Goal: Information Seeking & Learning: Learn about a topic

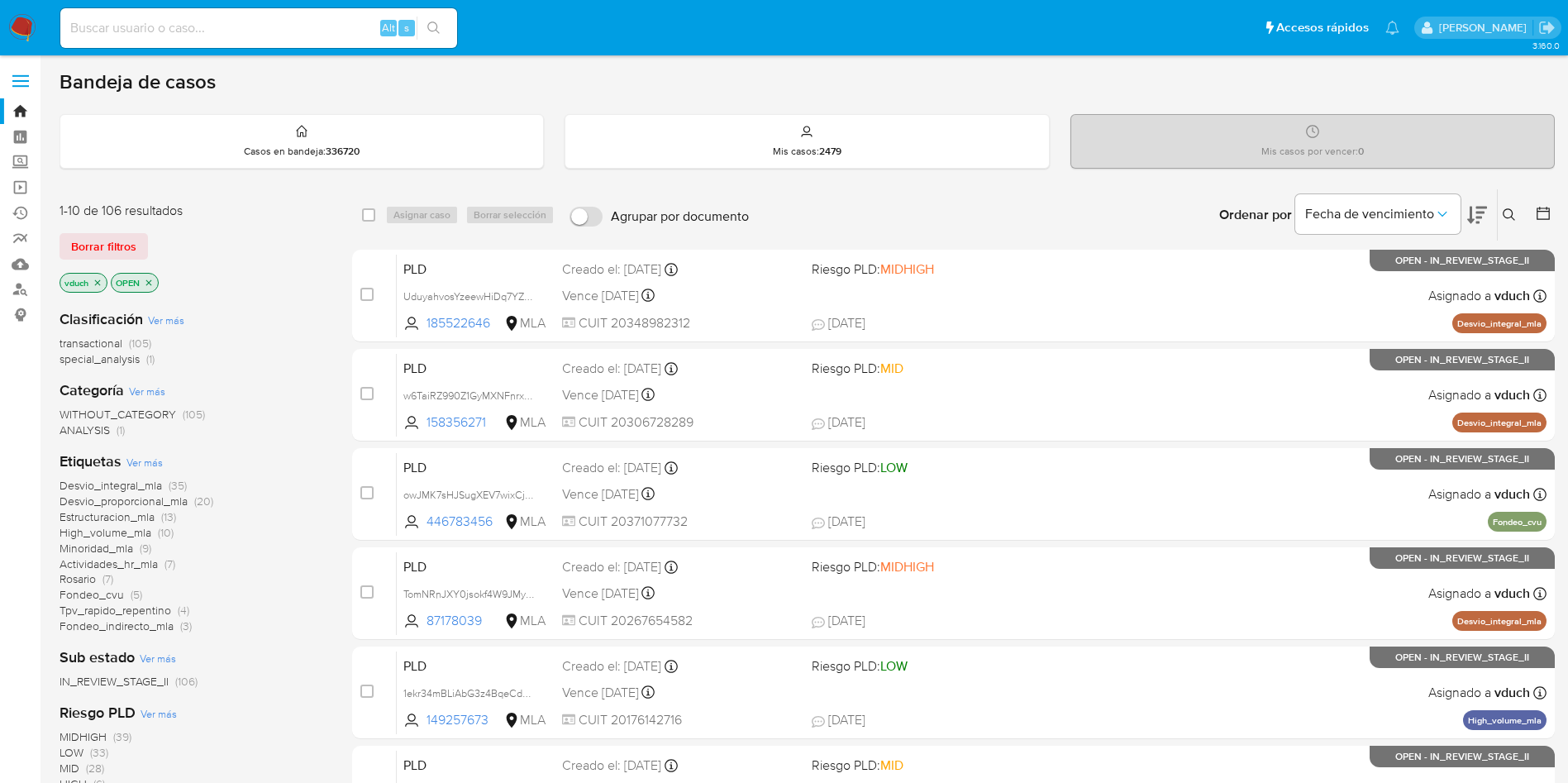
click at [1501, 221] on button at bounding box center [1512, 215] width 28 height 20
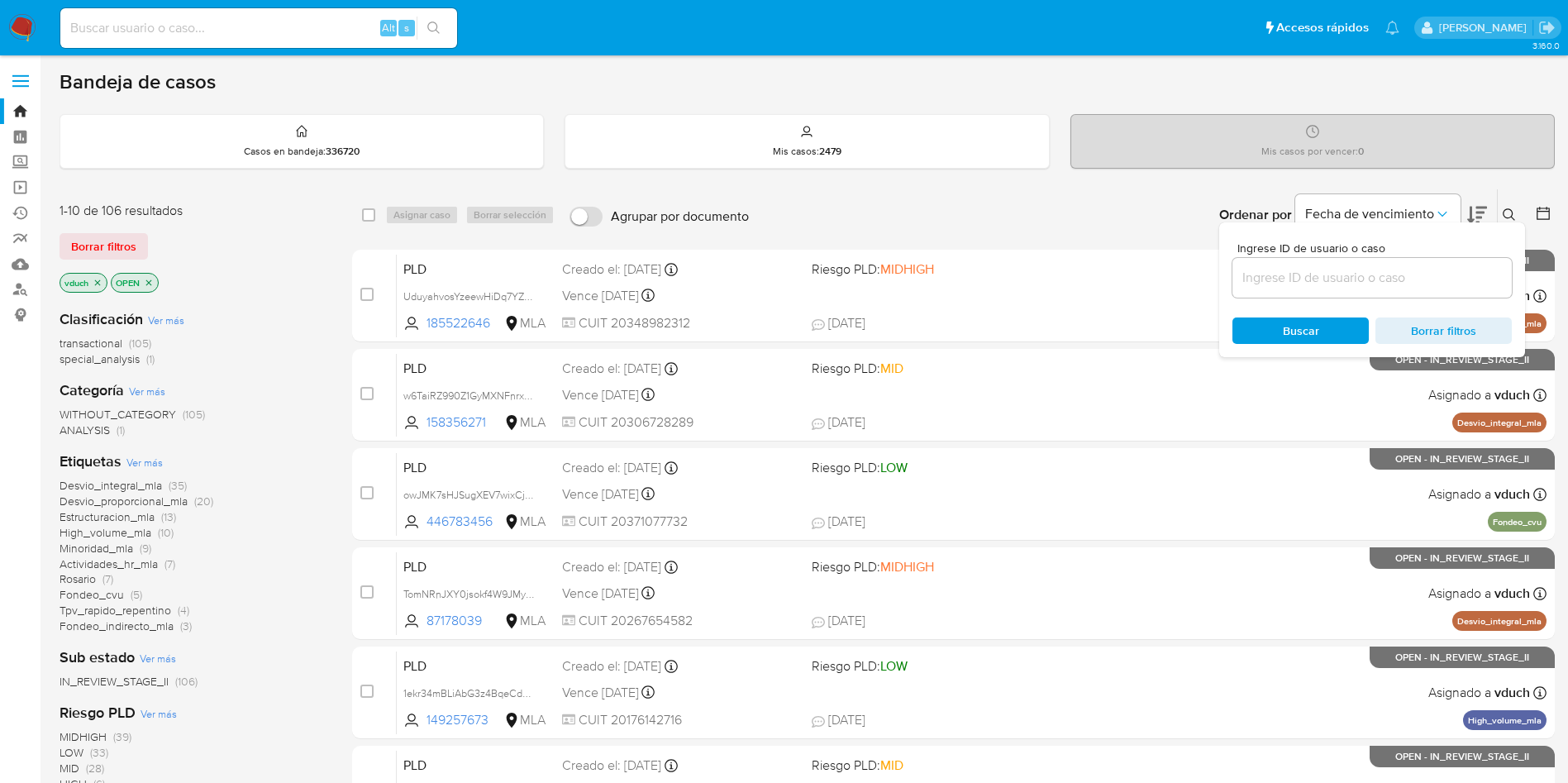
click at [1419, 278] on input at bounding box center [1372, 278] width 280 height 21
type input "8wgHPFKZ4UsCAqkPWw8WwbTm"
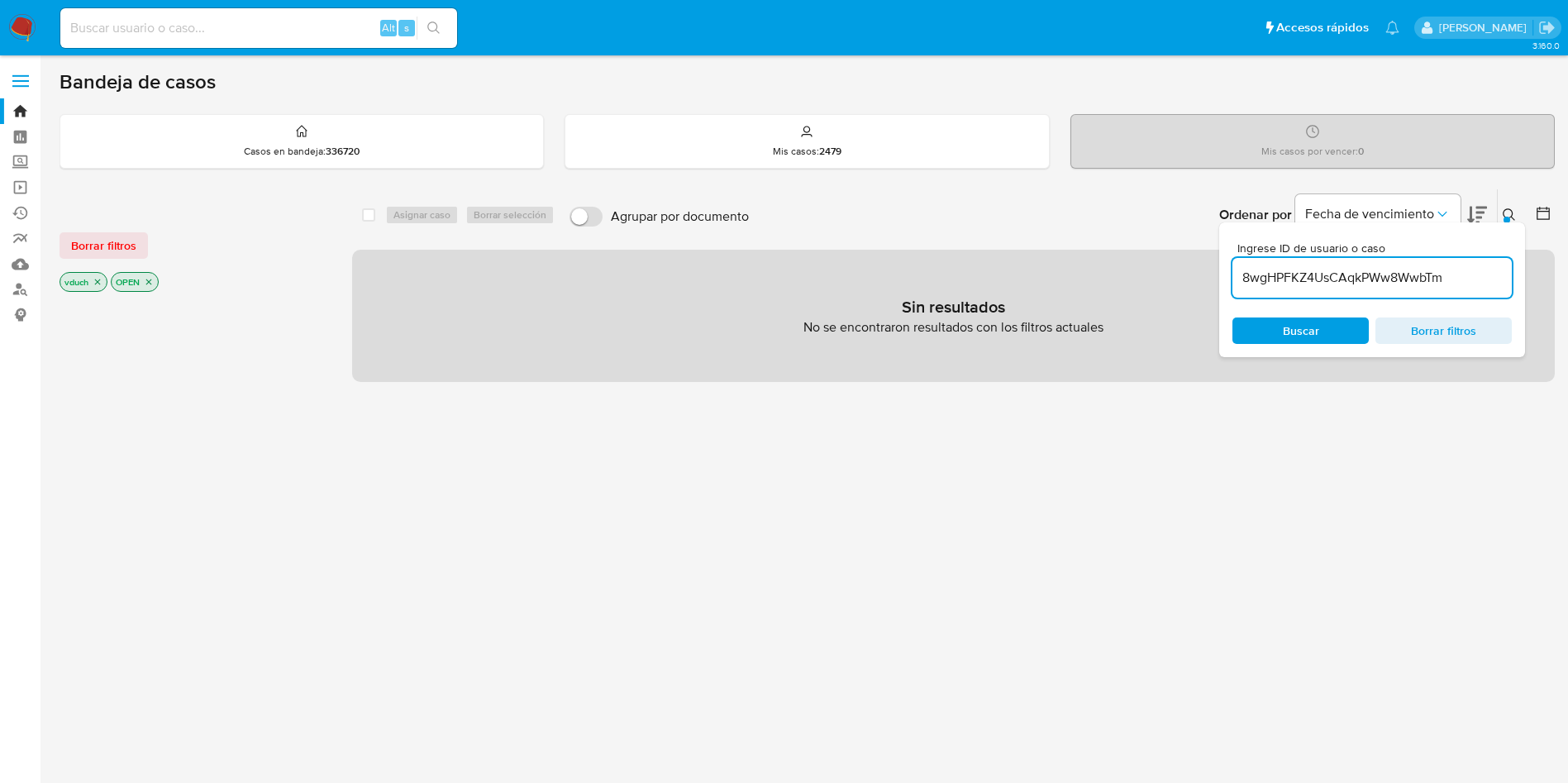
click at [101, 288] on p "vduch" at bounding box center [84, 282] width 46 height 18
click at [108, 280] on div "vduch OPEN" at bounding box center [192, 283] width 264 height 23
click at [103, 282] on icon "close-filter" at bounding box center [97, 282] width 10 height 10
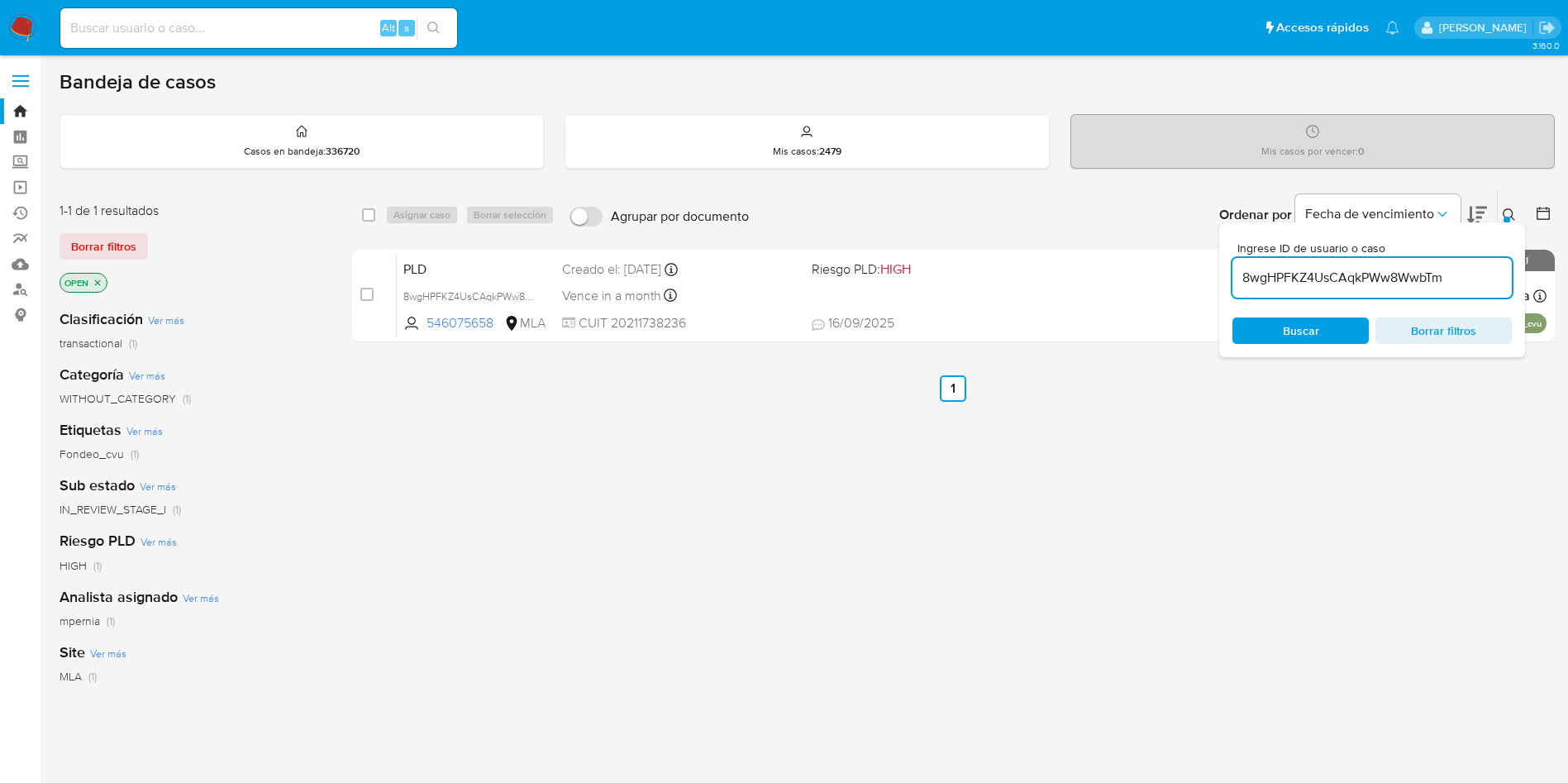
click at [362, 223] on div "select-all-cases-checkbox" at bounding box center [372, 215] width 20 height 20
click at [370, 219] on input "checkbox" at bounding box center [368, 215] width 13 height 13
checkbox input "true"
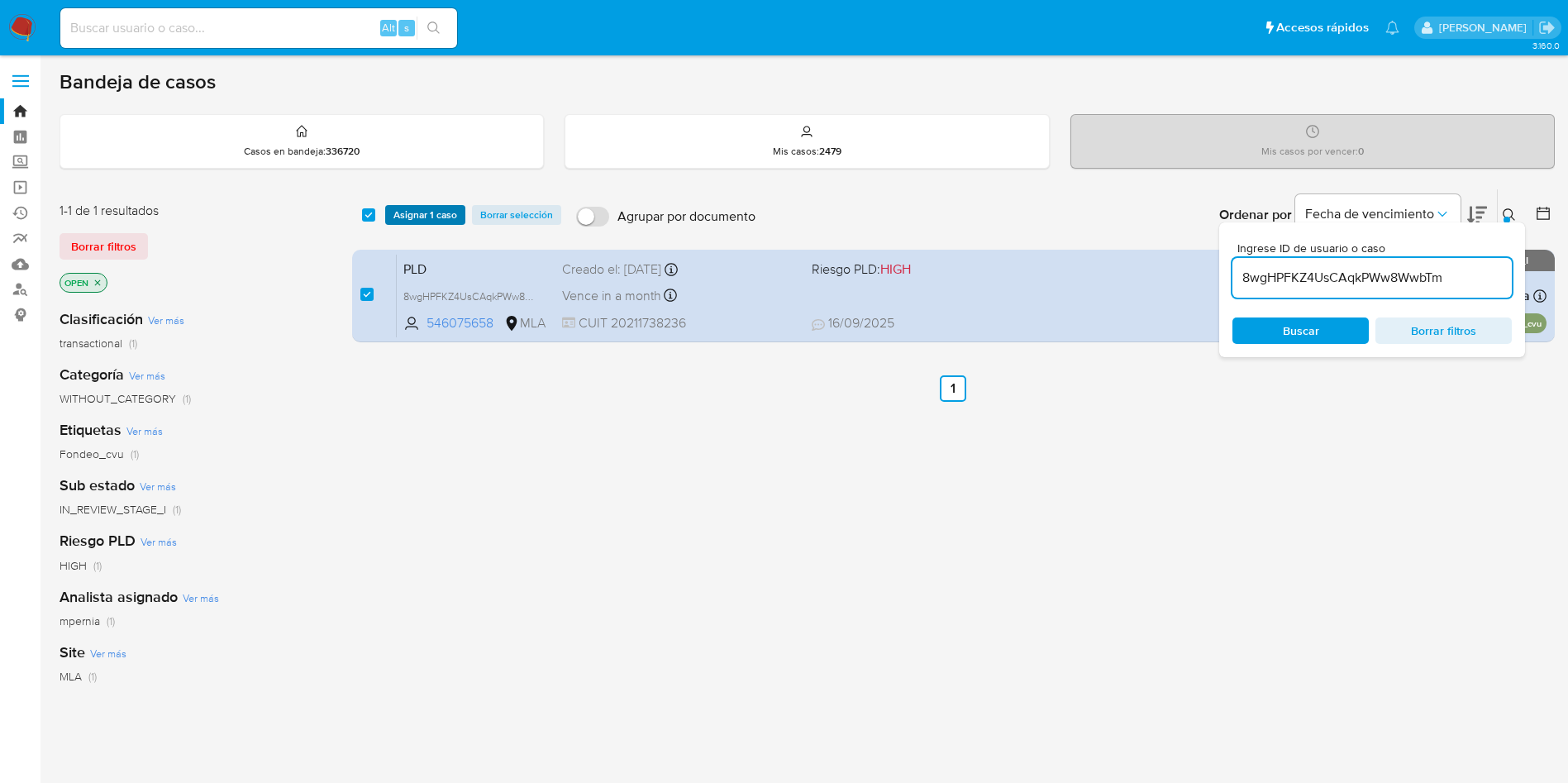
click at [440, 212] on span "Asignar 1 caso" at bounding box center [424, 215] width 63 height 17
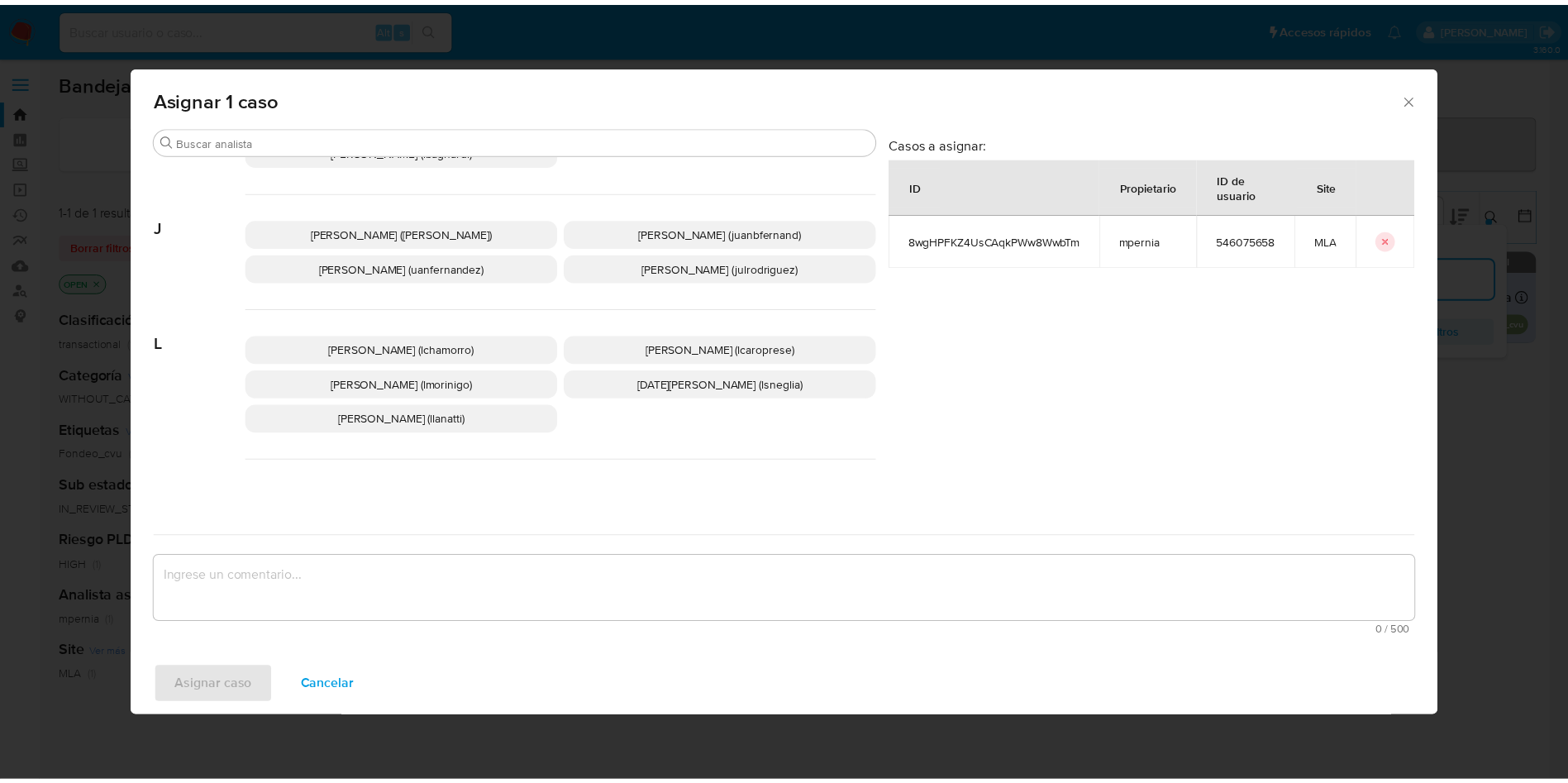
scroll to position [1444, 0]
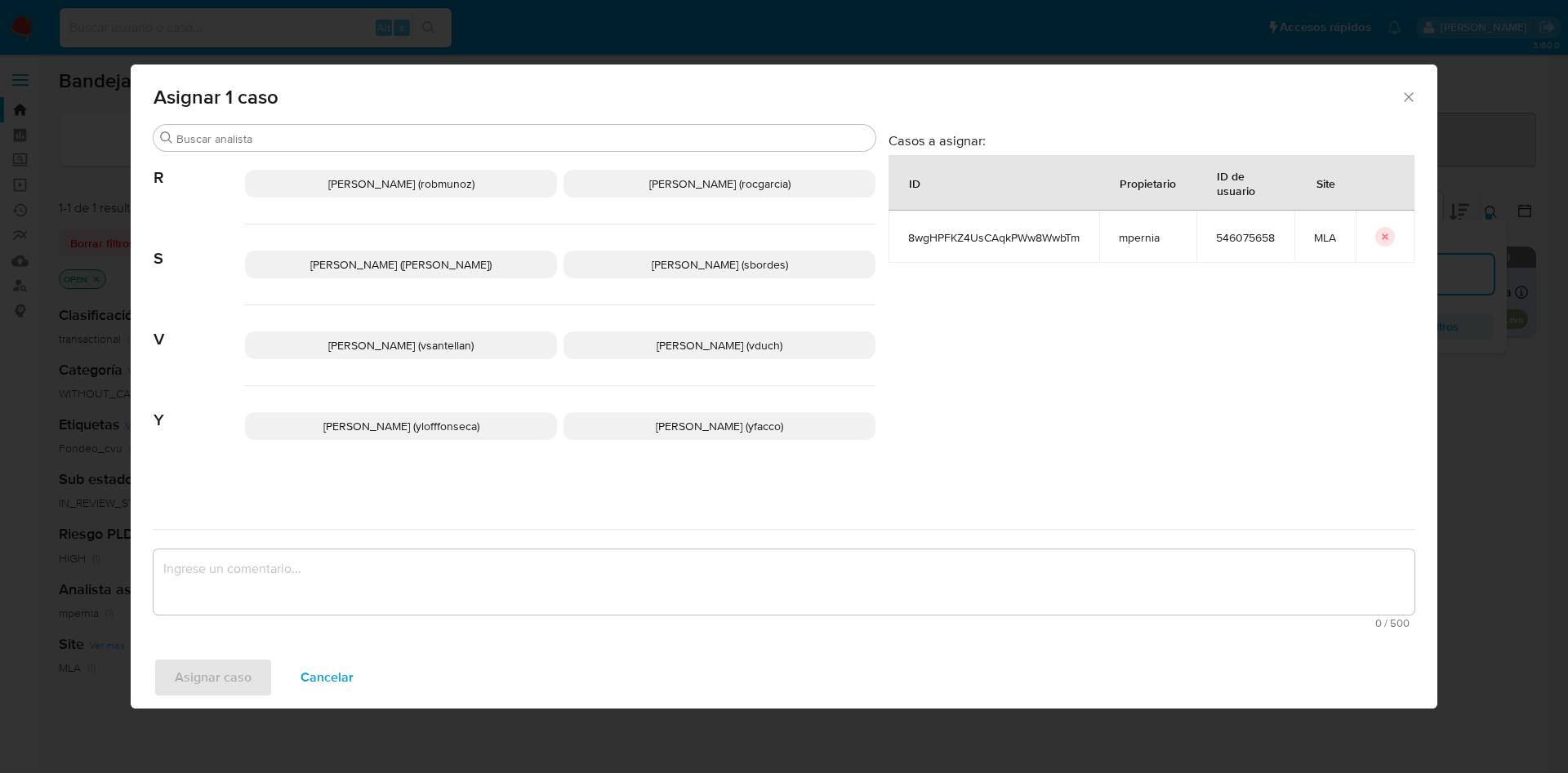
drag, startPoint x: 701, startPoint y: 341, endPoint x: 694, endPoint y: 399, distance: 58.4
click at [701, 341] on span "Valeria Duch (vduch)" at bounding box center [719, 345] width 125 height 17
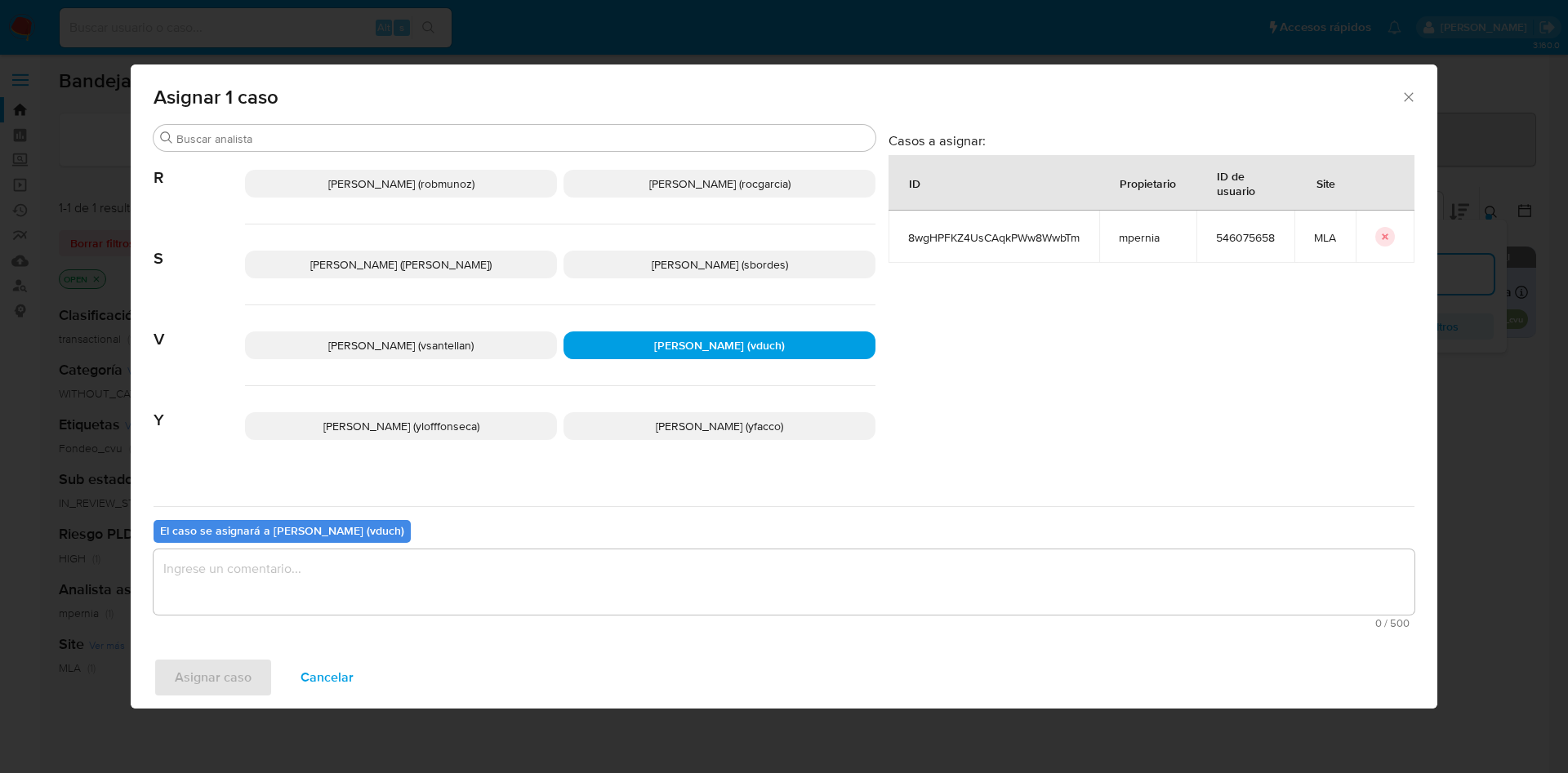
click at [676, 553] on textarea "assign-modal" at bounding box center [784, 582] width 1261 height 65
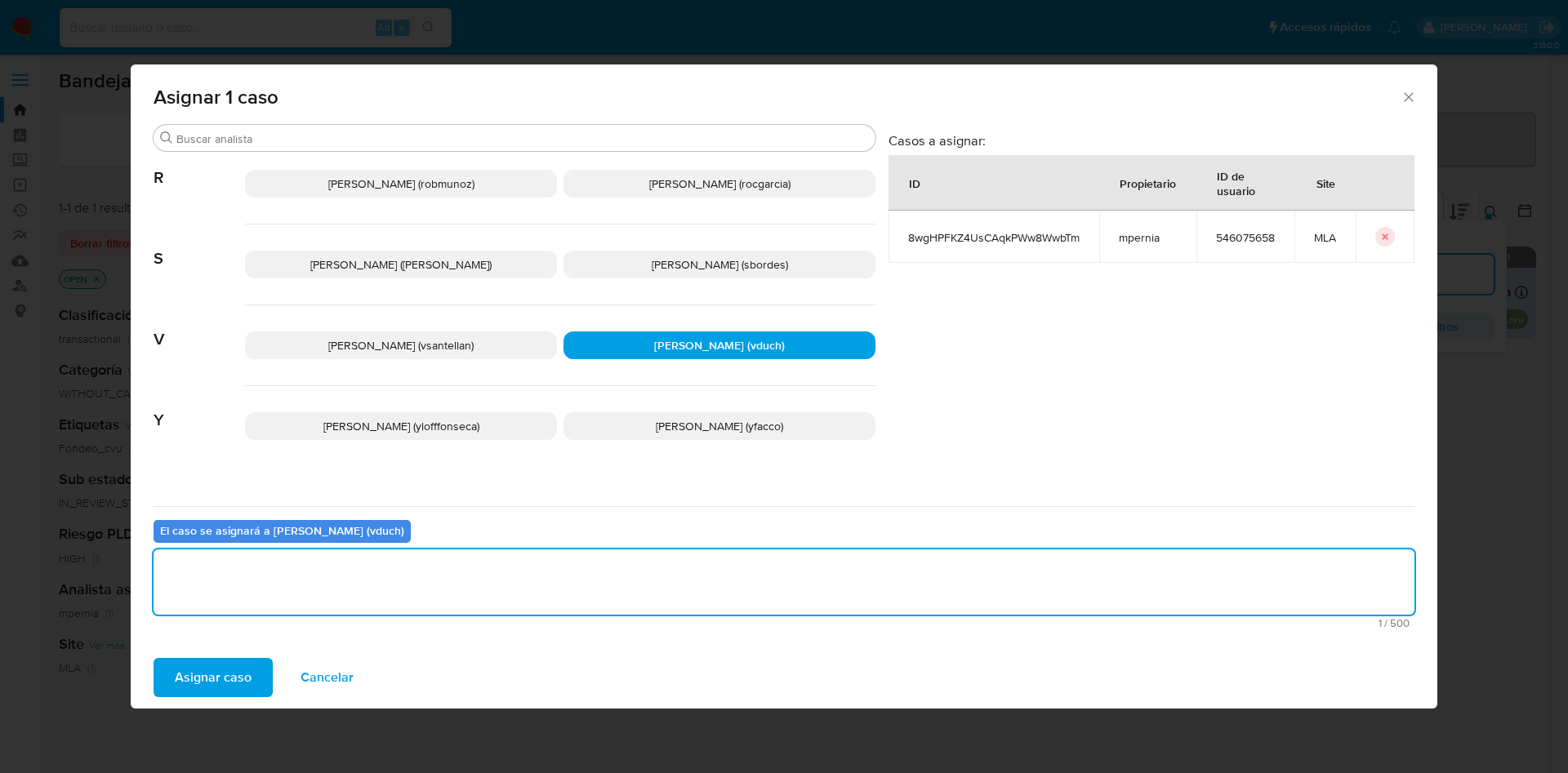
click at [202, 666] on span "Asignar caso" at bounding box center [213, 678] width 77 height 36
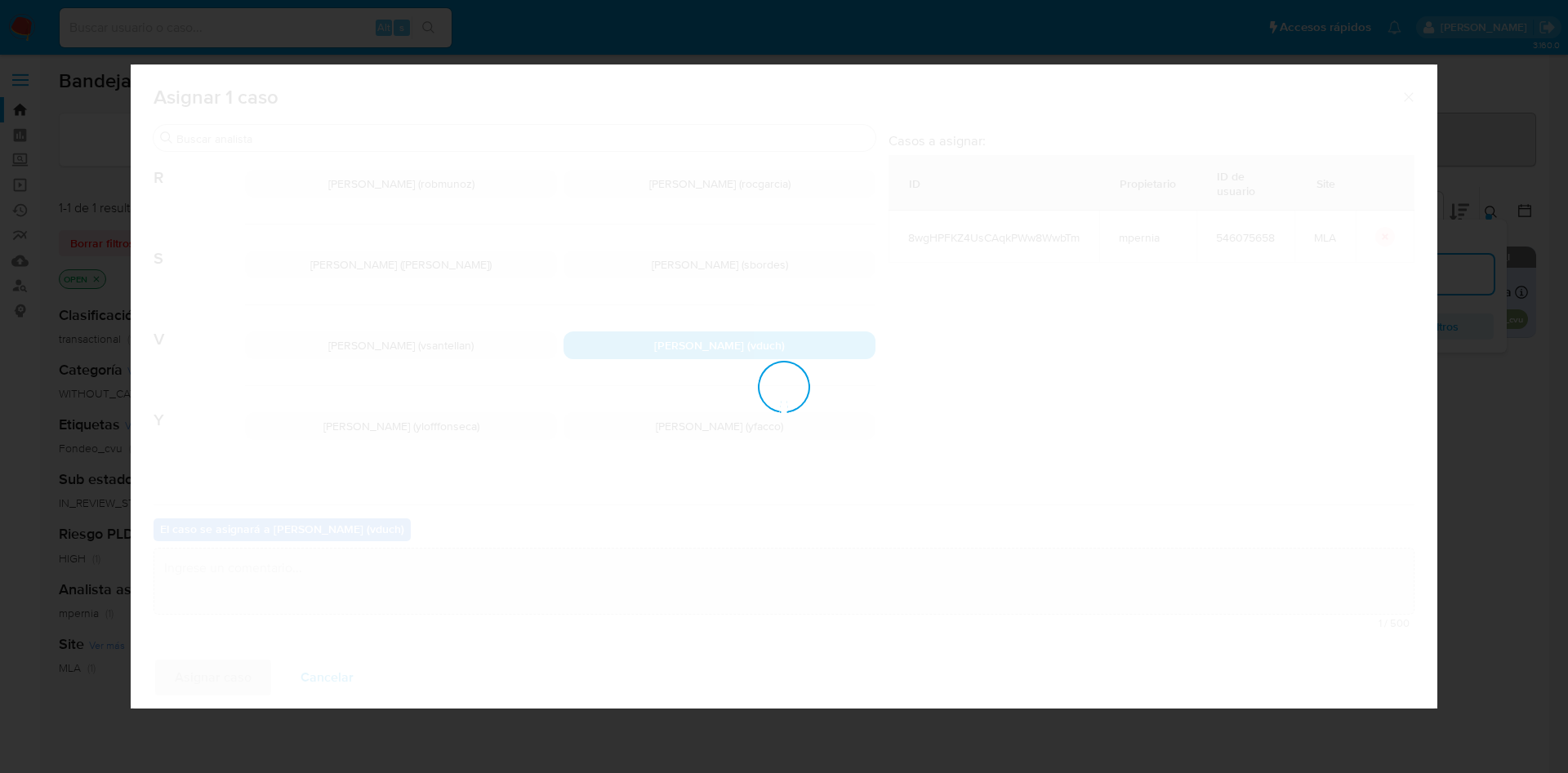
checkbox input "false"
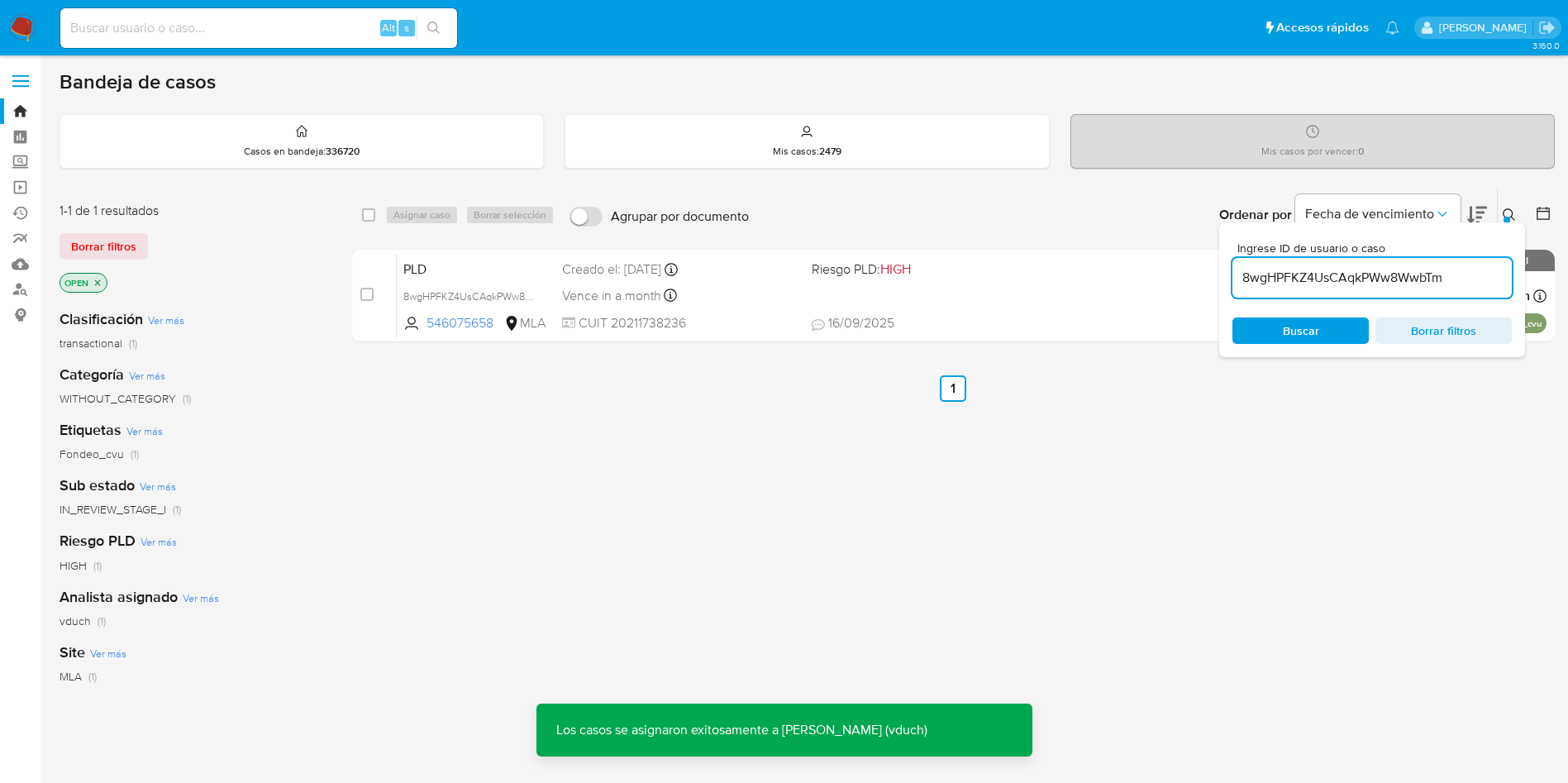
drag, startPoint x: 1503, startPoint y: 210, endPoint x: 1486, endPoint y: 239, distance: 33.6
click at [1504, 208] on icon at bounding box center [1509, 215] width 13 height 13
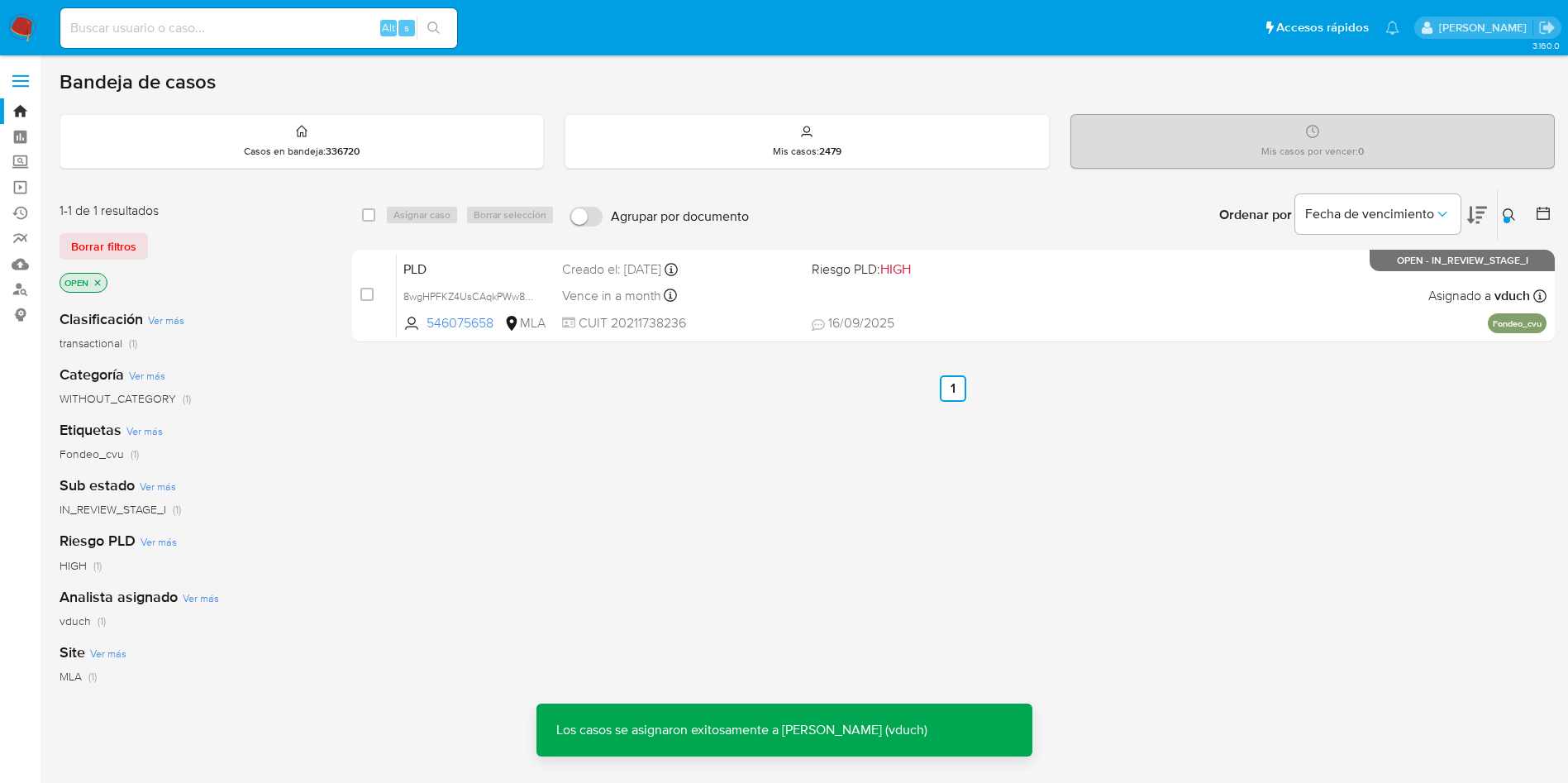
click at [1211, 426] on div "select-all-cases-checkbox Asignar caso Borrar selección Agrupar por documento O…" at bounding box center [953, 563] width 1203 height 749
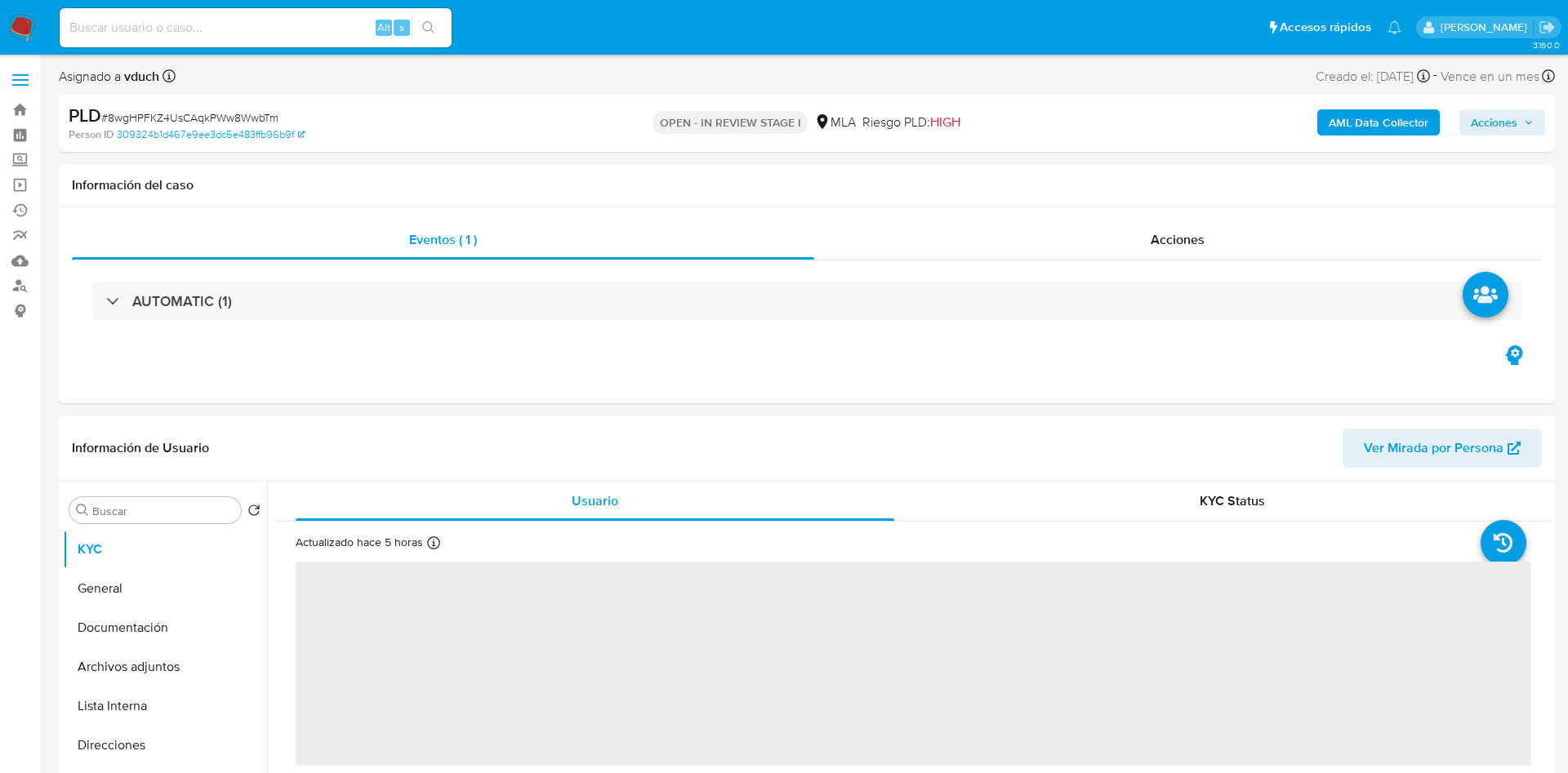
select select "10"
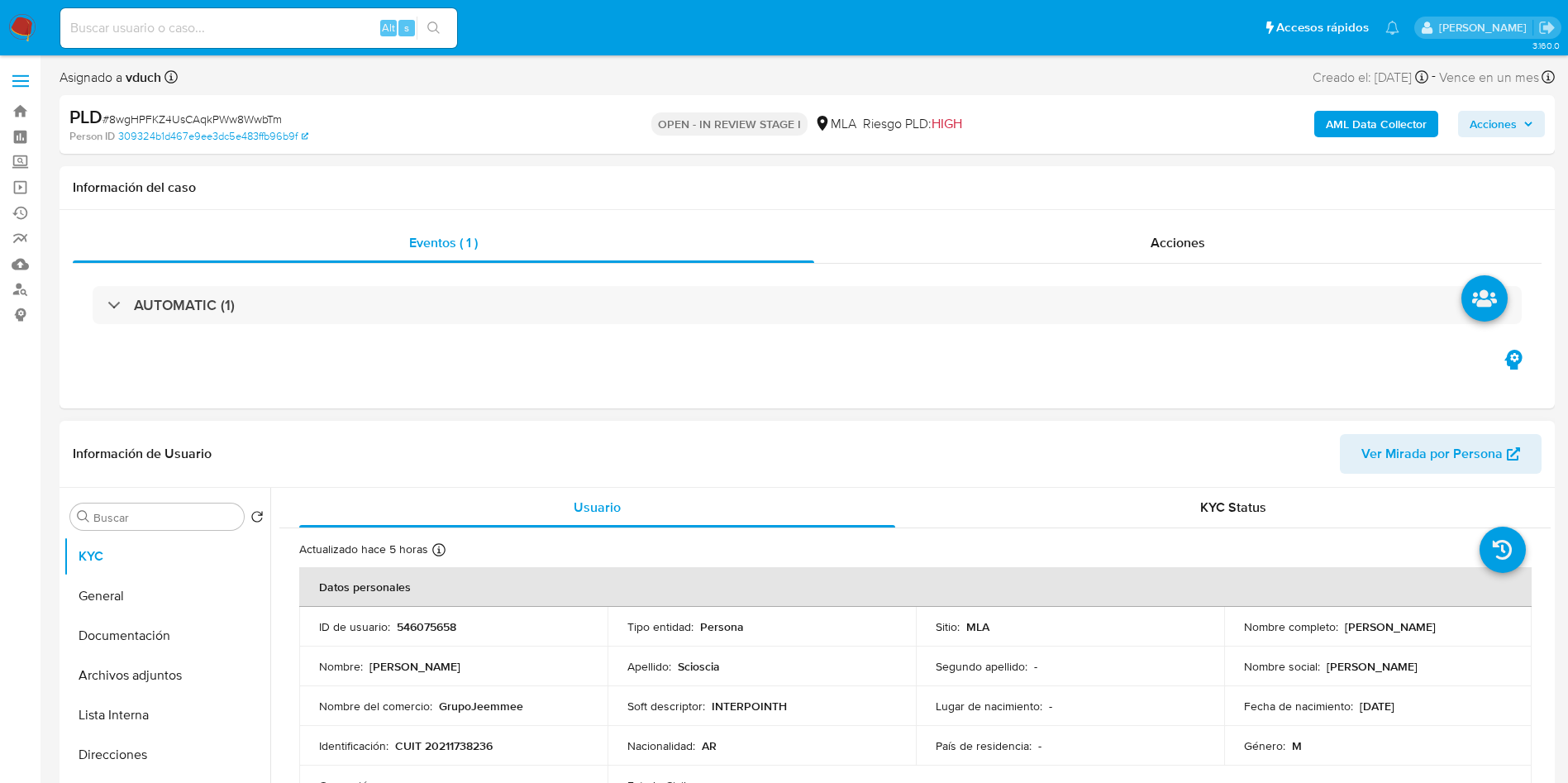
click at [814, 661] on div "Apellido : Scioscia" at bounding box center [761, 666] width 269 height 15
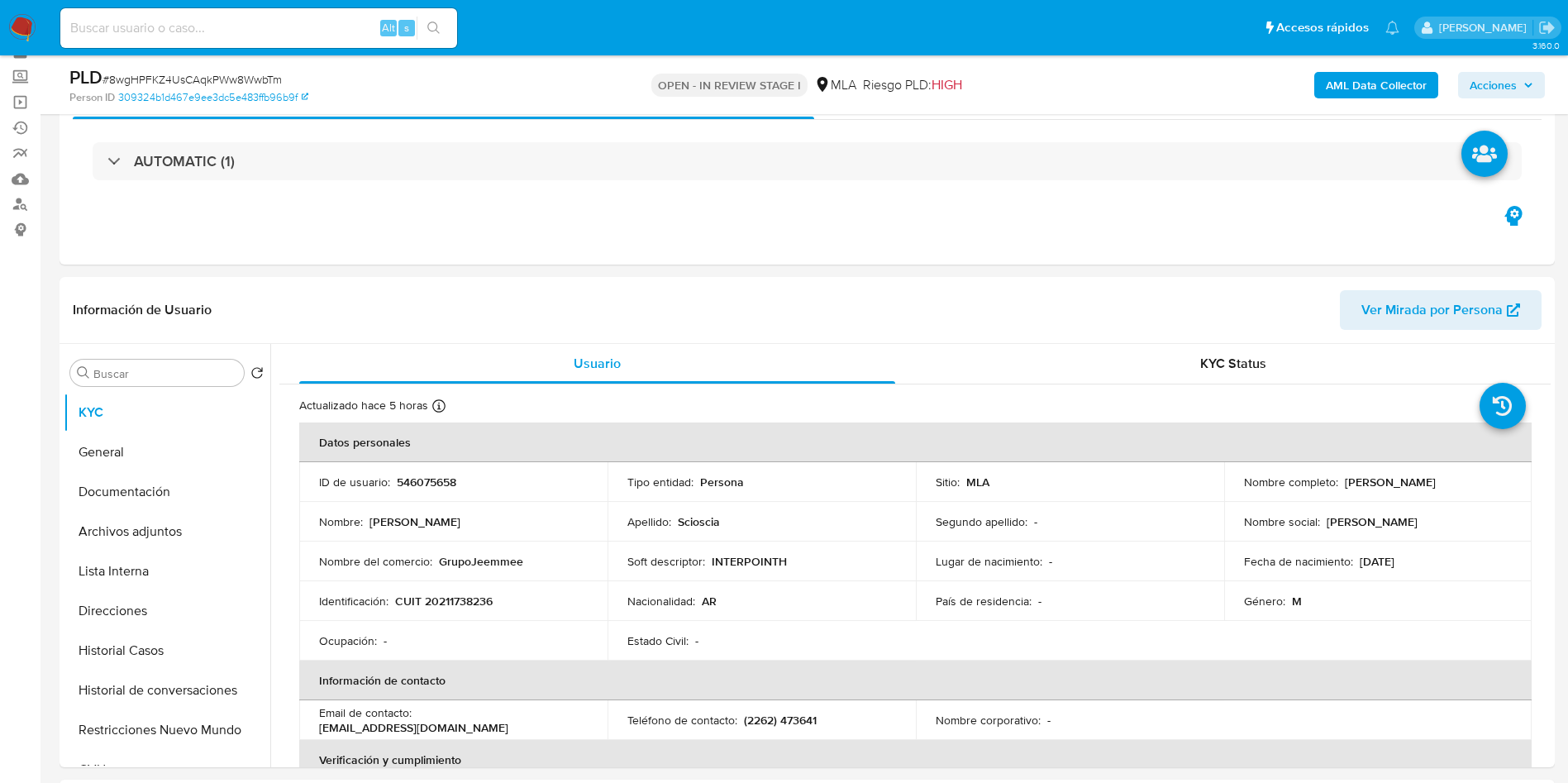
scroll to position [124, 0]
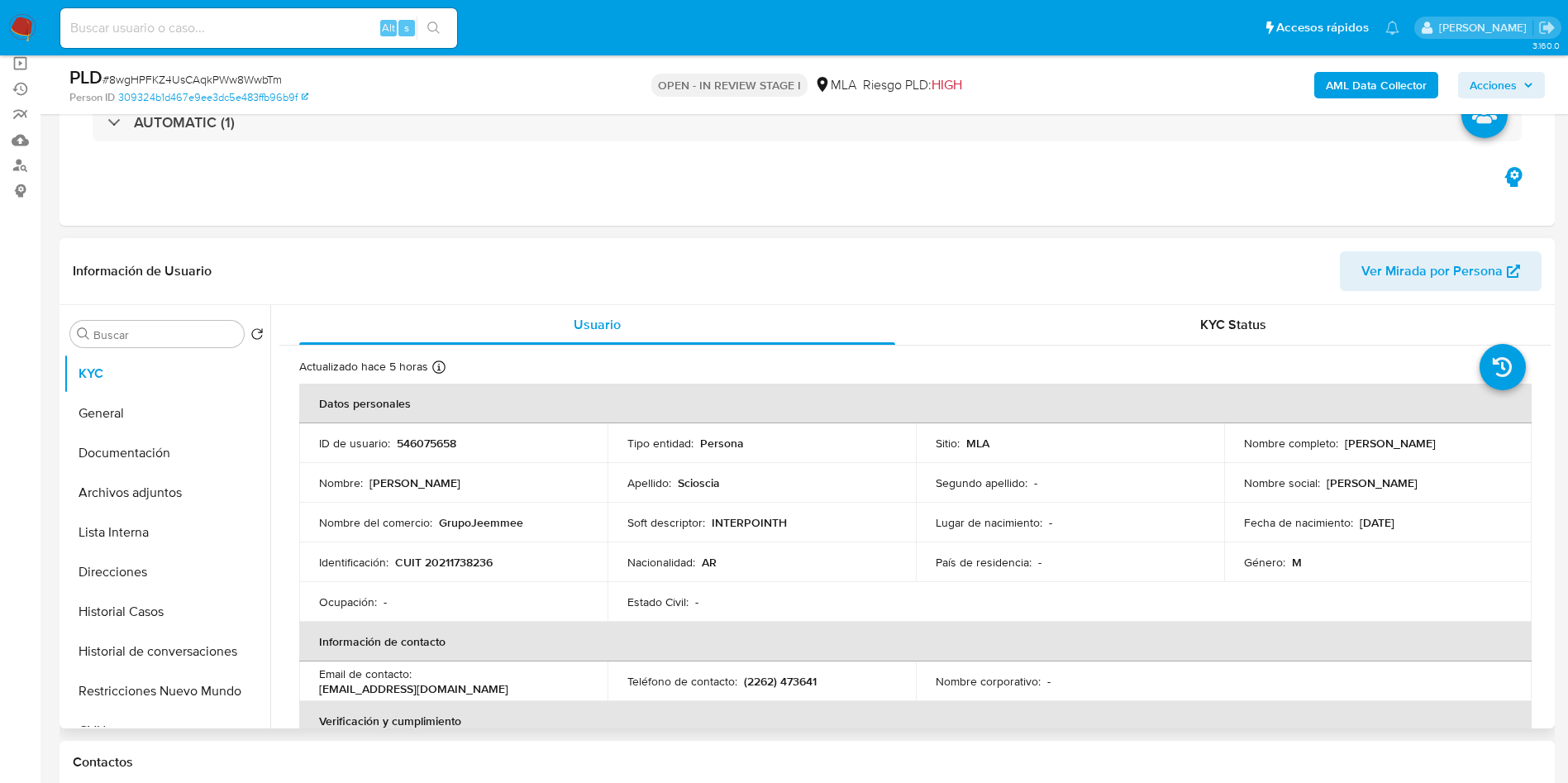
click at [425, 445] on p "546075658" at bounding box center [426, 443] width 60 height 15
click at [452, 469] on td "Nombre : Julio Cesar" at bounding box center [453, 483] width 308 height 39
click at [418, 440] on p "546075658" at bounding box center [426, 443] width 60 height 15
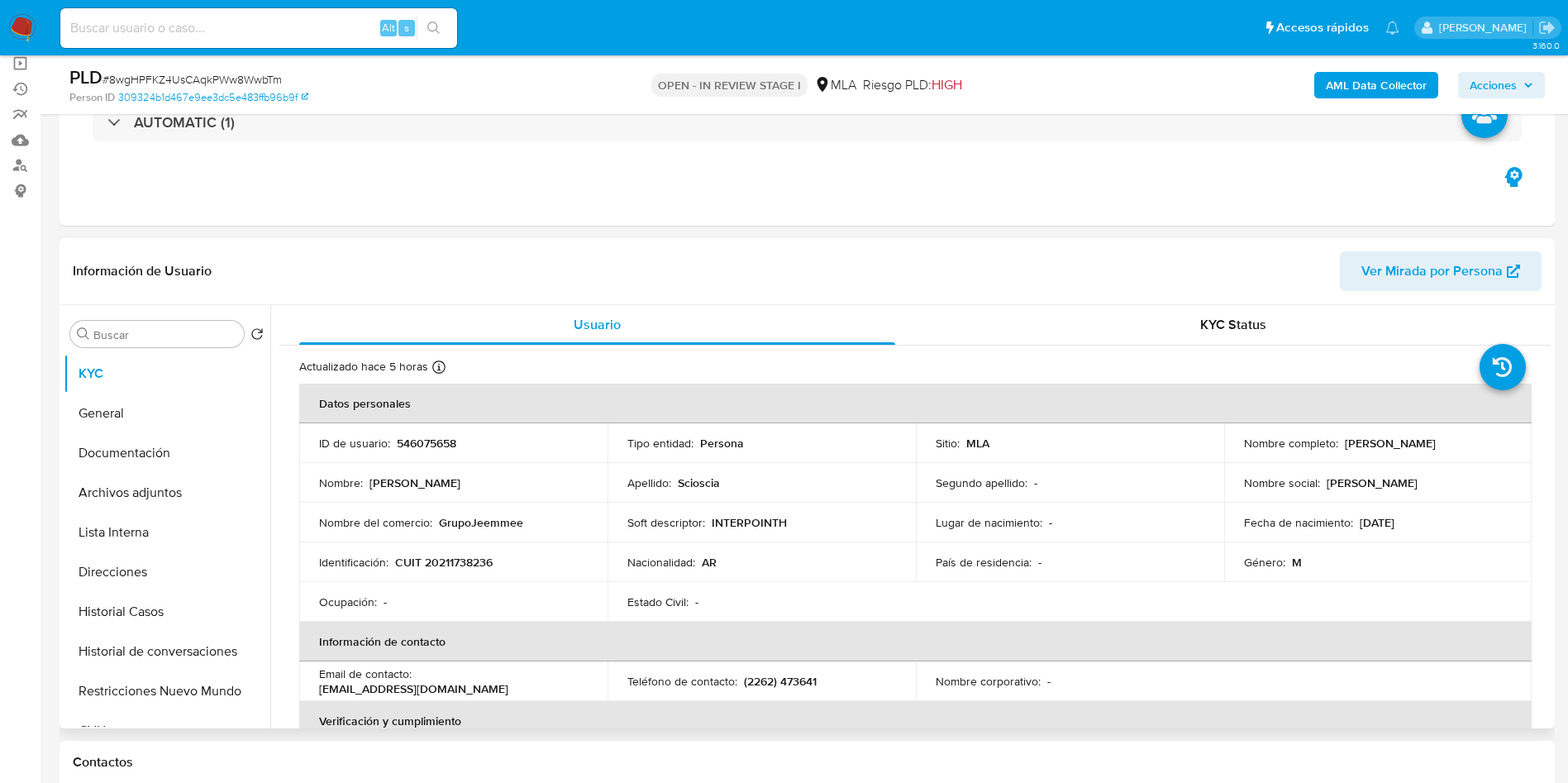
click at [426, 429] on td "ID de usuario : 546075658" at bounding box center [453, 443] width 308 height 39
click at [419, 438] on p "546075658" at bounding box center [426, 443] width 60 height 15
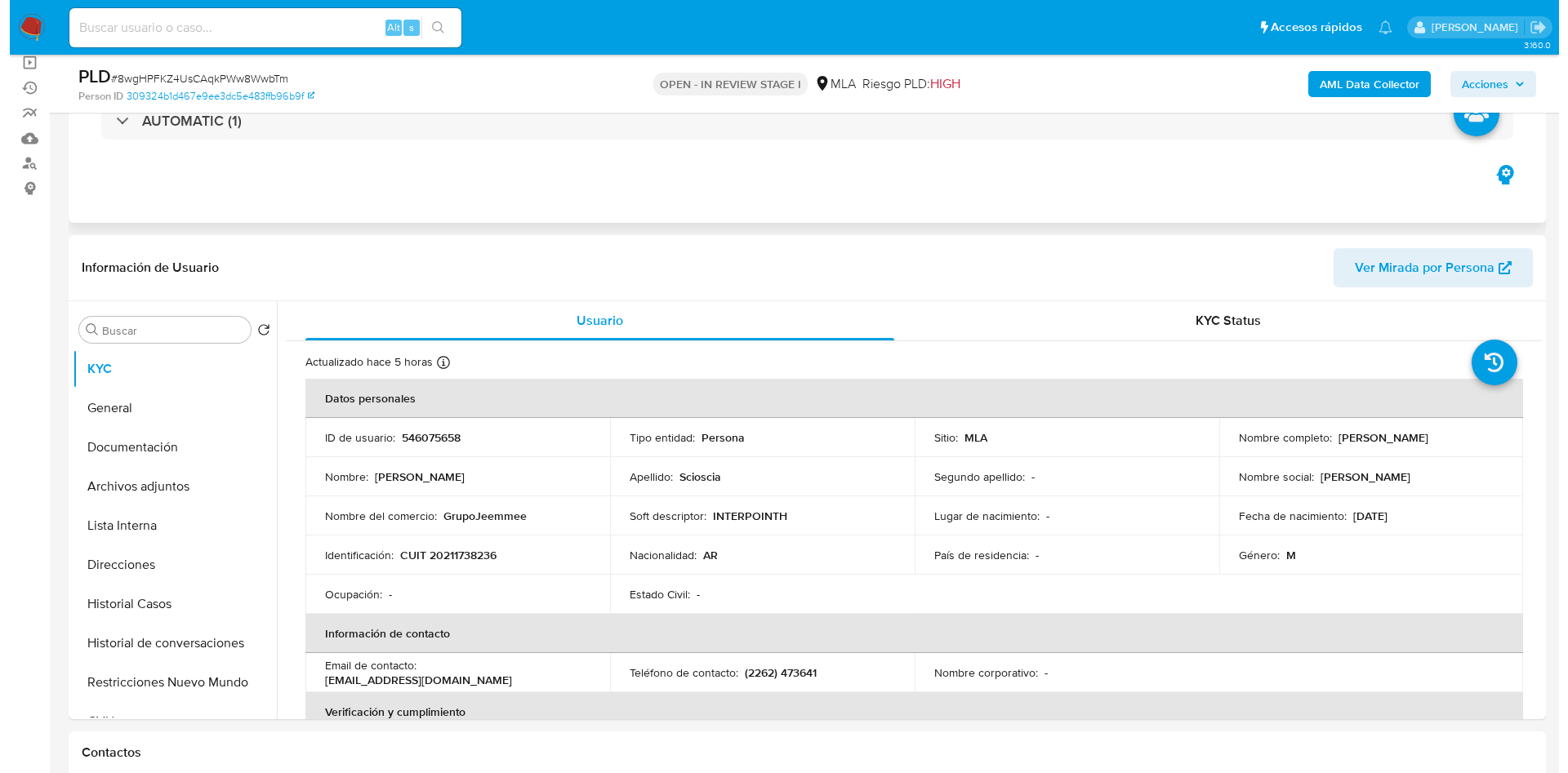
scroll to position [245, 0]
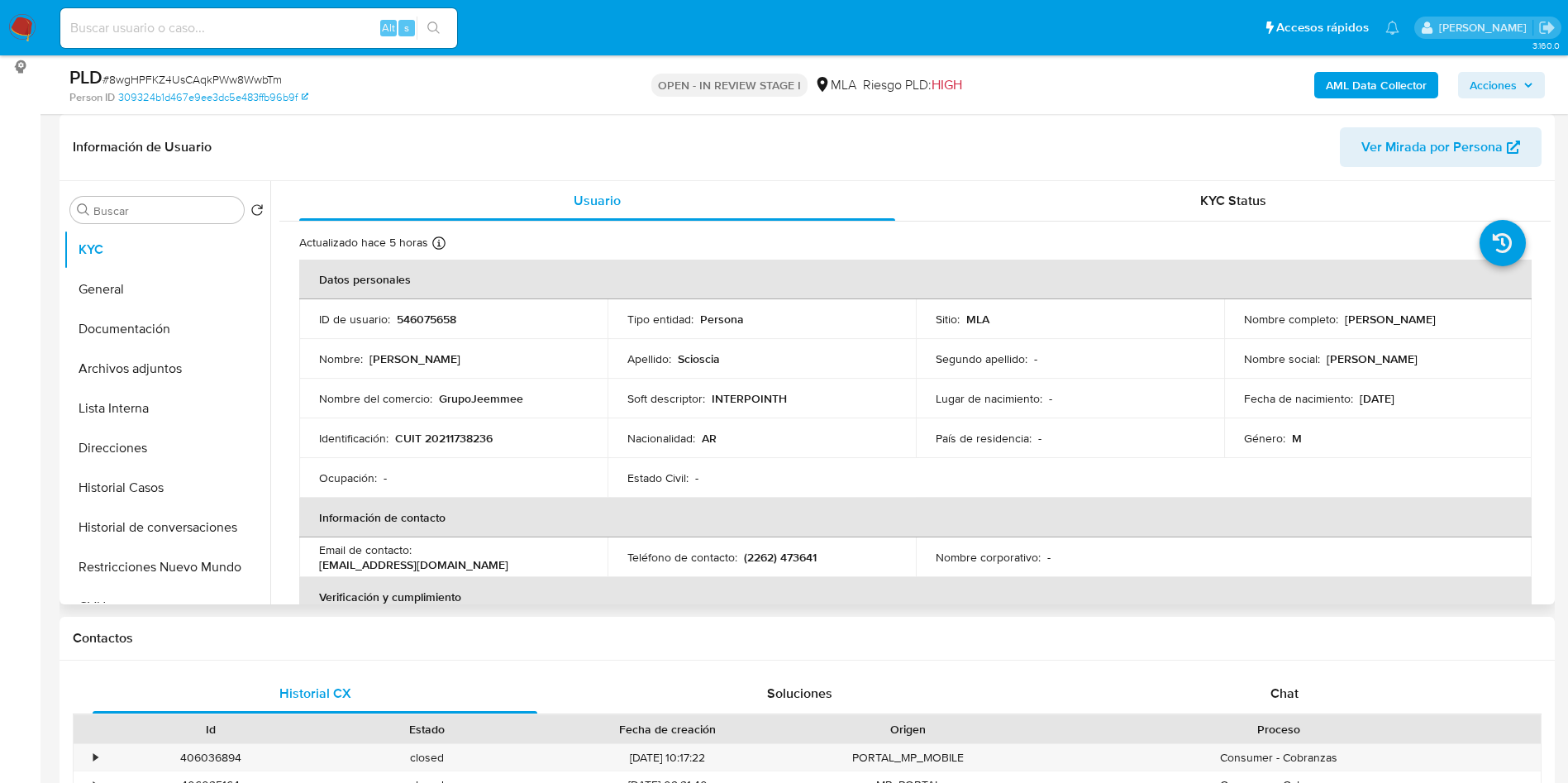
click at [535, 414] on td "Nombre del comercio : GrupoJeemmee" at bounding box center [453, 399] width 308 height 39
click at [427, 324] on p "546075658" at bounding box center [426, 319] width 60 height 15
copy p "546075658"
click at [1398, 83] on b "AML Data Collector" at bounding box center [1376, 86] width 101 height 27
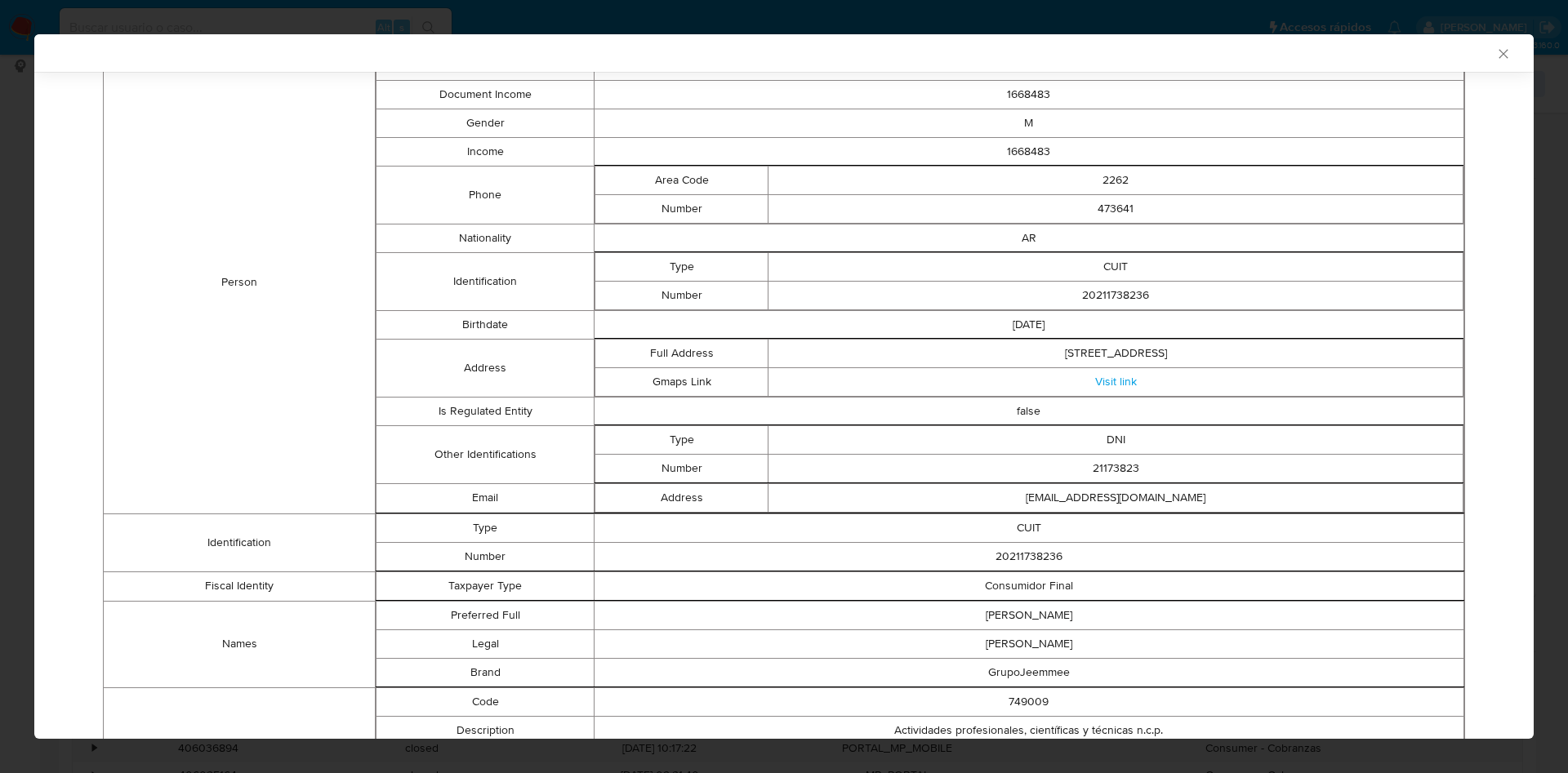
scroll to position [486, 0]
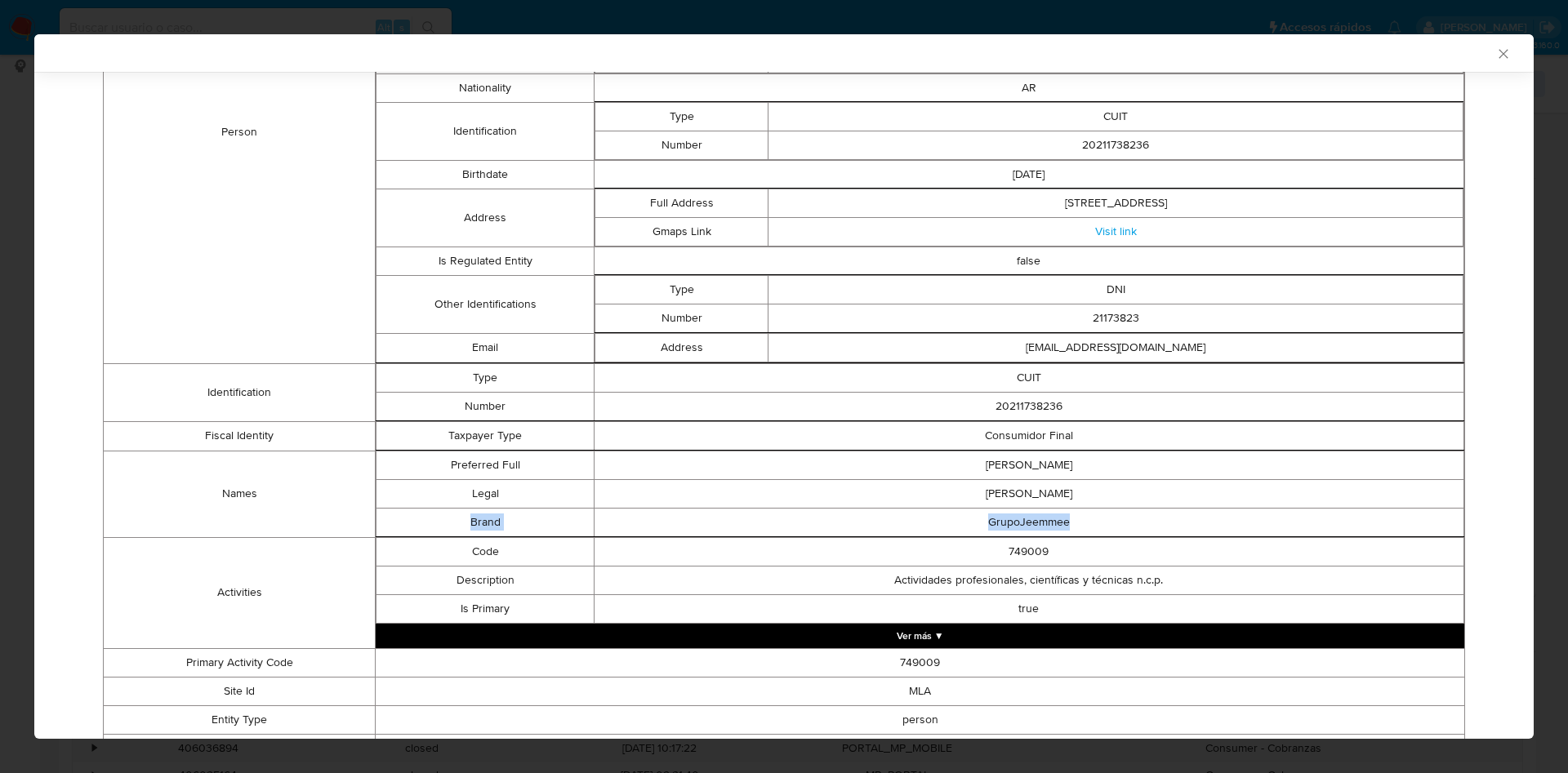
drag, startPoint x: 456, startPoint y: 520, endPoint x: 1090, endPoint y: 507, distance: 634.1
click at [1100, 508] on tr "Brand GrupoJeemmee" at bounding box center [920, 522] width 1088 height 28
click at [1012, 513] on td "GrupoJeemmee" at bounding box center [1028, 522] width 869 height 28
click at [999, 518] on td "GrupoJeemmee" at bounding box center [1028, 522] width 869 height 28
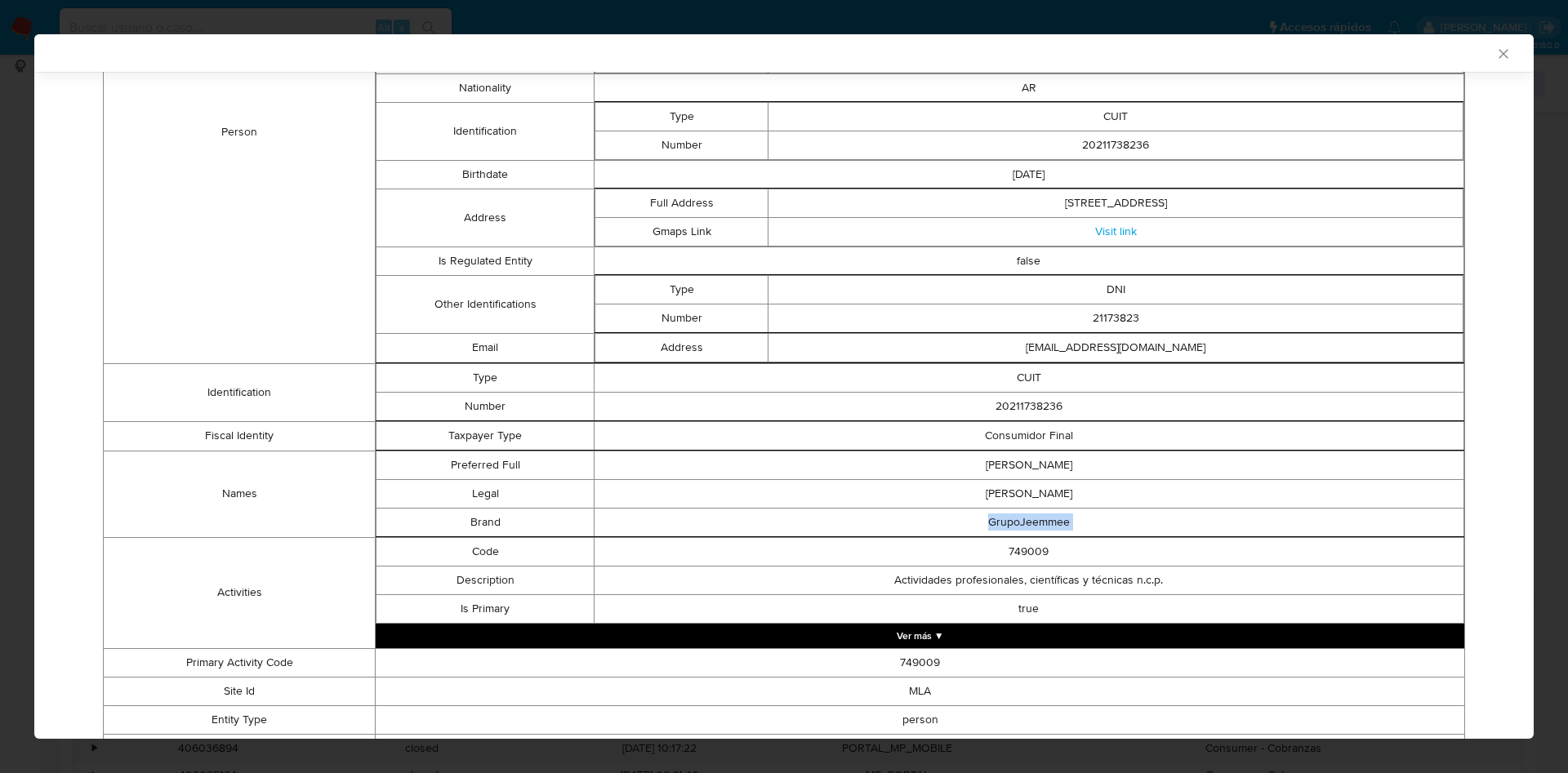
click at [999, 518] on td "GrupoJeemmee" at bounding box center [1028, 522] width 869 height 28
copy td "GrupoJeemmee"
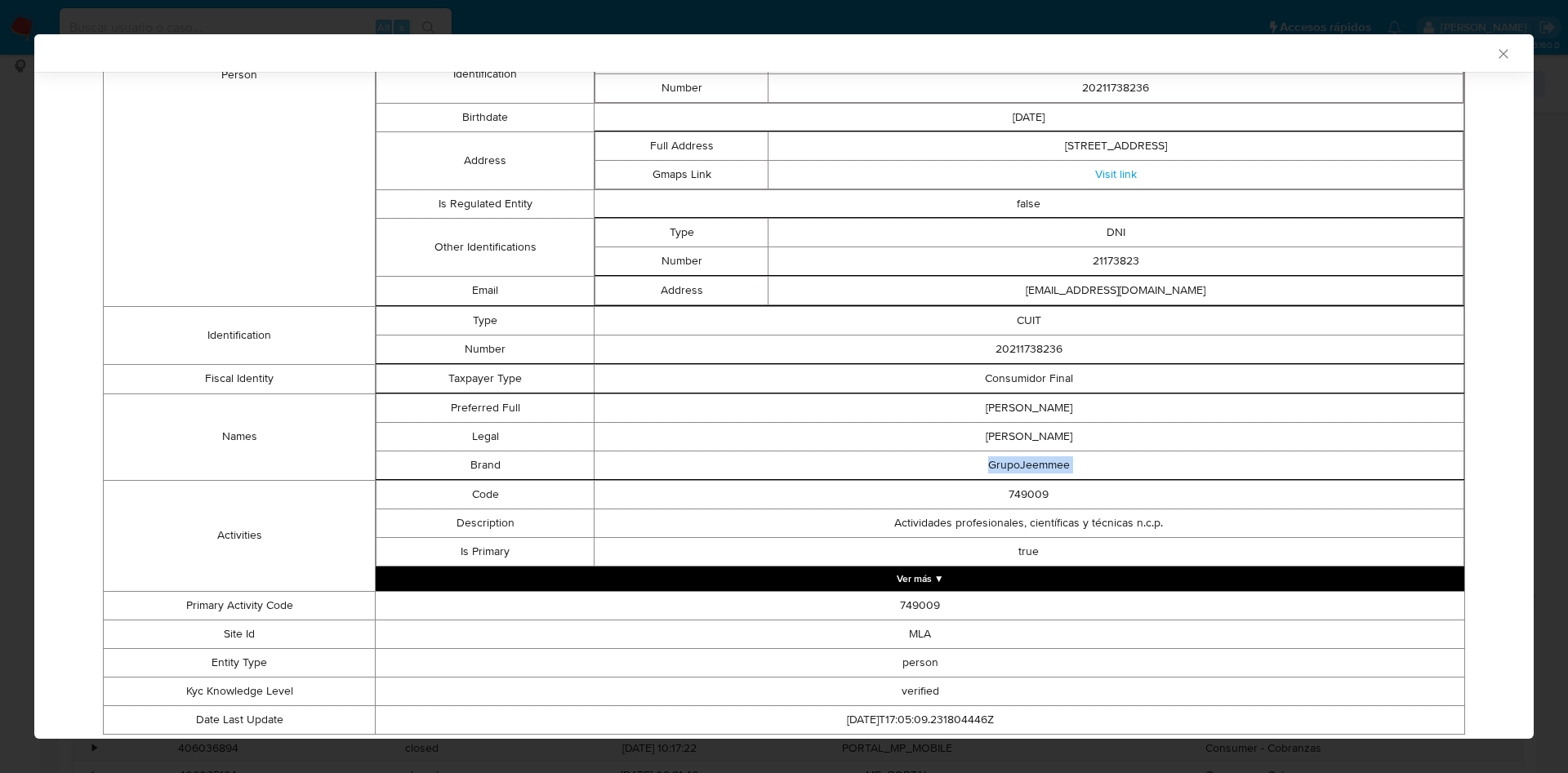
scroll to position [596, 0]
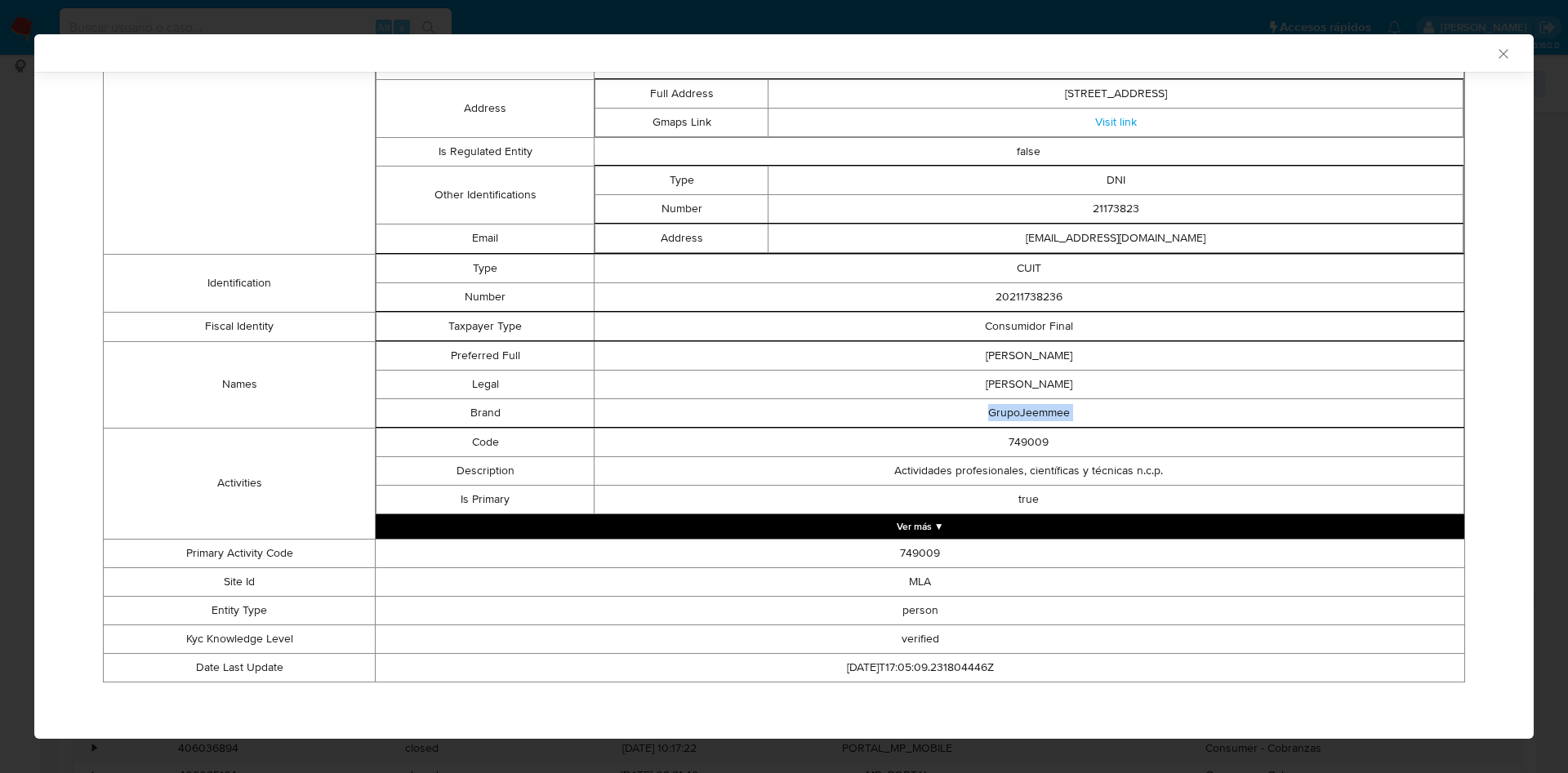
click at [880, 524] on button "Ver más ▼" at bounding box center [919, 527] width 1088 height 25
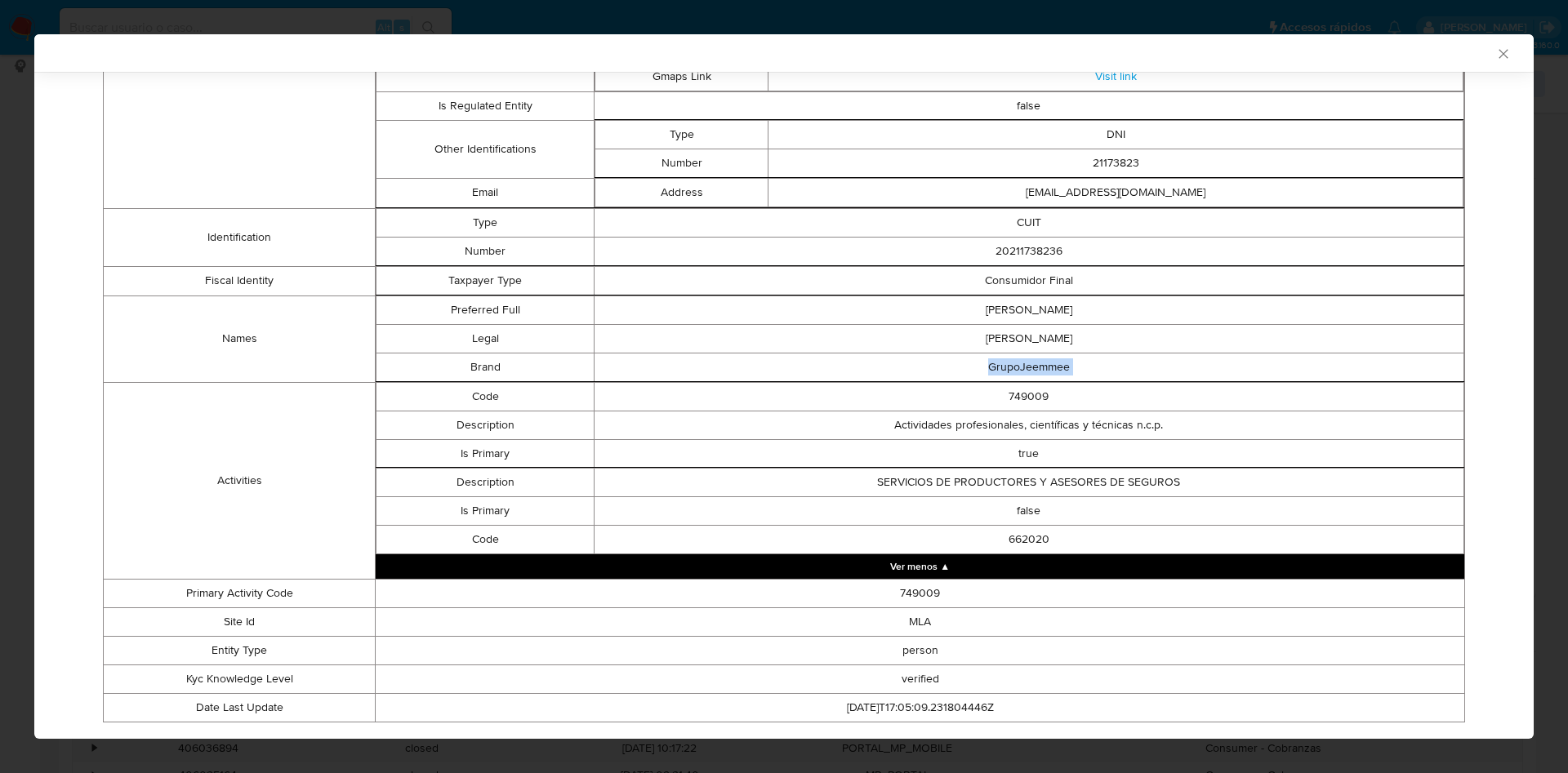
scroll to position [682, 0]
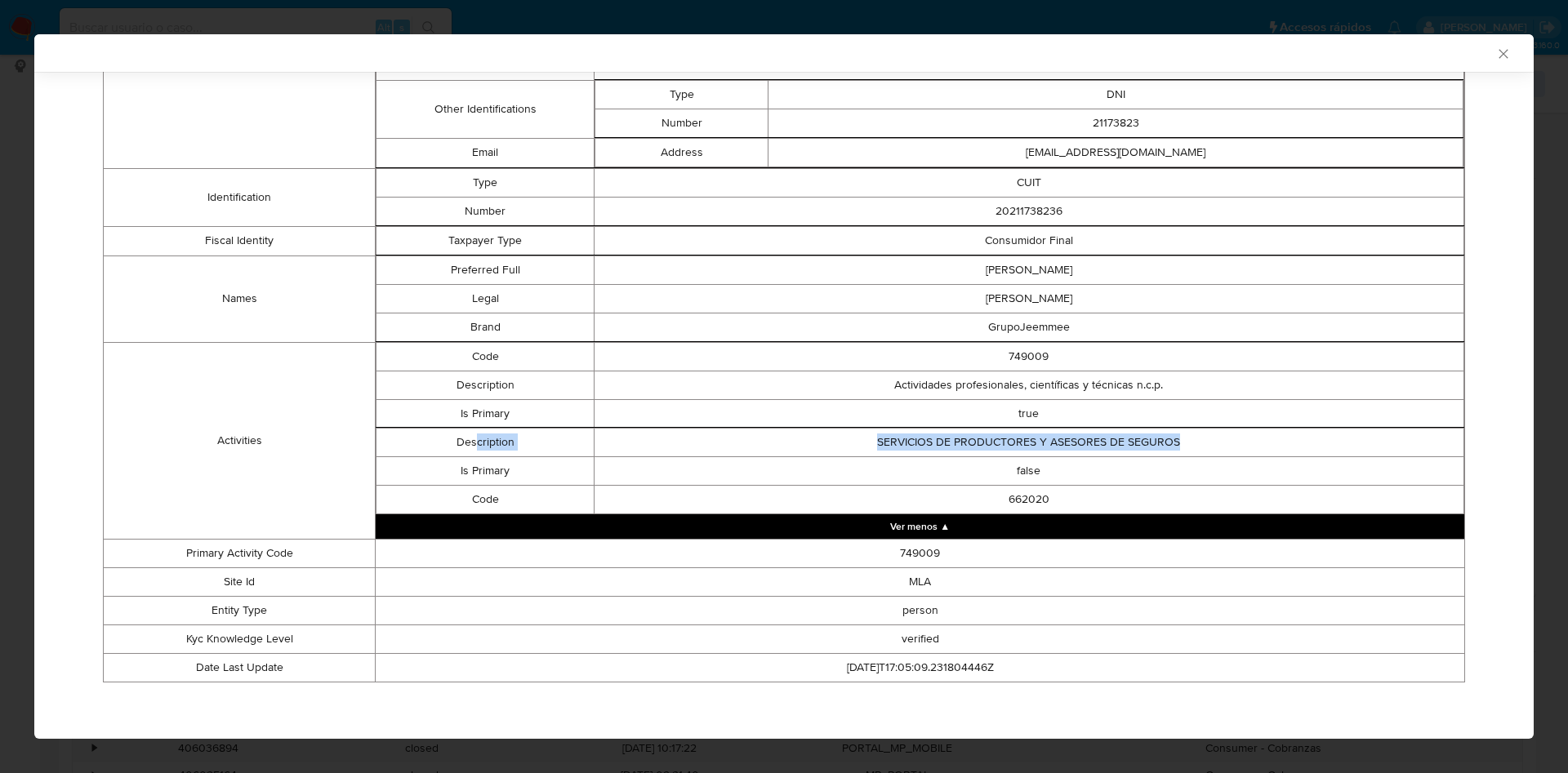
drag, startPoint x: 629, startPoint y: 439, endPoint x: 1275, endPoint y: 439, distance: 646.0
click at [1275, 439] on tr "Description SERVICIOS DE PRODUCTORES Y ASESORES DE SEGUROS" at bounding box center [920, 442] width 1088 height 28
drag, startPoint x: 1083, startPoint y: 445, endPoint x: 1076, endPoint y: 454, distance: 11.4
click at [1082, 444] on td "SERVICIOS DE PRODUCTORES Y ASESORES DE SEGUROS" at bounding box center [1028, 442] width 869 height 28
drag, startPoint x: 1002, startPoint y: 481, endPoint x: 1038, endPoint y: 534, distance: 64.1
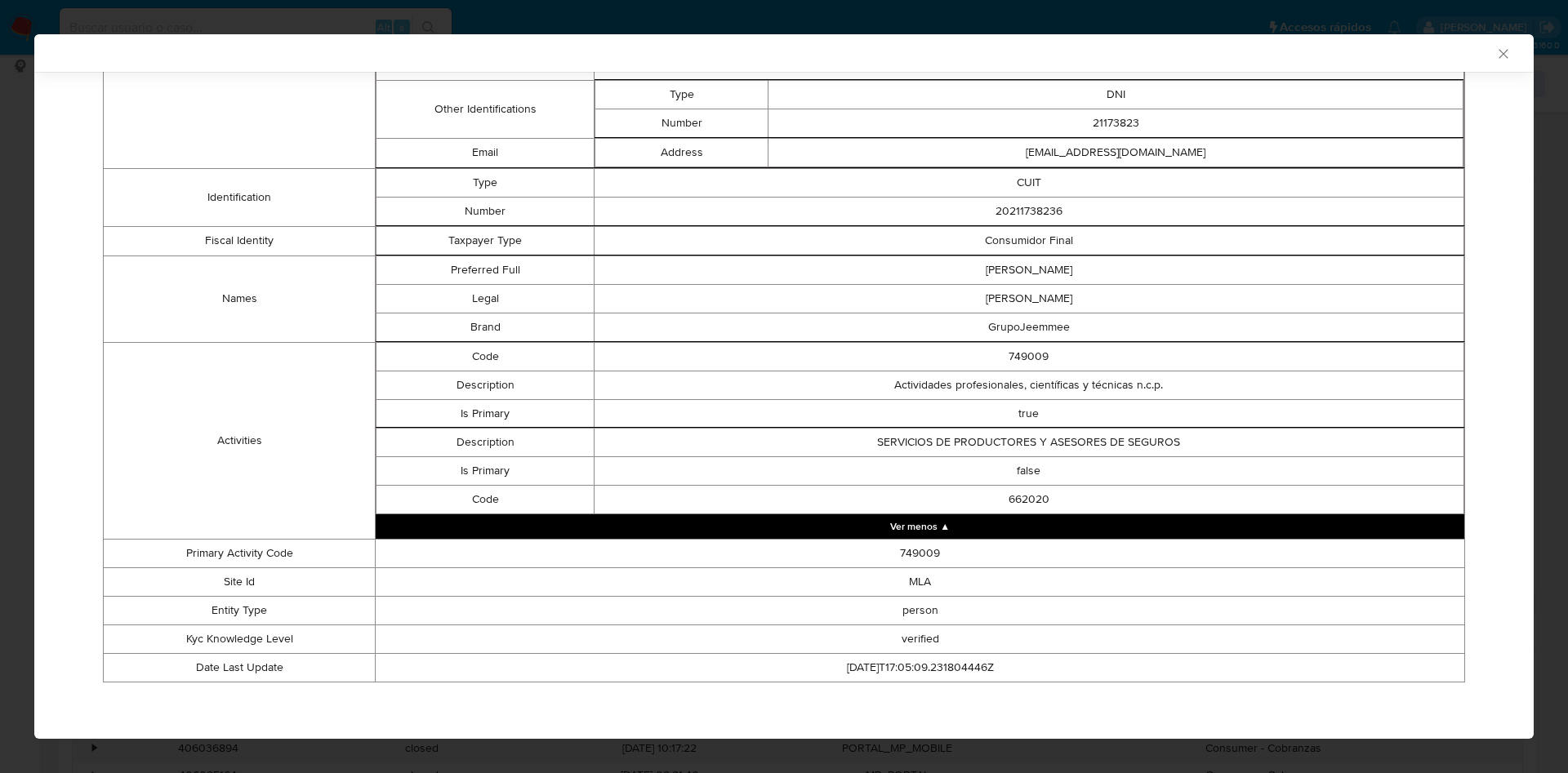
click at [1015, 494] on tbody "Description SERVICIOS DE PRODUCTORES Y ASESORES DE SEGUROS Is Primary false Cod…" at bounding box center [920, 470] width 1088 height 86
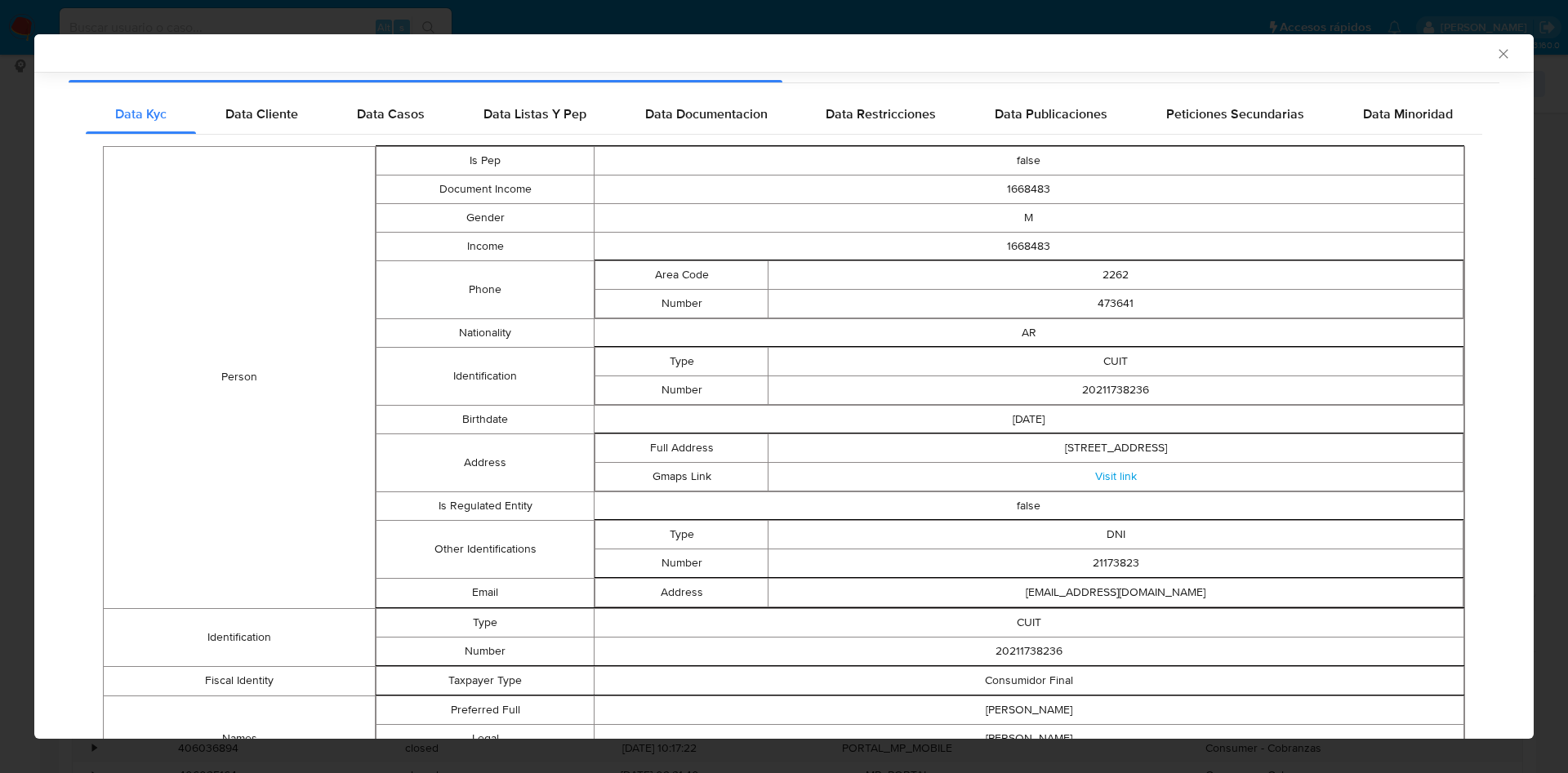
scroll to position [191, 0]
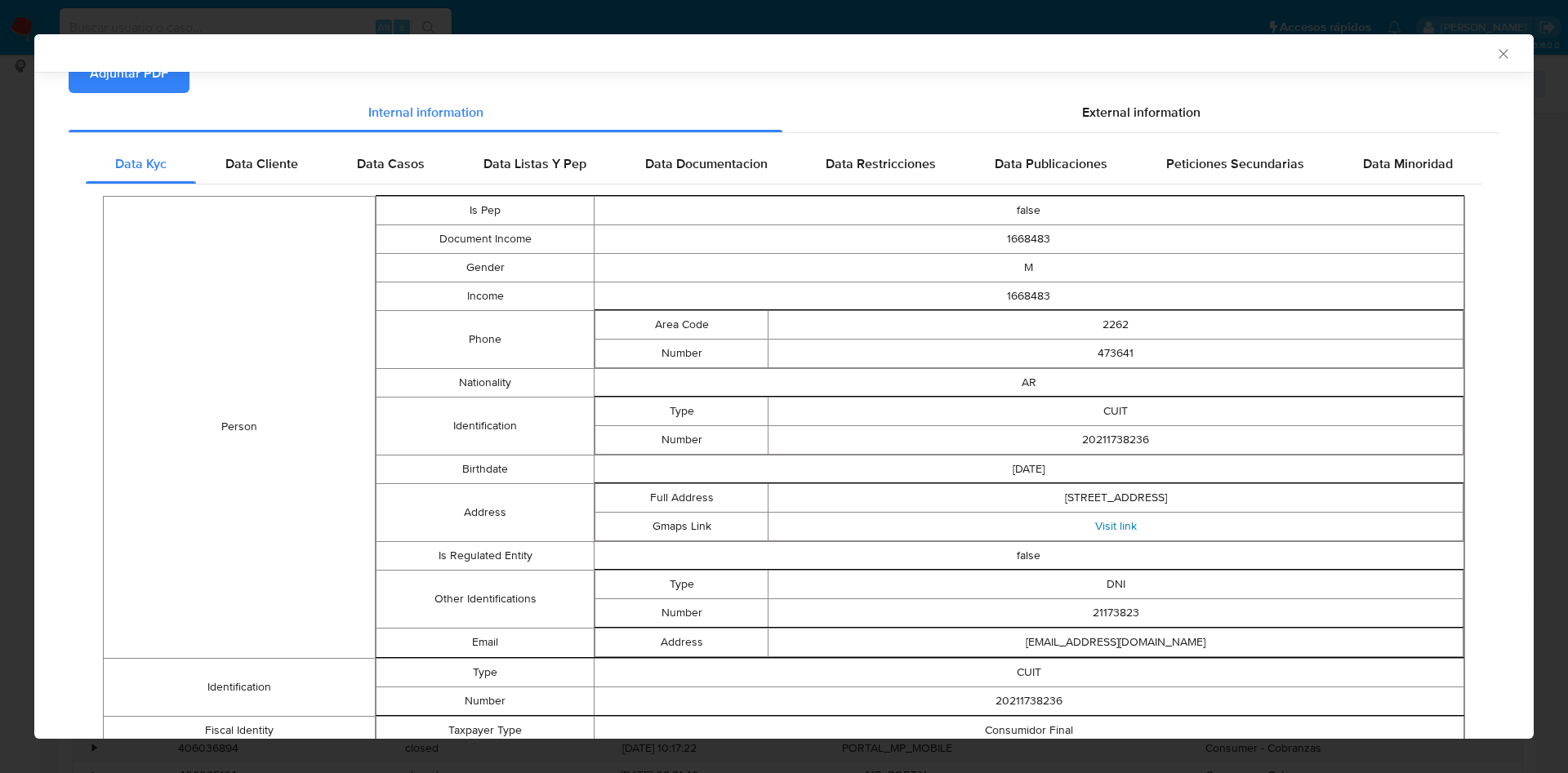
click at [1105, 533] on td "Visit link" at bounding box center [1115, 526] width 694 height 28
click at [1115, 530] on link "Visit link" at bounding box center [1115, 526] width 41 height 17
click at [266, 176] on div "Data Cliente" at bounding box center [261, 164] width 131 height 39
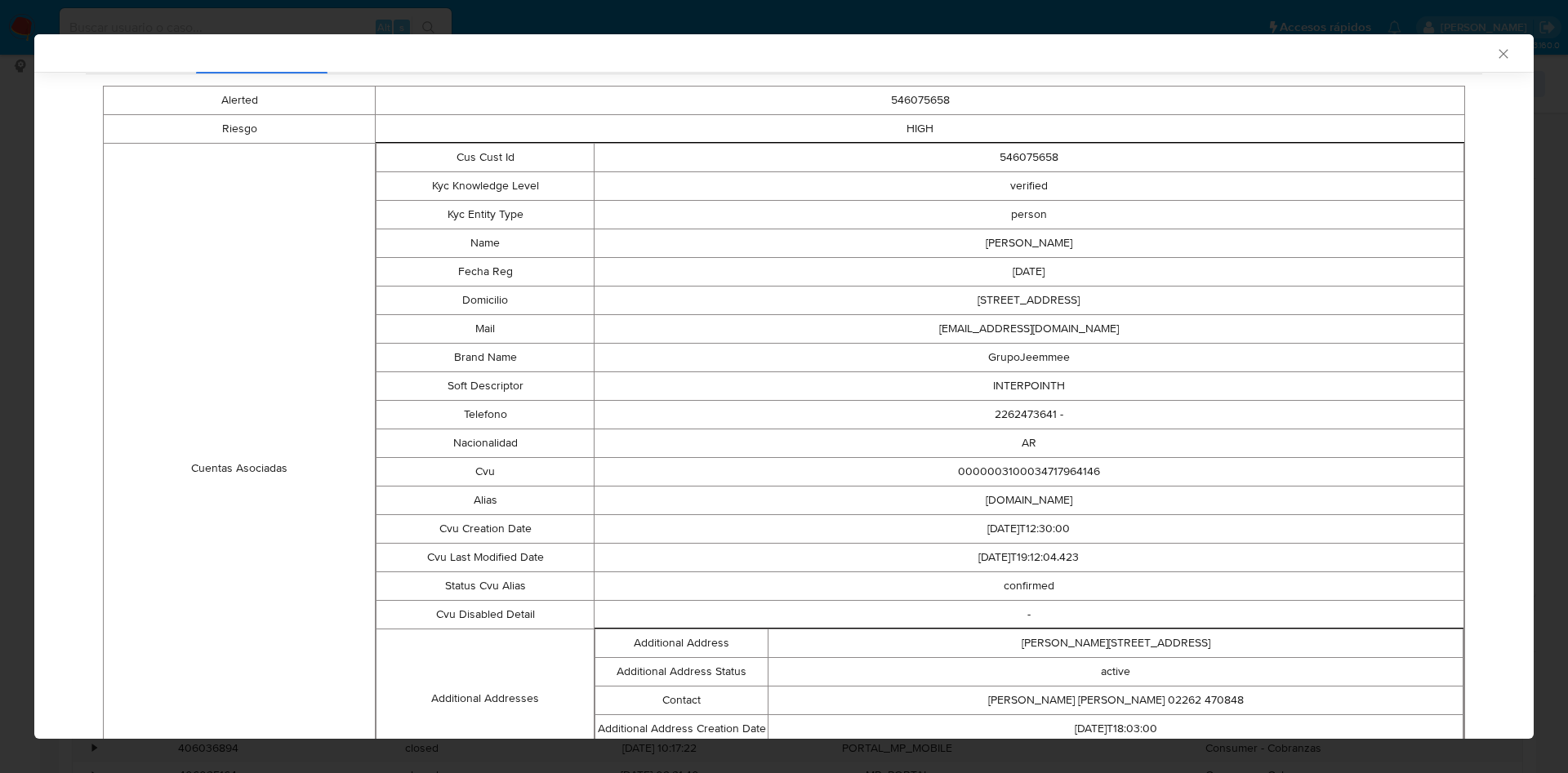
scroll to position [437, 0]
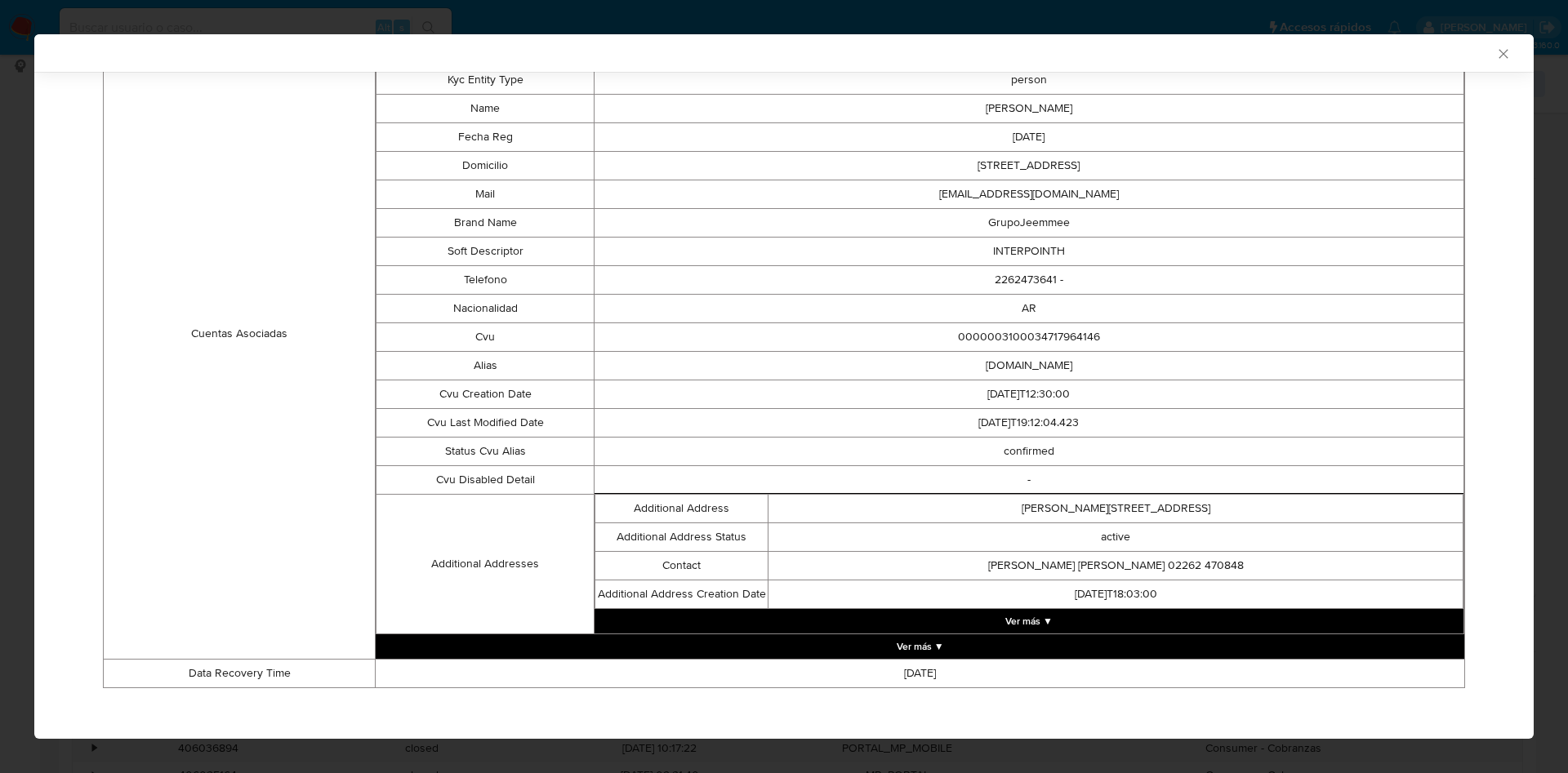
click at [994, 248] on td "INTERPOINTH" at bounding box center [1028, 251] width 869 height 28
click at [994, 247] on td "INTERPOINTH" at bounding box center [1028, 251] width 869 height 28
click at [994, 246] on td "INTERPOINTH" at bounding box center [1028, 251] width 869 height 28
copy td "INTERPOINTH"
drag, startPoint x: 1046, startPoint y: 362, endPoint x: 930, endPoint y: 356, distance: 116.2
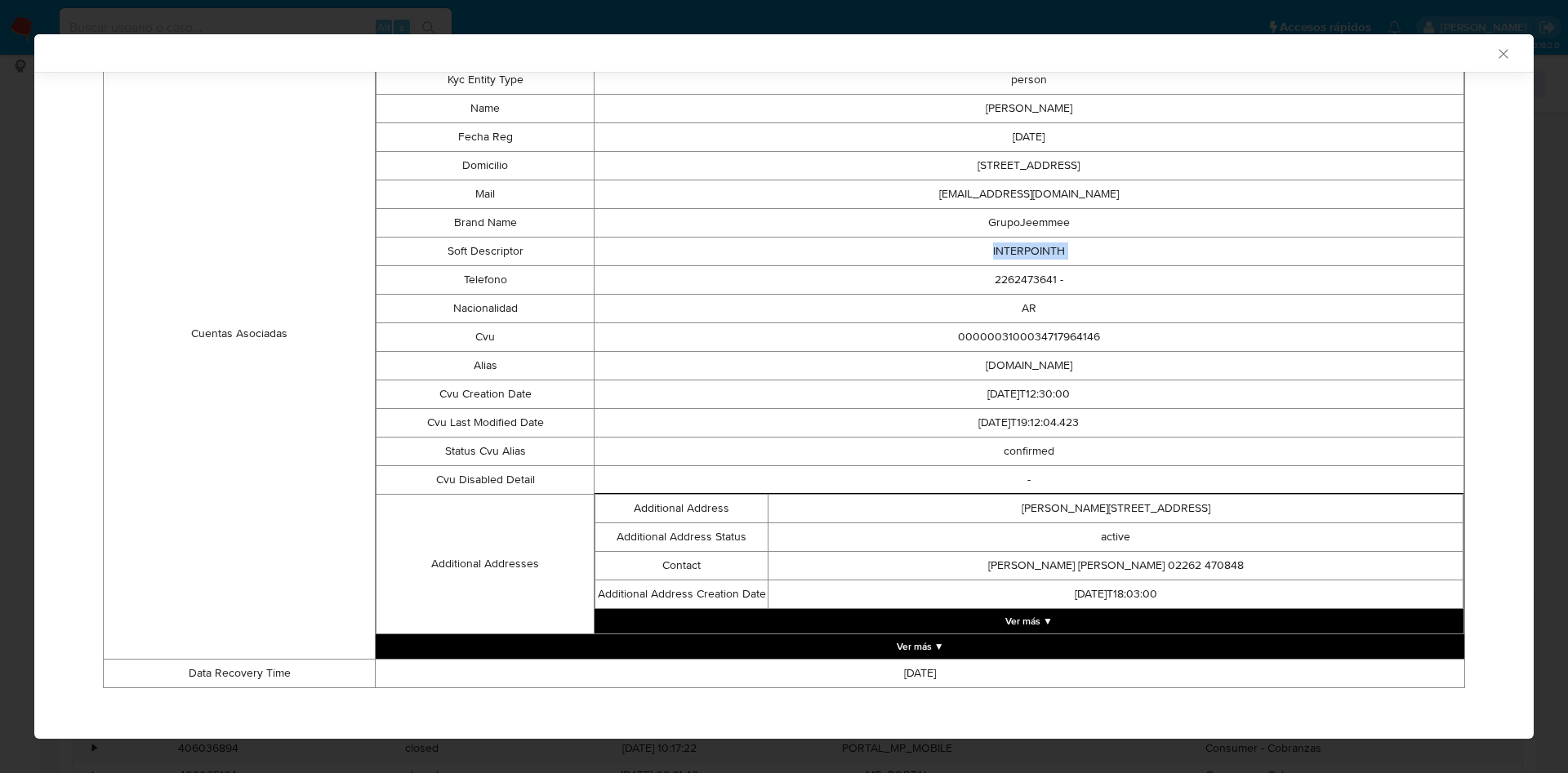
click at [930, 356] on td "taxi.cercos.soga.mp" at bounding box center [1028, 365] width 869 height 28
copy td "taxi.cercos.soga"
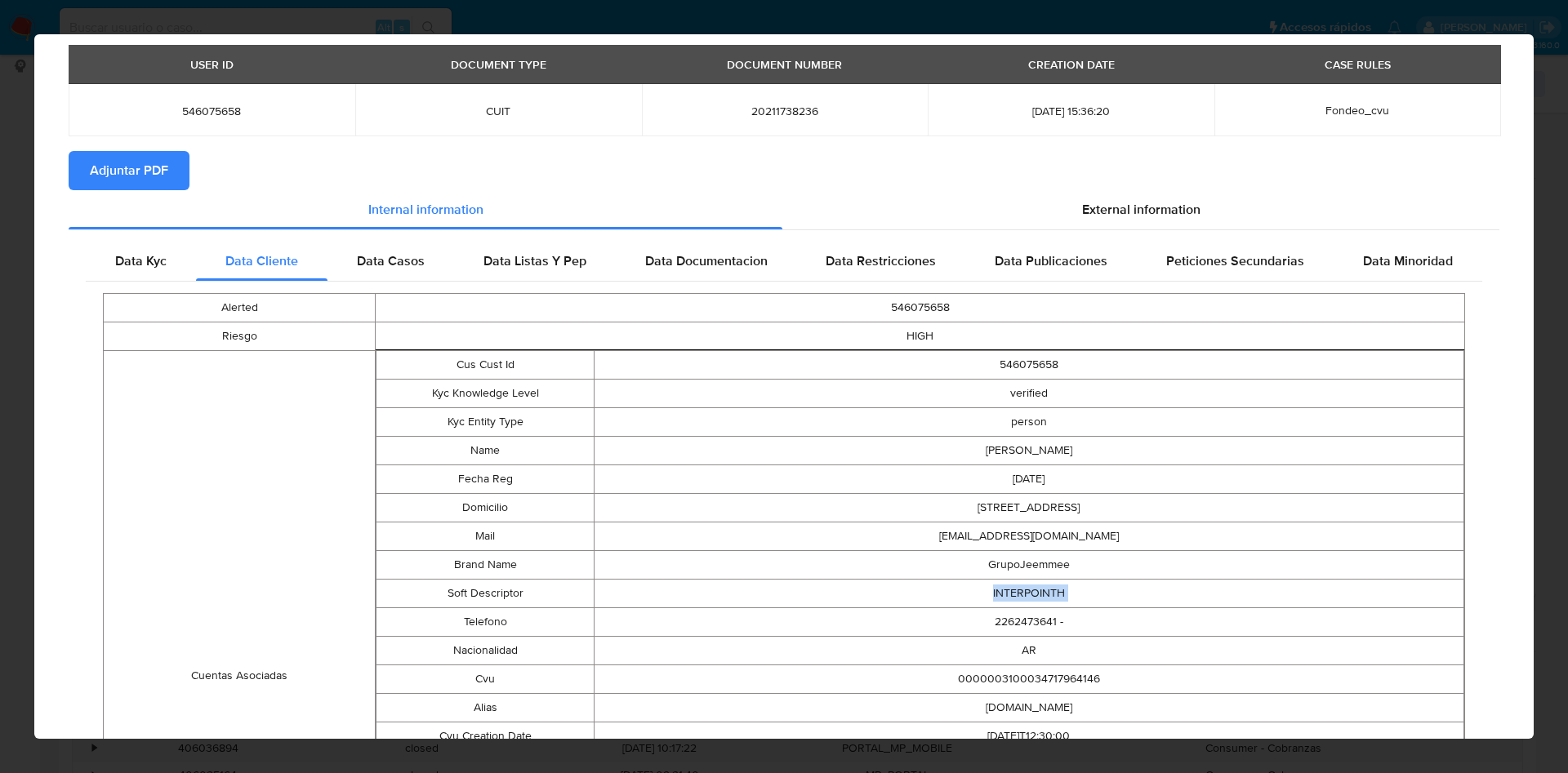
scroll to position [0, 0]
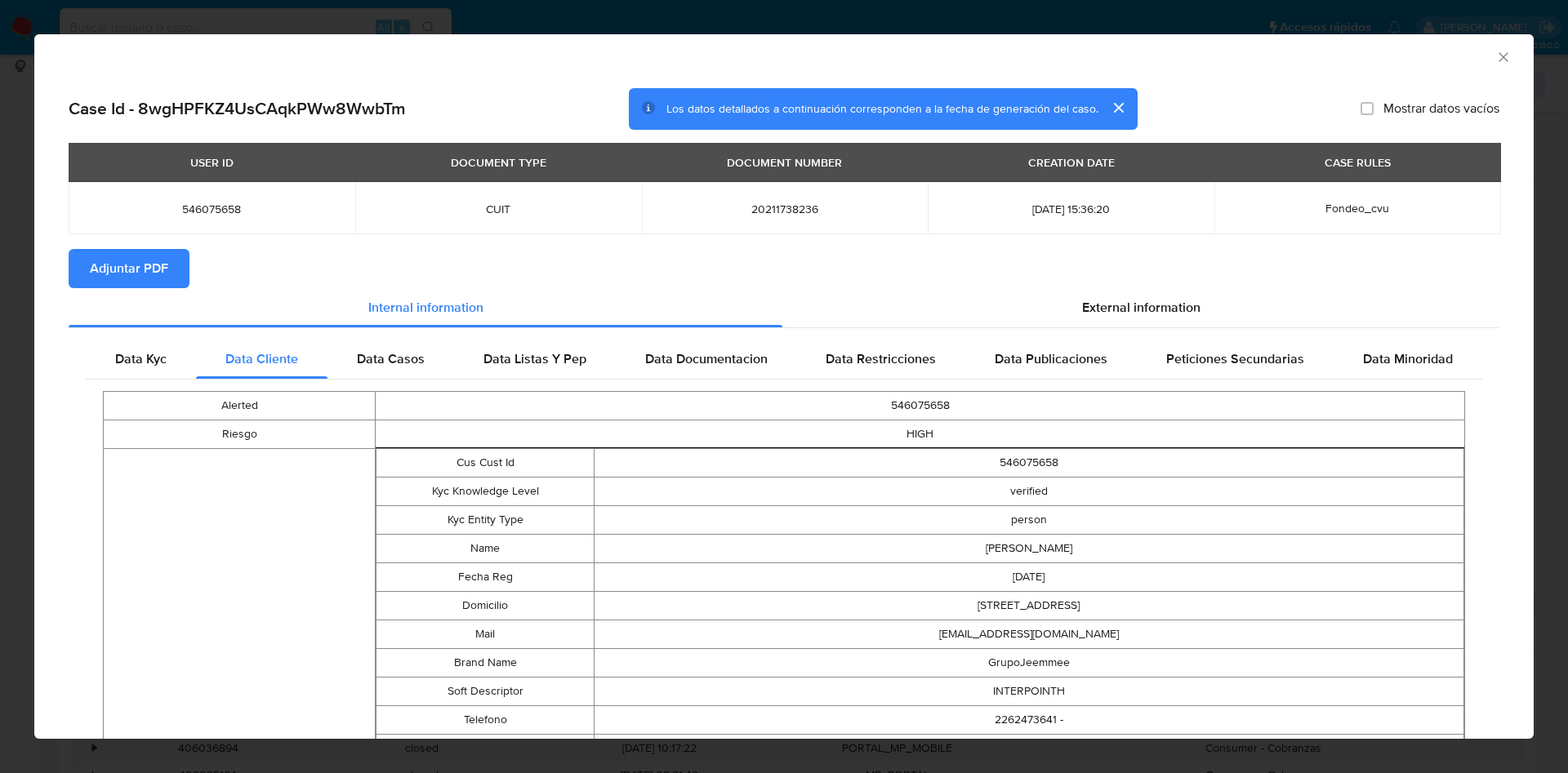
click at [259, 334] on div "Data Kyc Data Cliente Data Casos Data Listas Y Pep Data Documentacion Data Rest…" at bounding box center [784, 739] width 1430 height 823
click at [356, 364] on span "Data Casos" at bounding box center [390, 358] width 68 height 19
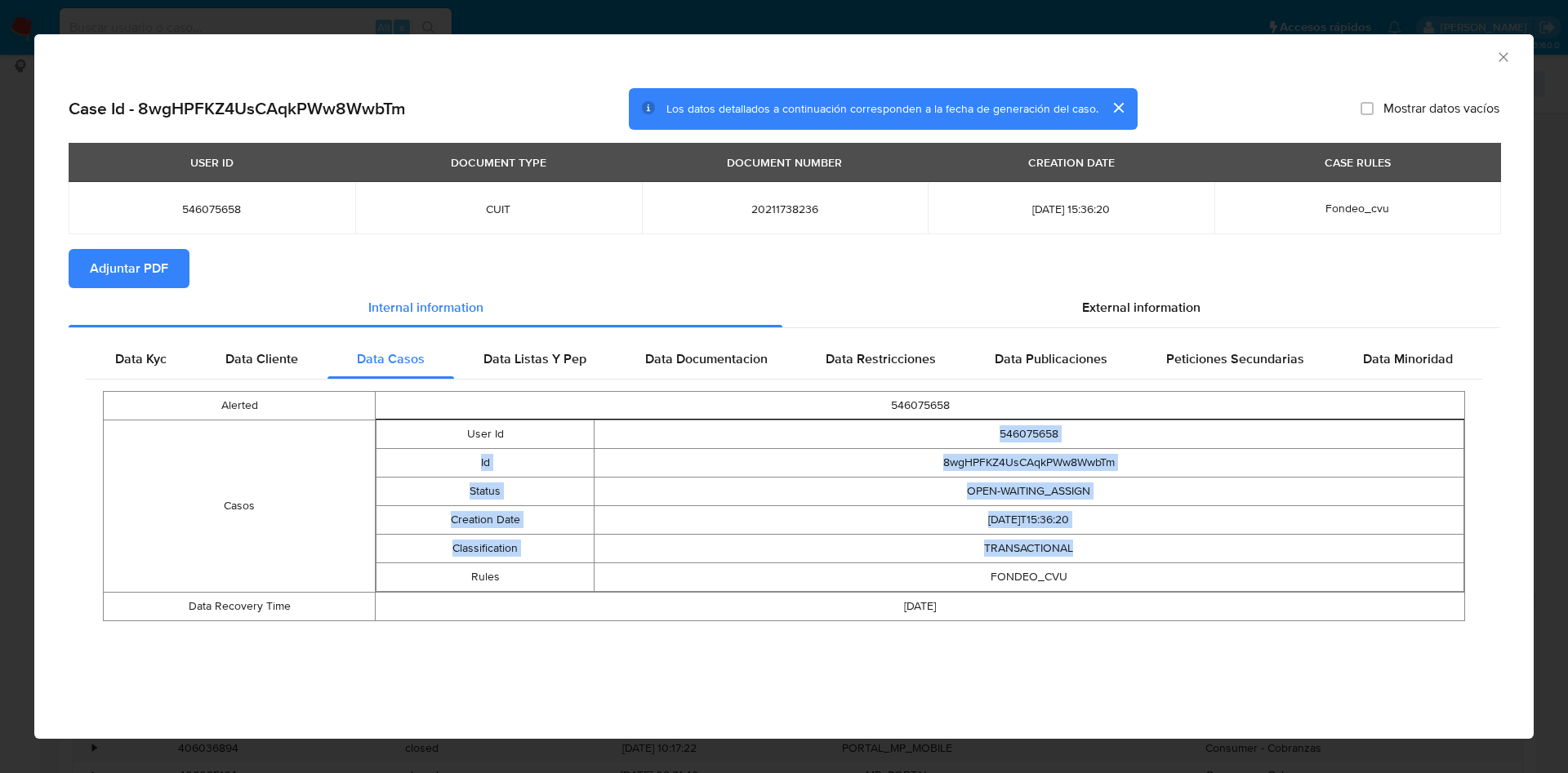
drag, startPoint x: 1090, startPoint y: 560, endPoint x: 853, endPoint y: 439, distance: 266.1
click at [853, 439] on tbody "User Id 546075658 Id 8wgHPFKZ4UsCAqkPWw8WwbTm Status OPEN-WAITING_ASSIGN Creati…" at bounding box center [920, 506] width 1088 height 171
click at [853, 462] on td "8wgHPFKZ4UsCAqkPWw8WwbTm" at bounding box center [1028, 462] width 869 height 28
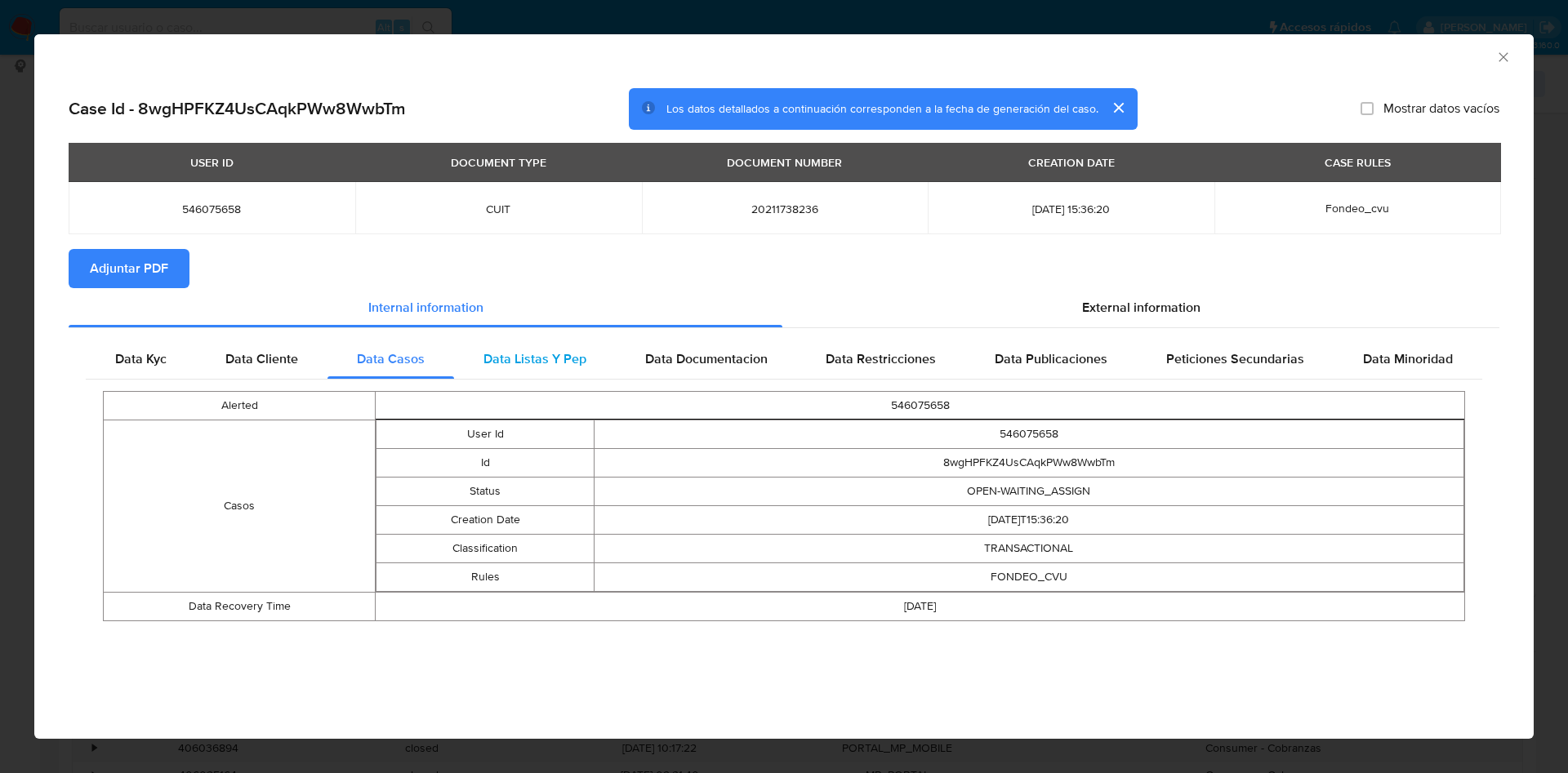
drag, startPoint x: 586, startPoint y: 365, endPoint x: 600, endPoint y: 366, distance: 14.0
click at [586, 364] on div "Data Listas Y Pep" at bounding box center [534, 359] width 161 height 39
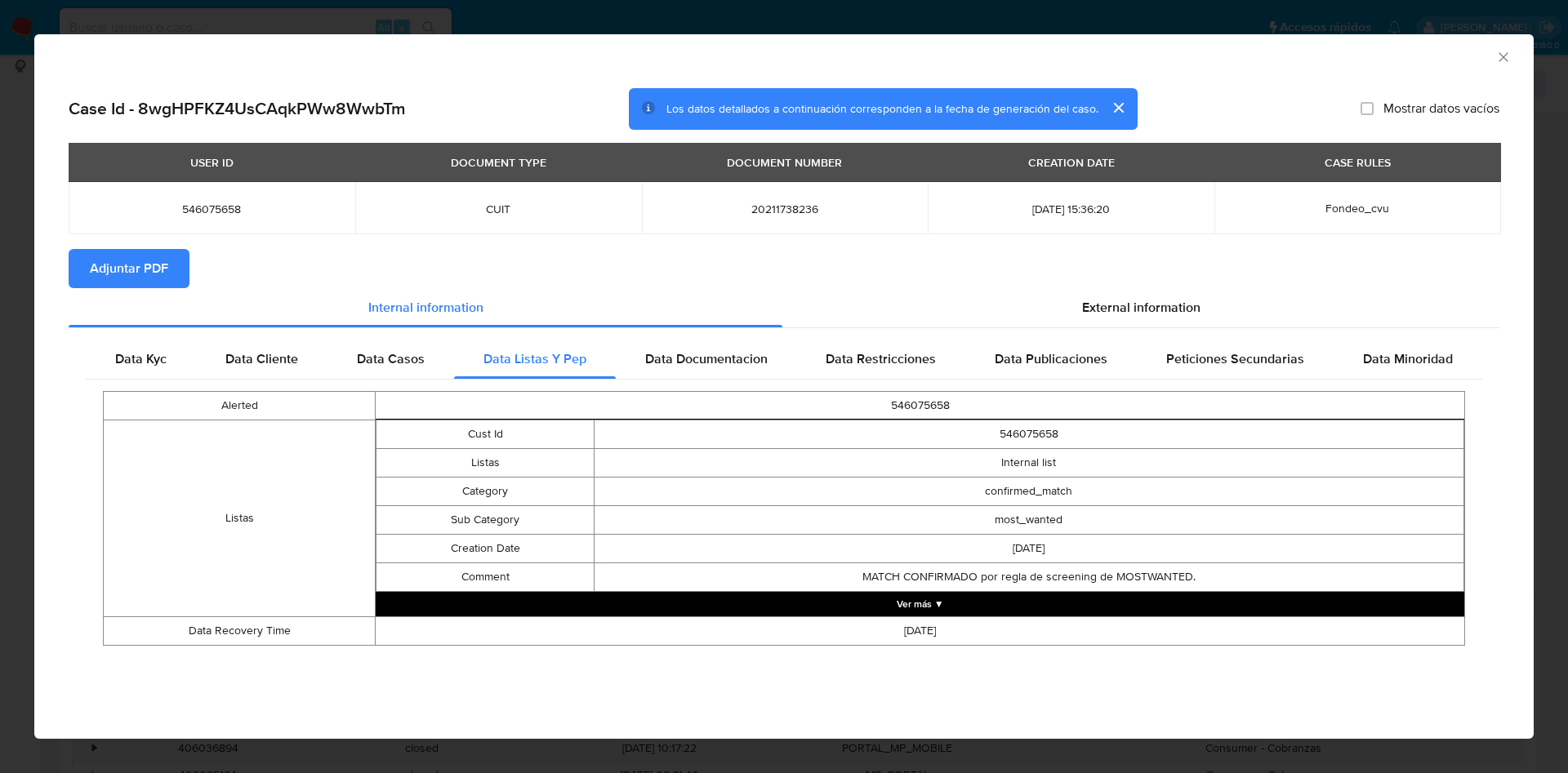
click at [947, 599] on button "Ver más ▼" at bounding box center [919, 604] width 1088 height 25
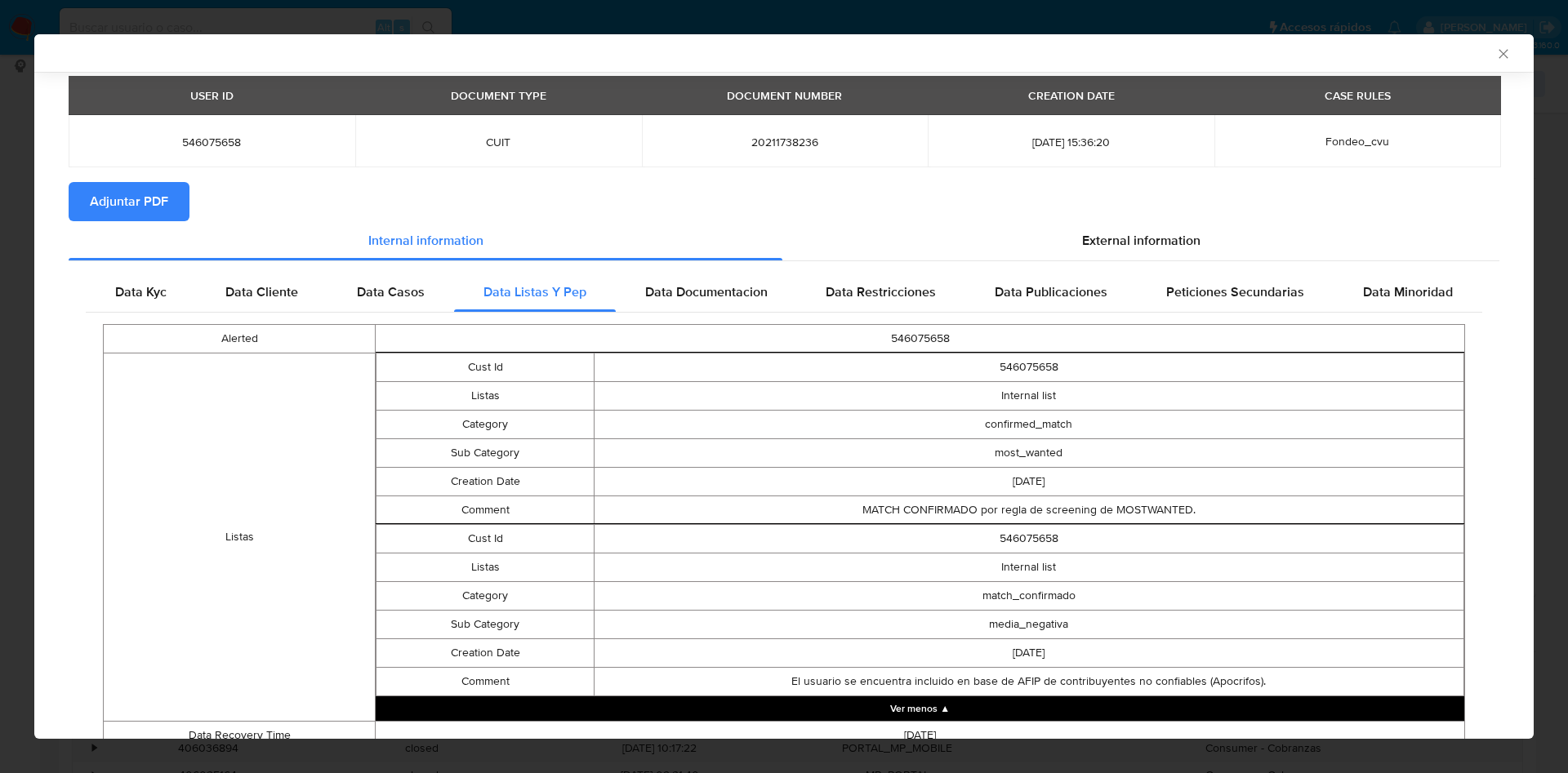
scroll to position [119, 0]
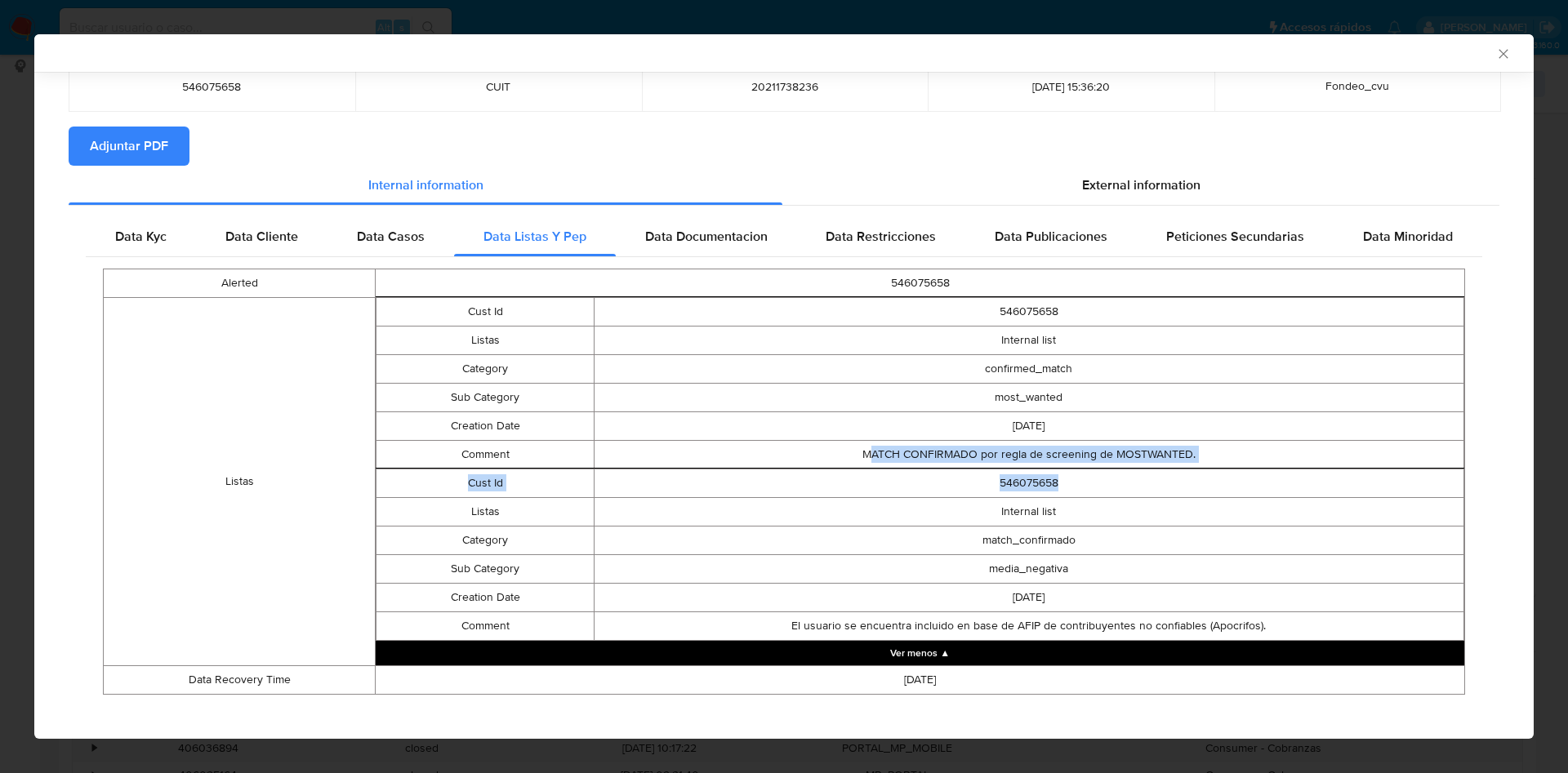
drag, startPoint x: 862, startPoint y: 455, endPoint x: 1153, endPoint y: 473, distance: 291.6
click at [1153, 472] on div "Cust Id 546075658 Listas Internal list Category confirmed_match Sub Category mo…" at bounding box center [919, 481] width 1088 height 369
click at [1041, 612] on td "El usuario se encuentra incluido en base de AFIP de contribuyentes no confiable…" at bounding box center [1028, 626] width 869 height 28
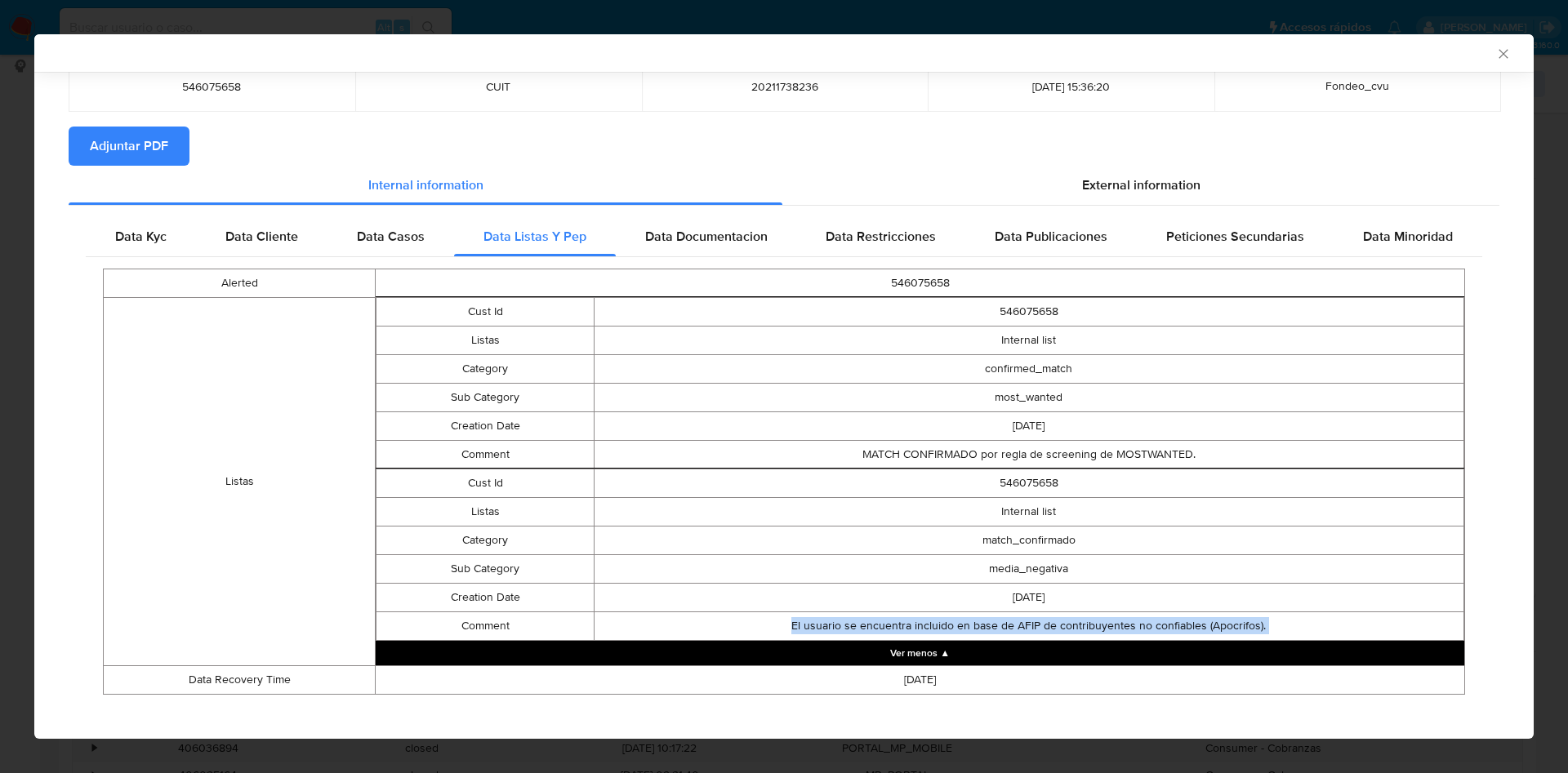
click at [1041, 612] on td "El usuario se encuentra incluido en base de AFIP de contribuyentes no confiable…" at bounding box center [1028, 626] width 869 height 28
click at [1042, 629] on td "El usuario se encuentra incluido en base de AFIP de contribuyentes no confiable…" at bounding box center [1028, 626] width 869 height 28
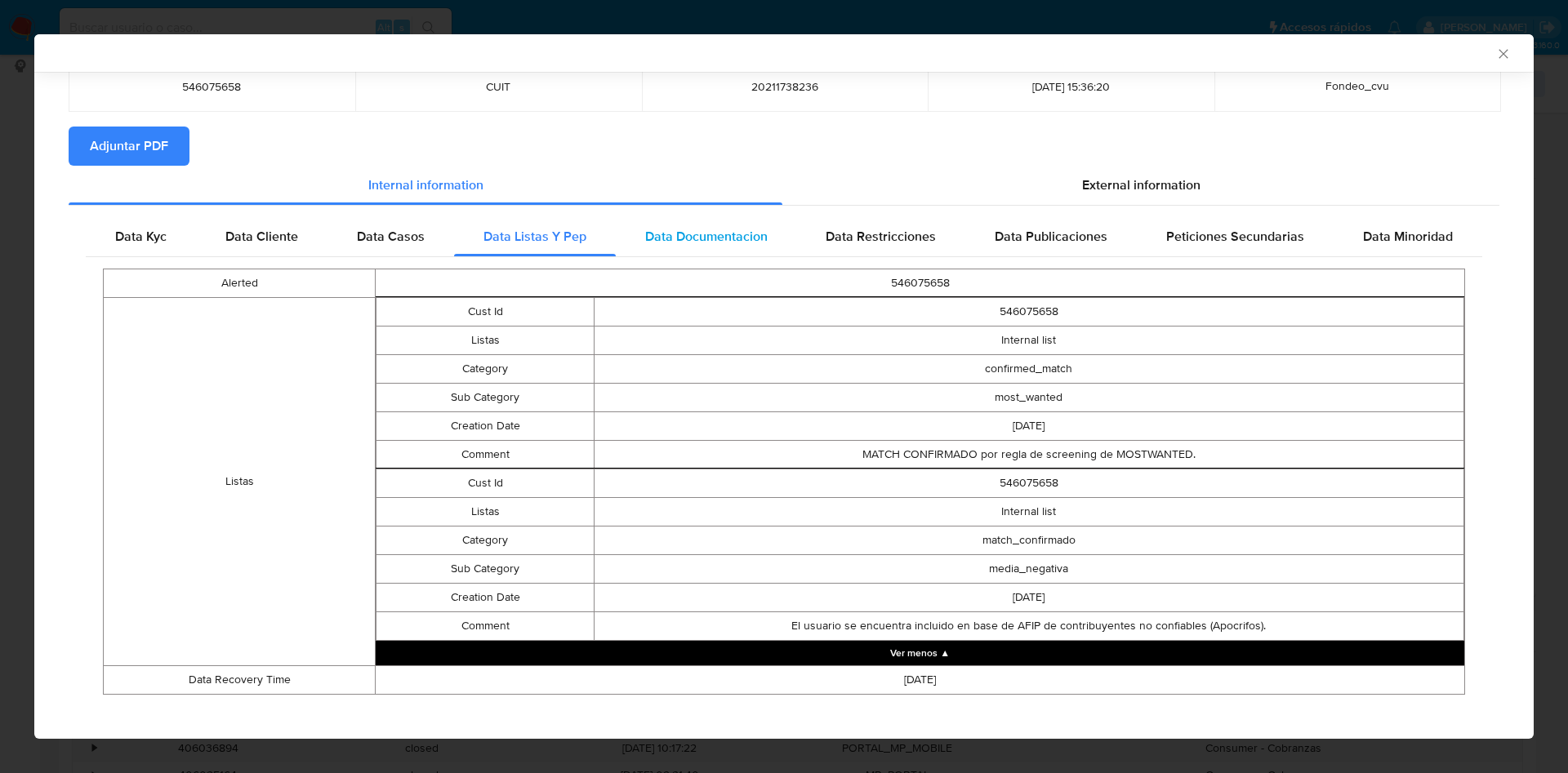
click at [697, 231] on span "Data Documentacion" at bounding box center [706, 236] width 123 height 19
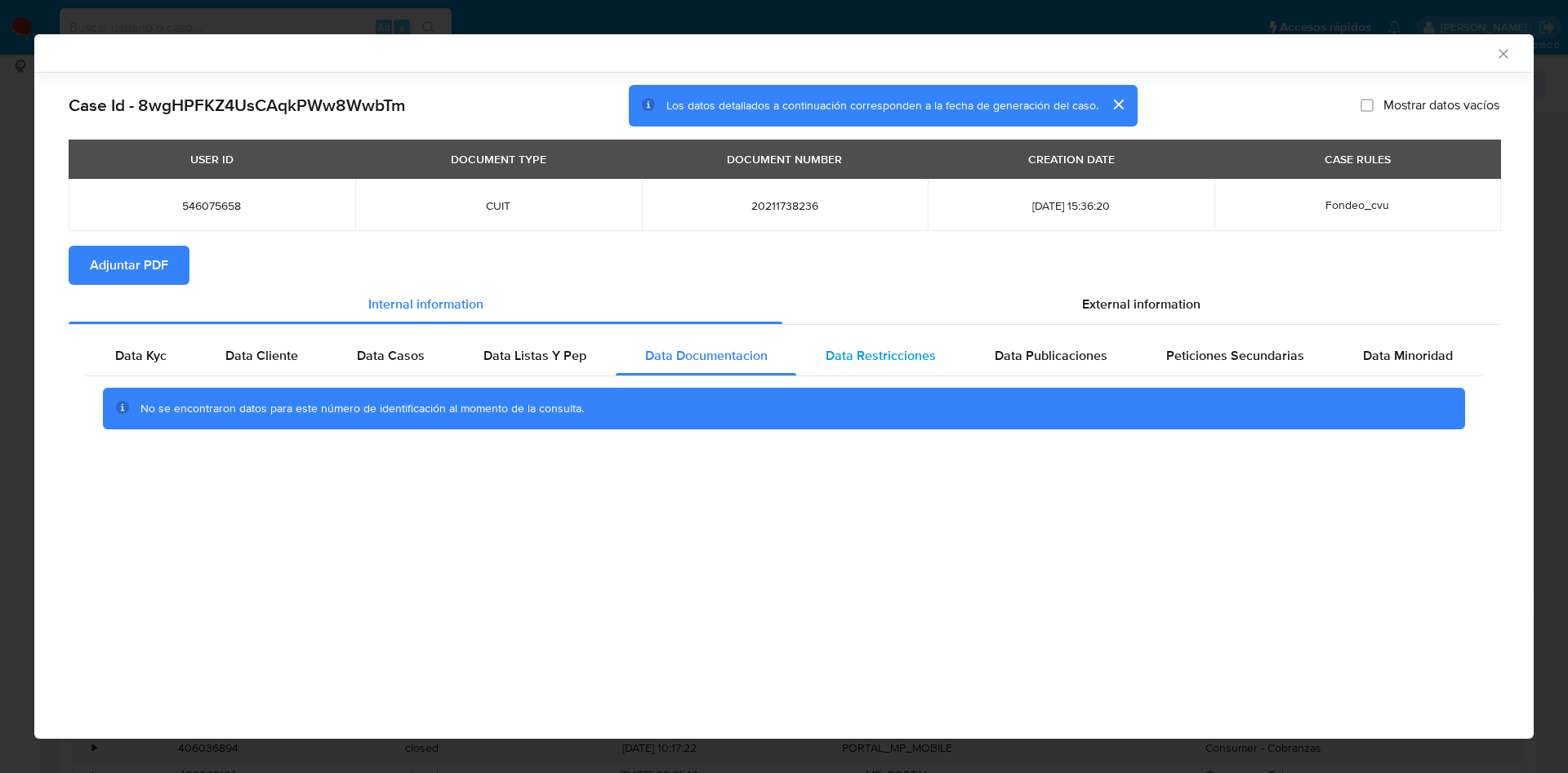
click at [934, 354] on span "Data Restricciones" at bounding box center [880, 355] width 110 height 19
click at [1004, 341] on div "Data Publicaciones" at bounding box center [1051, 356] width 171 height 39
click at [1219, 372] on div "Peticiones Secundarias" at bounding box center [1234, 356] width 197 height 39
click at [1167, 311] on span "External information" at bounding box center [1141, 304] width 118 height 19
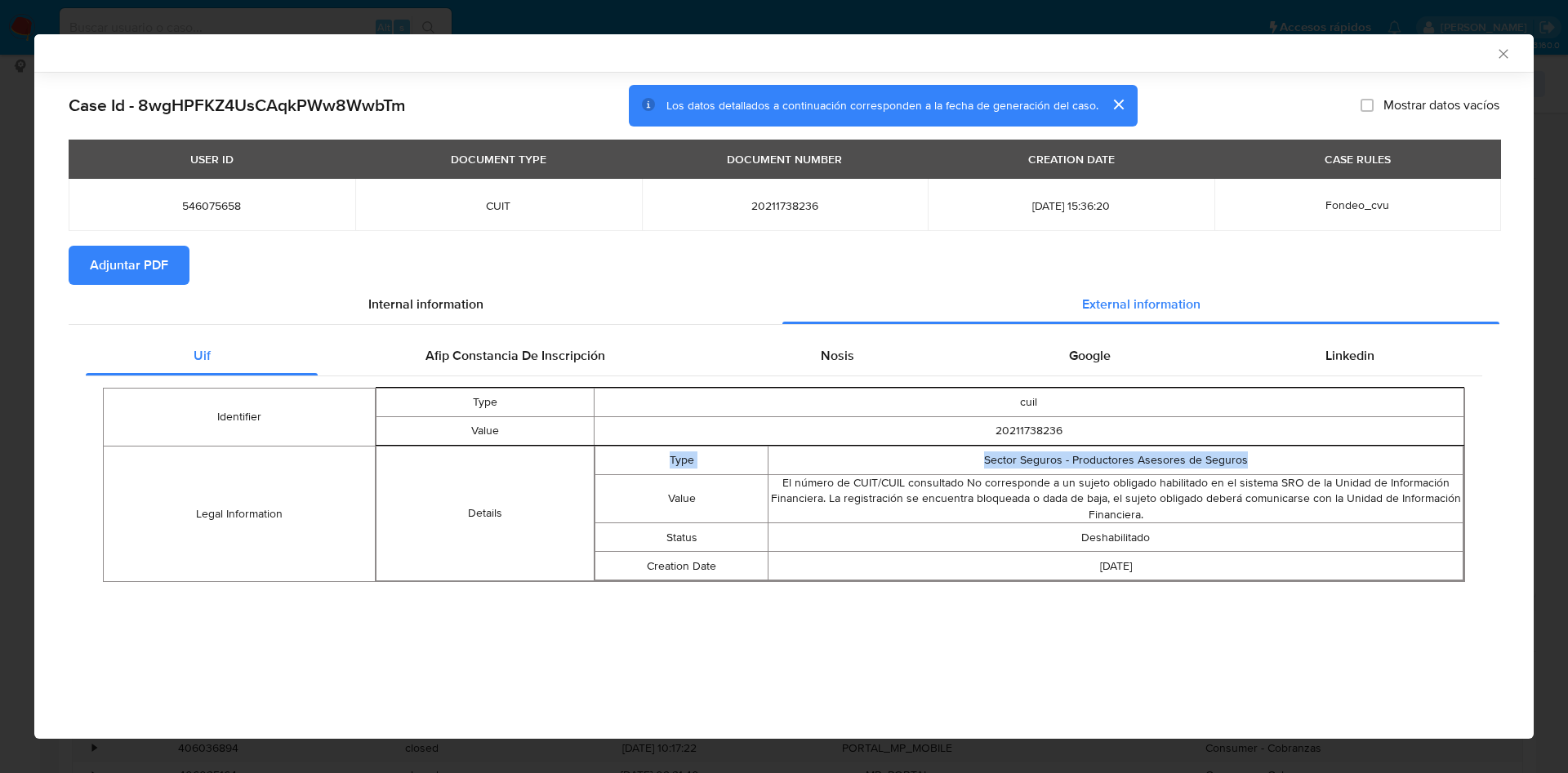
drag, startPoint x: 662, startPoint y: 446, endPoint x: 1273, endPoint y: 469, distance: 611.4
click at [1273, 469] on tr "Type Sector Seguros - Productores Asesores de Seguros" at bounding box center [1029, 460] width 868 height 28
click at [1136, 556] on td "2018-03-27" at bounding box center [1115, 567] width 694 height 28
drag, startPoint x: 1165, startPoint y: 540, endPoint x: 1074, endPoint y: 533, distance: 91.3
click at [1074, 533] on td "Deshabilitado" at bounding box center [1115, 537] width 694 height 28
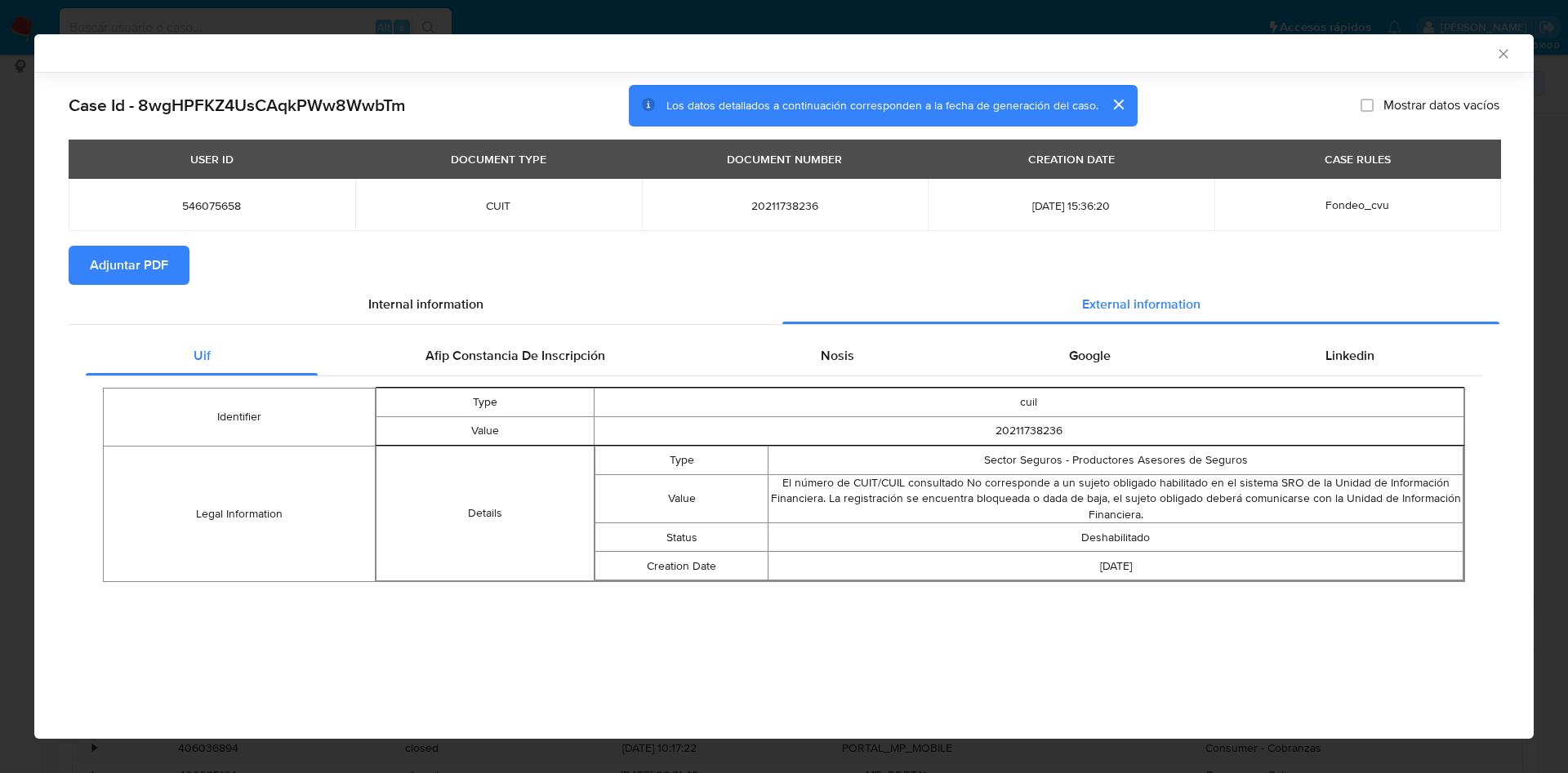
click at [1052, 574] on td "2018-03-27" at bounding box center [1115, 567] width 694 height 28
click at [1032, 433] on td "20211738236" at bounding box center [1028, 431] width 869 height 28
copy td "20211738236"
click at [489, 363] on span "Afip Constancia De Inscripción" at bounding box center [515, 355] width 180 height 19
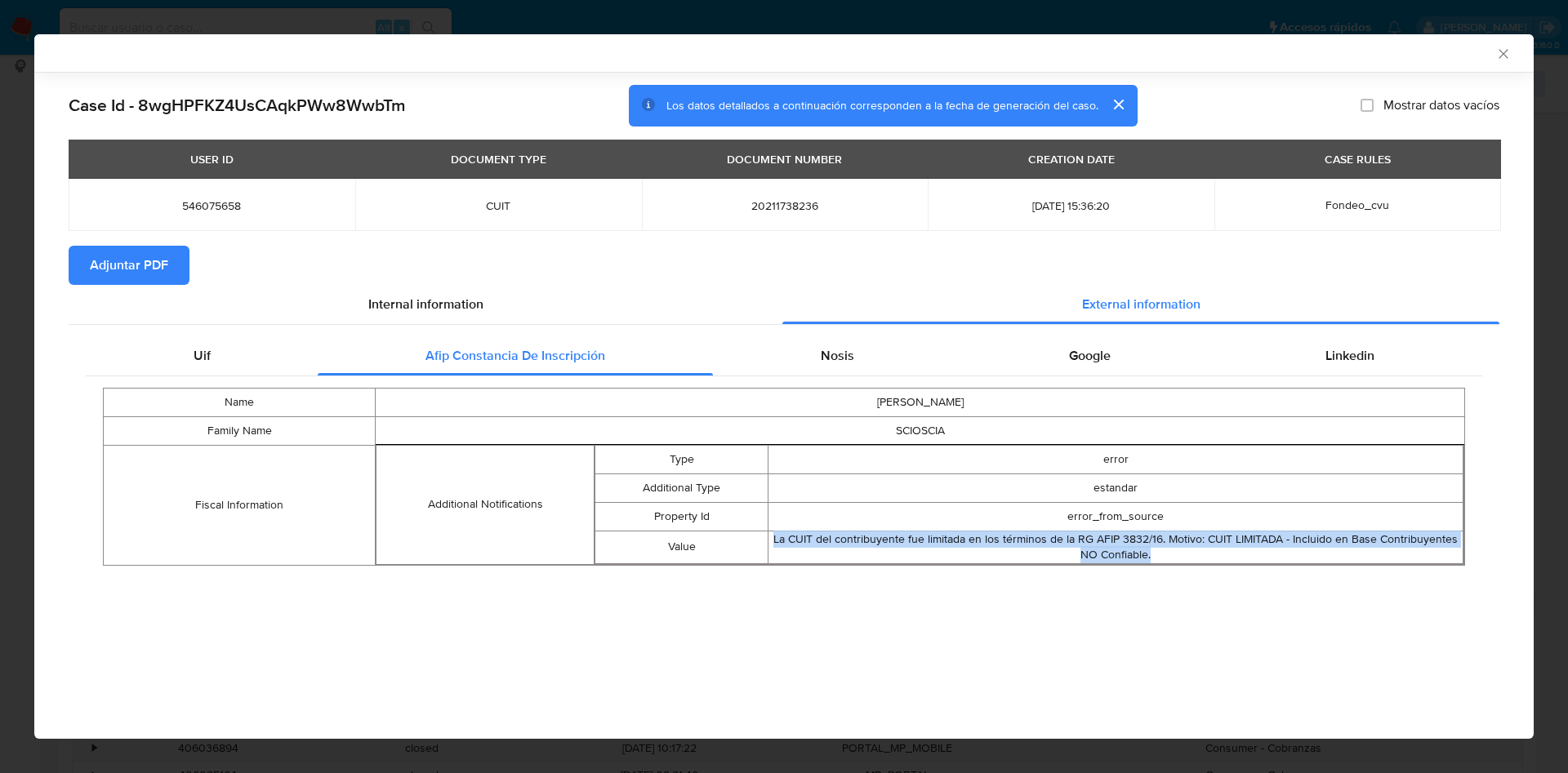
drag, startPoint x: 775, startPoint y: 543, endPoint x: 1227, endPoint y: 557, distance: 452.2
click at [1227, 557] on div "La CUIT del contribuyente fue limitada en los términos de la RG AFIP 3832/16. M…" at bounding box center [1115, 547] width 694 height 32
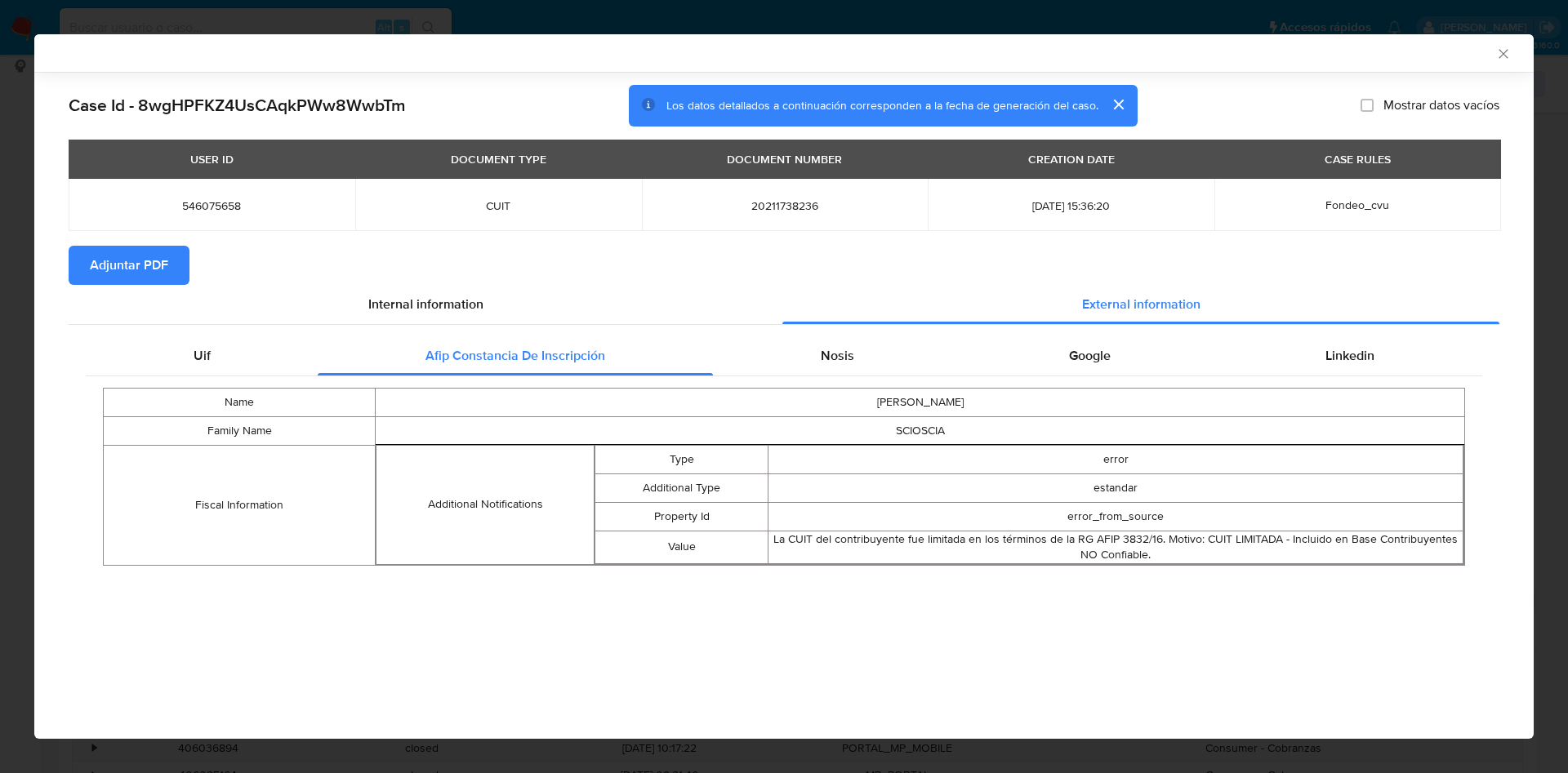
click at [1110, 576] on div "Name JULIO CESAR Family Name SCIOSCIA Fiscal Information Additional Notificatio…" at bounding box center [784, 477] width 1396 height 201
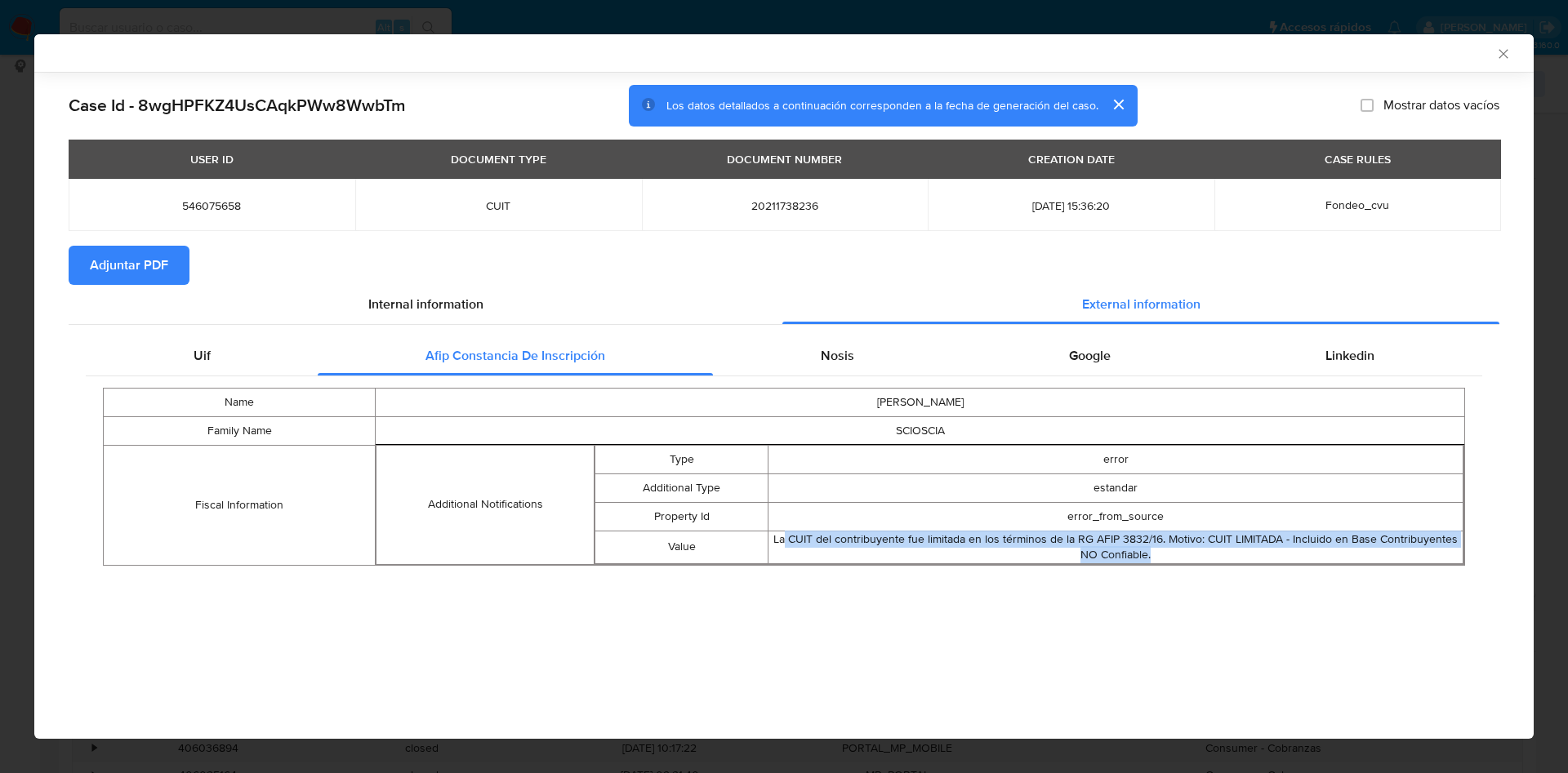
drag, startPoint x: 1242, startPoint y: 548, endPoint x: 789, endPoint y: 537, distance: 453.1
click at [789, 537] on div "La CUIT del contribuyente fue limitada en los términos de la RG AFIP 3832/16. M…" at bounding box center [1115, 547] width 694 height 32
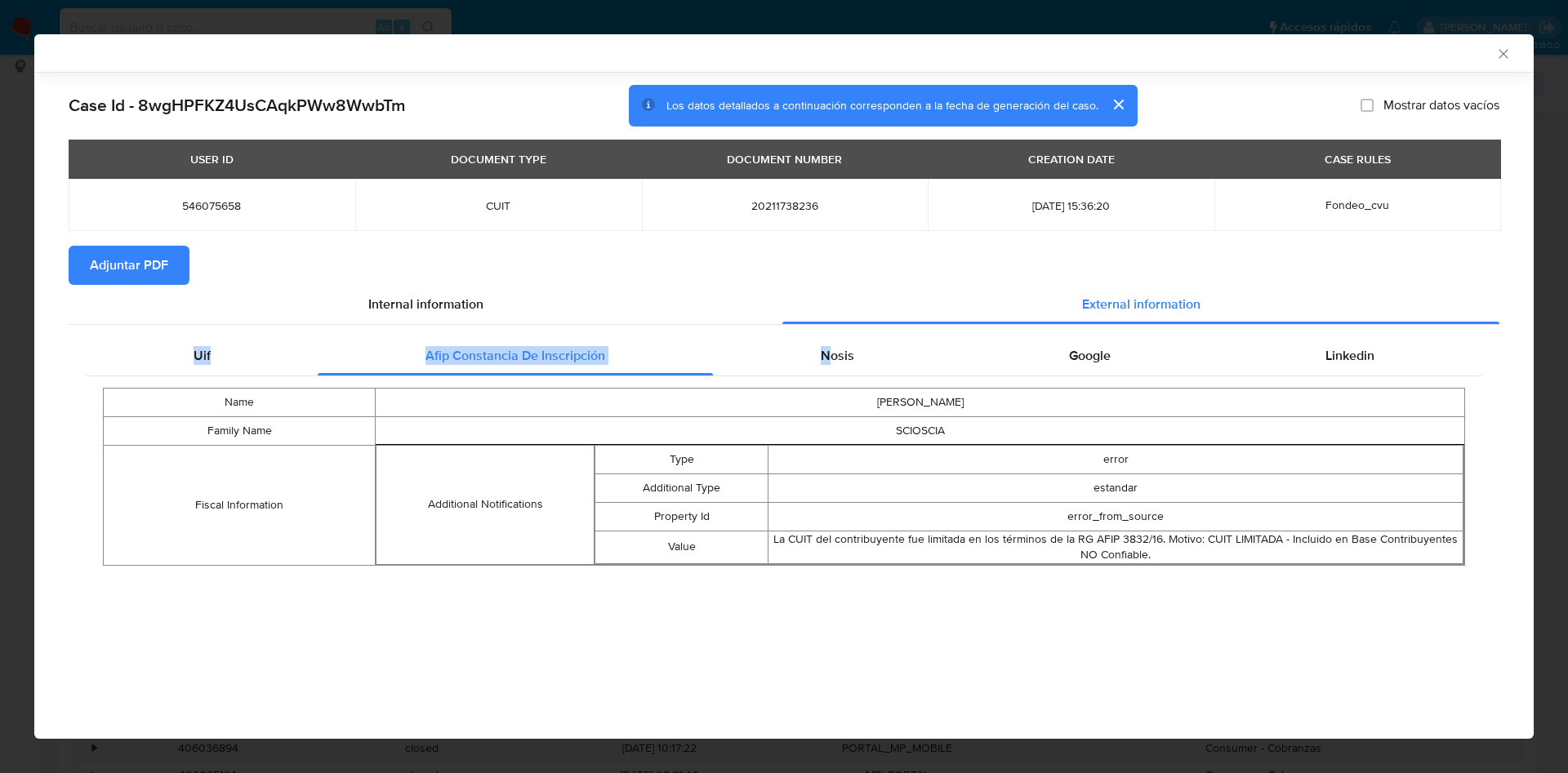
click at [829, 323] on div "Internal information External information Uif Afip Constancia De Inscripción No…" at bounding box center [784, 437] width 1430 height 304
click at [829, 346] on span "Nosis" at bounding box center [837, 355] width 34 height 19
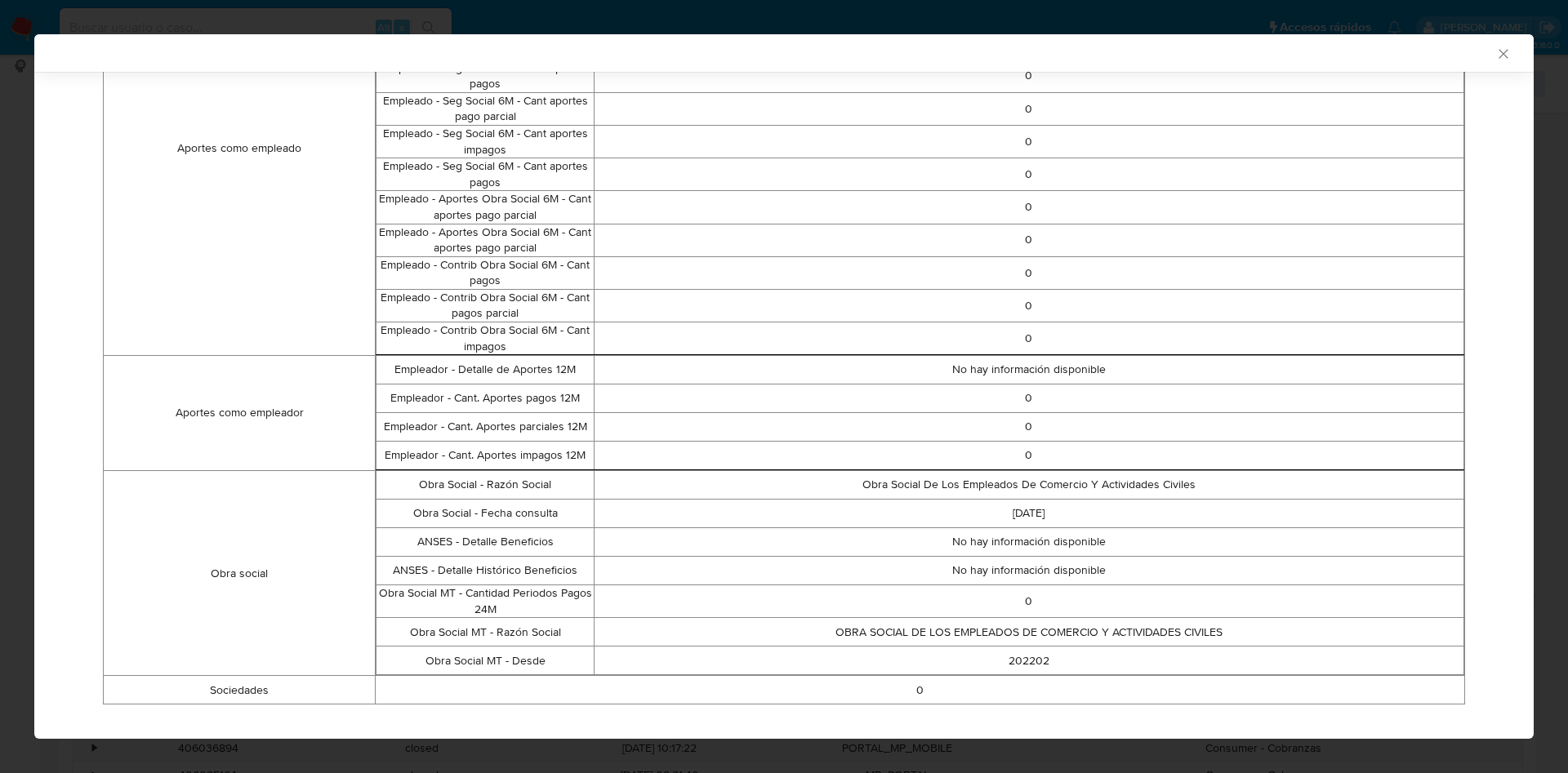
scroll to position [929, 0]
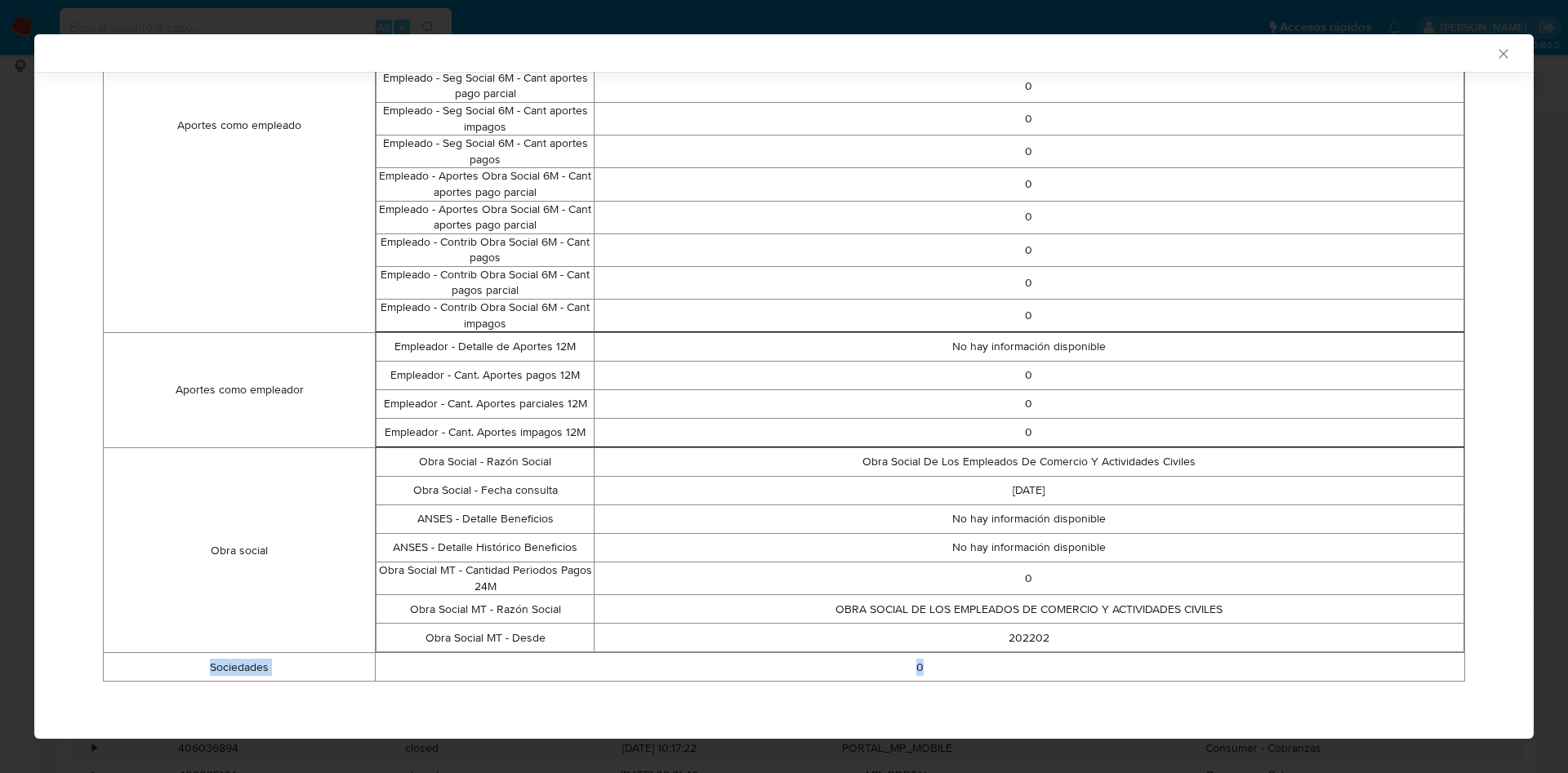
drag, startPoint x: 202, startPoint y: 666, endPoint x: 957, endPoint y: 674, distance: 755.0
click at [957, 674] on tr "Sociedades 0" at bounding box center [784, 667] width 1362 height 28
click at [1000, 610] on td "OBRA SOCIAL DE LOS EMPLEADOS DE COMERCIO Y ACTIVIDADES CIVILES" at bounding box center [1028, 610] width 869 height 28
drag, startPoint x: 825, startPoint y: 607, endPoint x: 1265, endPoint y: 614, distance: 440.1
click at [1265, 614] on td "OBRA SOCIAL DE LOS EMPLEADOS DE COMERCIO Y ACTIVIDADES CIVILES" at bounding box center [1028, 610] width 869 height 28
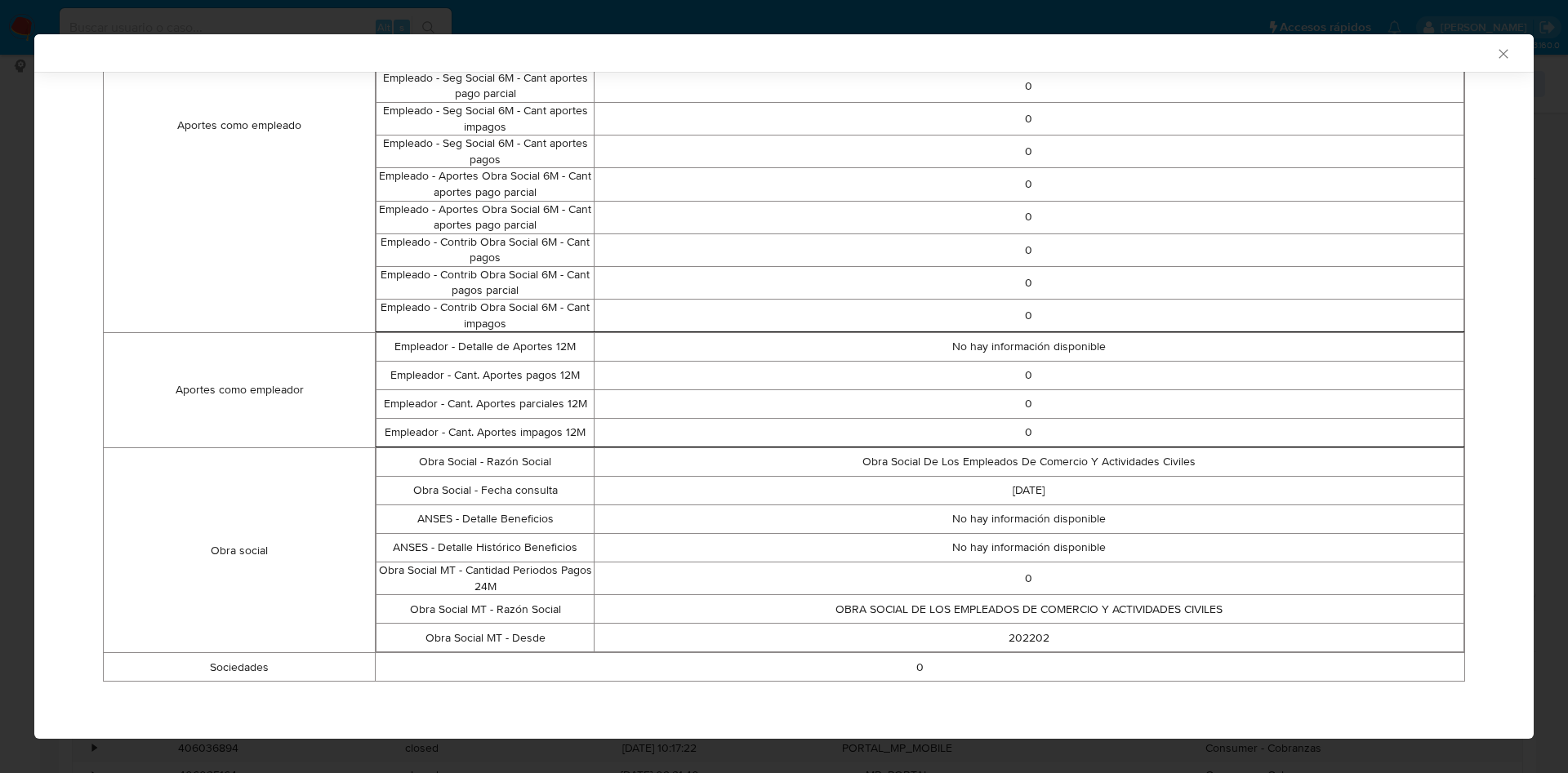
click at [1070, 551] on p "No hay información disponible" at bounding box center [1029, 548] width 869 height 17
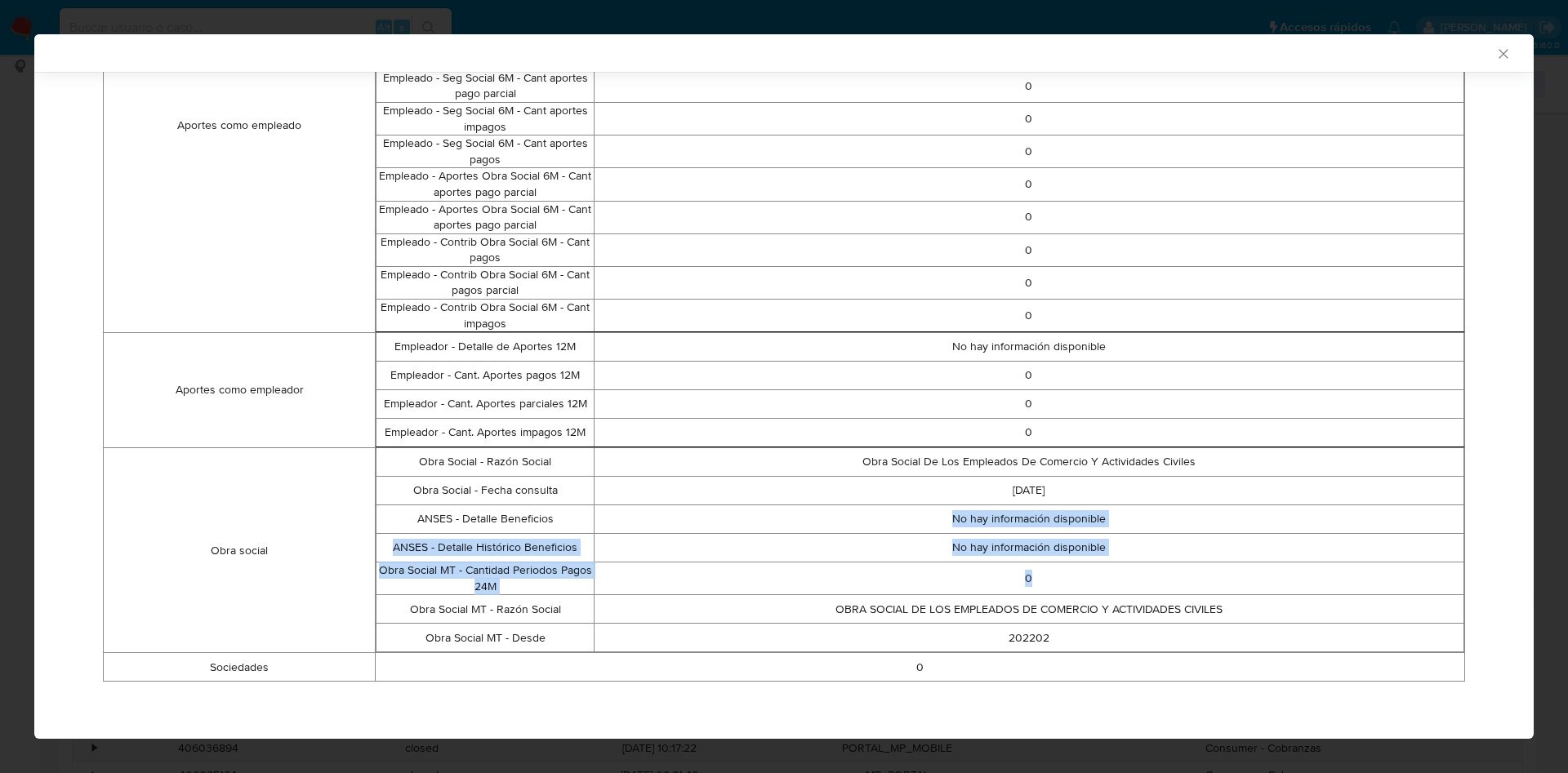
drag, startPoint x: 886, startPoint y: 520, endPoint x: 1111, endPoint y: 577, distance: 232.1
click at [1111, 577] on tbody "Obra Social - Razón Social Obra Social De Los Empleados De Comercio Y Actividad…" at bounding box center [920, 550] width 1088 height 204
click at [1032, 567] on td "0" at bounding box center [1028, 579] width 869 height 33
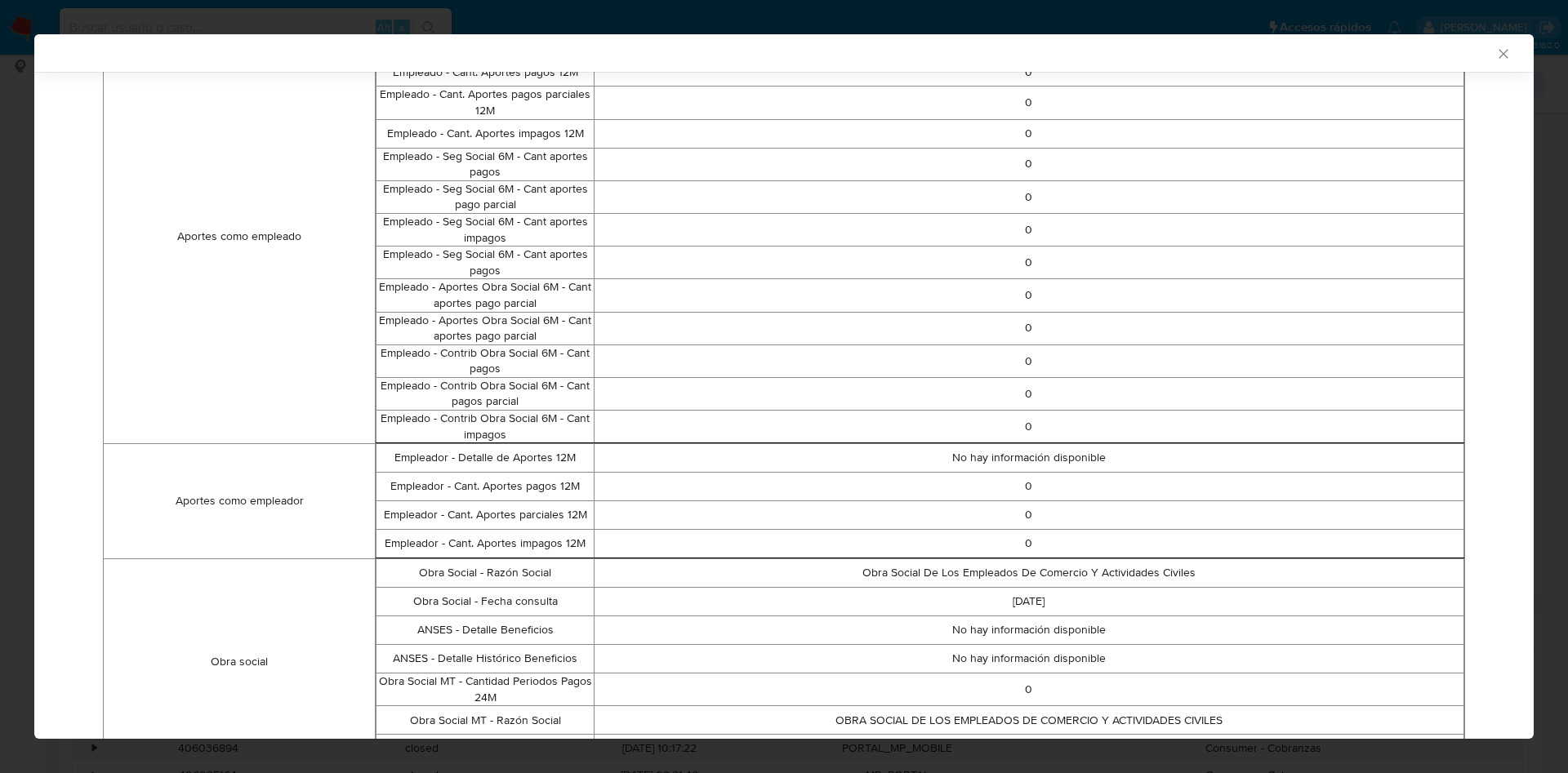
scroll to position [562, 0]
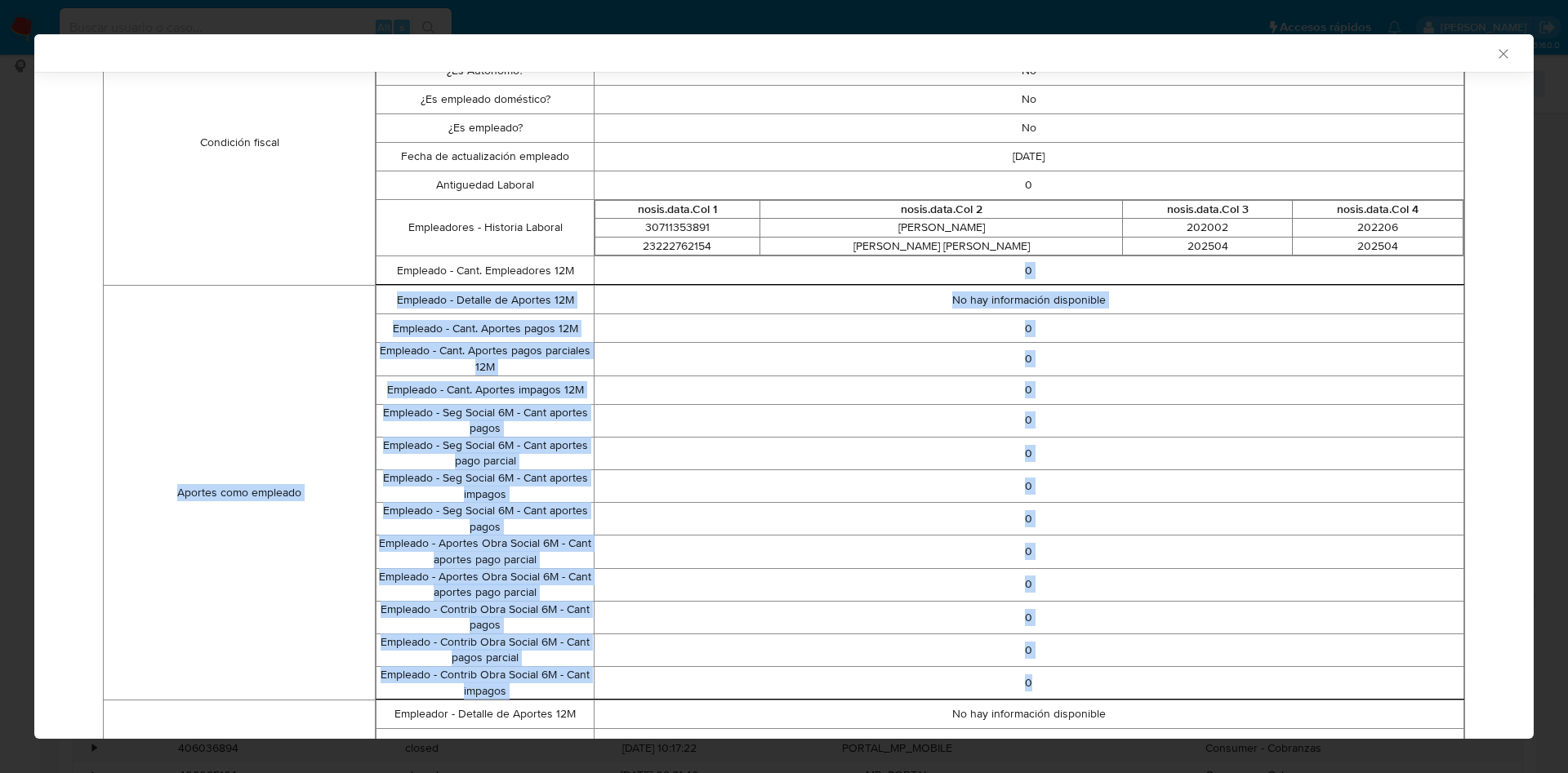
drag, startPoint x: 837, startPoint y: 281, endPoint x: 1035, endPoint y: 679, distance: 444.5
click at [1035, 679] on tbody "Datos personales Nombre JULIO CESAR Apellido SCIOSCIA DNI 21173823 ¿Es fallecid…" at bounding box center [784, 438] width 1362 height 1223
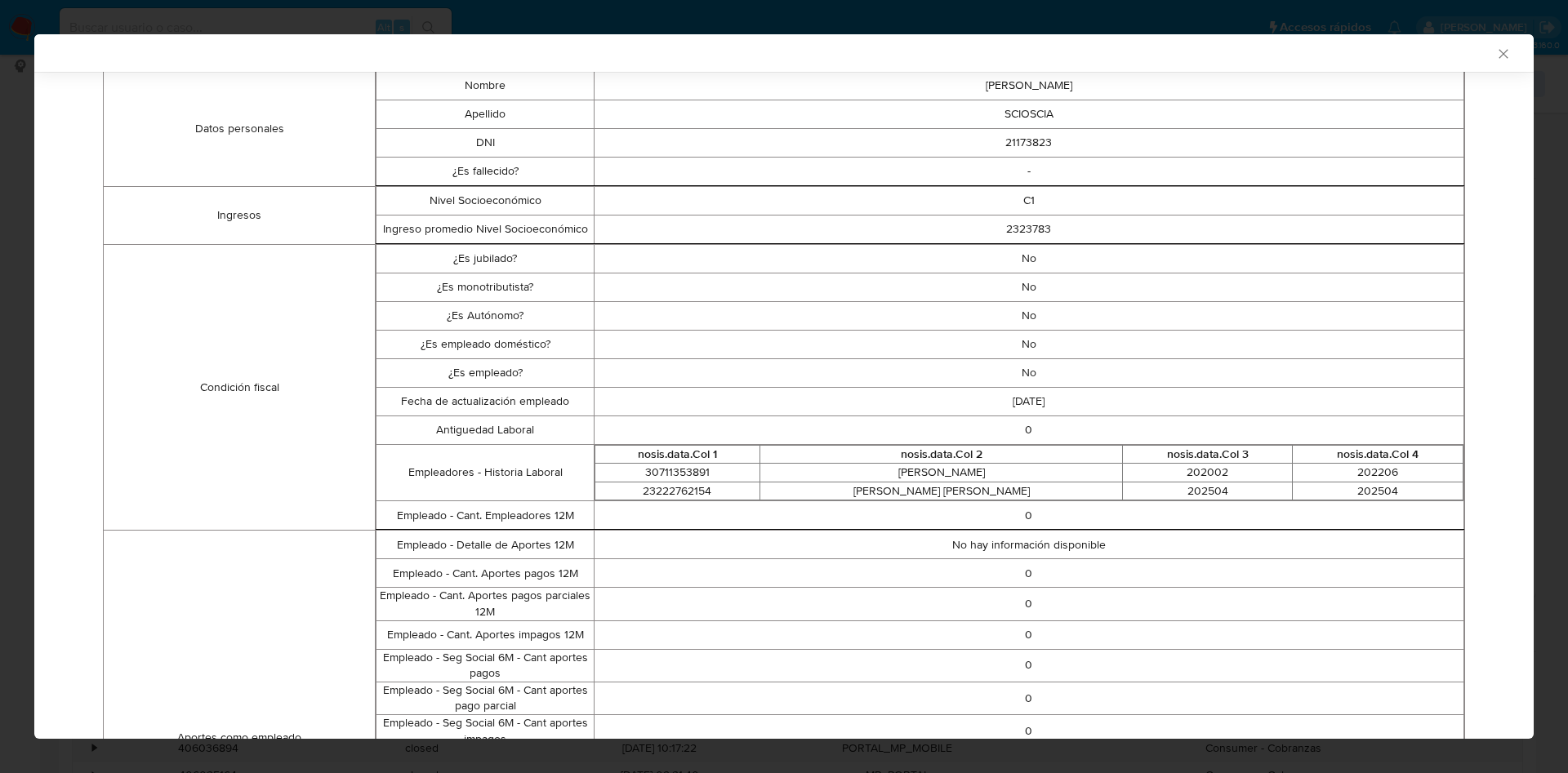
click at [889, 477] on td "GALESE SA" at bounding box center [941, 473] width 363 height 19
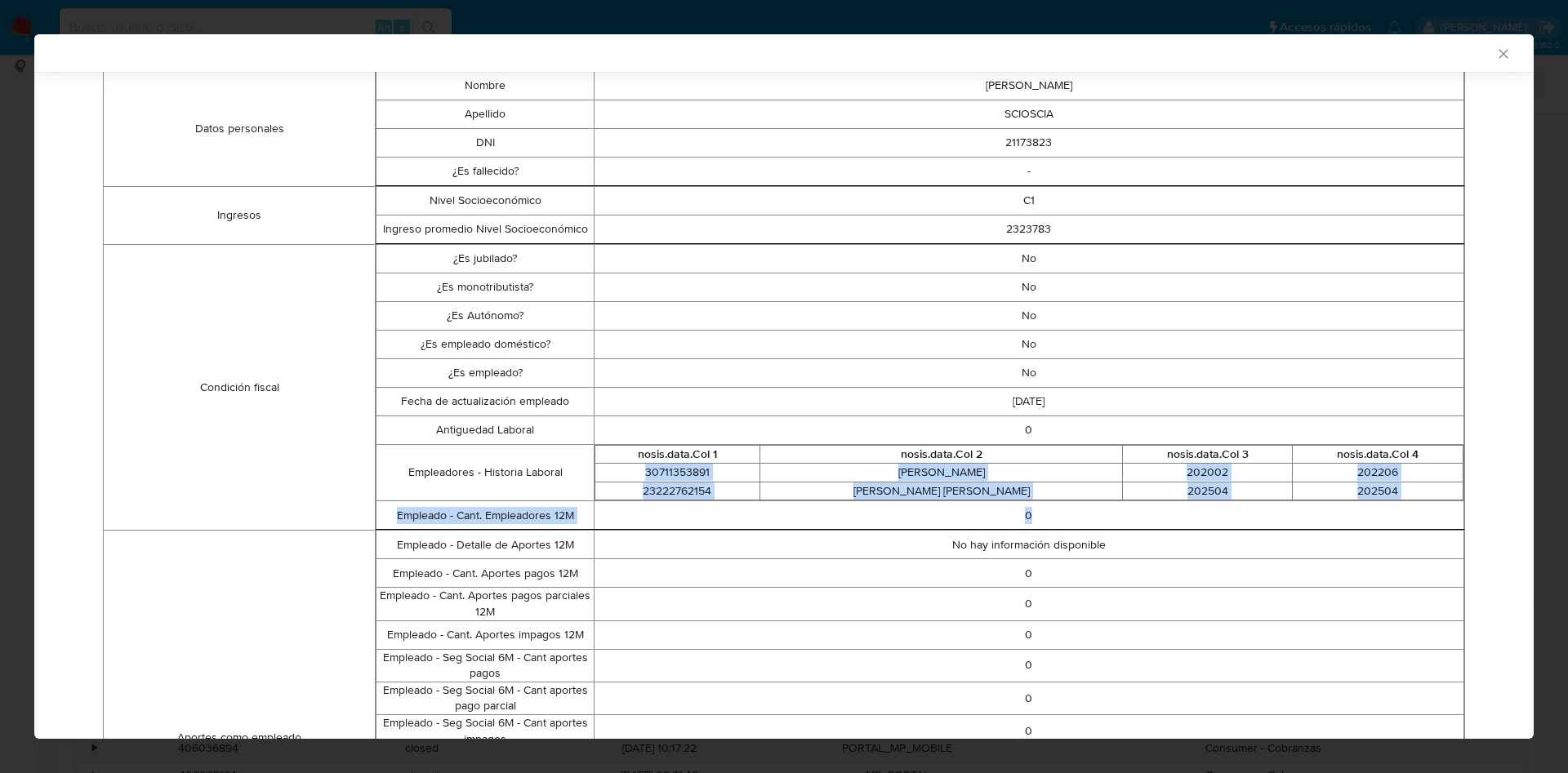
drag, startPoint x: 633, startPoint y: 472, endPoint x: 1387, endPoint y: 500, distance: 754.5
click at [1387, 500] on tbody "¿Es jubilado? No ¿Es monotributista? No ¿Es Autónomo? No ¿Es empleado doméstico…" at bounding box center [920, 387] width 1088 height 286
click at [1355, 497] on td "202504" at bounding box center [1377, 491] width 170 height 19
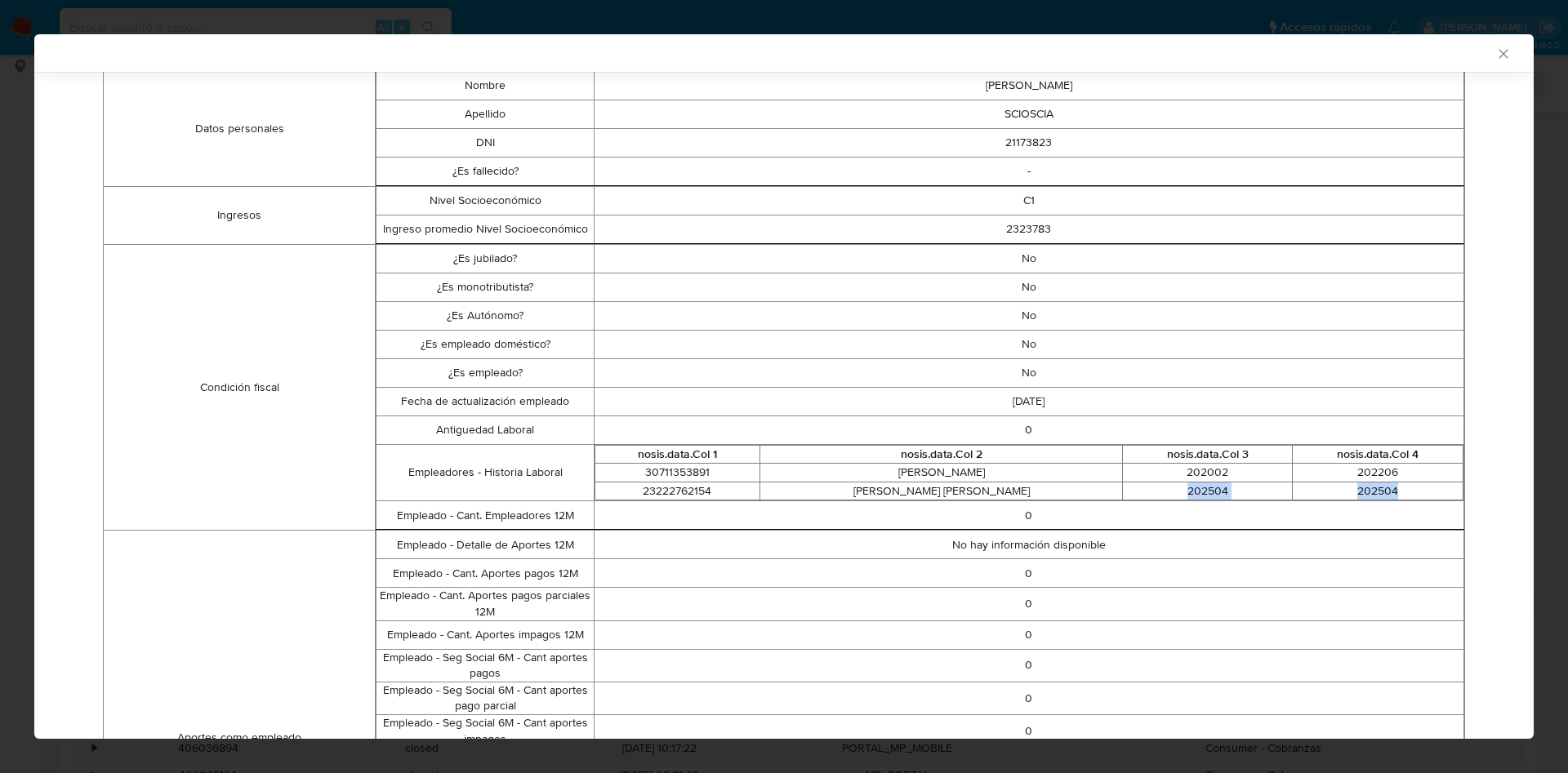
drag, startPoint x: 1374, startPoint y: 489, endPoint x: 1108, endPoint y: 488, distance: 266.0
click at [1109, 488] on tr "23222762154 SCIOSCIA MARIA ALEJANDRA 202504 202504" at bounding box center [1029, 491] width 868 height 19
click at [1082, 537] on p "No hay información disponible" at bounding box center [1029, 545] width 869 height 17
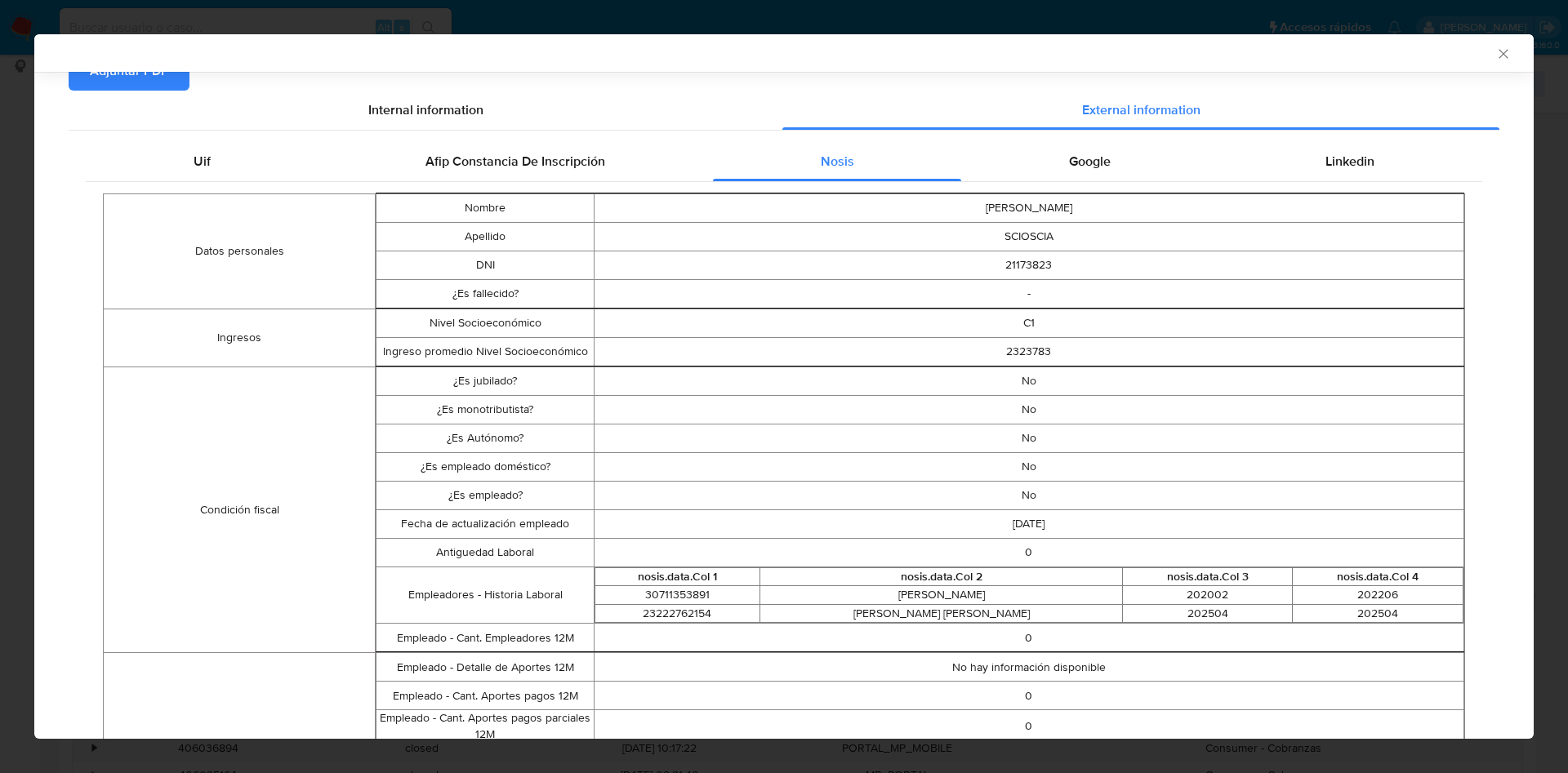
scroll to position [71, 0]
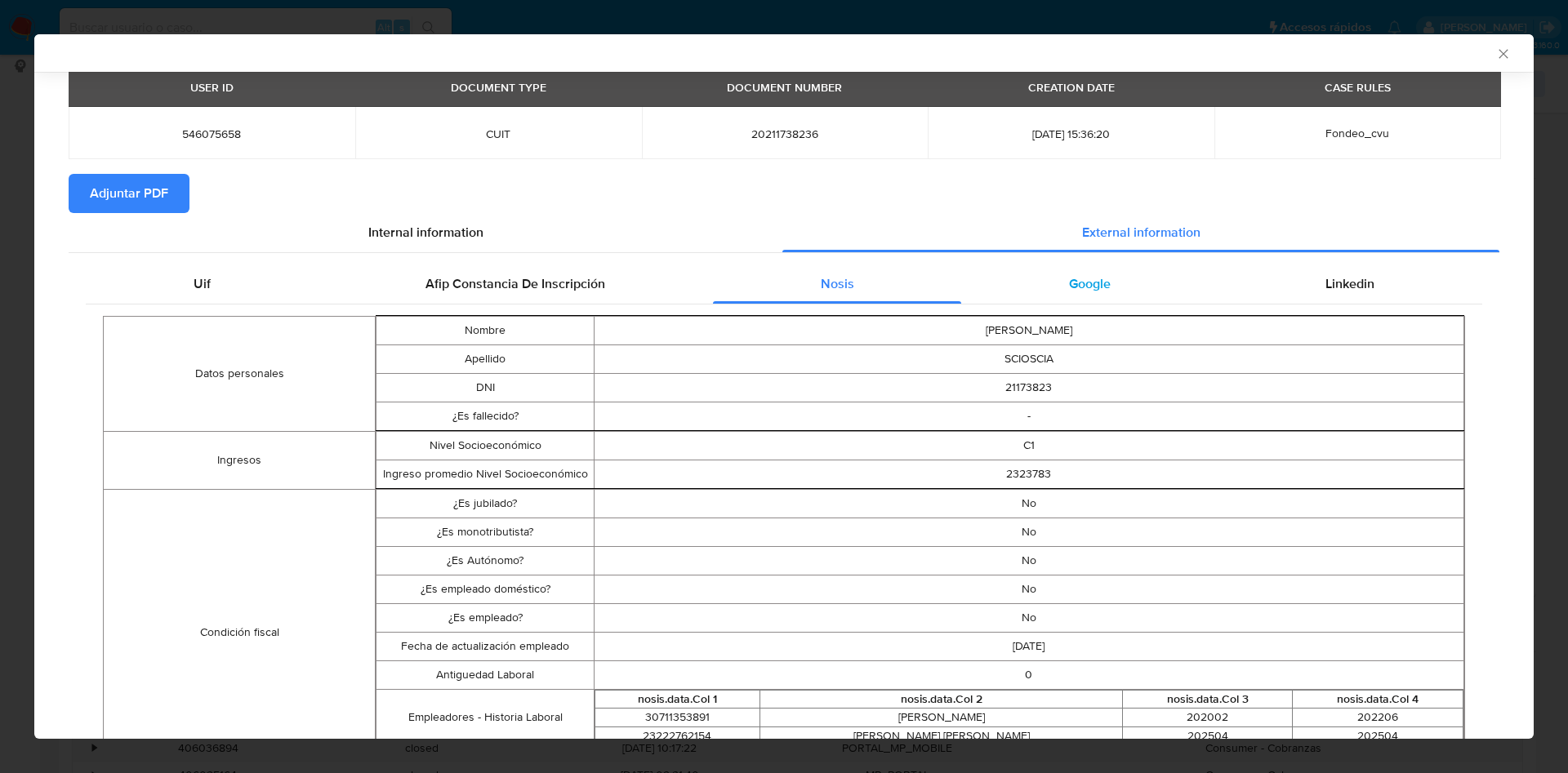
click at [1083, 276] on span "Google" at bounding box center [1089, 283] width 41 height 19
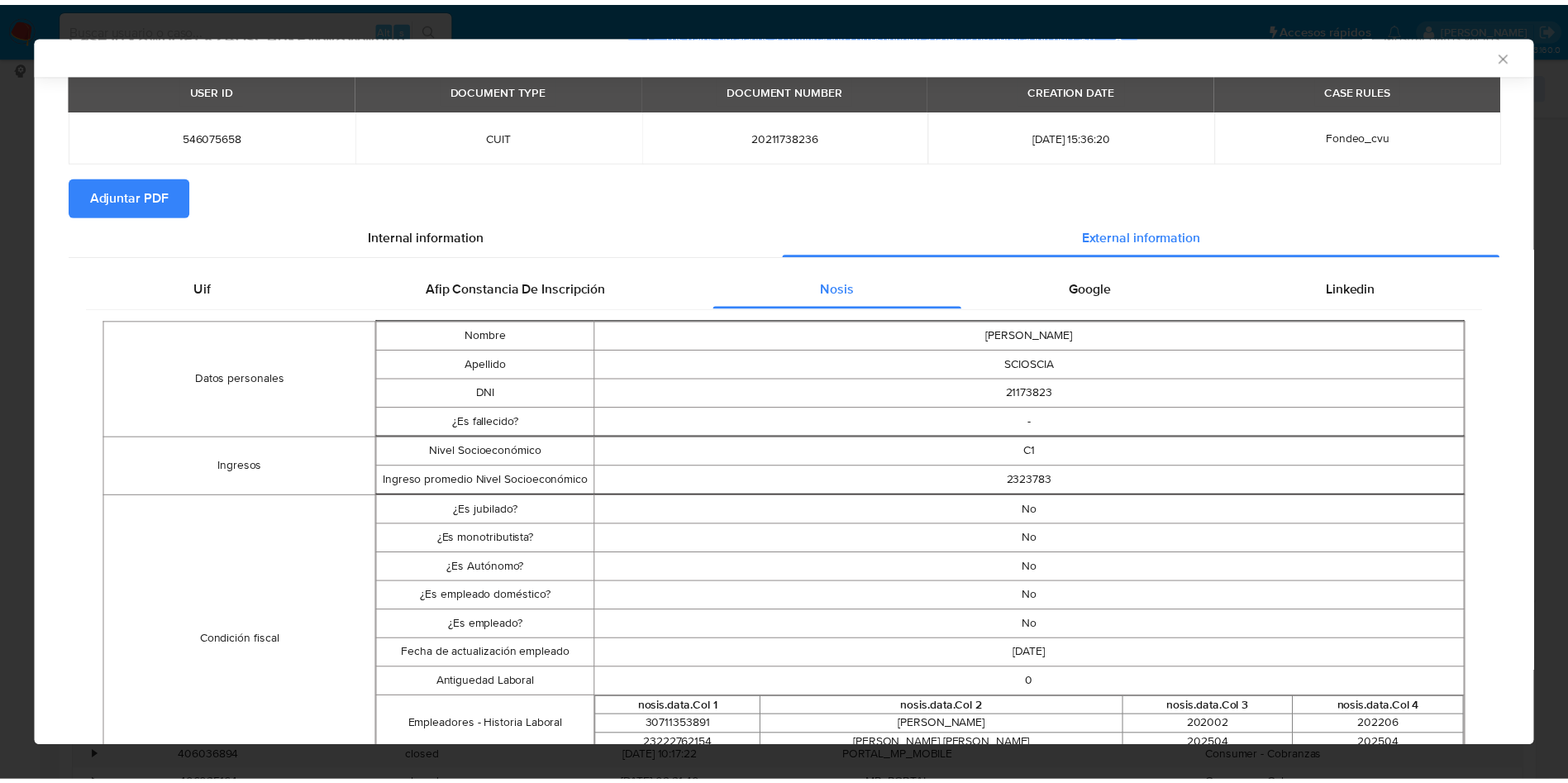
scroll to position [0, 0]
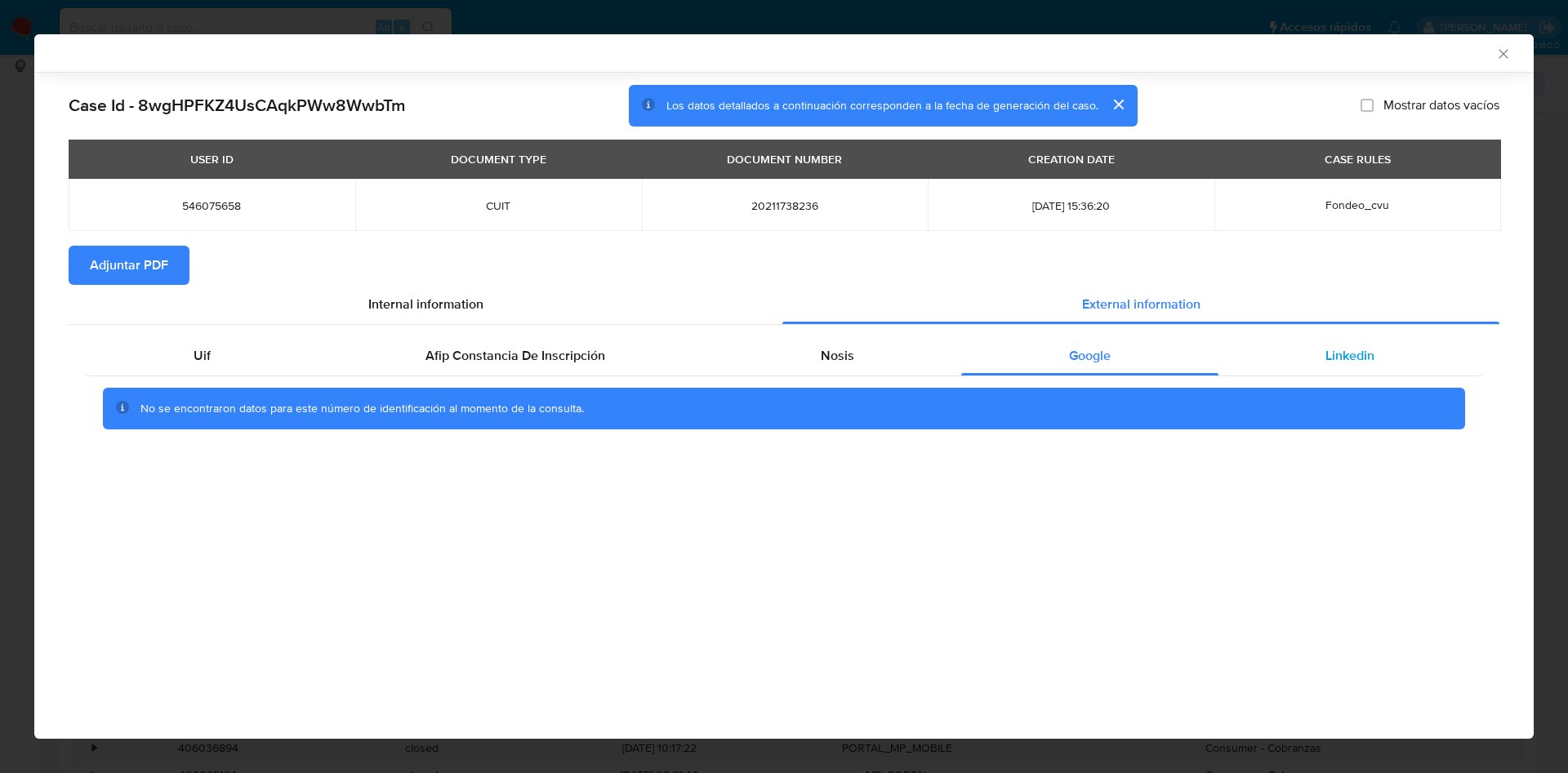
click at [1328, 337] on div "Linkedin" at bounding box center [1350, 356] width 264 height 39
click at [494, 301] on div "Internal information" at bounding box center [425, 304] width 714 height 39
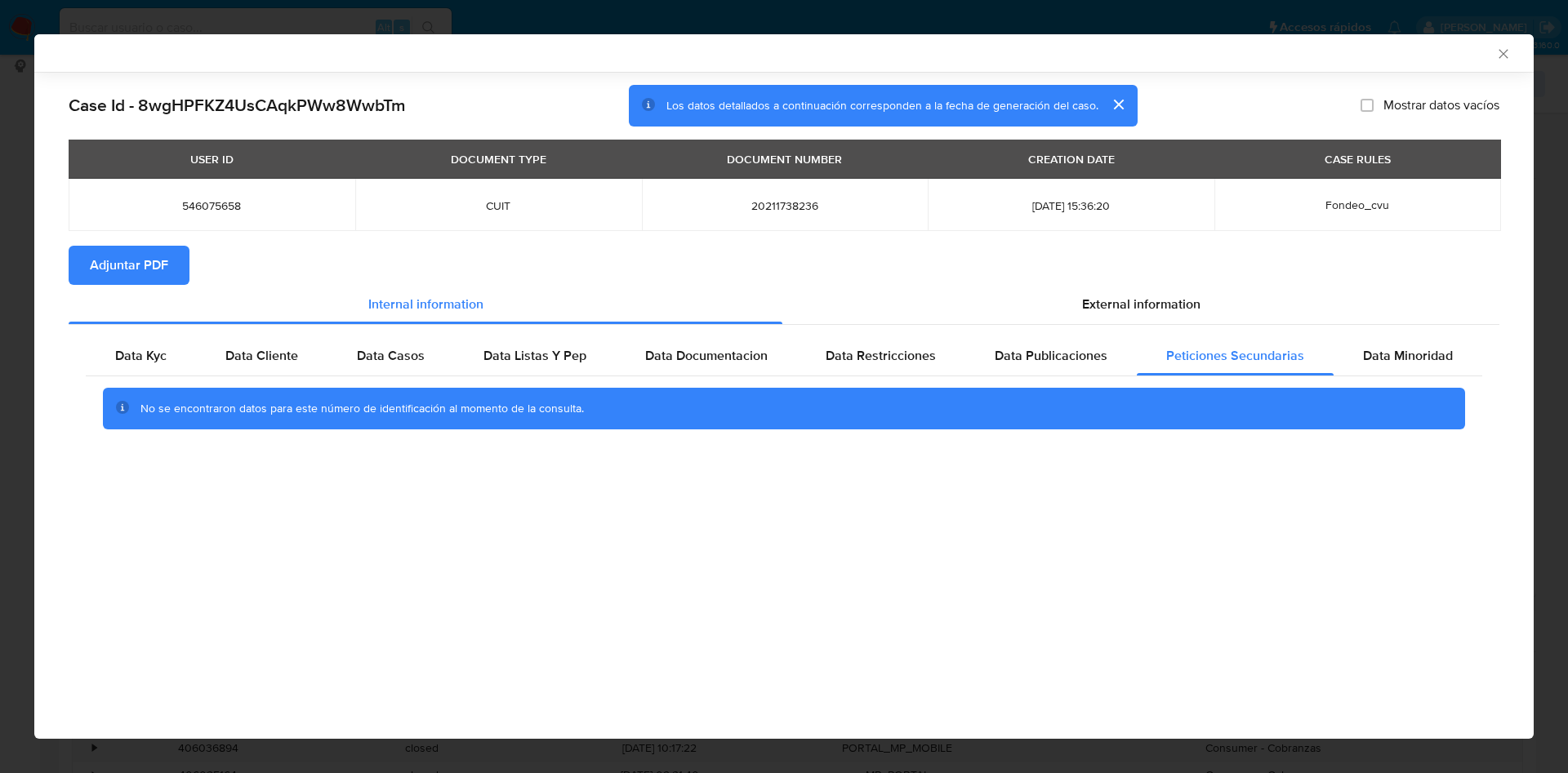
click at [1501, 59] on icon "Cerrar ventana" at bounding box center [1503, 54] width 17 height 17
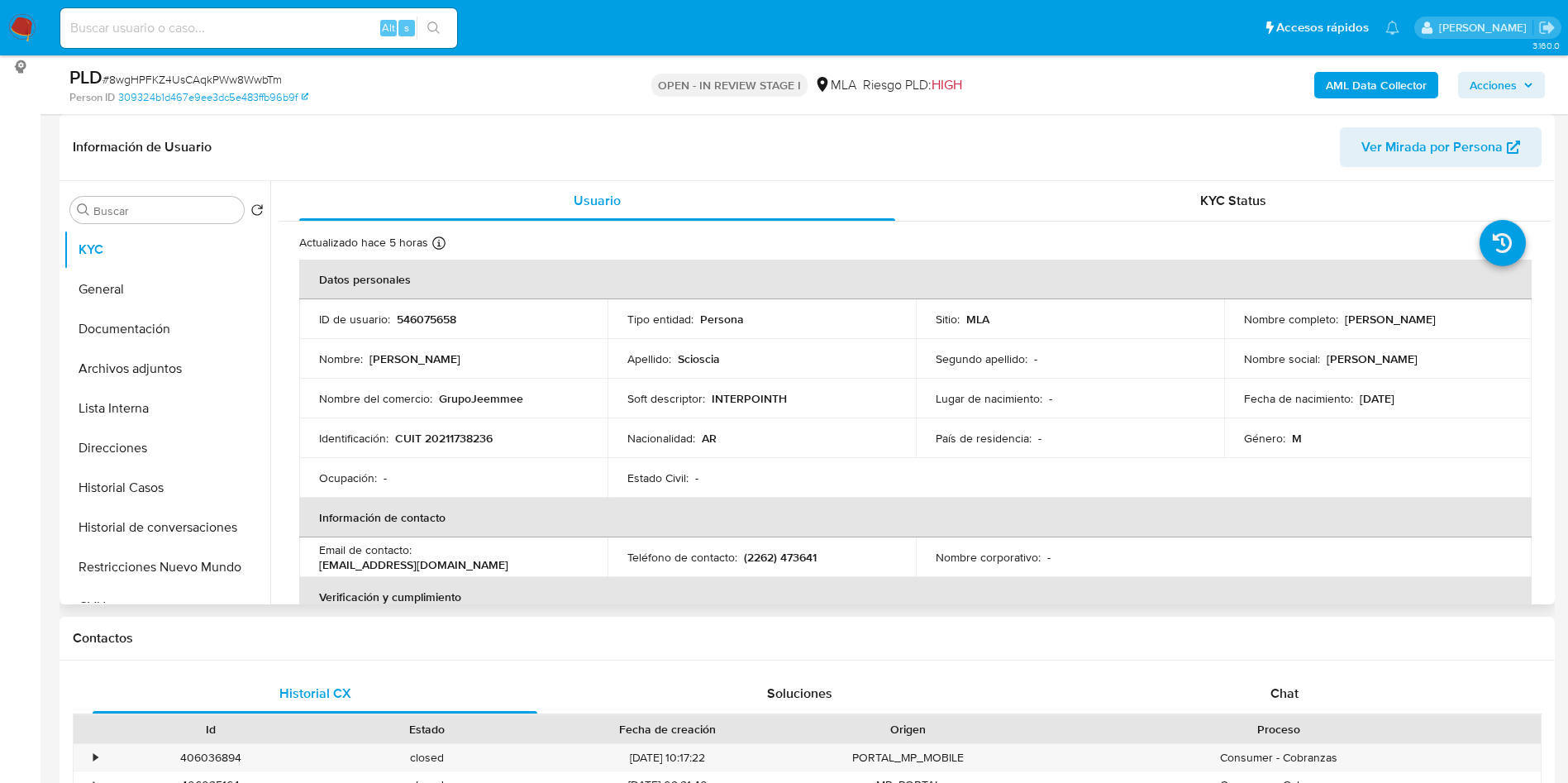
click at [430, 432] on p "CUIT 20211738236" at bounding box center [443, 438] width 97 height 15
click at [430, 431] on p "CUIT 20211738236" at bounding box center [443, 438] width 97 height 15
copy p "20211738236"
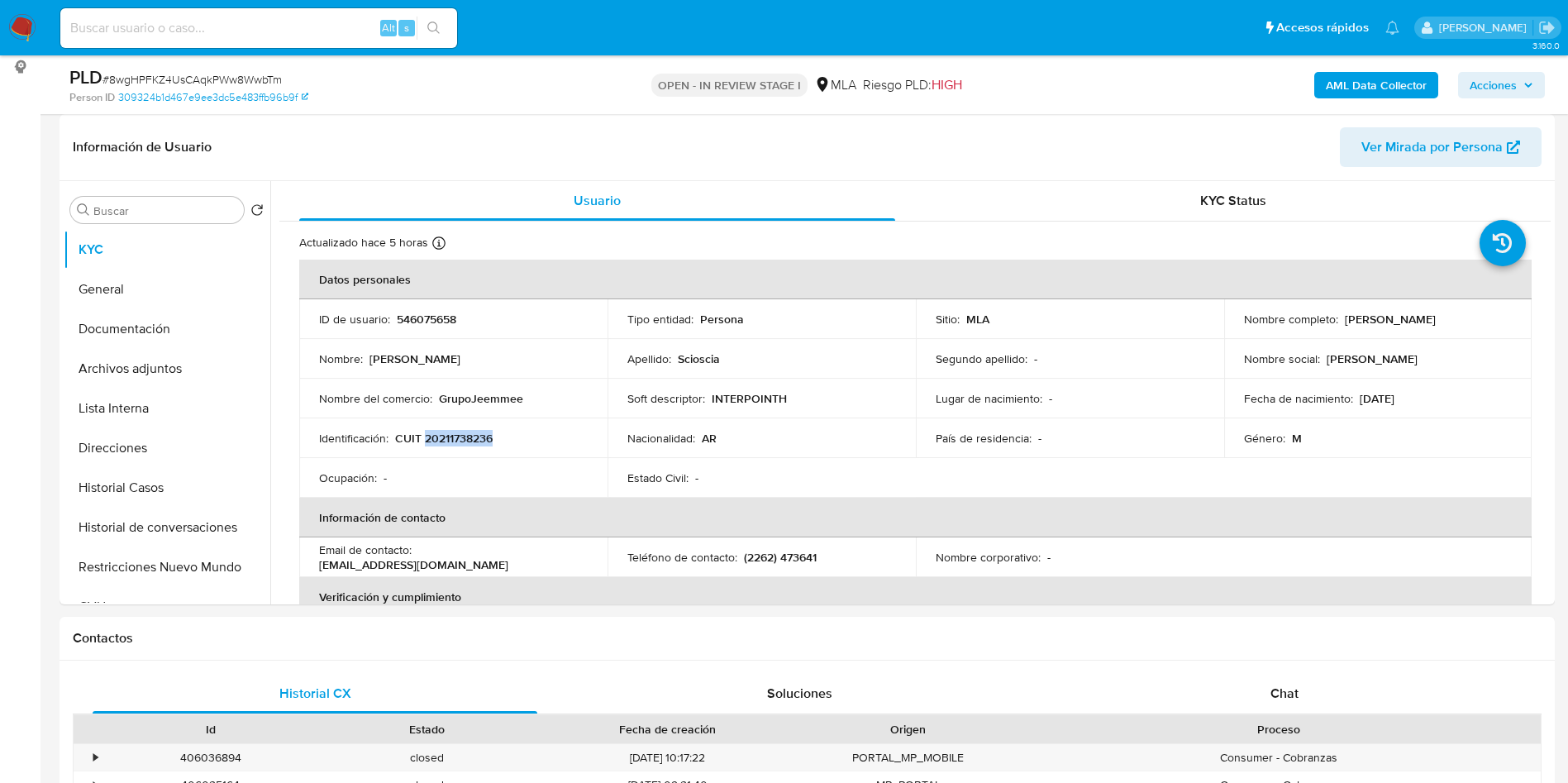
copy p "20211738236"
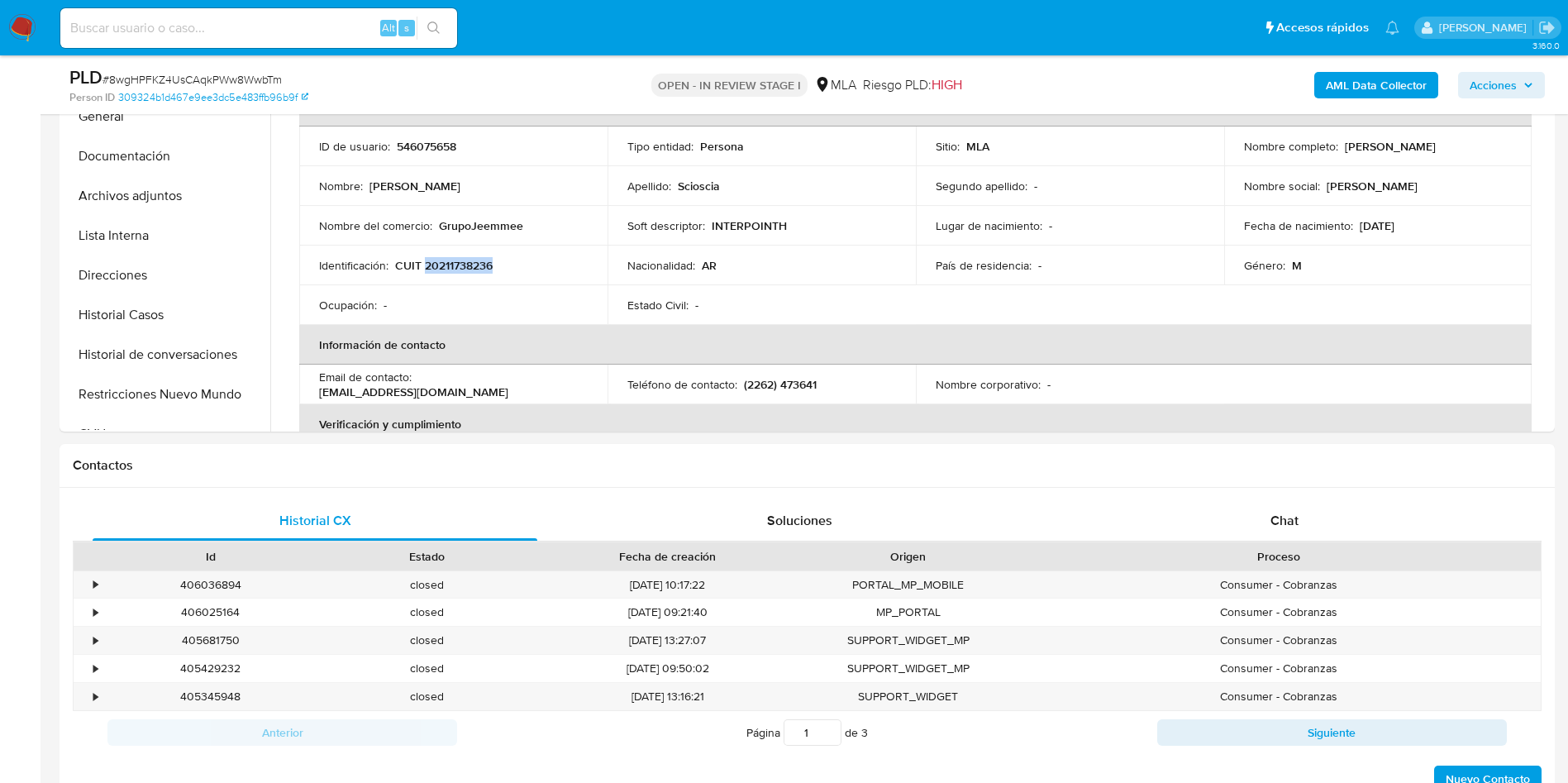
scroll to position [620, 0]
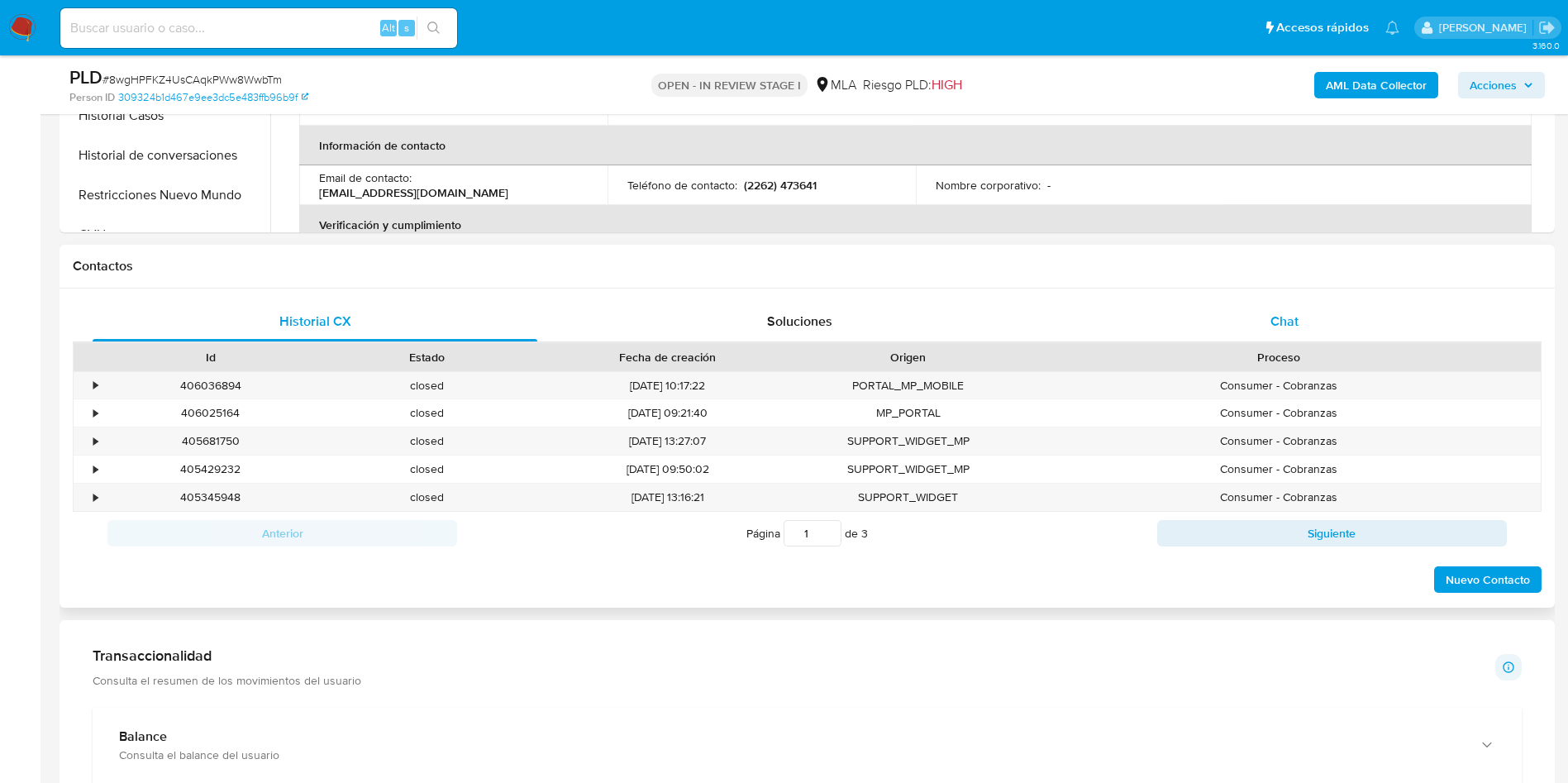
click at [1187, 330] on div "Chat" at bounding box center [1285, 322] width 445 height 39
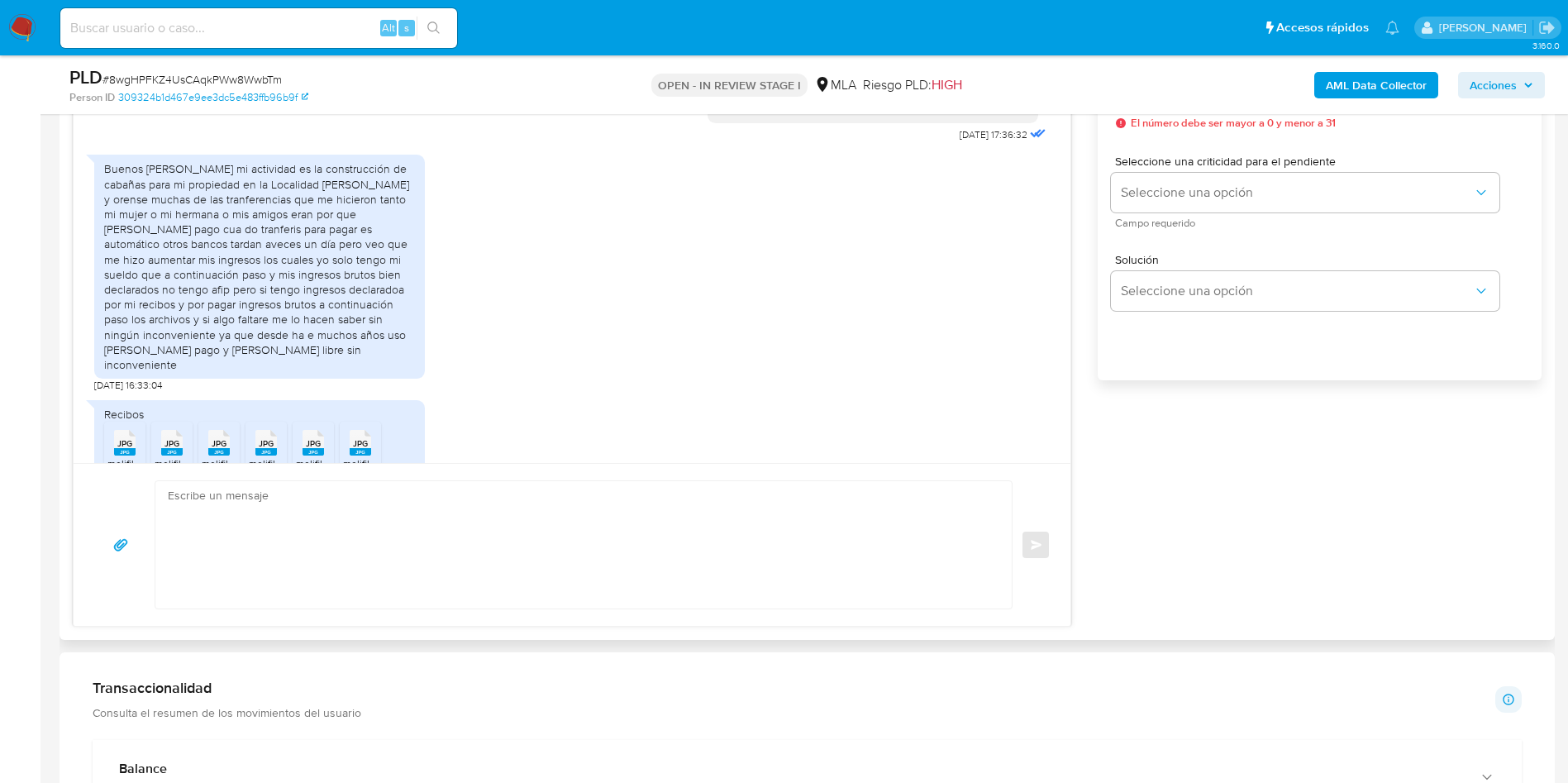
scroll to position [745, 0]
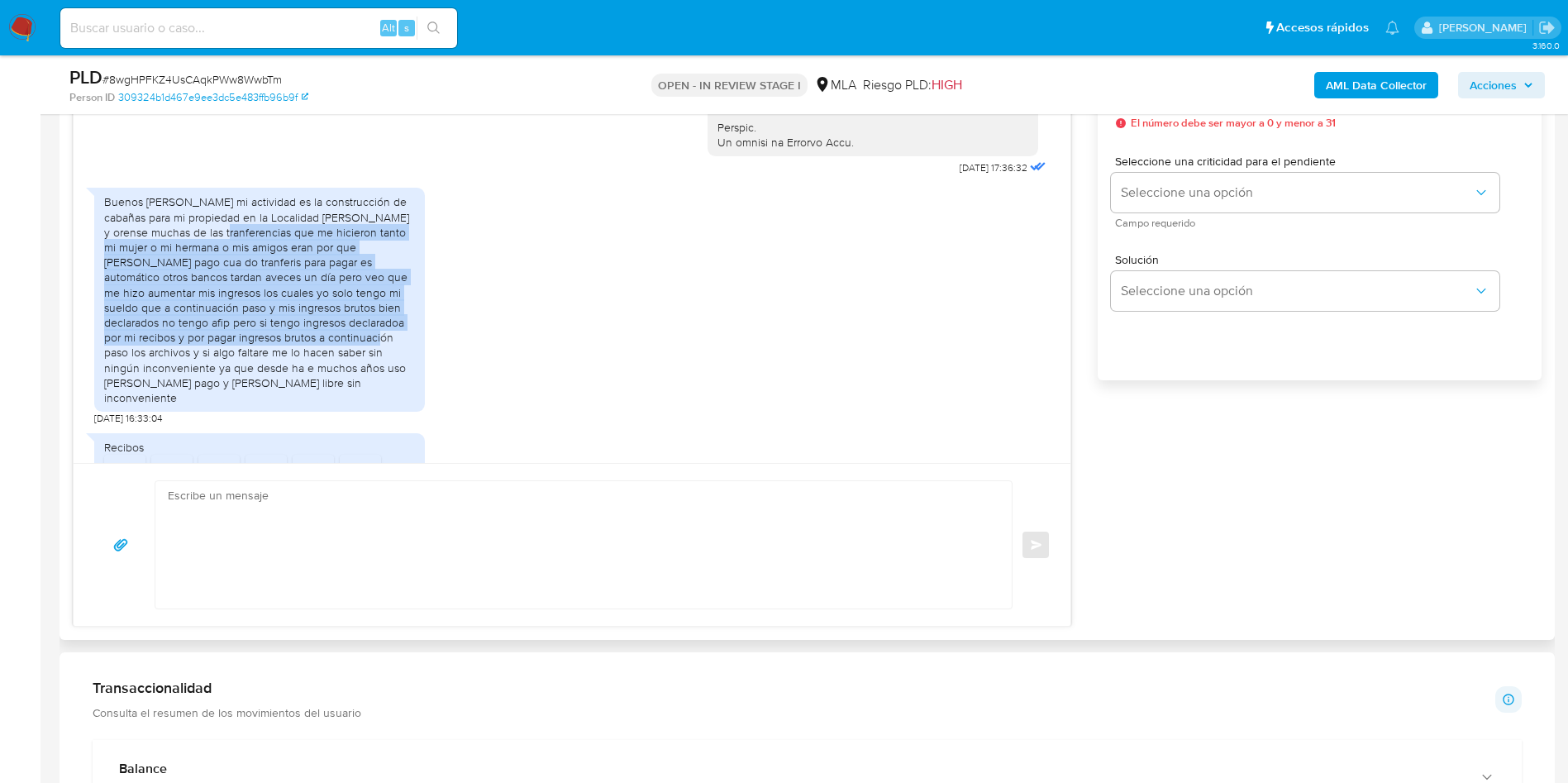
drag, startPoint x: 198, startPoint y: 262, endPoint x: 340, endPoint y: 375, distance: 181.5
click at [331, 372] on div "Buenos dias mi actividad es la construcción [PERSON_NAME] para mi propiedad en …" at bounding box center [260, 299] width 311 height 211
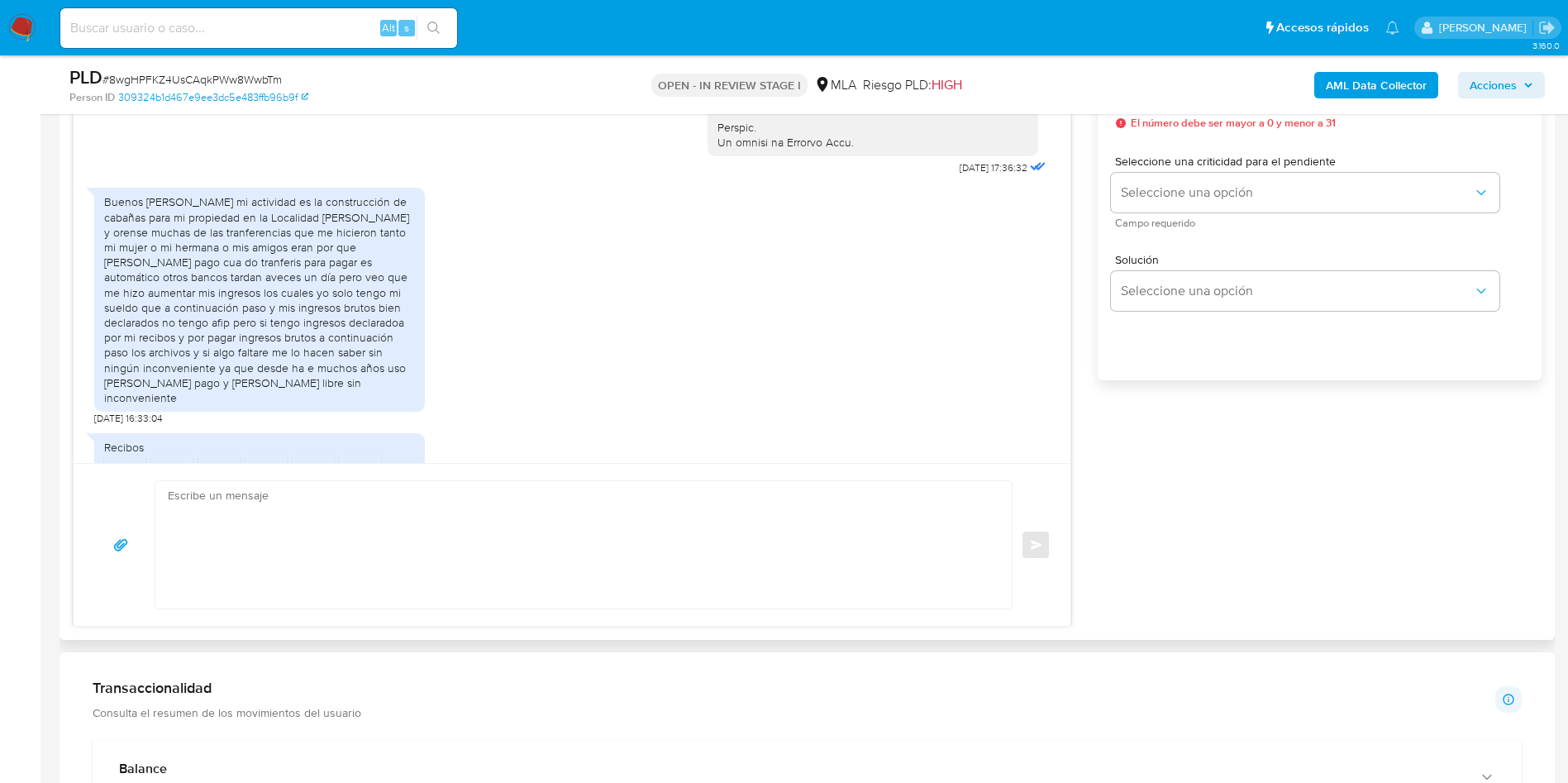
click at [466, 391] on div "Buenos dias mi actividad es la construcción de cabañas para mi propiedad en la …" at bounding box center [572, 302] width 956 height 246
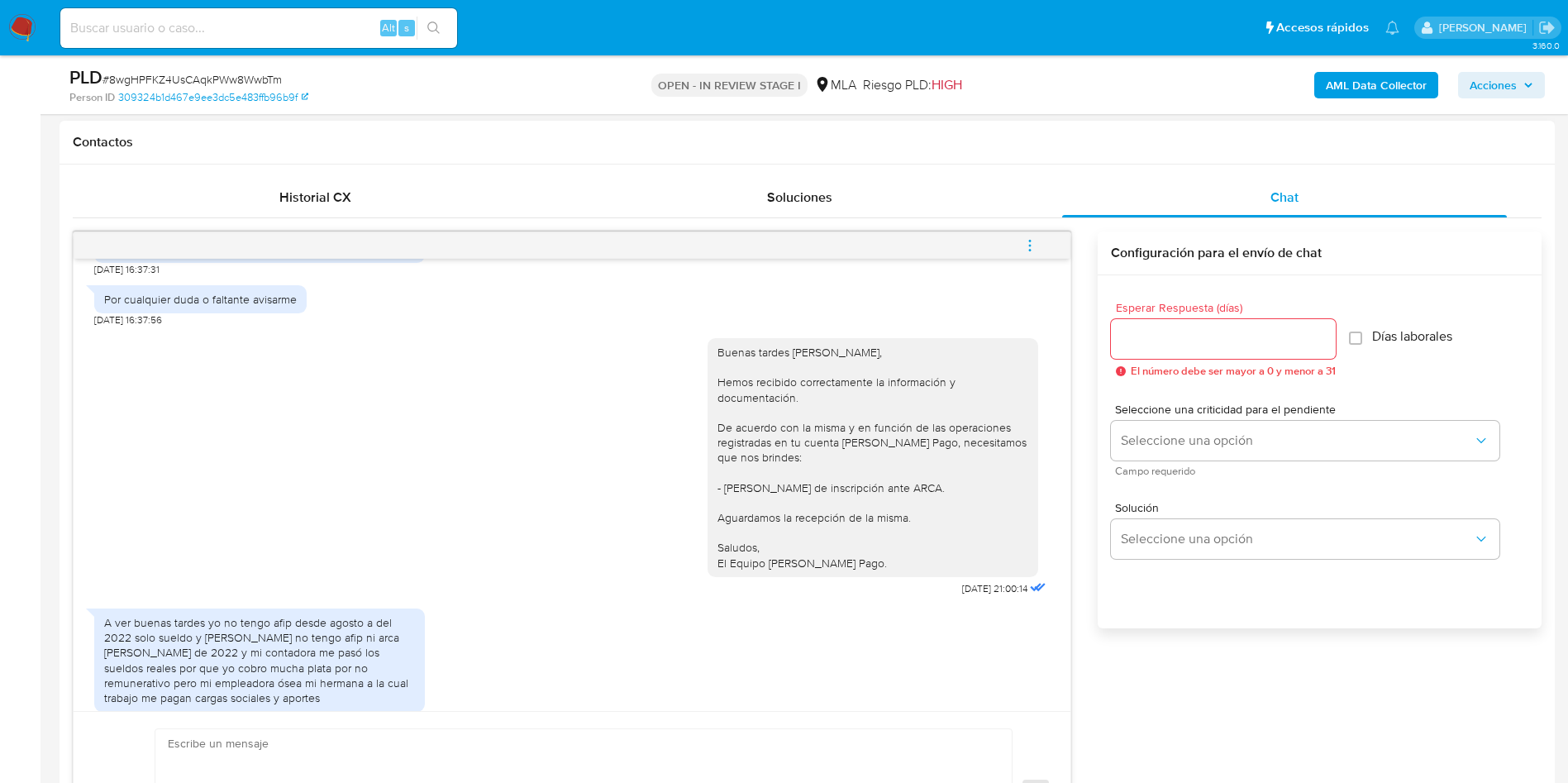
scroll to position [1238, 0]
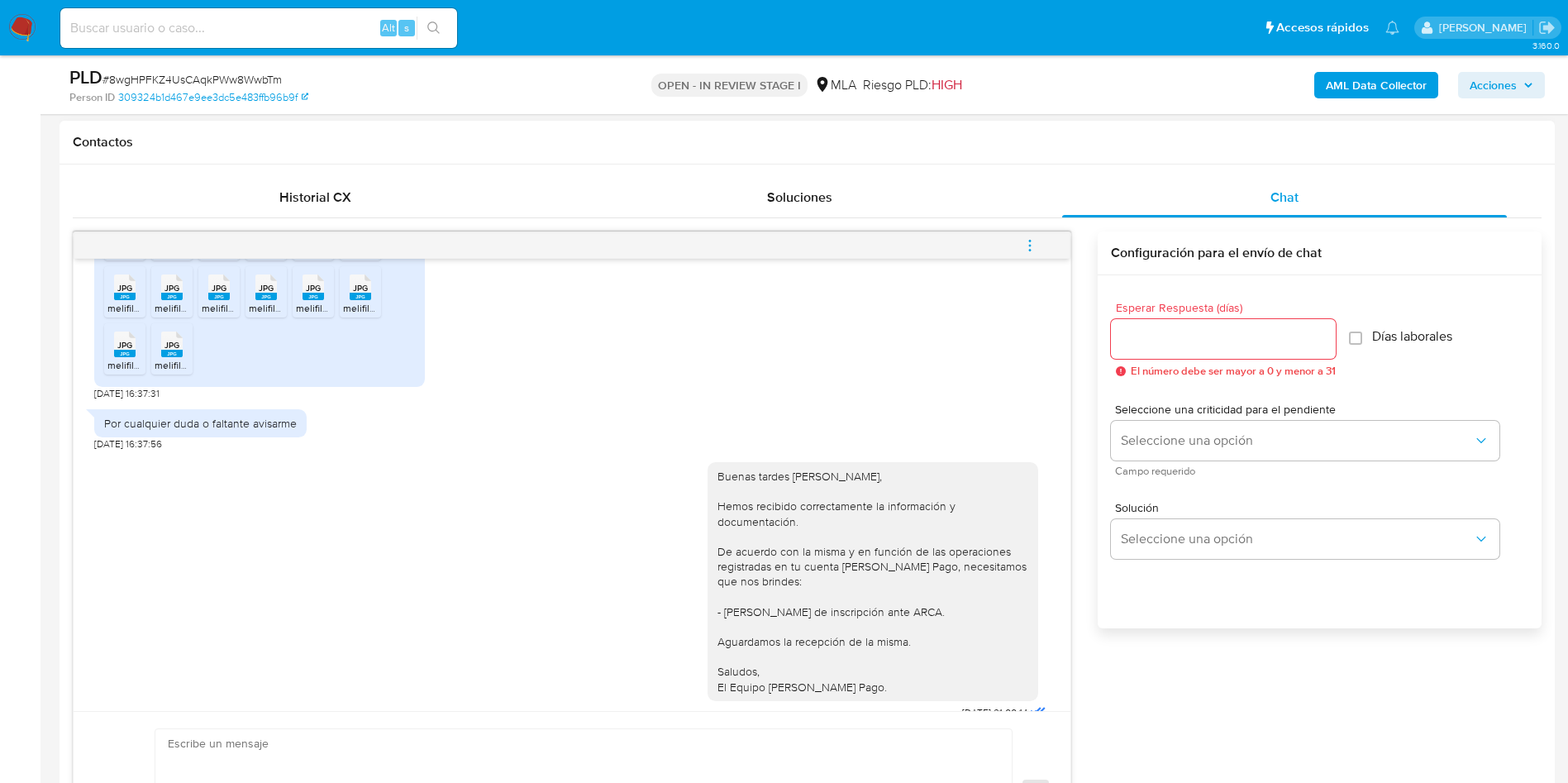
click at [174, 350] on span "JPG" at bounding box center [172, 345] width 15 height 11
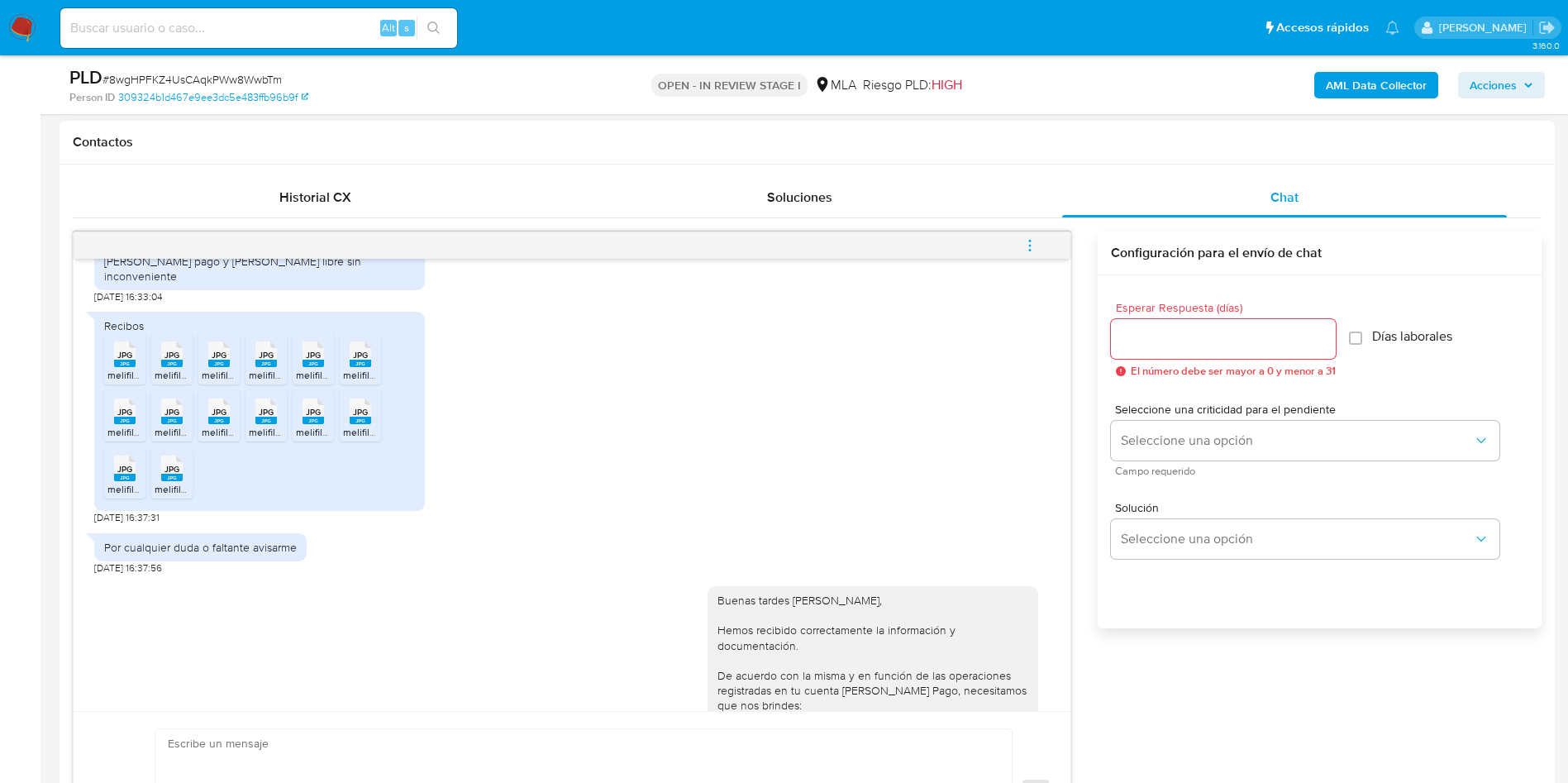
click at [131, 417] on span "JPG" at bounding box center [124, 412] width 15 height 11
click at [182, 425] on rect at bounding box center [172, 420] width 21 height 7
click at [216, 425] on rect at bounding box center [219, 420] width 21 height 7
click at [264, 417] on span "JPG" at bounding box center [266, 412] width 15 height 11
drag, startPoint x: 310, startPoint y: 435, endPoint x: 345, endPoint y: 445, distance: 36.4
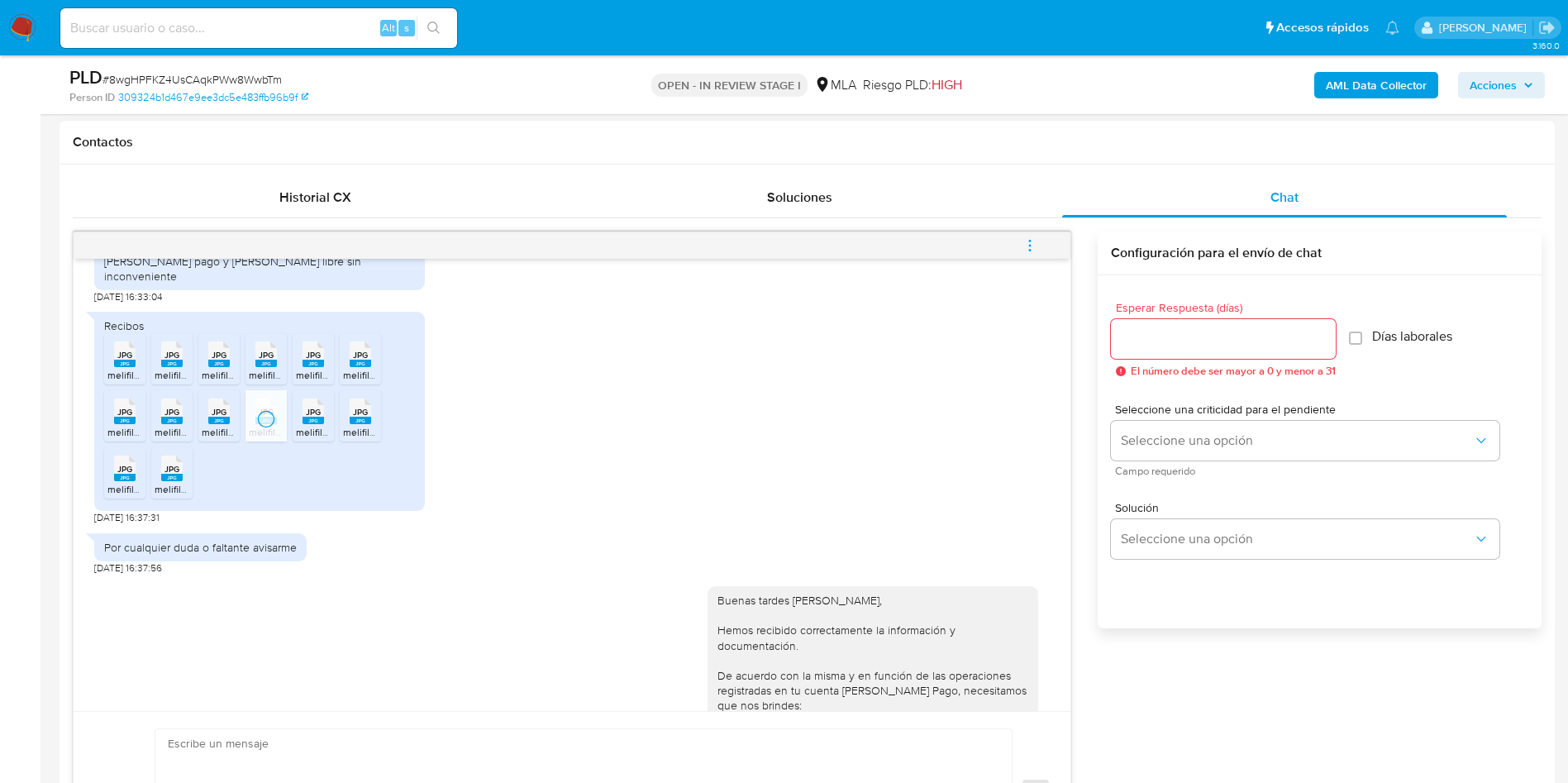
click at [311, 425] on rect at bounding box center [314, 420] width 21 height 7
drag, startPoint x: 360, startPoint y: 446, endPoint x: 336, endPoint y: 446, distance: 24.0
click at [360, 439] on span "melifile2528283441904934814.jpg" at bounding box center [420, 433] width 154 height 14
click at [172, 475] on span "JPG" at bounding box center [172, 469] width 15 height 11
click at [125, 475] on span "JPG" at bounding box center [124, 469] width 15 height 11
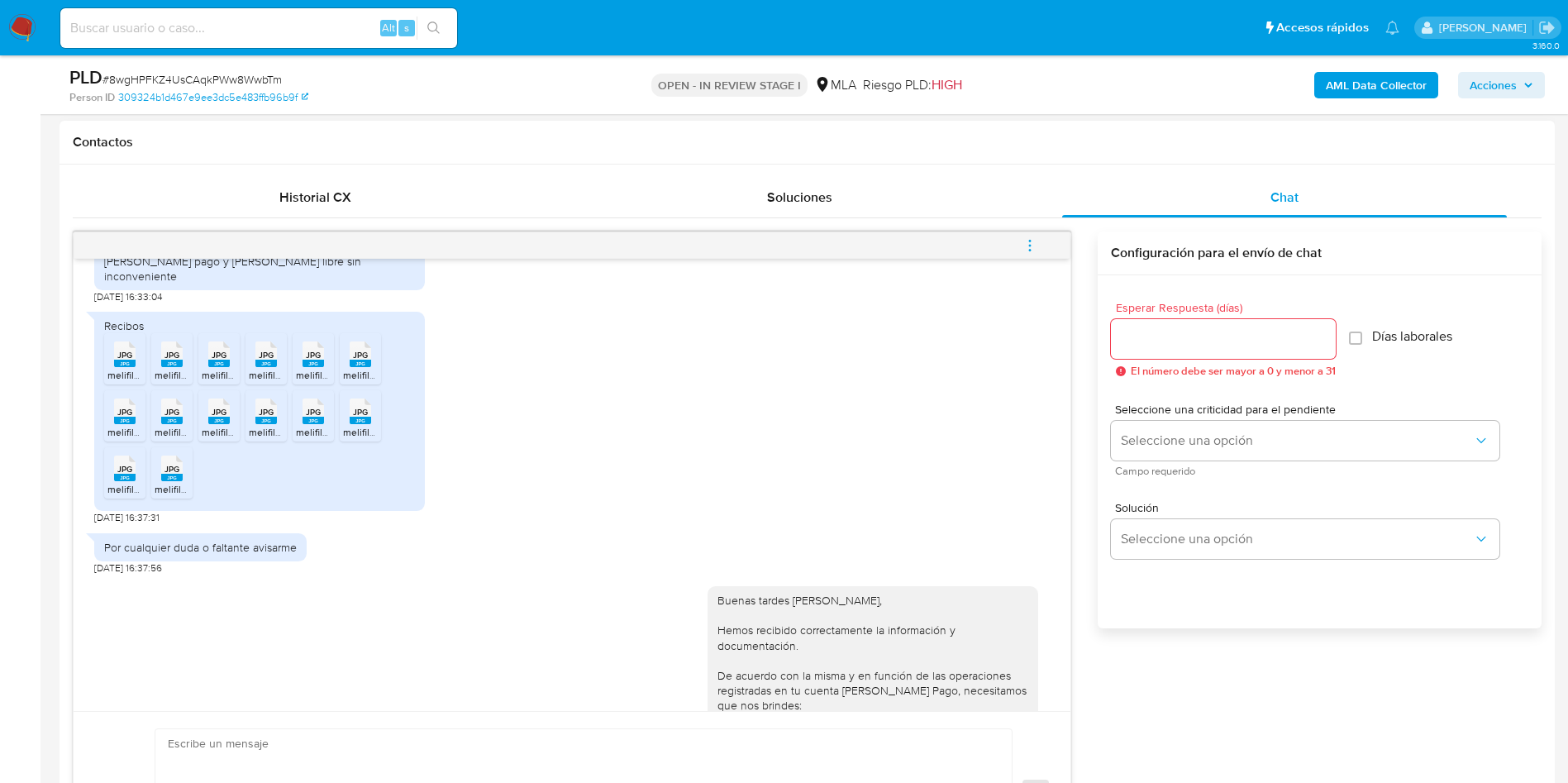
drag, startPoint x: 1102, startPoint y: 3, endPoint x: 903, endPoint y: 343, distance: 394.0
click at [903, 343] on div "Recibos JPG JPG melifile5640235362247778914.jpg JPG JPG melifile226038599832992…" at bounding box center [572, 414] width 956 height 221
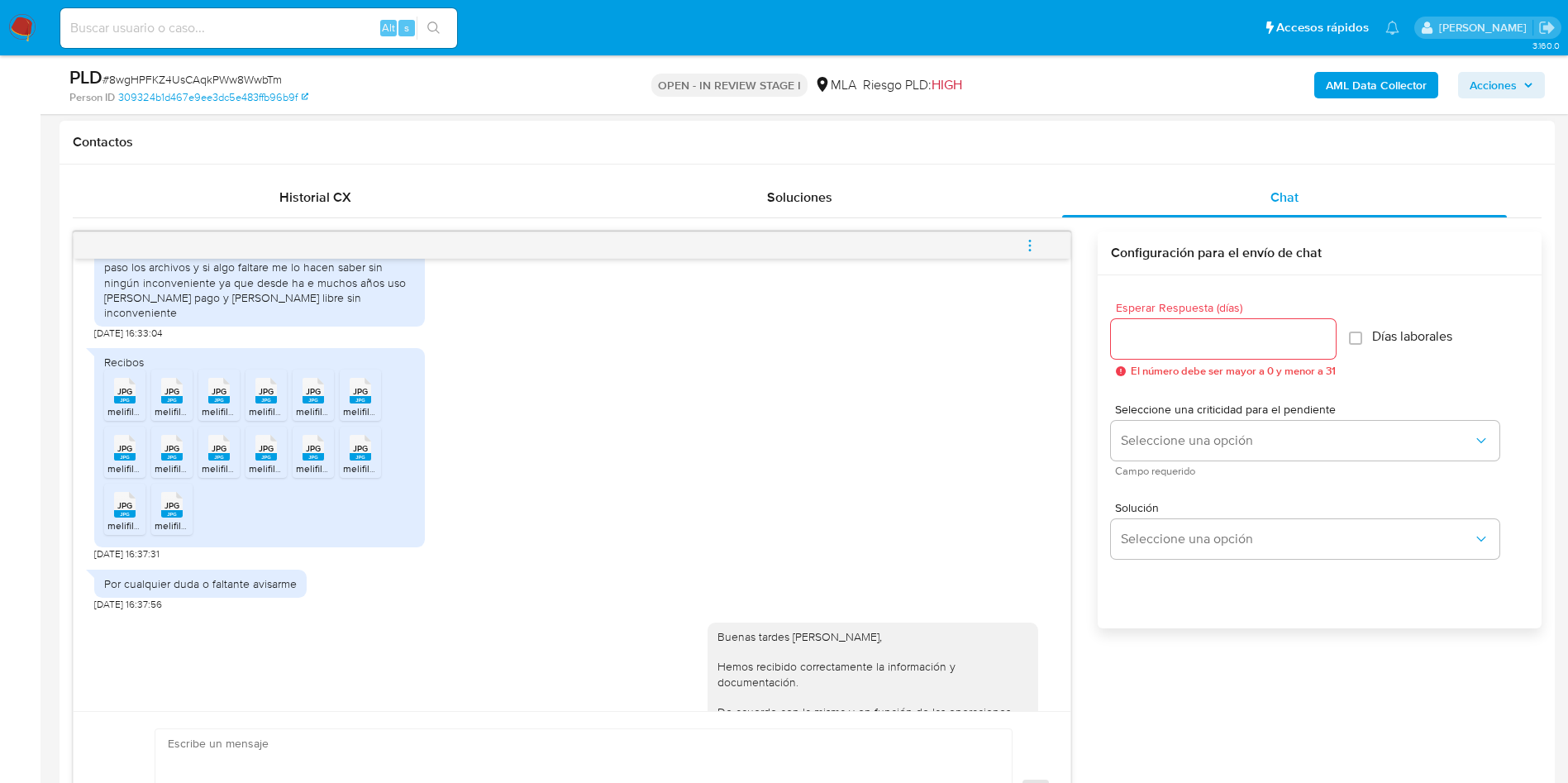
scroll to position [1116, 0]
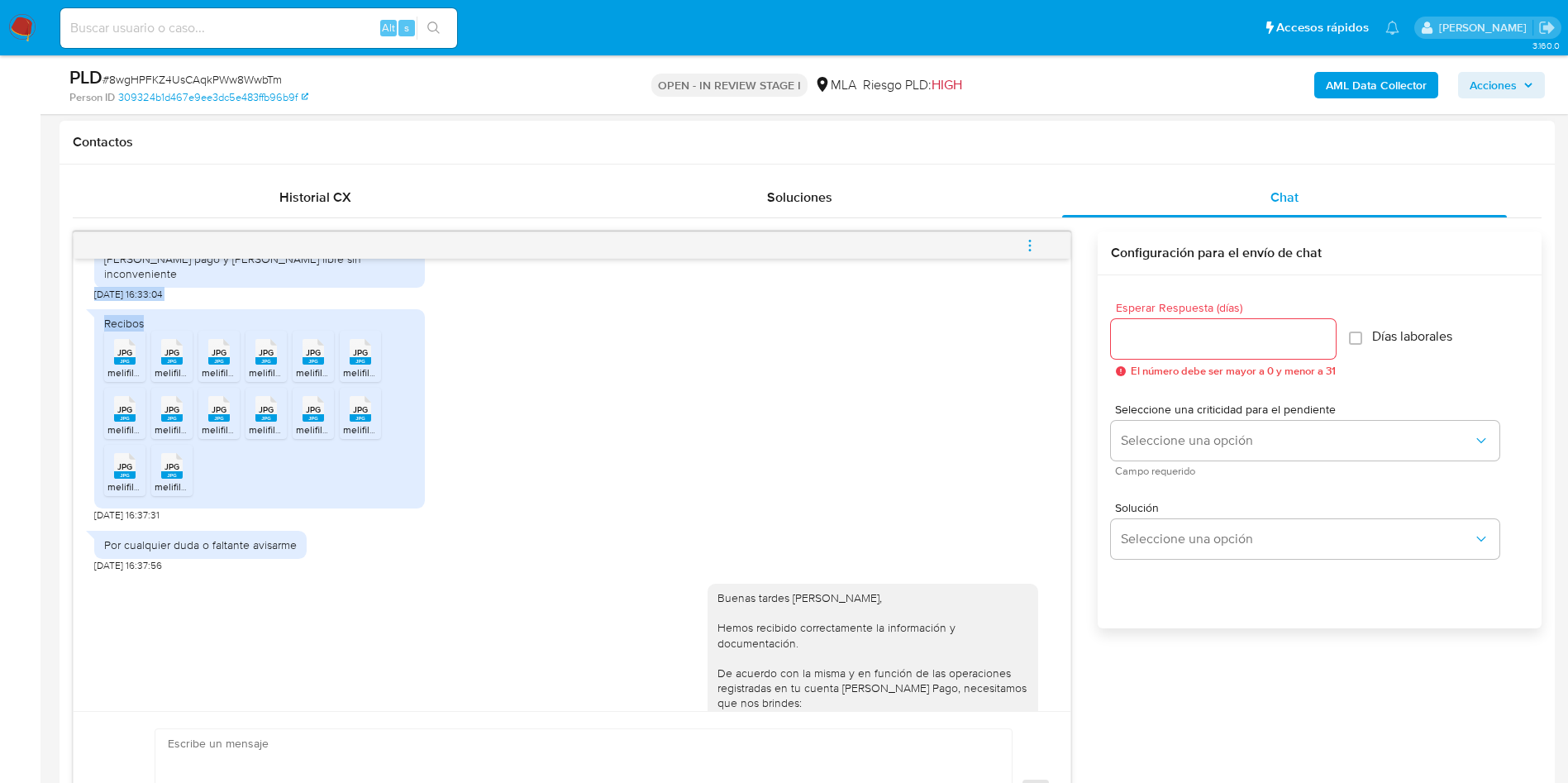
drag, startPoint x: 176, startPoint y: 319, endPoint x: 85, endPoint y: 305, distance: 92.1
click at [85, 305] on div "18/08/2025 17:36:32 Buenos dias mi actividad es la construcción de cabañas para…" at bounding box center [572, 485] width 997 height 452
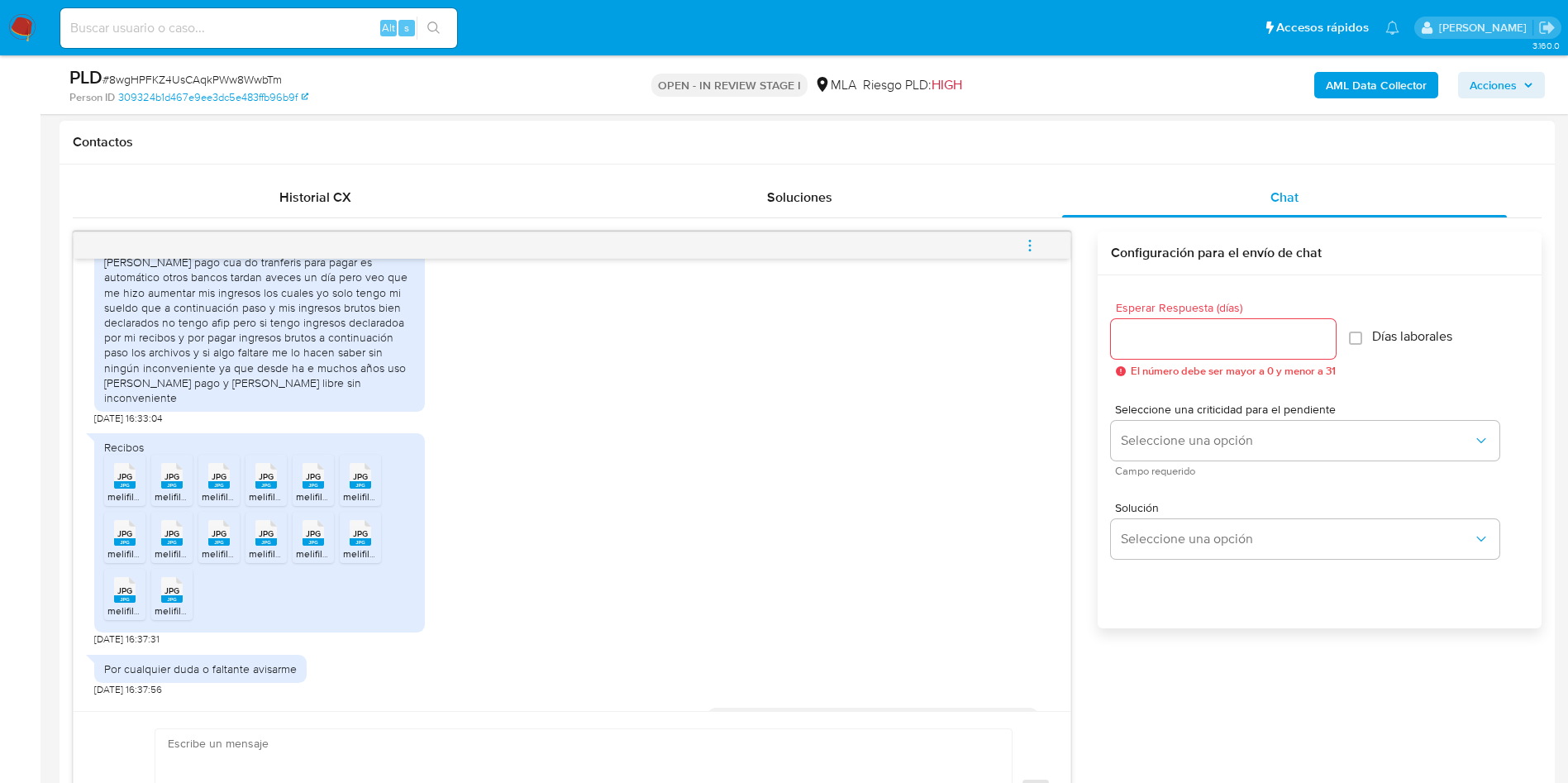
click at [465, 404] on div "Buenos dias mi actividad es la construcción de cabañas para mi propiedad en la …" at bounding box center [572, 302] width 956 height 246
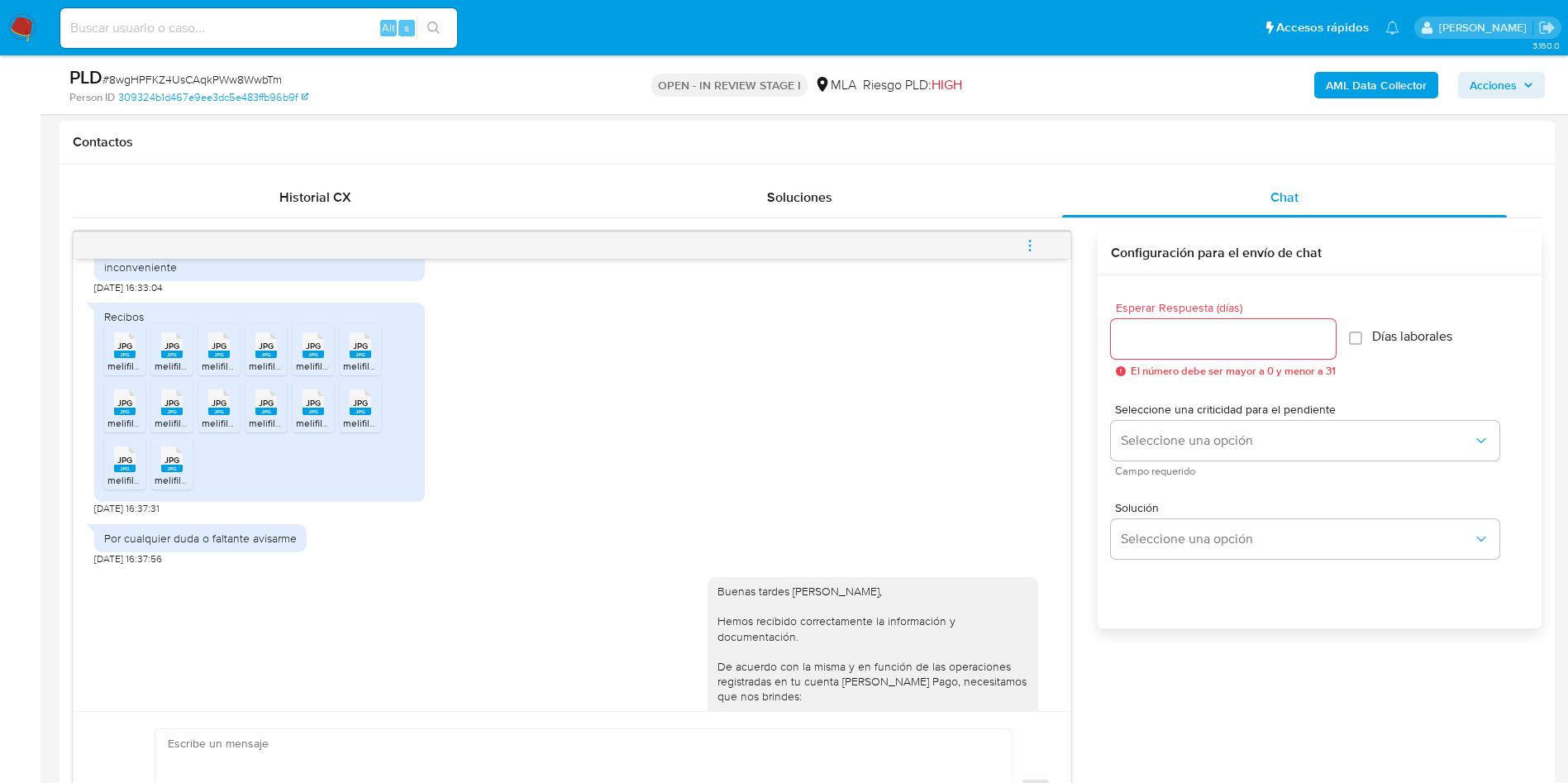
scroll to position [1365, 0]
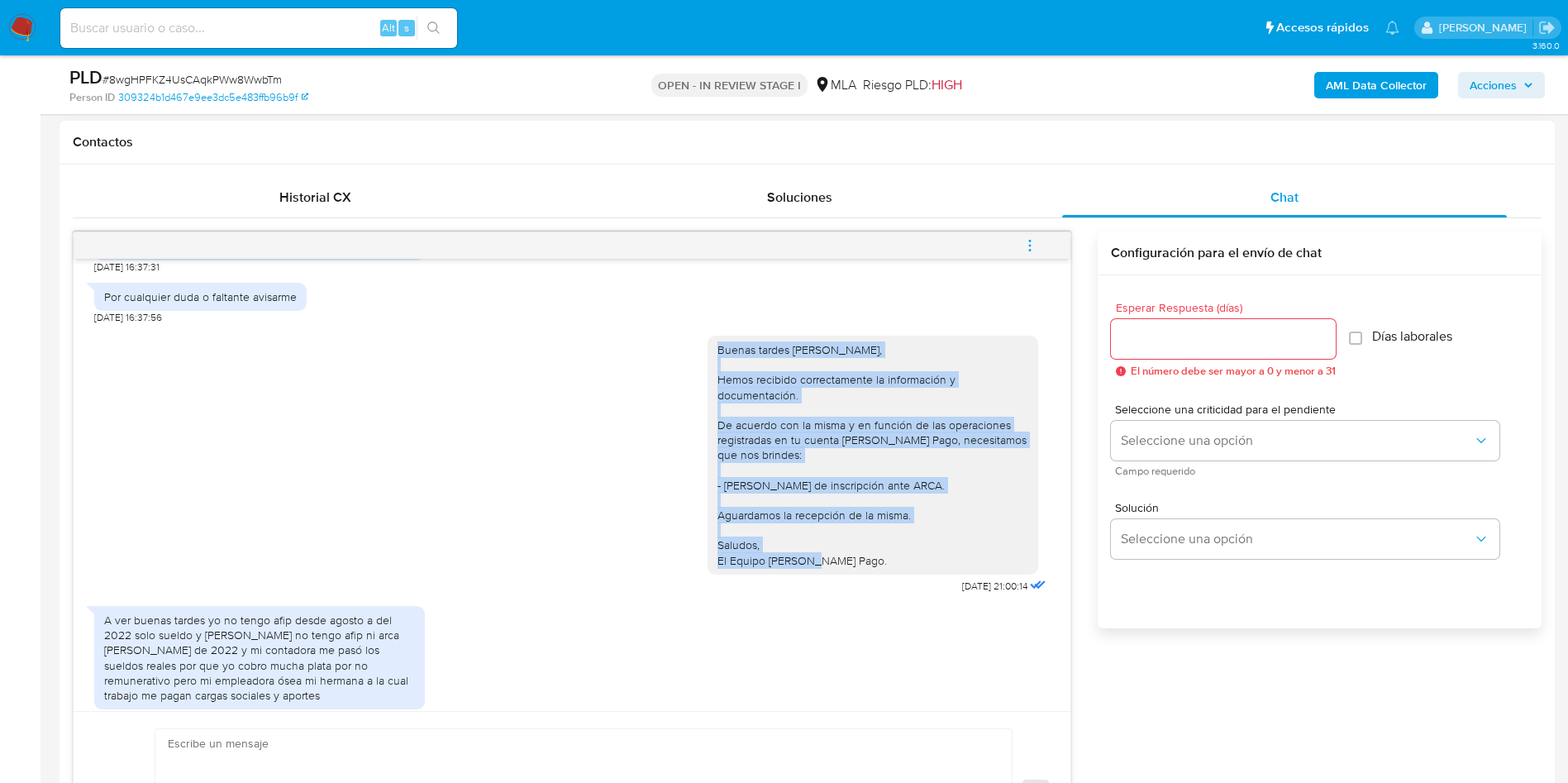
drag, startPoint x: 687, startPoint y: 366, endPoint x: 878, endPoint y: 599, distance: 301.3
click at [878, 598] on div "Buenas tardes Julio Cesar, Hemos recibido correctamente la información y docume…" at bounding box center [572, 461] width 956 height 274
click at [874, 598] on div "Buenas tardes Julio Cesar, Hemos recibido correctamente la información y docume…" at bounding box center [878, 461] width 342 height 274
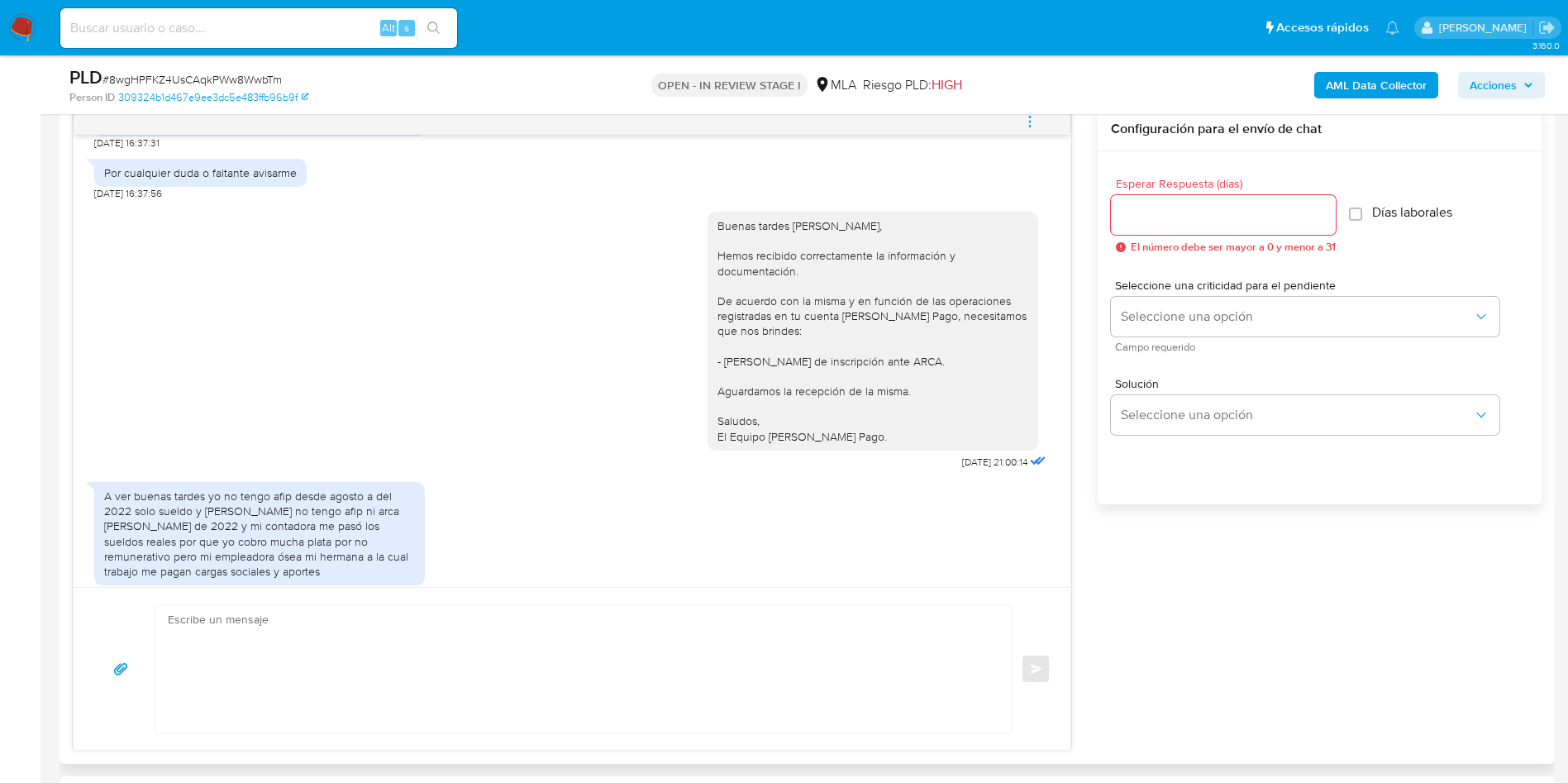
click at [754, 382] on div "Buenas tardes [PERSON_NAME], Hemos recibido correctamente la información y docu…" at bounding box center [873, 331] width 311 height 226
click at [431, 399] on div "Buenas tardes Julio Cesar, Hemos recibido correctamente la información y docume…" at bounding box center [572, 337] width 956 height 274
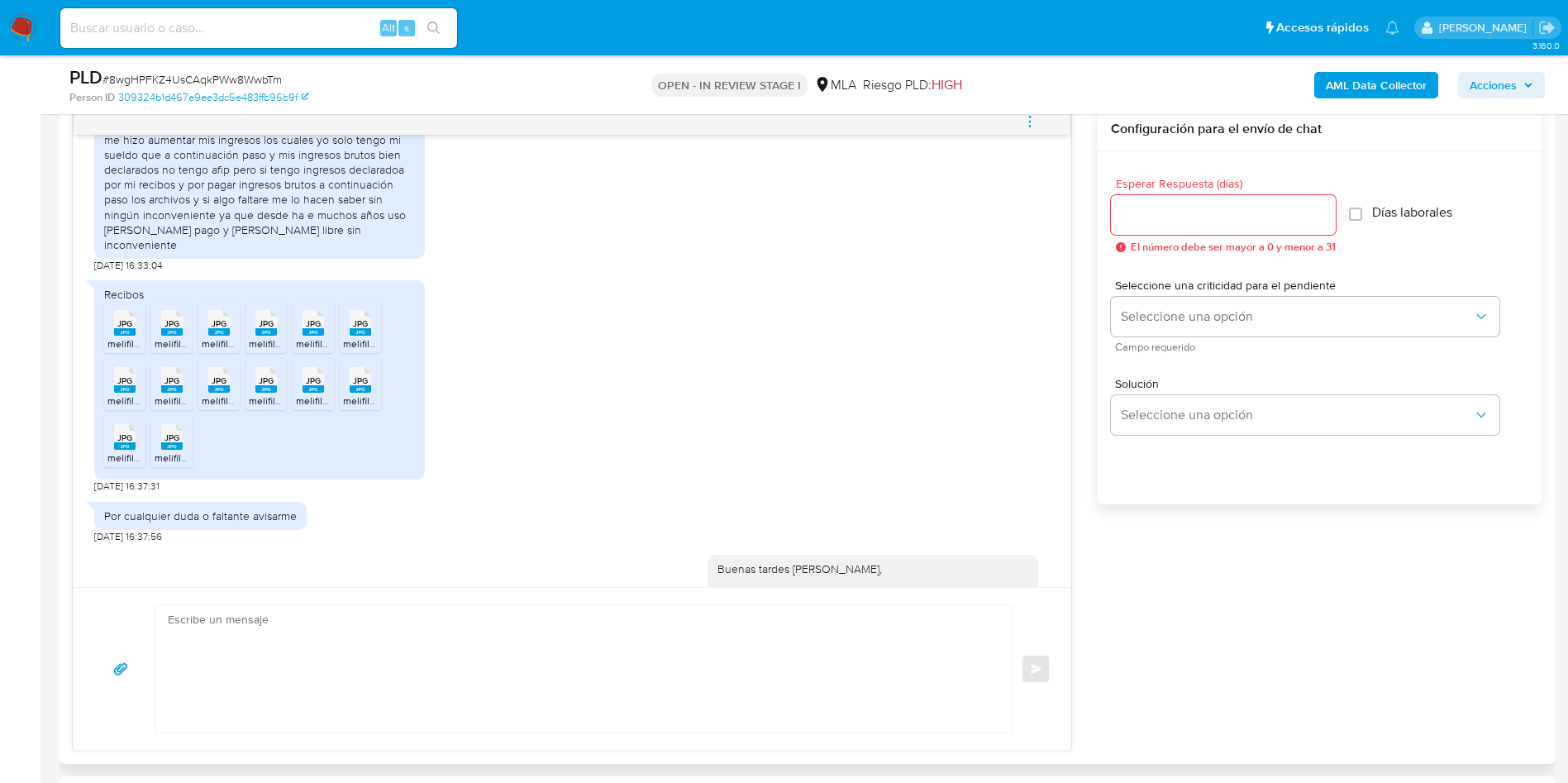
scroll to position [866, 0]
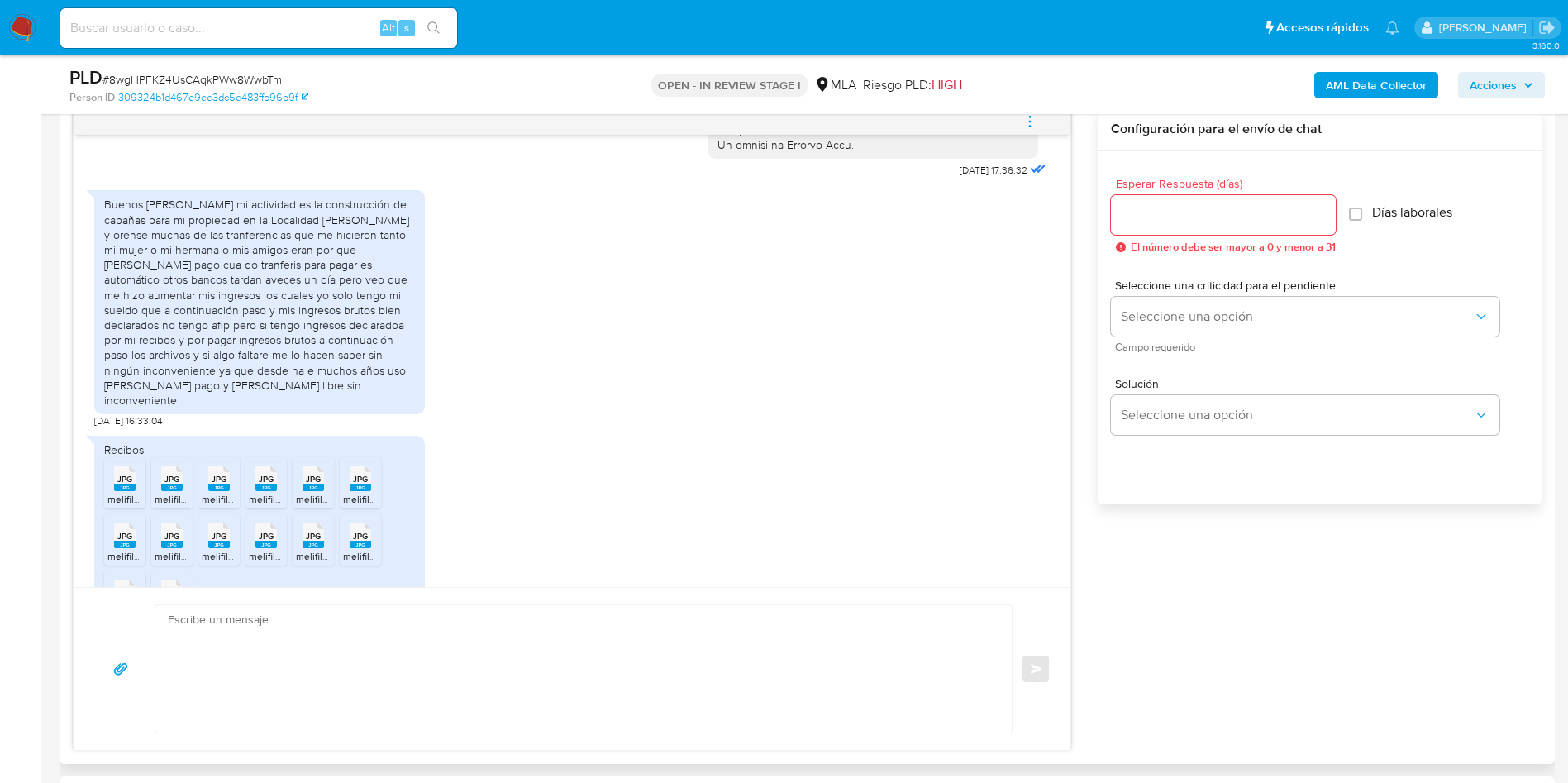
click at [134, 258] on div "Buenos dias mi actividad es la construcción [PERSON_NAME] para mi propiedad en …" at bounding box center [260, 302] width 311 height 211
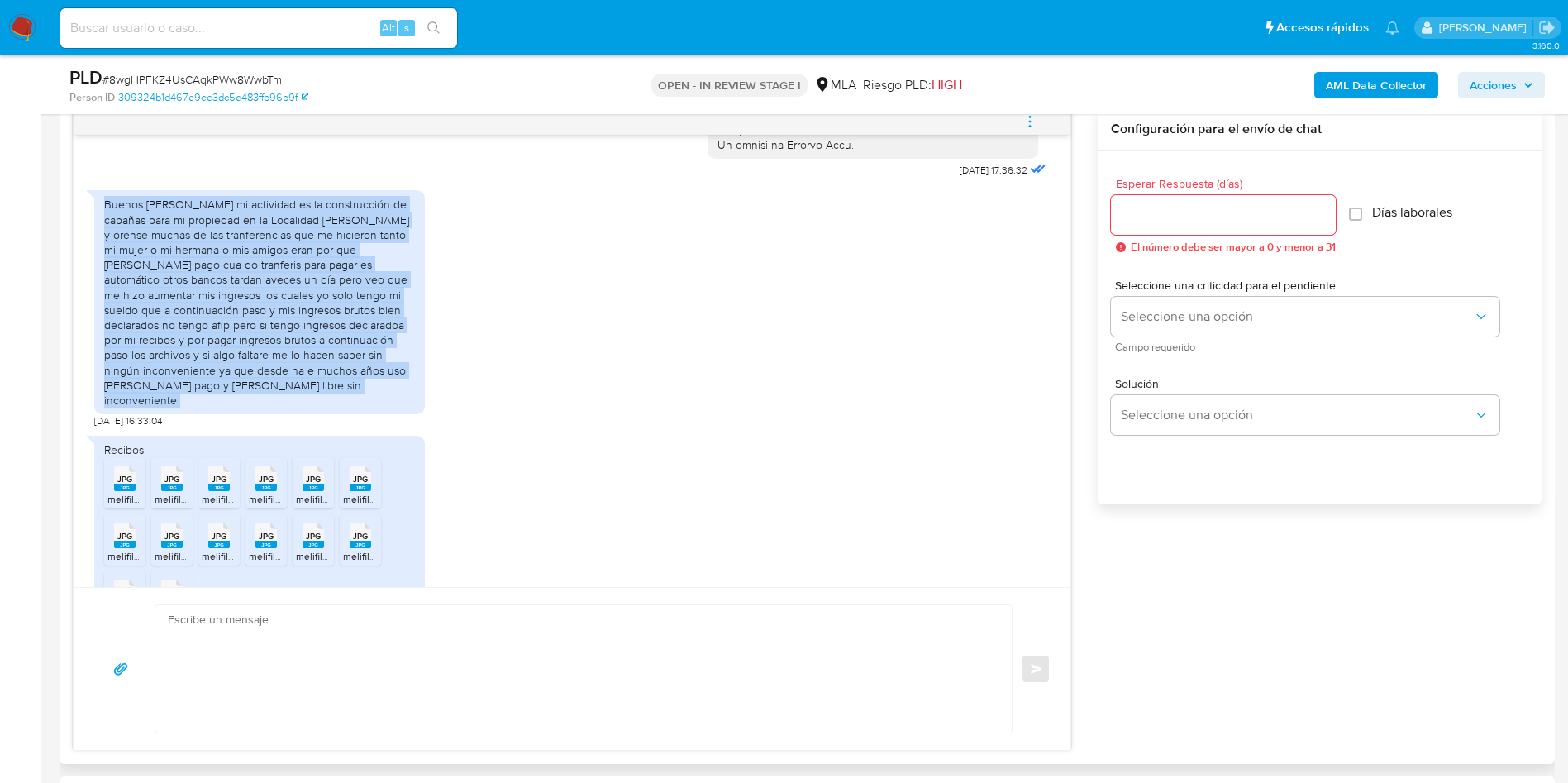
click at [134, 258] on div "Buenos dias mi actividad es la construcción [PERSON_NAME] para mi propiedad en …" at bounding box center [260, 302] width 311 height 211
copy div "Buenos dias mi actividad es la construcción [PERSON_NAME] para mi propiedad en …"
click at [201, 406] on div "Buenos dias mi actividad es la construcción [PERSON_NAME] para mi propiedad en …" at bounding box center [260, 302] width 311 height 211
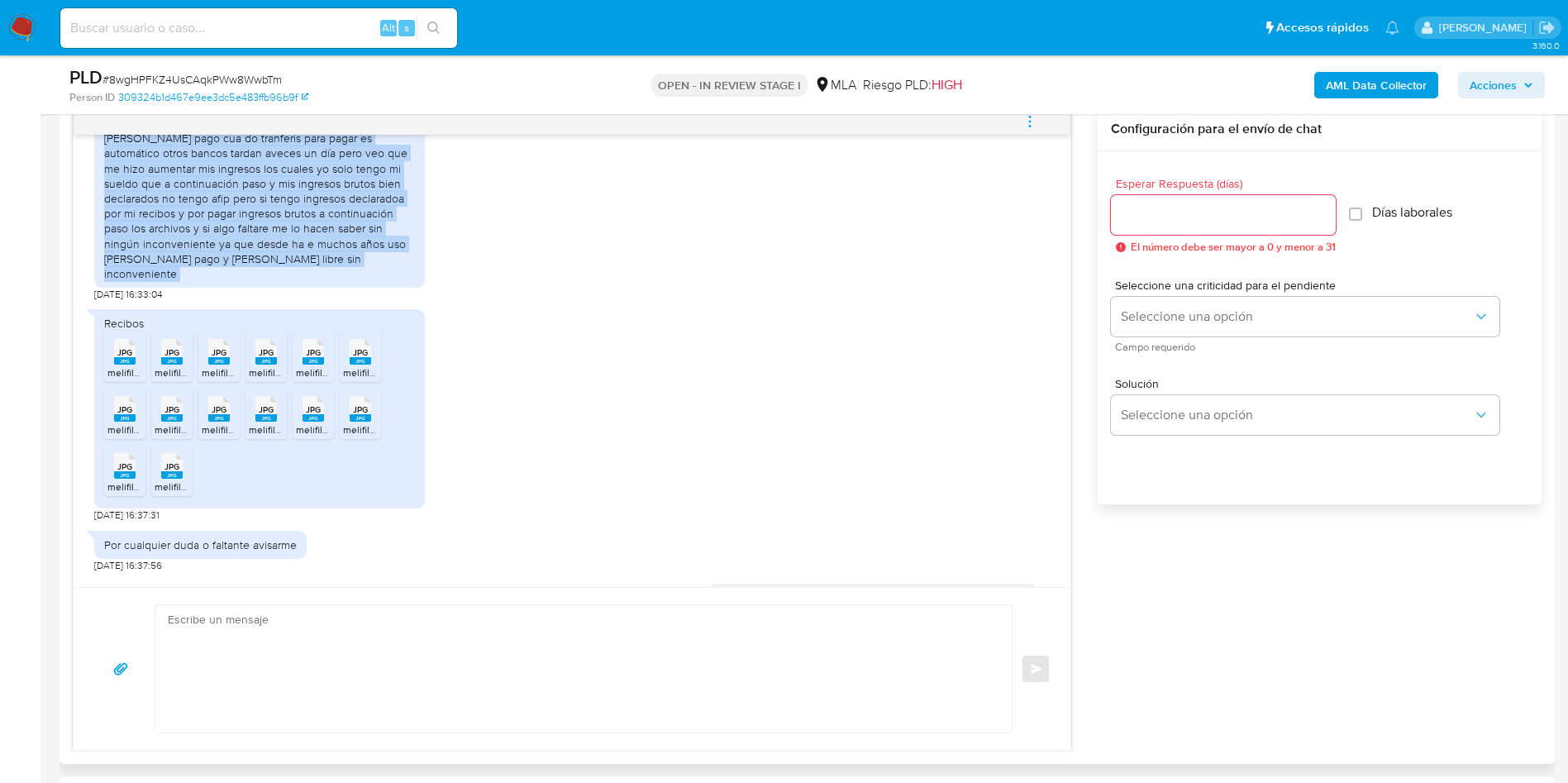
scroll to position [1362, 0]
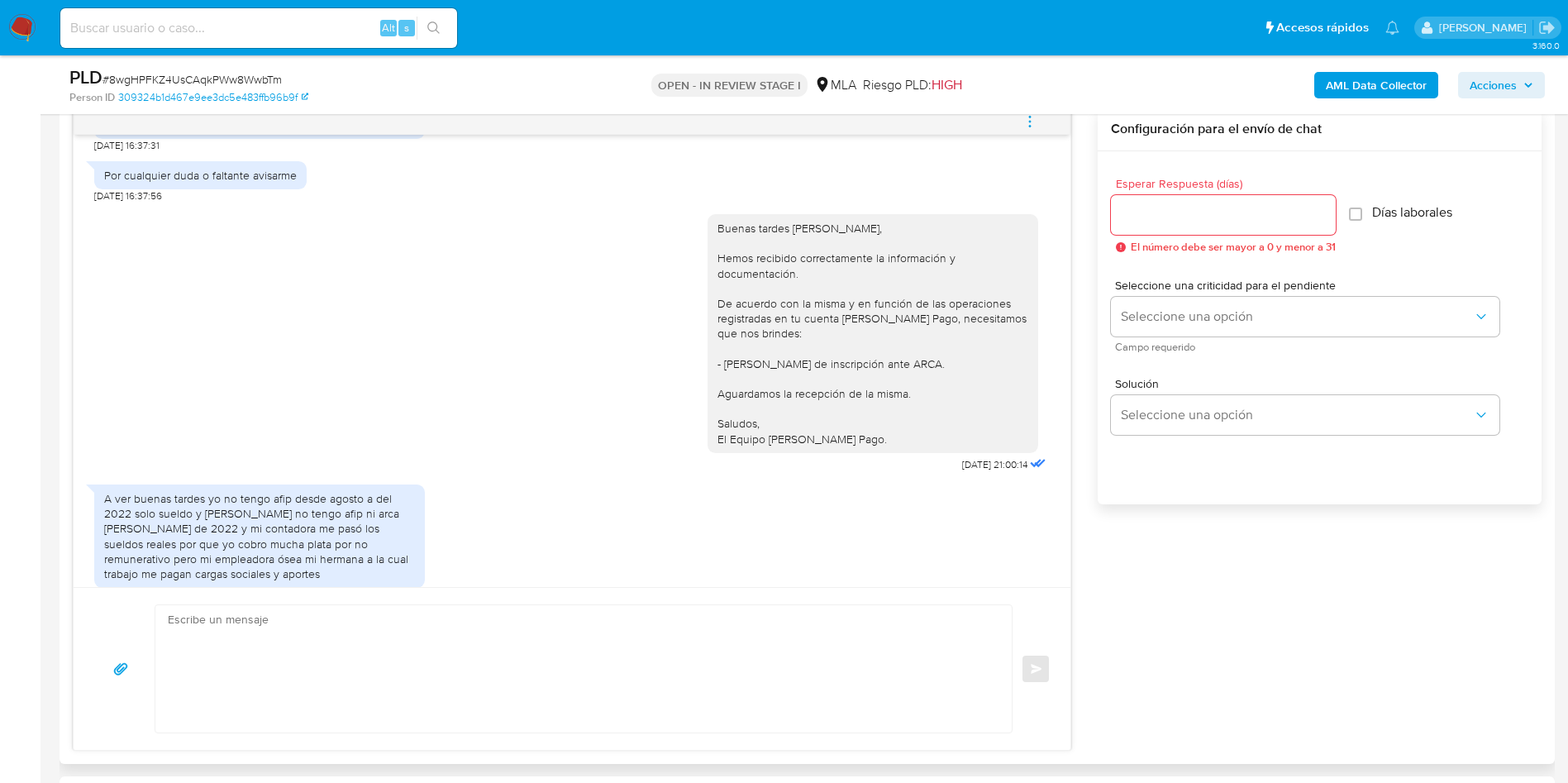
click at [251, 189] on div "Por cualquier duda o faltante avisarme" at bounding box center [200, 174] width 213 height 28
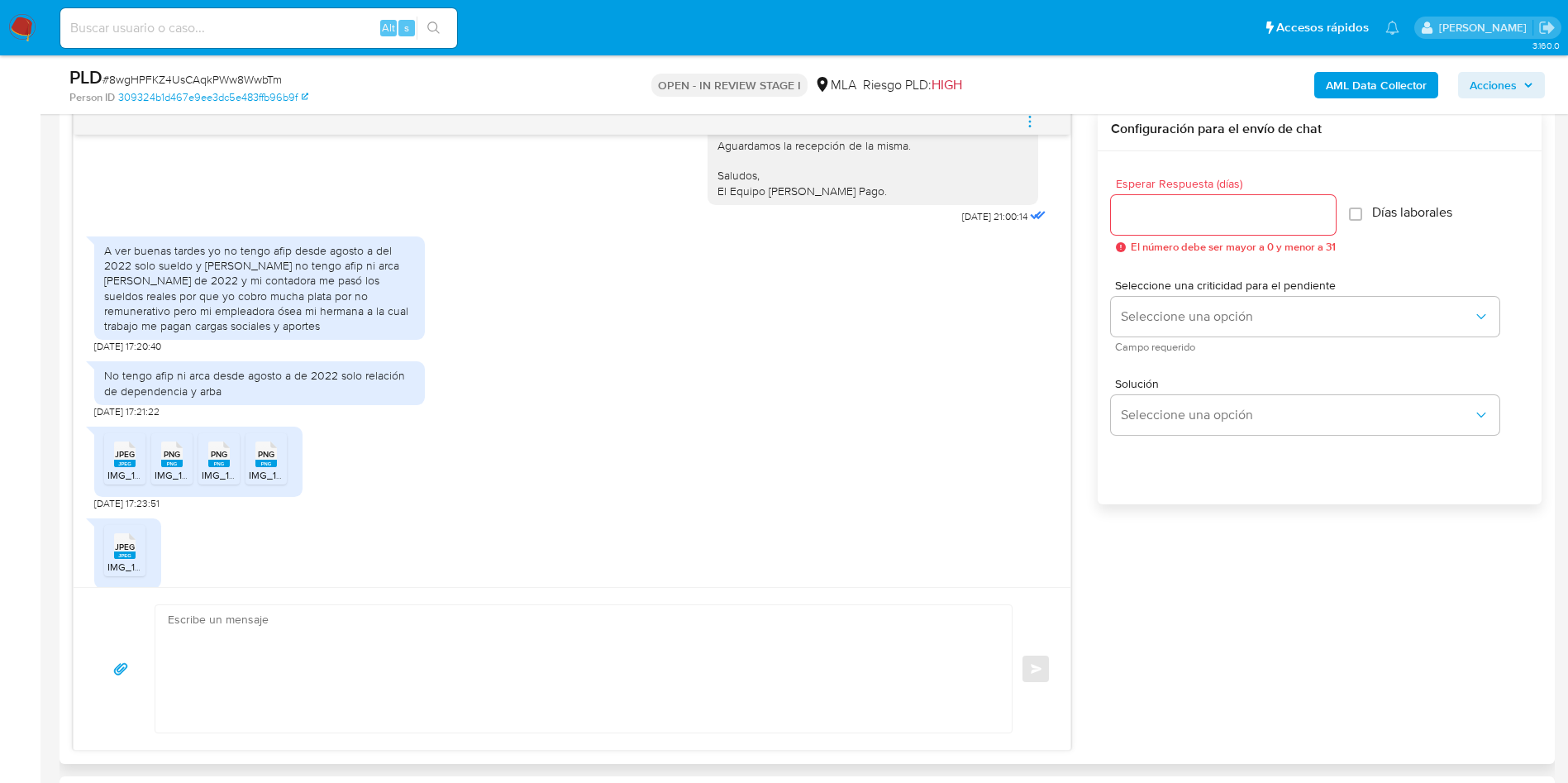
click at [238, 284] on div "A ver buenas tardes yo no tengo afip desde agosto a del 2022 solo sueldo y [PER…" at bounding box center [260, 288] width 311 height 90
click at [238, 283] on div "A ver buenas tardes yo no tengo afip desde agosto a del 2022 solo sueldo y [PER…" at bounding box center [260, 288] width 311 height 90
click at [227, 287] on div "A ver buenas tardes yo no tengo afip desde agosto a del 2022 solo sueldo y [PER…" at bounding box center [260, 288] width 311 height 90
click at [227, 285] on div "A ver buenas tardes yo no tengo afip desde agosto a del 2022 solo sueldo y [PER…" at bounding box center [260, 288] width 311 height 90
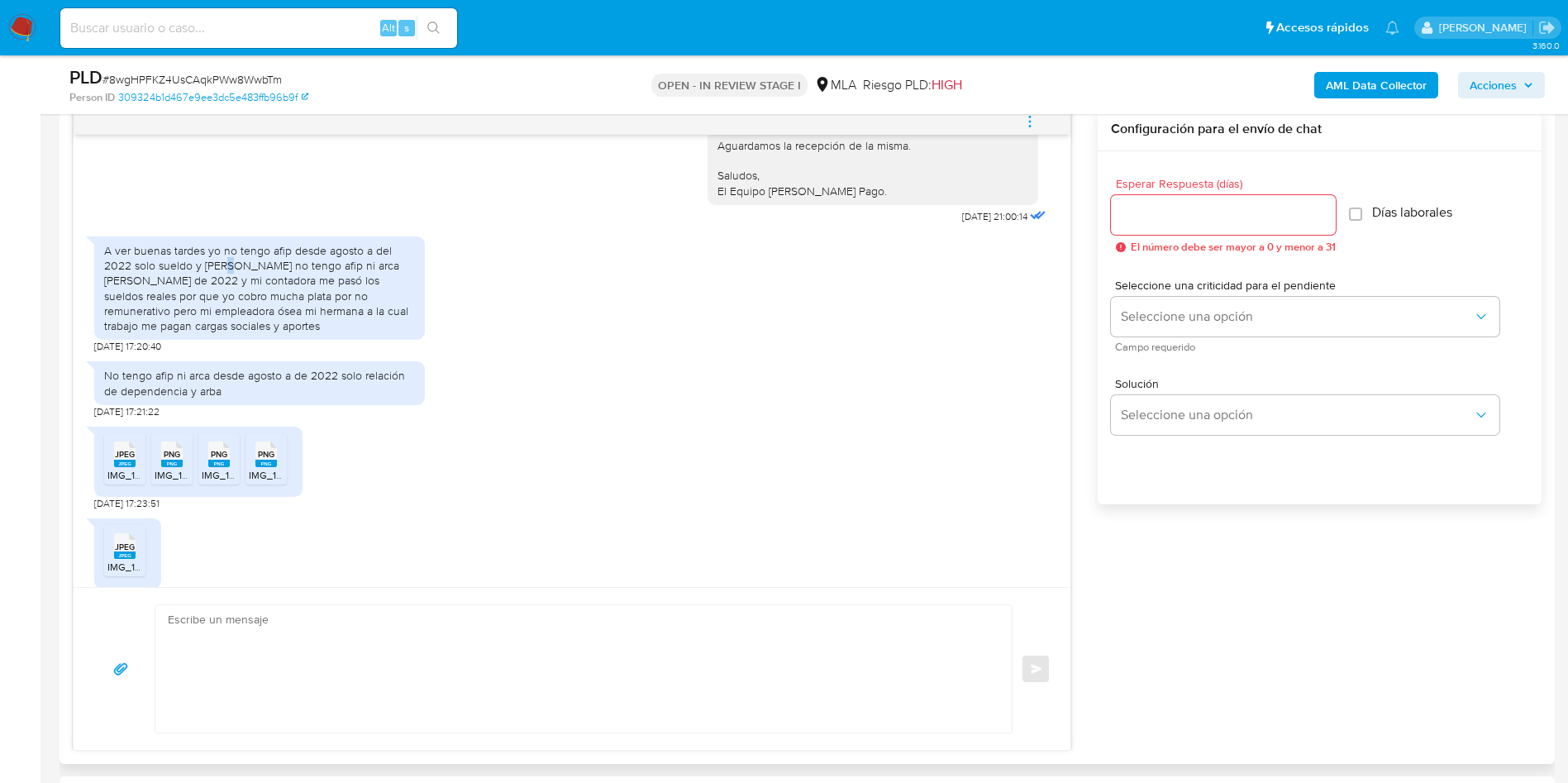
click at [227, 285] on div "A ver buenas tardes yo no tengo afip desde agosto a del 2022 solo sueldo y [PER…" at bounding box center [260, 288] width 311 height 90
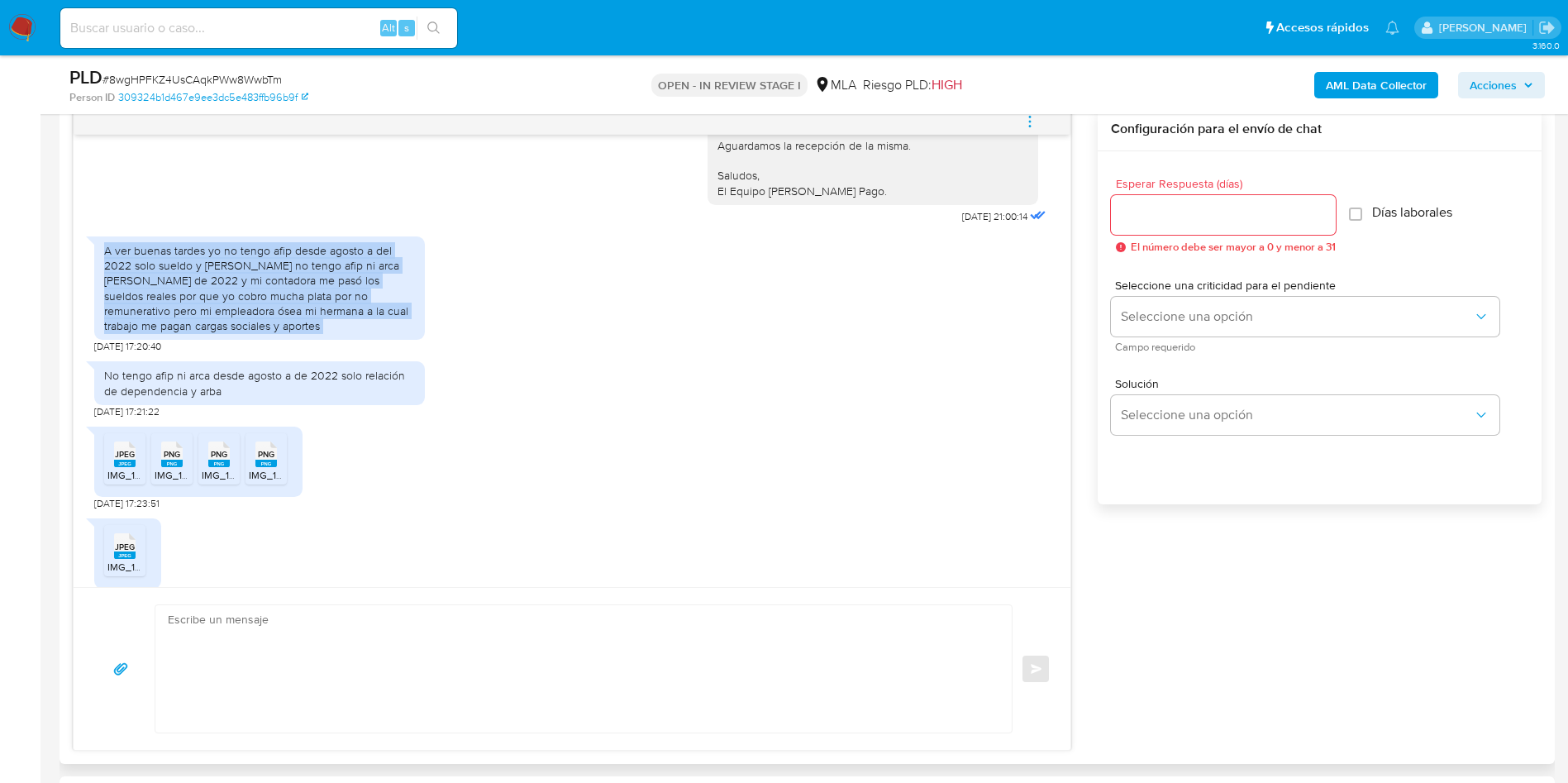
click at [227, 285] on div "A ver buenas tardes yo no tengo afip desde agosto a del 2022 solo sueldo y [PER…" at bounding box center [260, 288] width 311 height 90
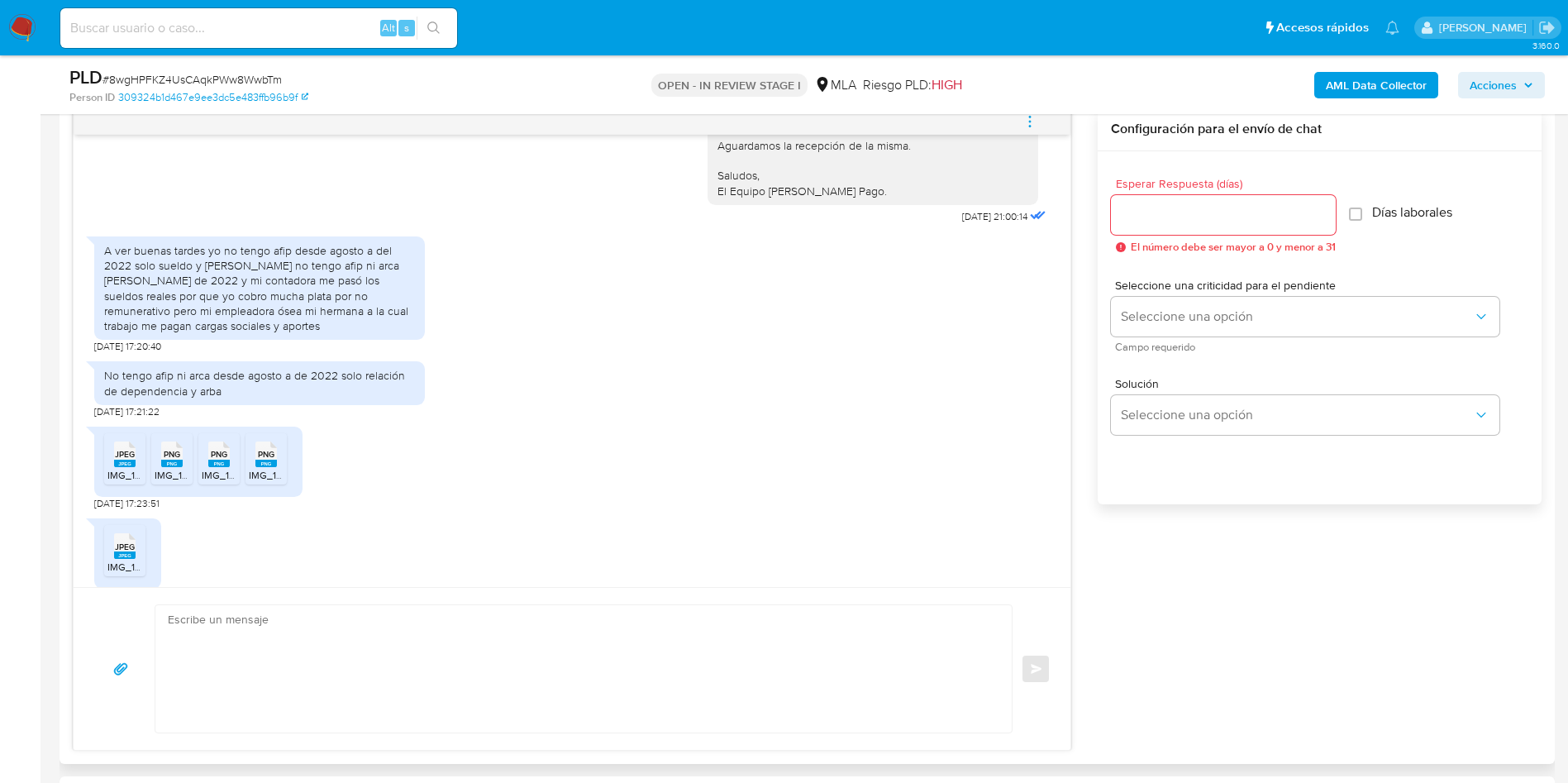
click at [236, 398] on div "No tengo afip ni arca desde agosto a de 2022 solo relación de dependencia y arba" at bounding box center [260, 383] width 311 height 29
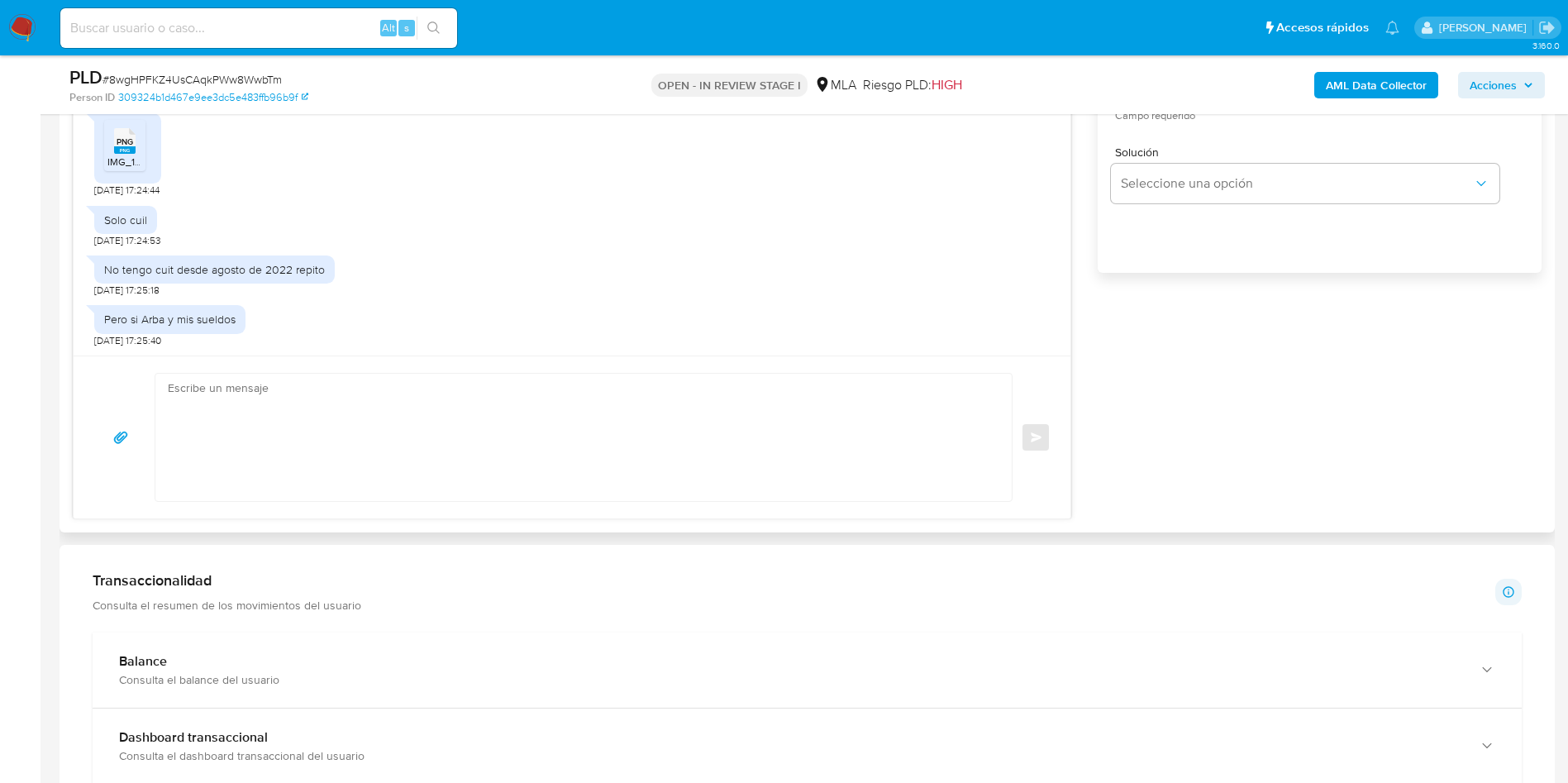
scroll to position [1116, 0]
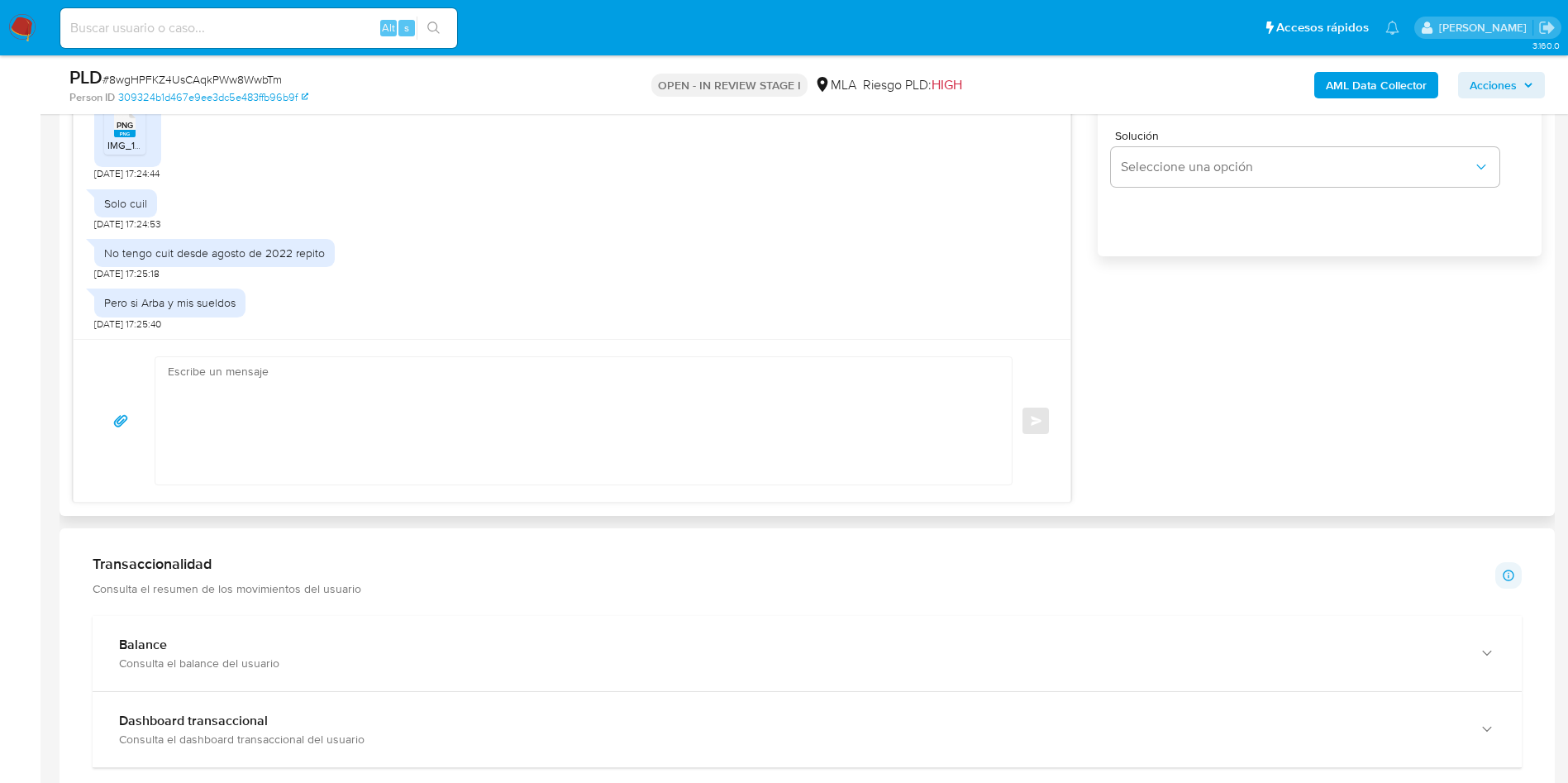
click at [126, 215] on div "Solo cuil" at bounding box center [125, 203] width 63 height 28
click at [126, 215] on div "Solo cuil" at bounding box center [125, 203] width 63 height 28
click at [286, 256] on div "No tengo cuit desde agosto de 2022 repito" at bounding box center [214, 253] width 221 height 15
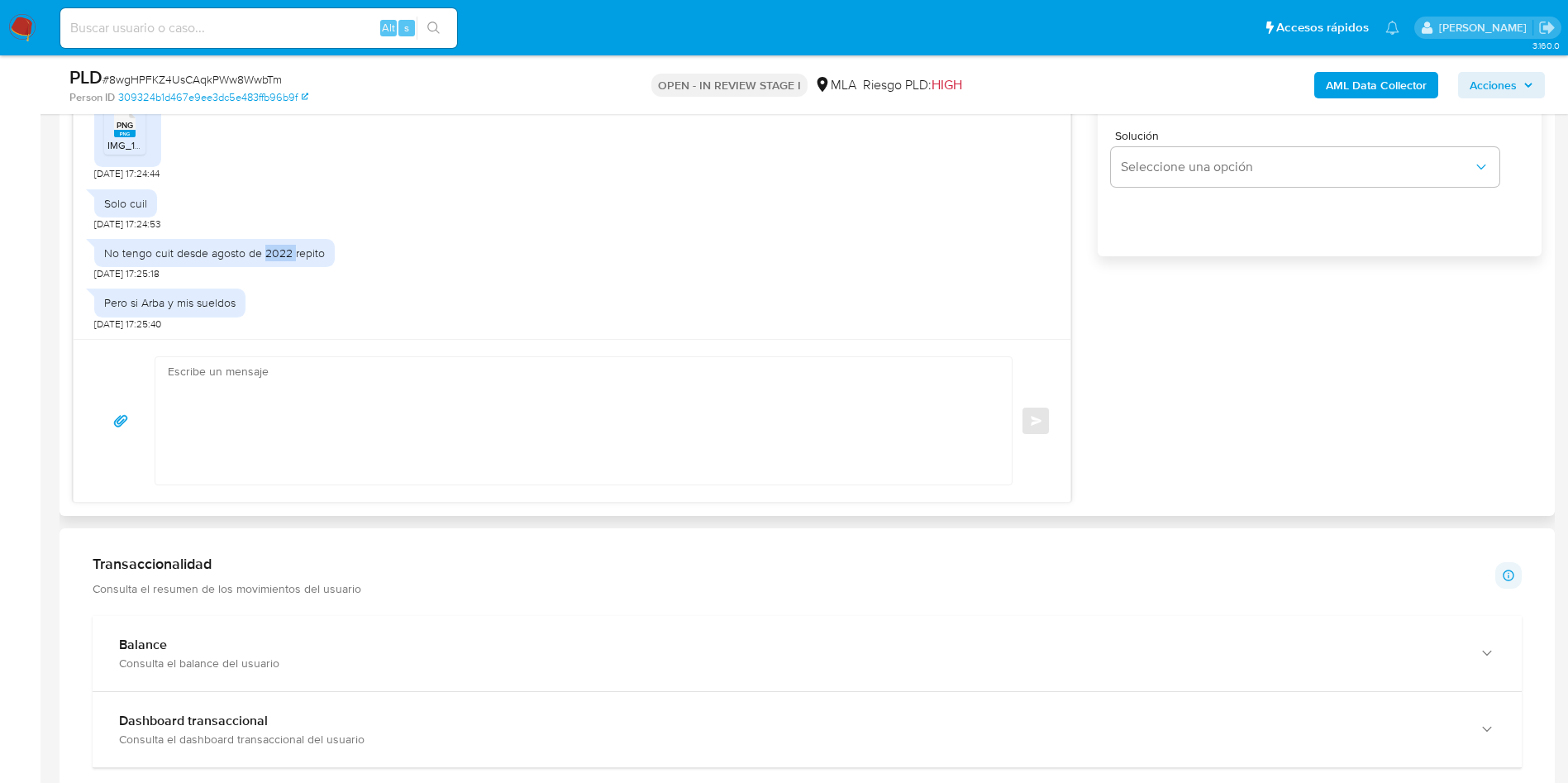
click at [286, 255] on div "No tengo cuit desde agosto de 2022 repito" at bounding box center [214, 253] width 221 height 15
click at [247, 251] on div "No tengo cuit desde agosto de 2022 repito" at bounding box center [214, 253] width 221 height 15
click at [166, 295] on div "Pero si Arba y mis sueldos" at bounding box center [170, 302] width 131 height 15
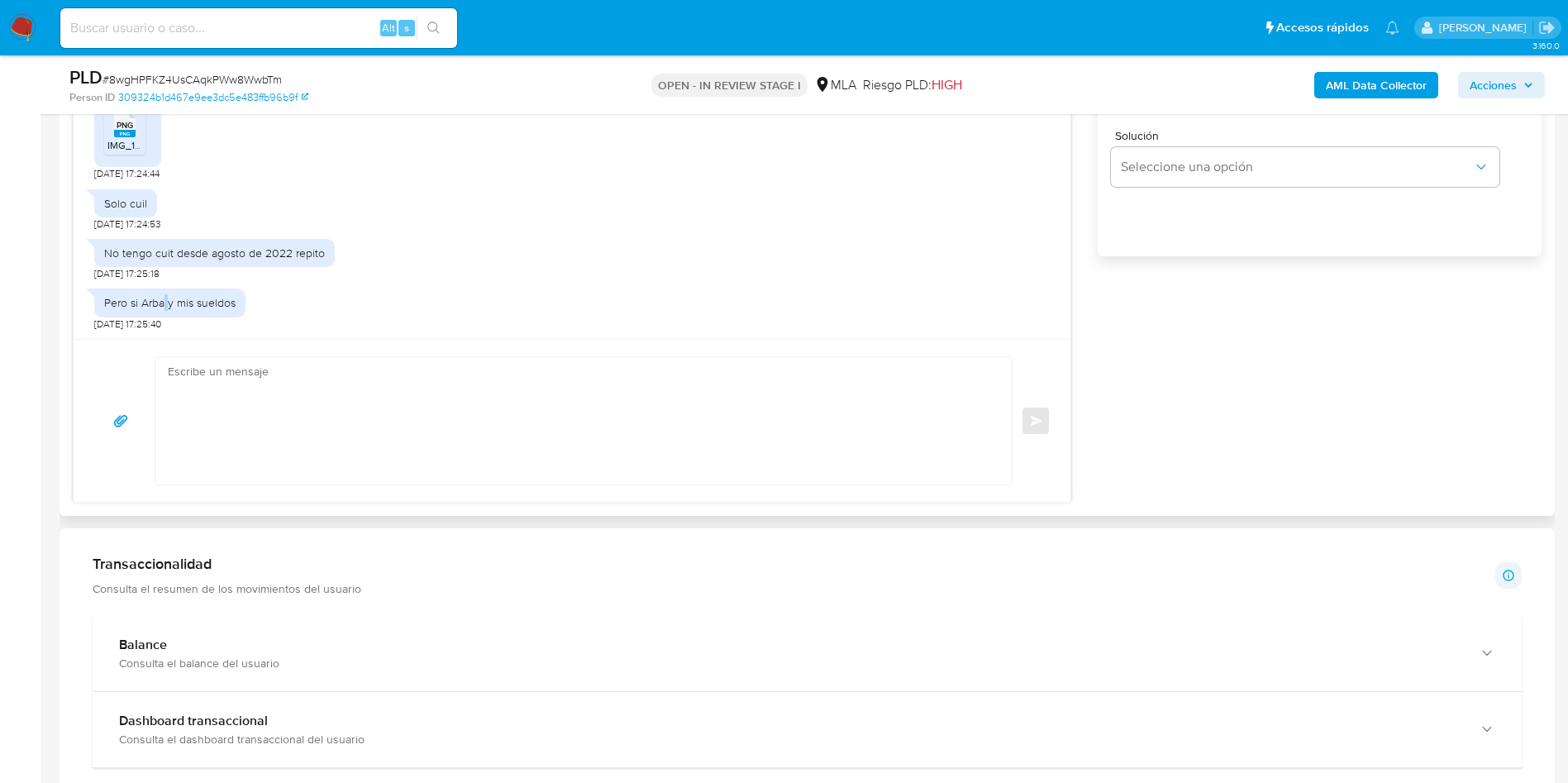
click at [166, 295] on div "Pero si Arba y mis sueldos" at bounding box center [170, 302] width 131 height 15
click at [166, 293] on div "Pero si Arba y mis sueldos" at bounding box center [169, 302] width 151 height 28
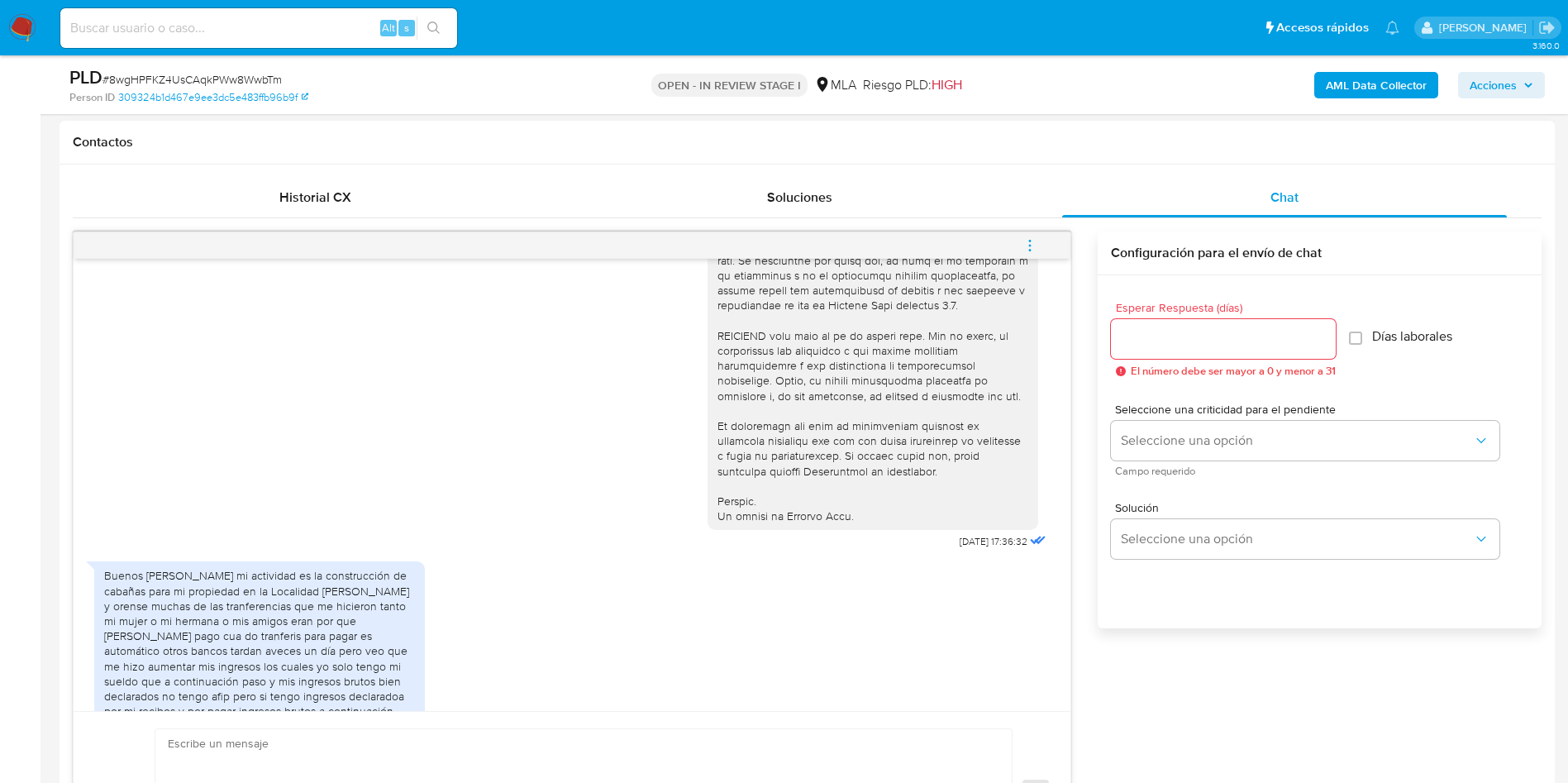
scroll to position [618, 0]
drag, startPoint x: 0, startPoint y: 588, endPoint x: 38, endPoint y: 572, distance: 41.2
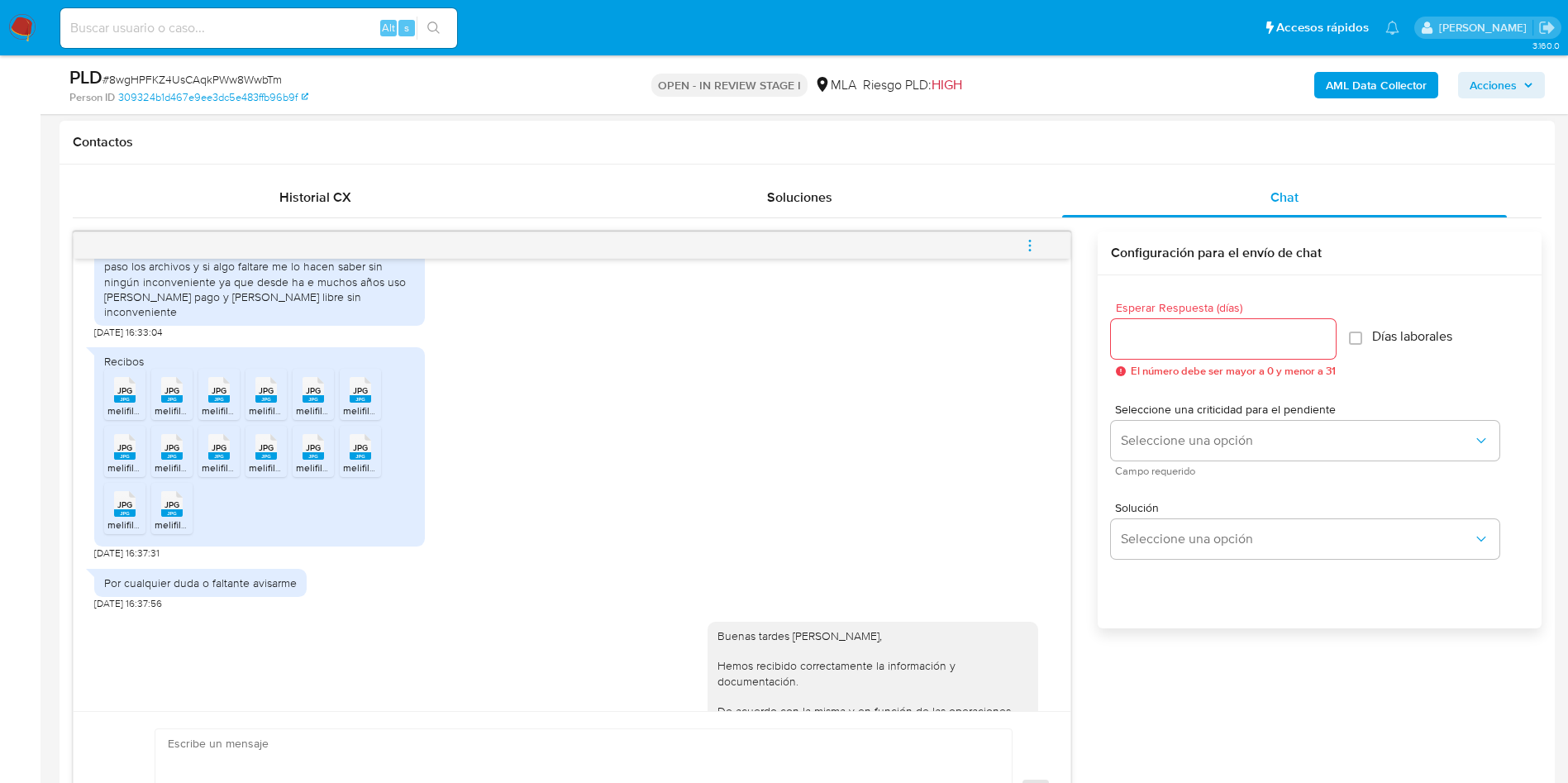
scroll to position [1114, 0]
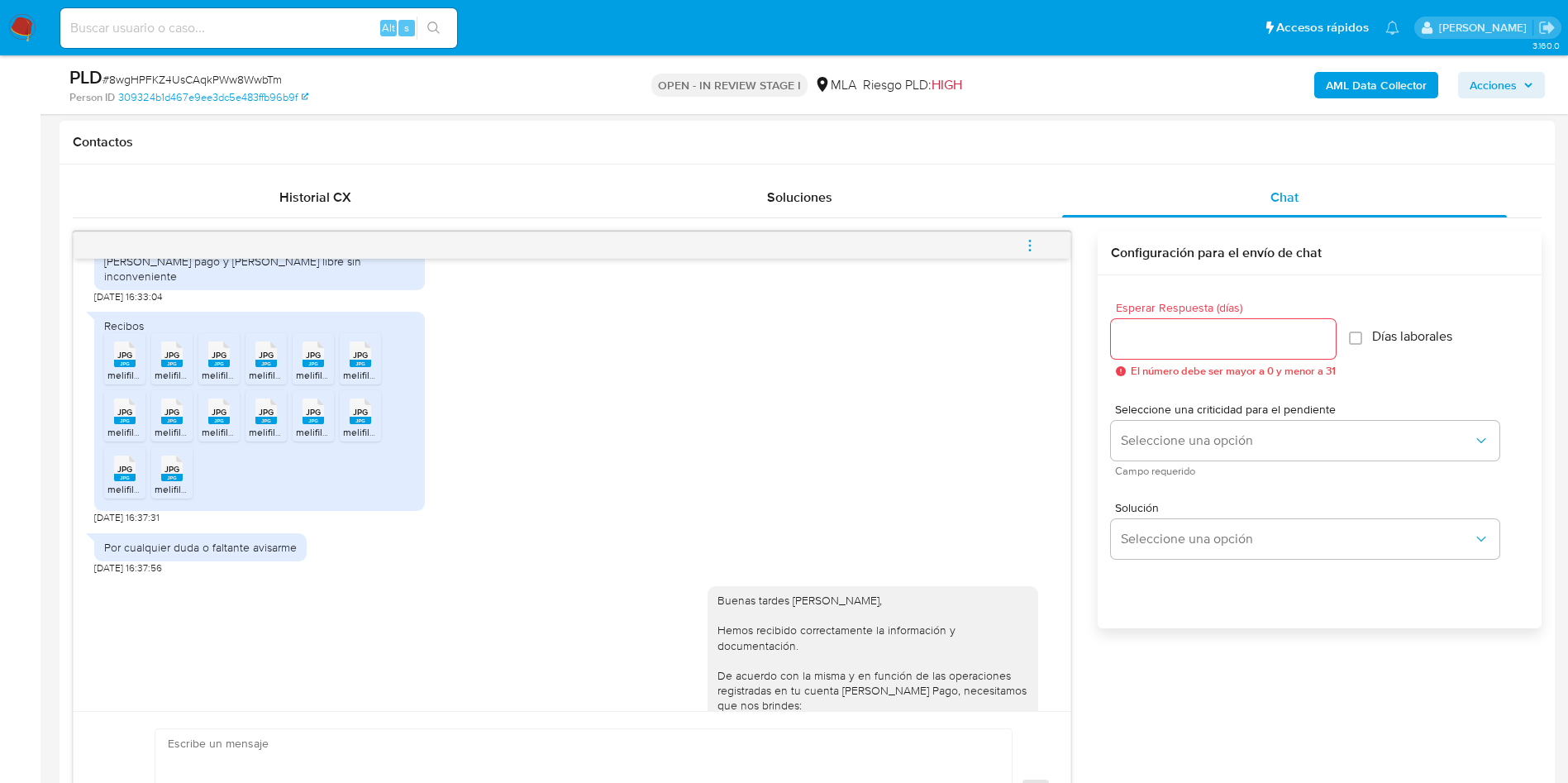
click at [123, 367] on rect at bounding box center [125, 364] width 21 height 7
click at [160, 369] on div "JPG JPG" at bounding box center [172, 353] width 35 height 32
click at [215, 360] on span "JPG" at bounding box center [219, 355] width 15 height 11
click at [259, 360] on span "JPG" at bounding box center [266, 355] width 15 height 11
click at [305, 367] on rect at bounding box center [314, 364] width 21 height 7
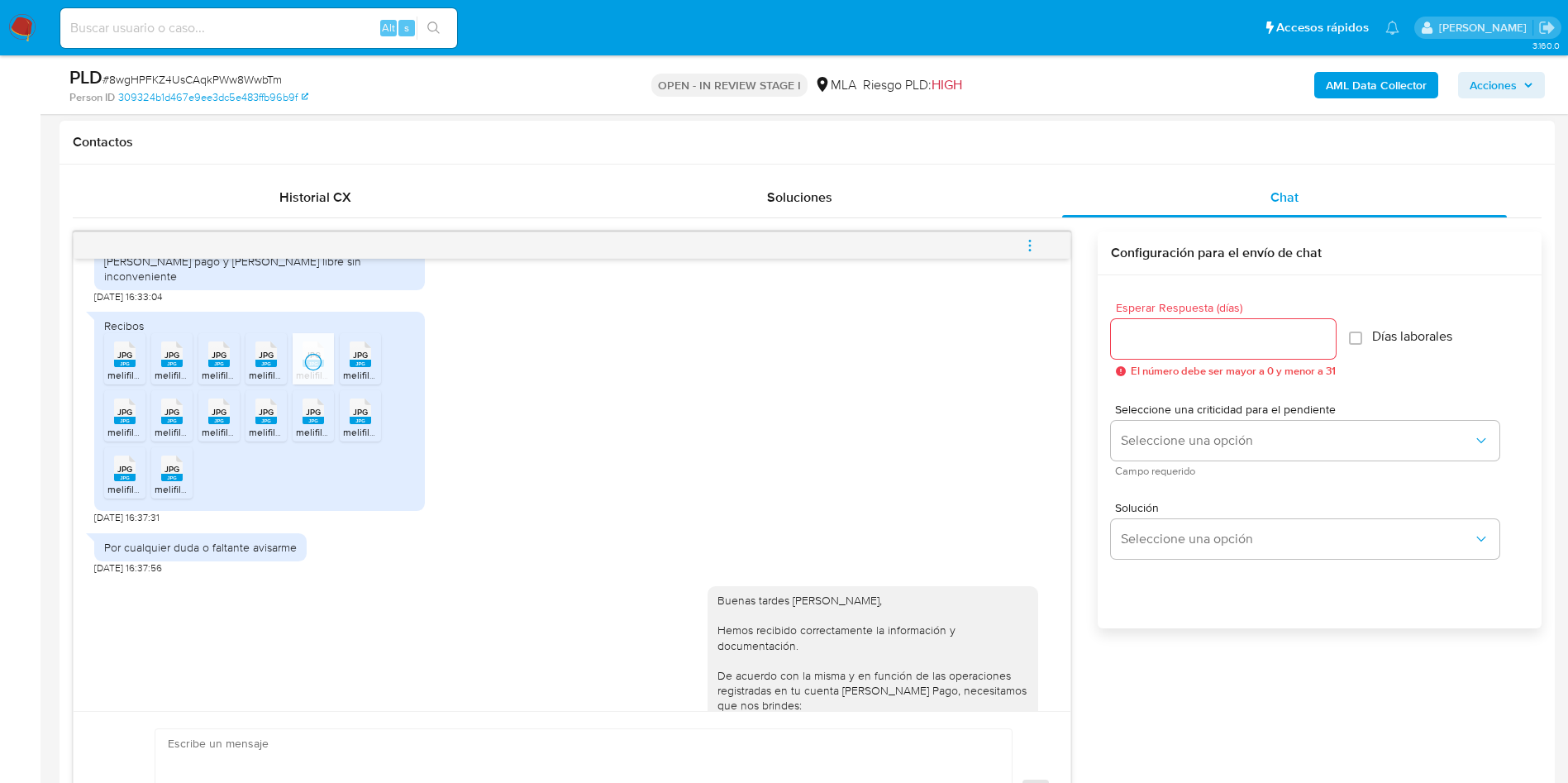
click at [359, 360] on span "JPG" at bounding box center [360, 355] width 15 height 11
click at [116, 425] on rect at bounding box center [125, 420] width 21 height 7
click at [173, 425] on rect at bounding box center [172, 420] width 21 height 7
drag, startPoint x: 216, startPoint y: 437, endPoint x: 249, endPoint y: 439, distance: 33.1
click at [216, 425] on rect at bounding box center [219, 420] width 21 height 7
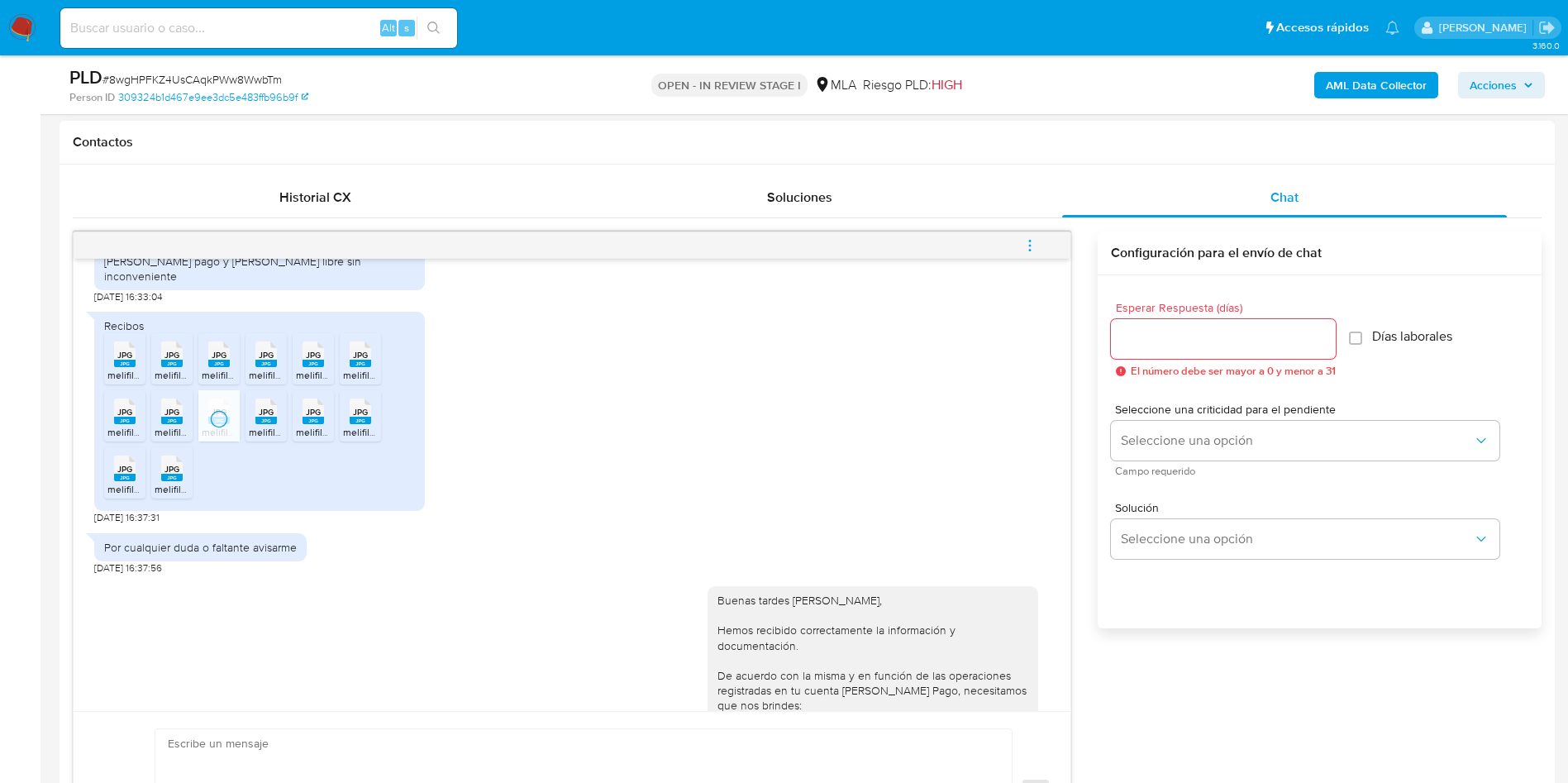
click at [264, 425] on rect at bounding box center [266, 420] width 21 height 7
drag, startPoint x: 310, startPoint y: 431, endPoint x: 349, endPoint y: 437, distance: 39.5
click at [310, 417] on span "JPG" at bounding box center [313, 412] width 15 height 11
click at [351, 425] on rect at bounding box center [360, 420] width 21 height 7
click at [123, 483] on div "JPG JPG" at bounding box center [124, 467] width 35 height 32
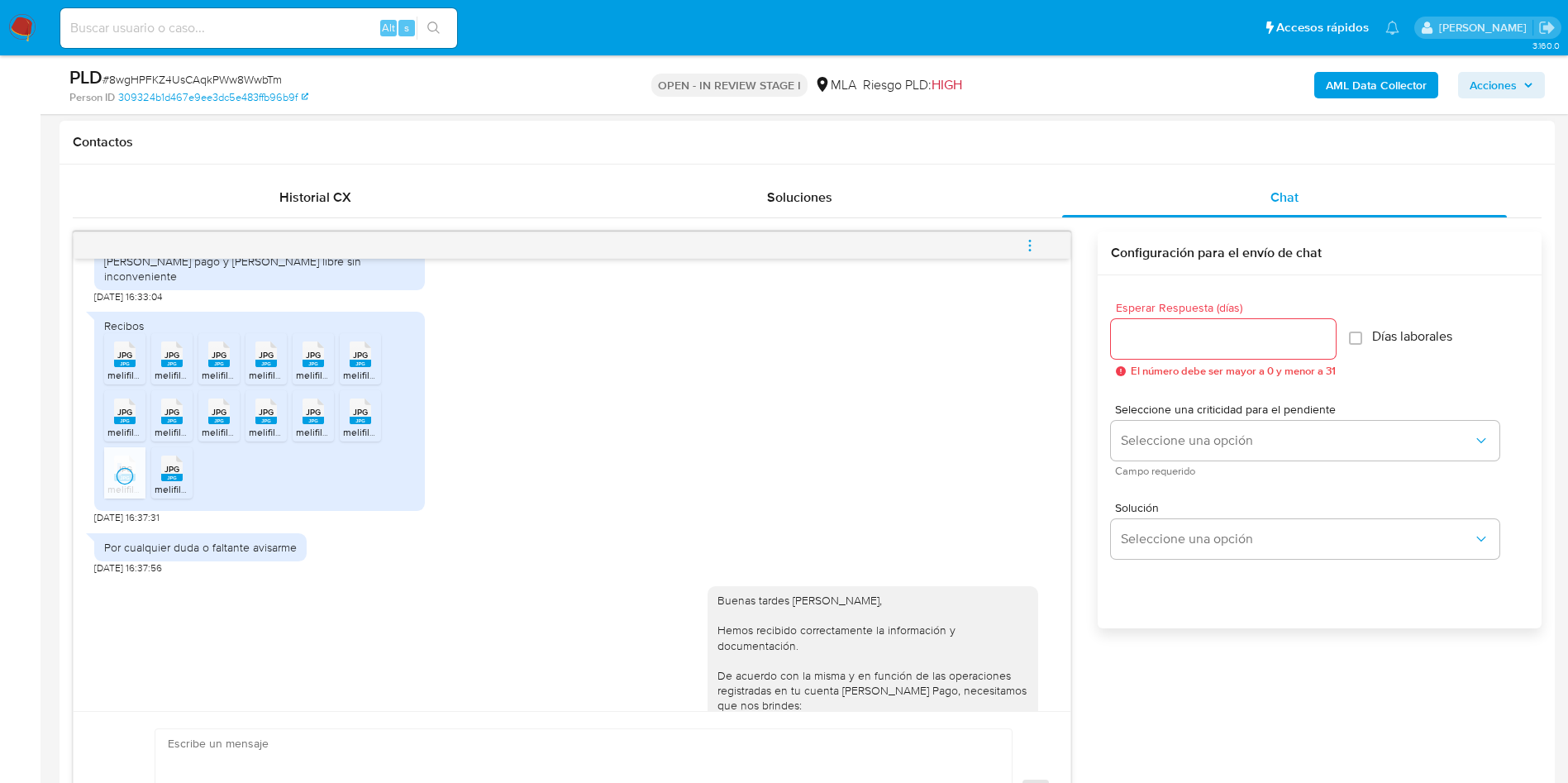
click at [158, 483] on div "JPG JPG" at bounding box center [172, 467] width 35 height 32
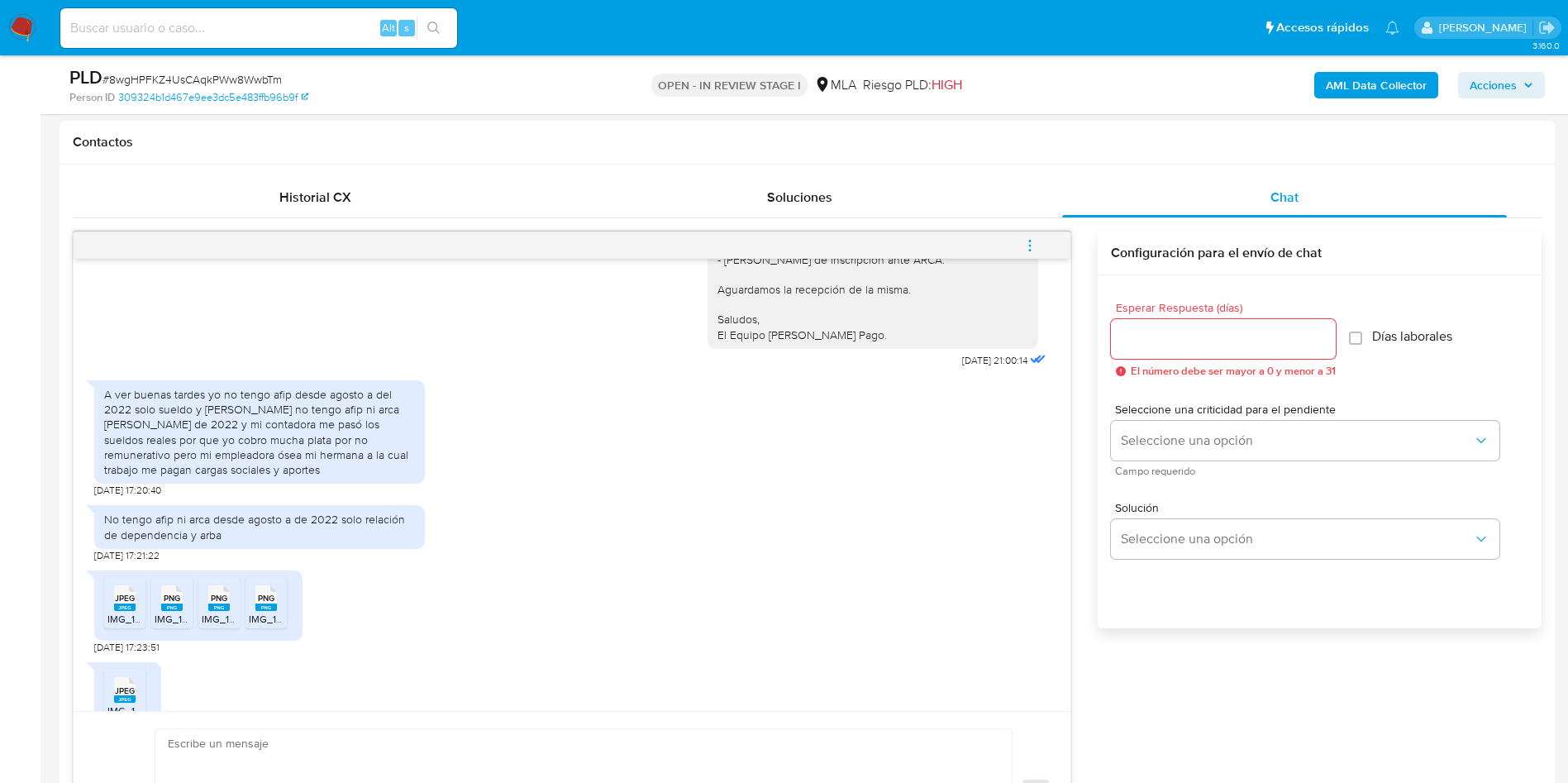
scroll to position [1734, 0]
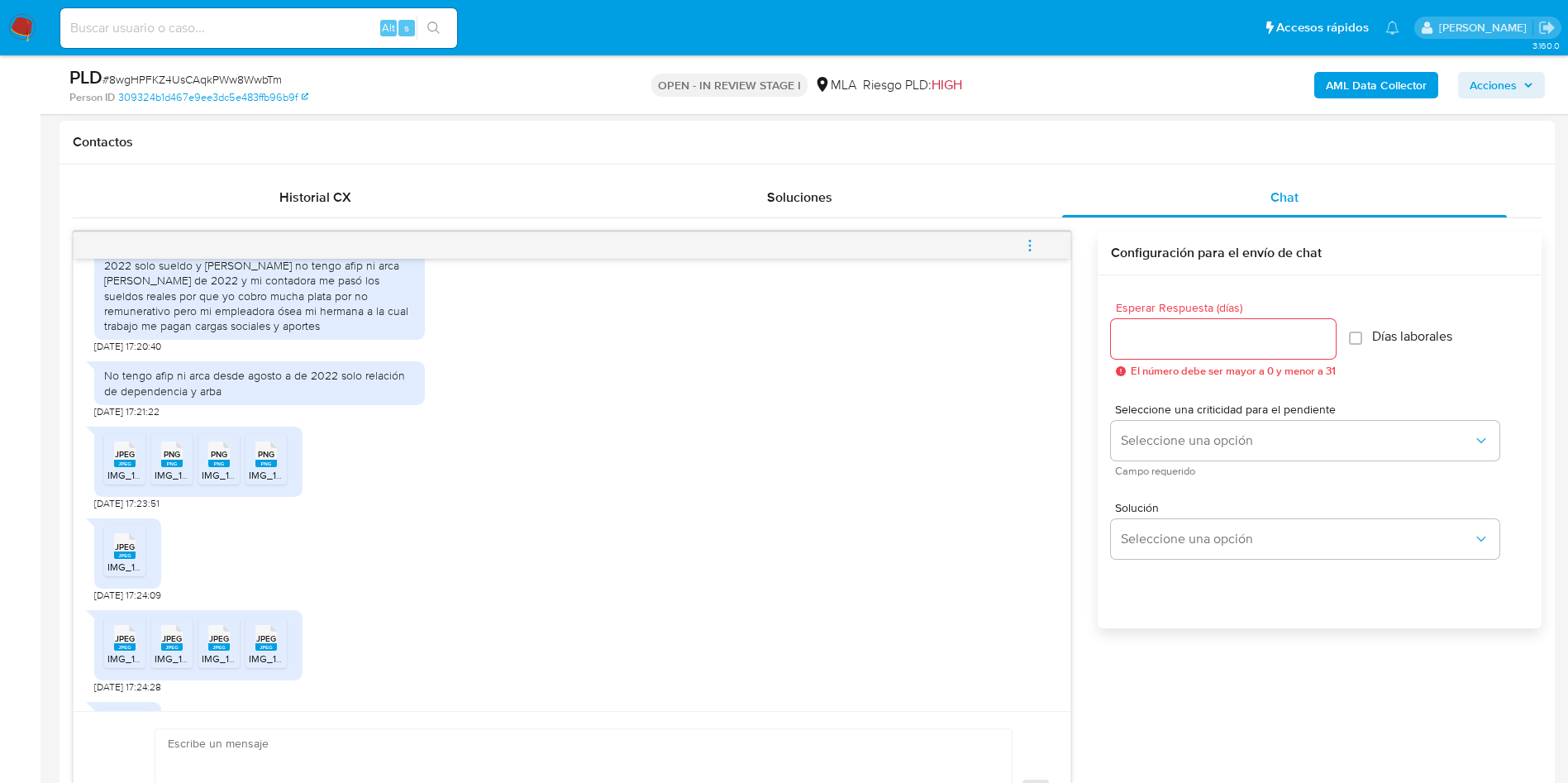
click at [136, 469] on div "JPEG JPEG" at bounding box center [124, 453] width 35 height 32
click at [171, 467] on rect at bounding box center [172, 463] width 21 height 7
click at [228, 482] on span "IMG_1055.png" at bounding box center [234, 476] width 64 height 14
drag, startPoint x: 262, startPoint y: 482, endPoint x: 143, endPoint y: 564, distance: 144.5
click at [262, 469] on icon "PNG" at bounding box center [266, 454] width 21 height 29
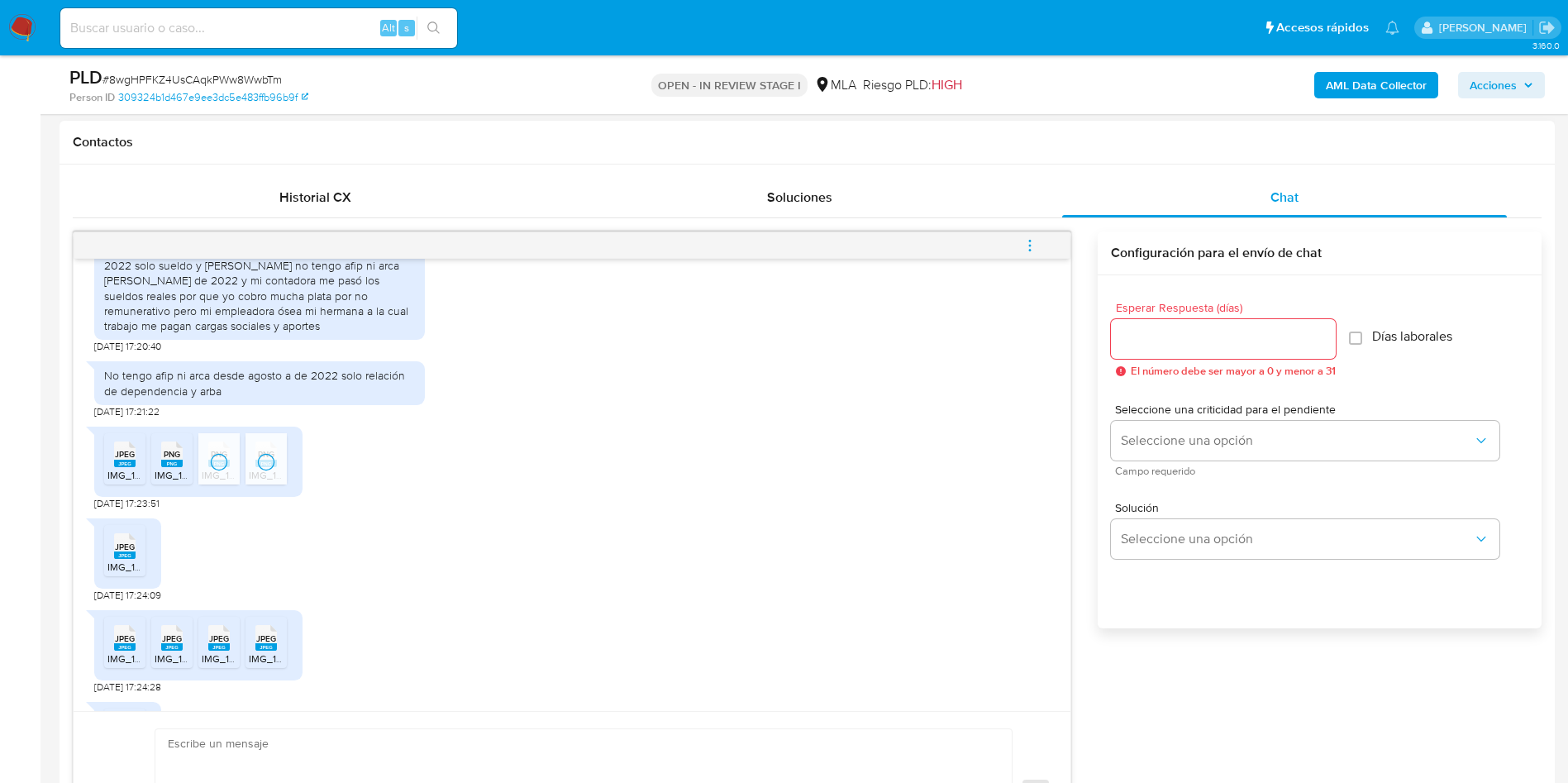
click at [132, 560] on rect at bounding box center [125, 555] width 21 height 7
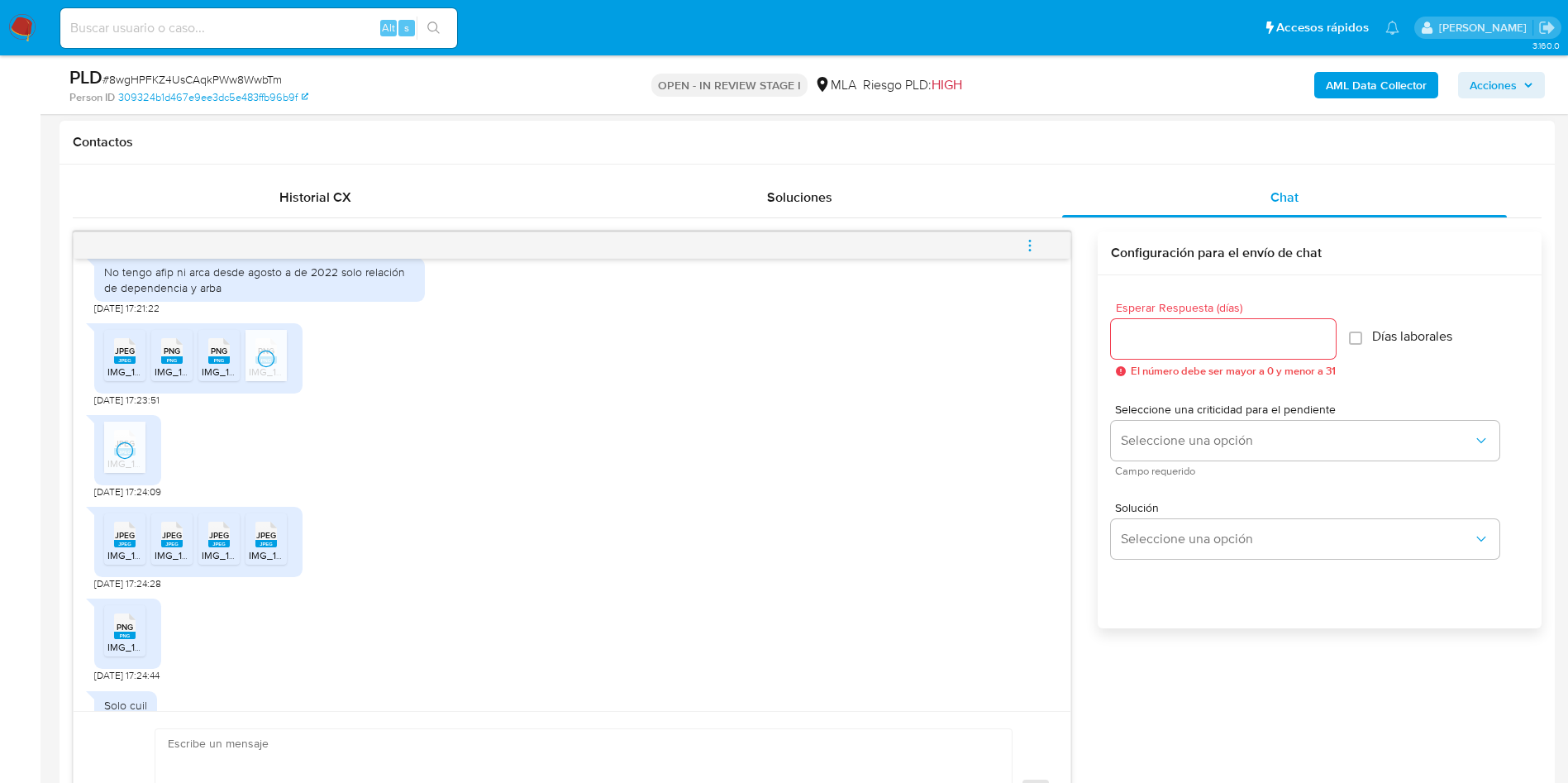
scroll to position [1858, 0]
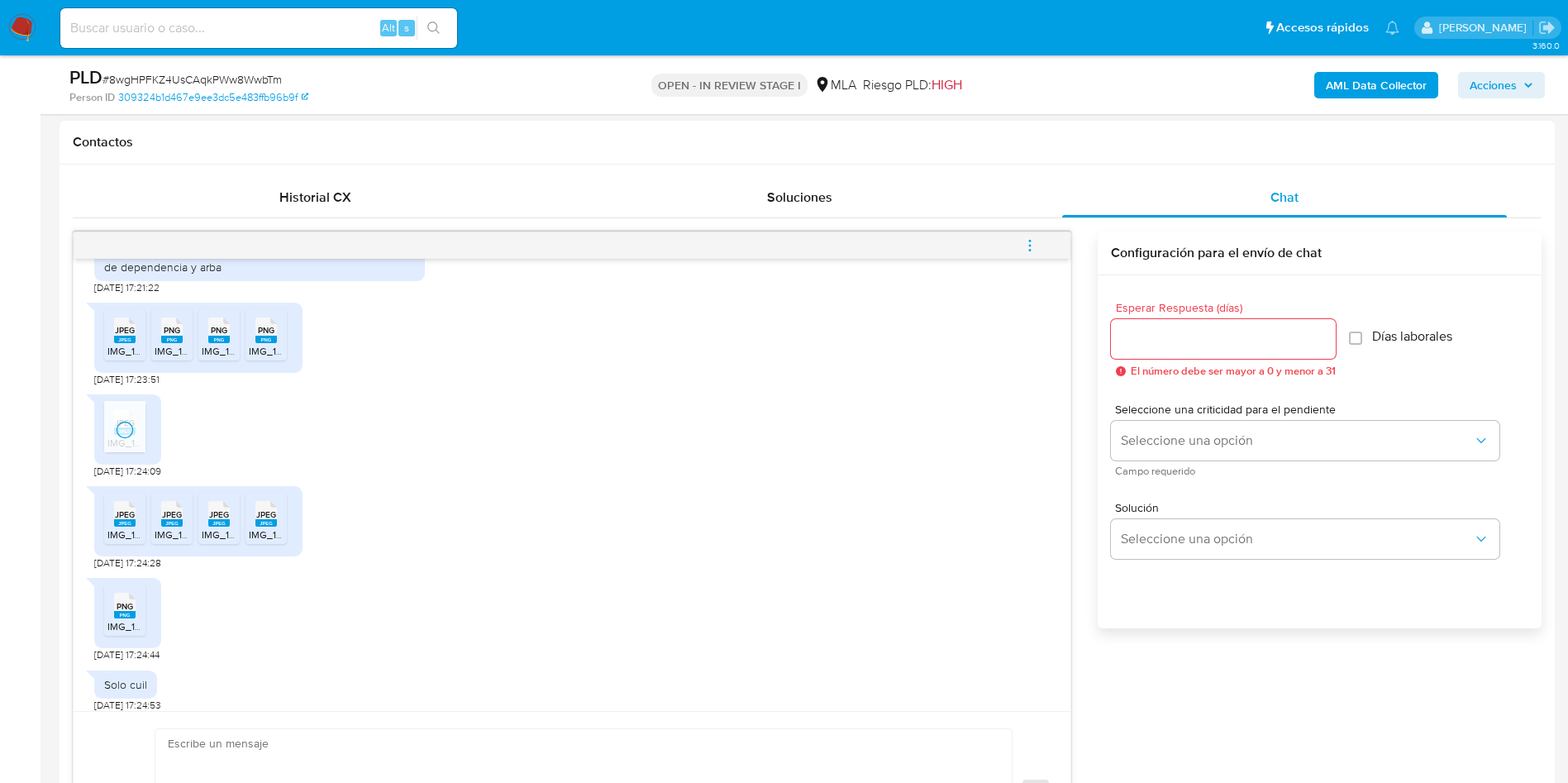
drag, startPoint x: 120, startPoint y: 527, endPoint x: 161, endPoint y: 534, distance: 41.6
click at [120, 520] on span "JPEG" at bounding box center [125, 515] width 20 height 11
click at [181, 520] on span "JPEG" at bounding box center [172, 515] width 20 height 11
click at [224, 520] on span "JPEG" at bounding box center [219, 515] width 20 height 11
click at [267, 520] on span "JPEG" at bounding box center [266, 515] width 20 height 11
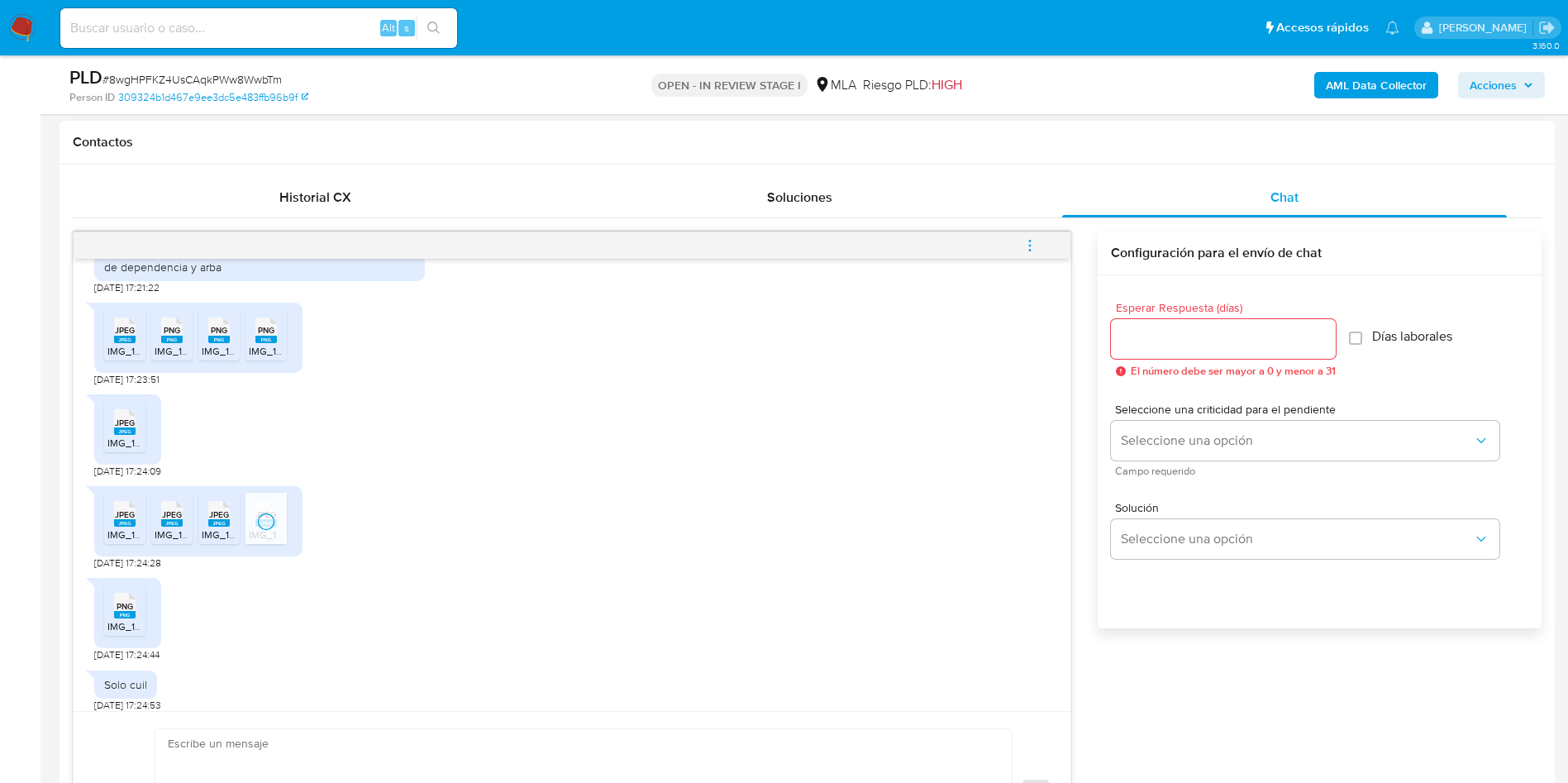
click at [117, 612] on span "PNG" at bounding box center [124, 607] width 17 height 11
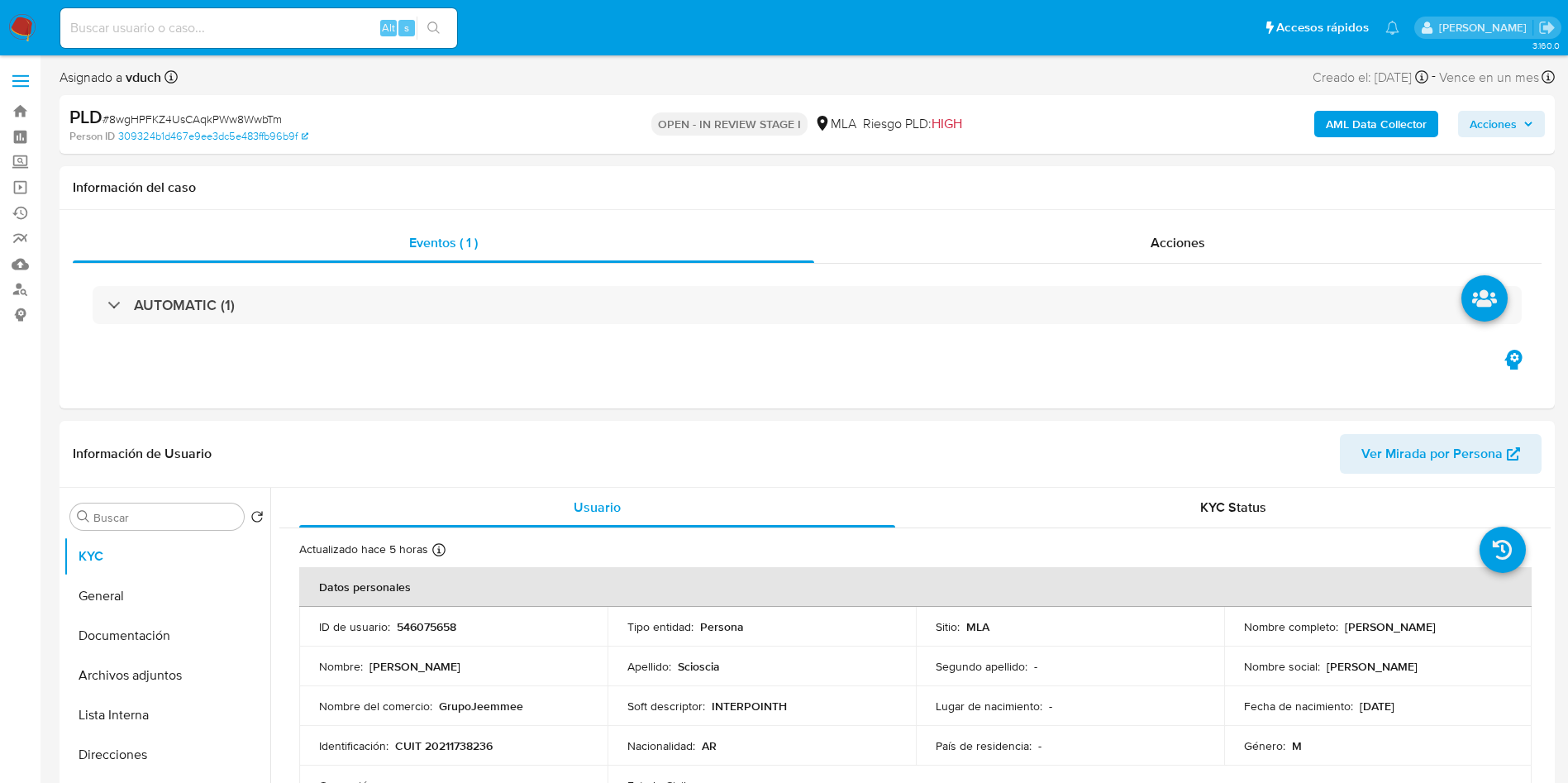
scroll to position [248, 0]
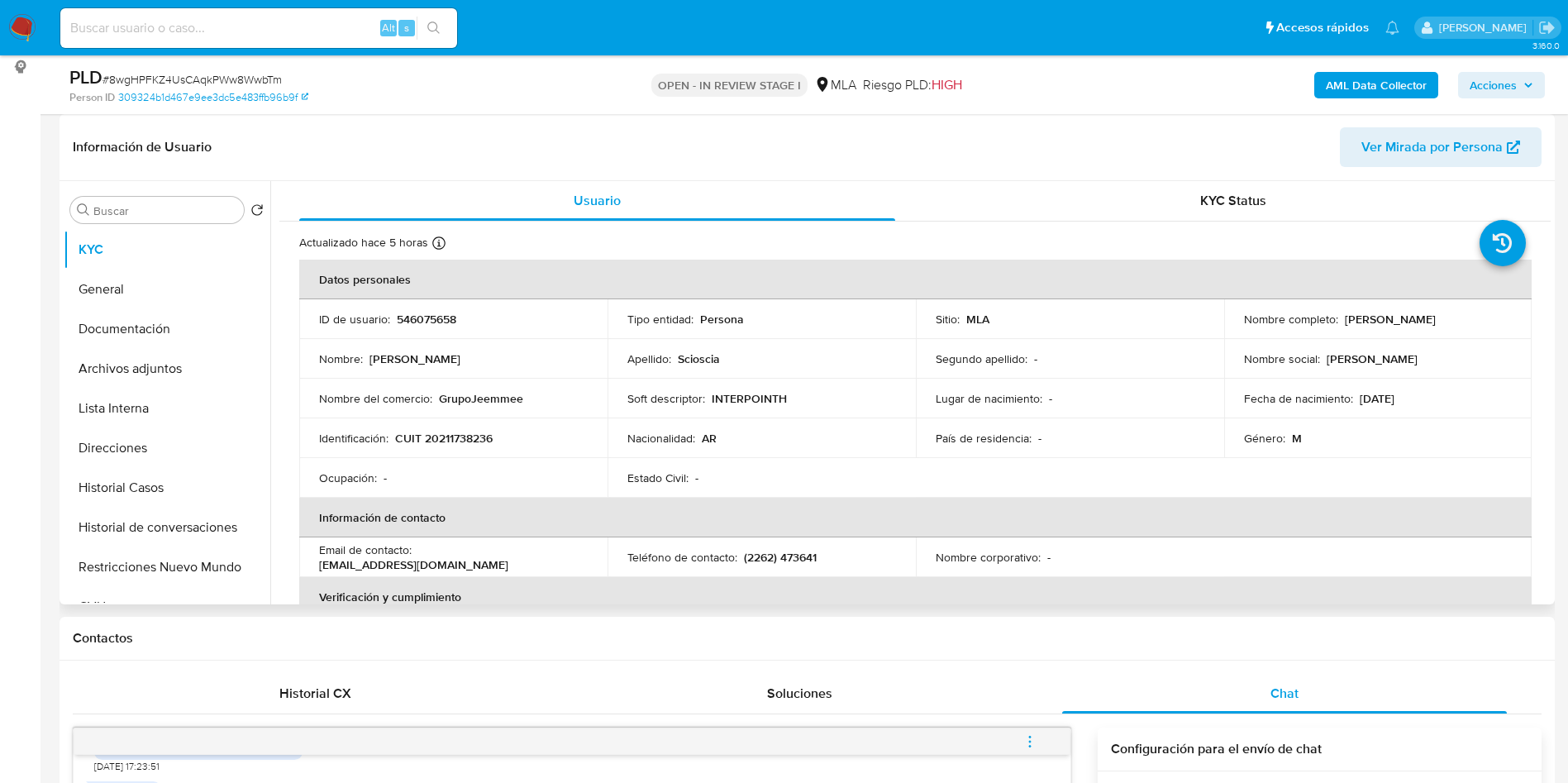
click at [457, 444] on p "CUIT 20211738236" at bounding box center [443, 438] width 97 height 15
click at [457, 443] on p "CUIT 20211738236" at bounding box center [443, 438] width 97 height 15
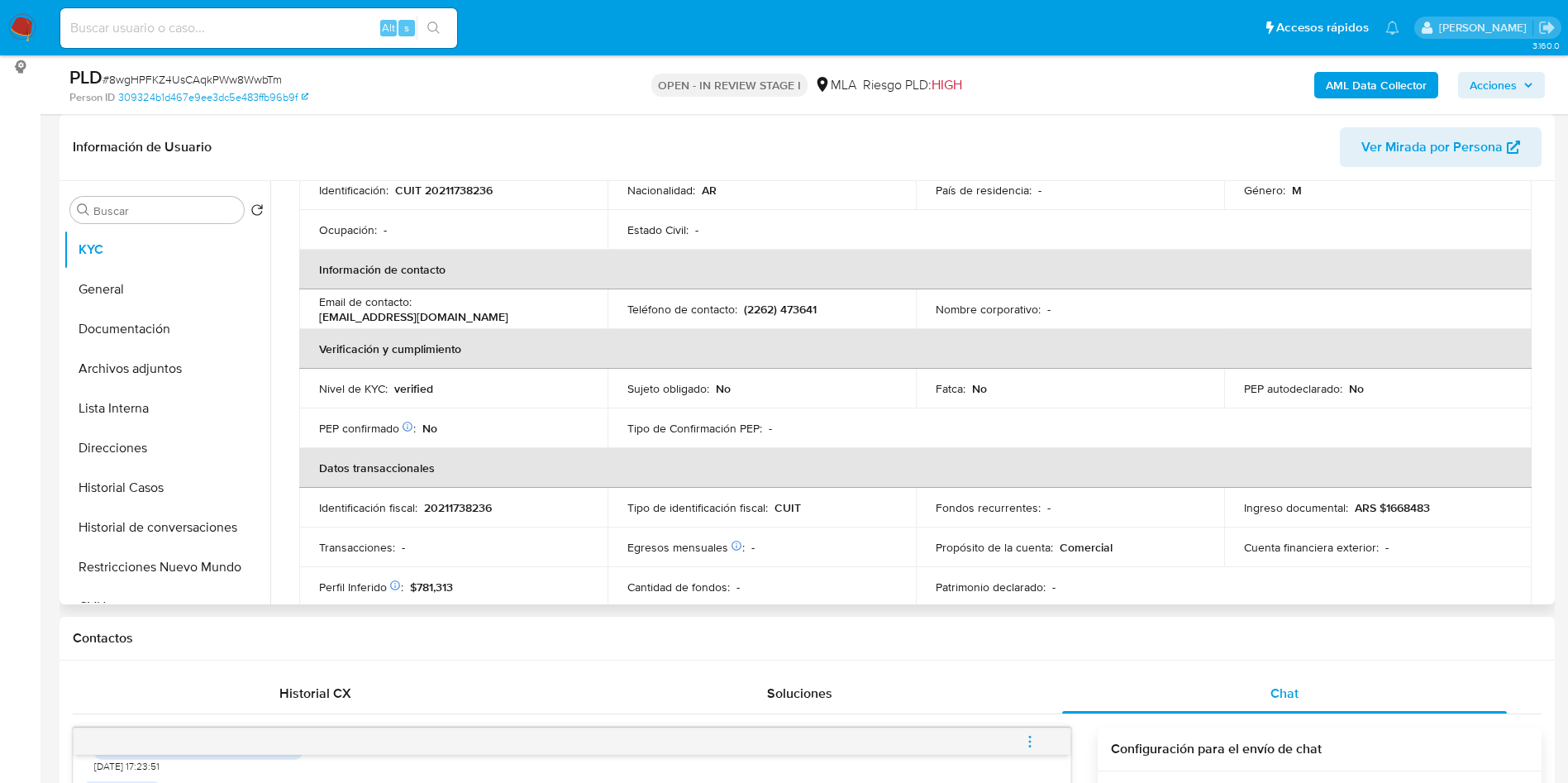
click at [801, 305] on p "(2262) 473641" at bounding box center [780, 309] width 72 height 15
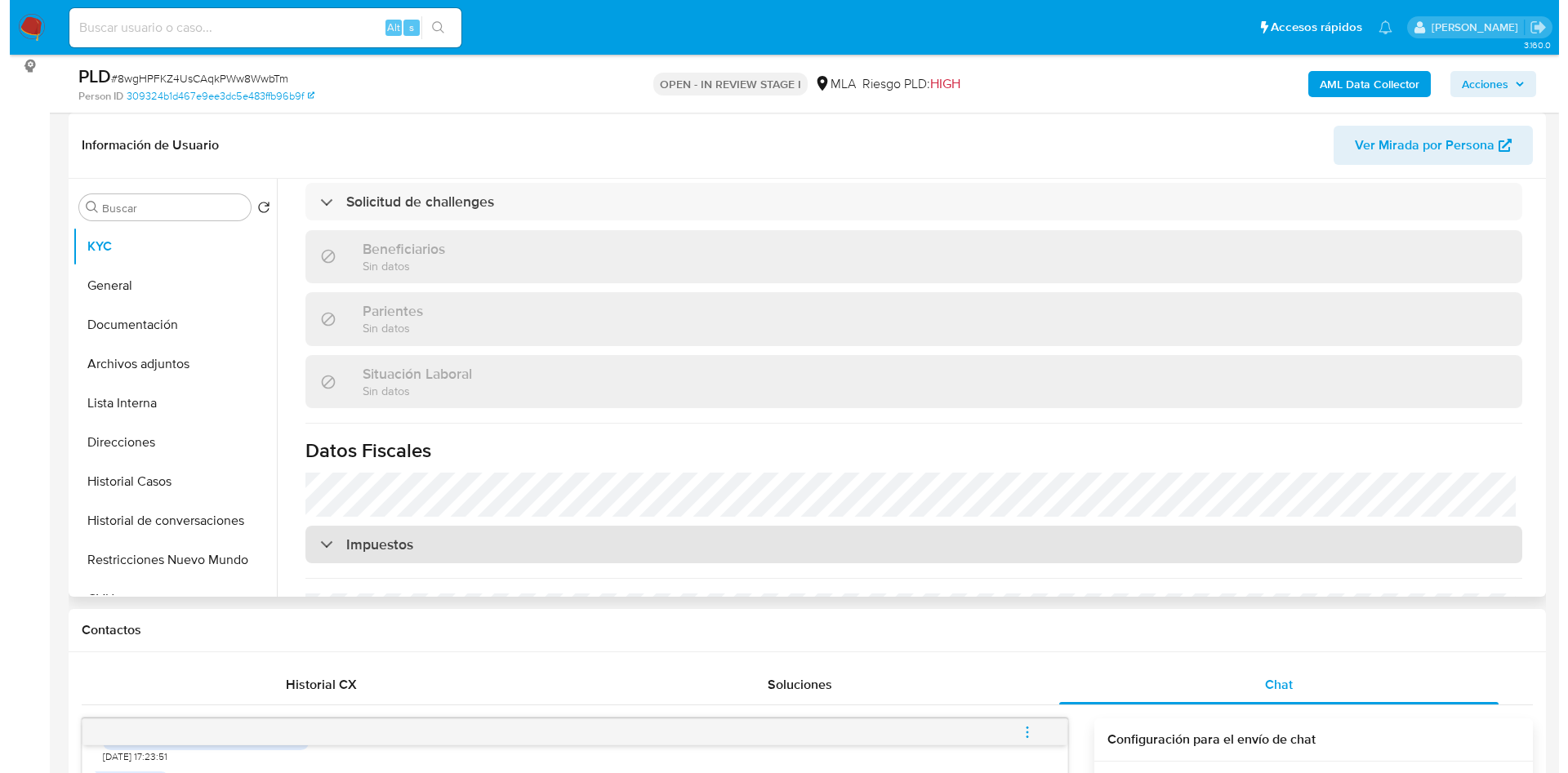
scroll to position [875, 0]
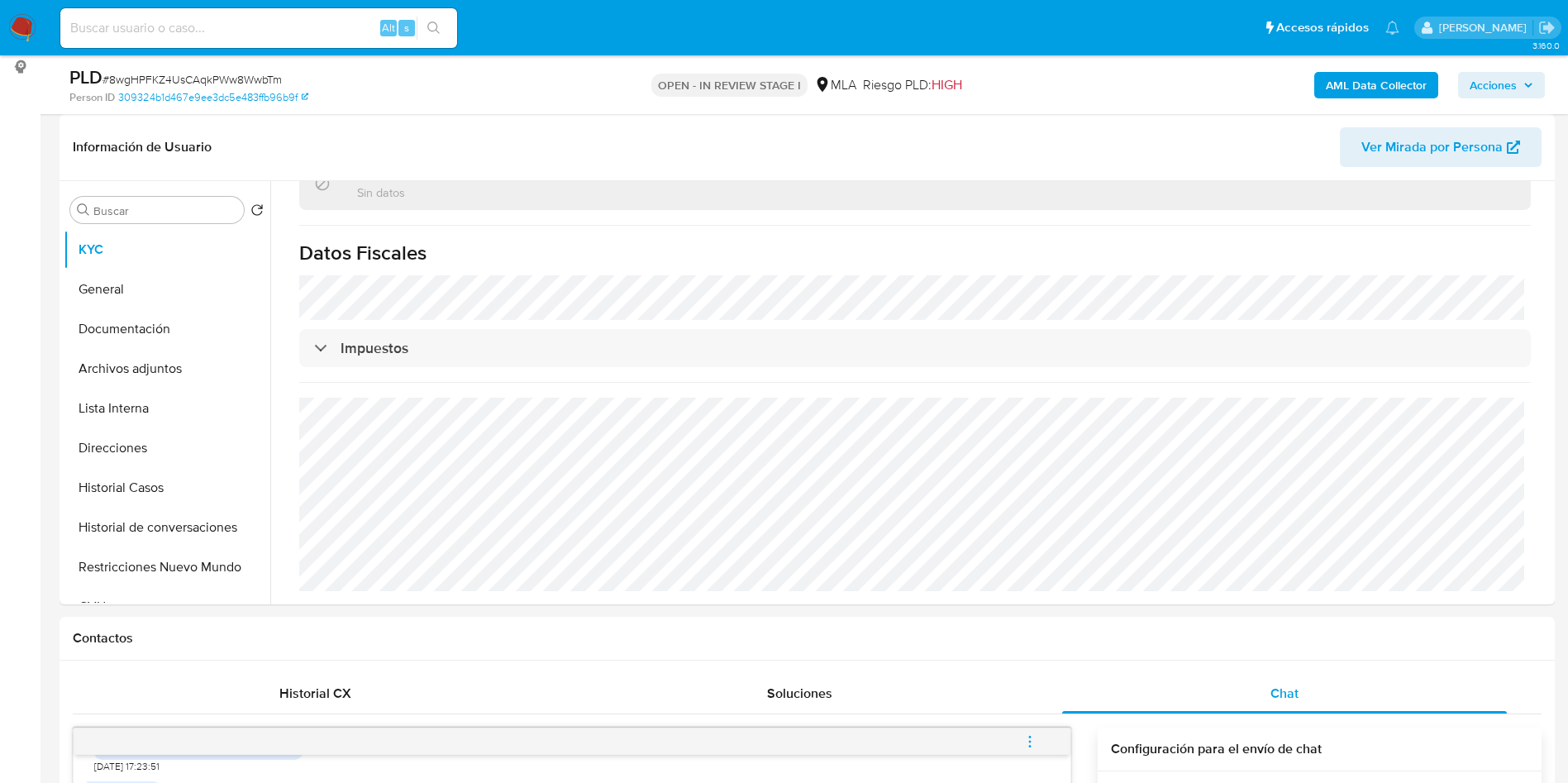
click at [1383, 90] on b "AML Data Collector" at bounding box center [1376, 86] width 101 height 27
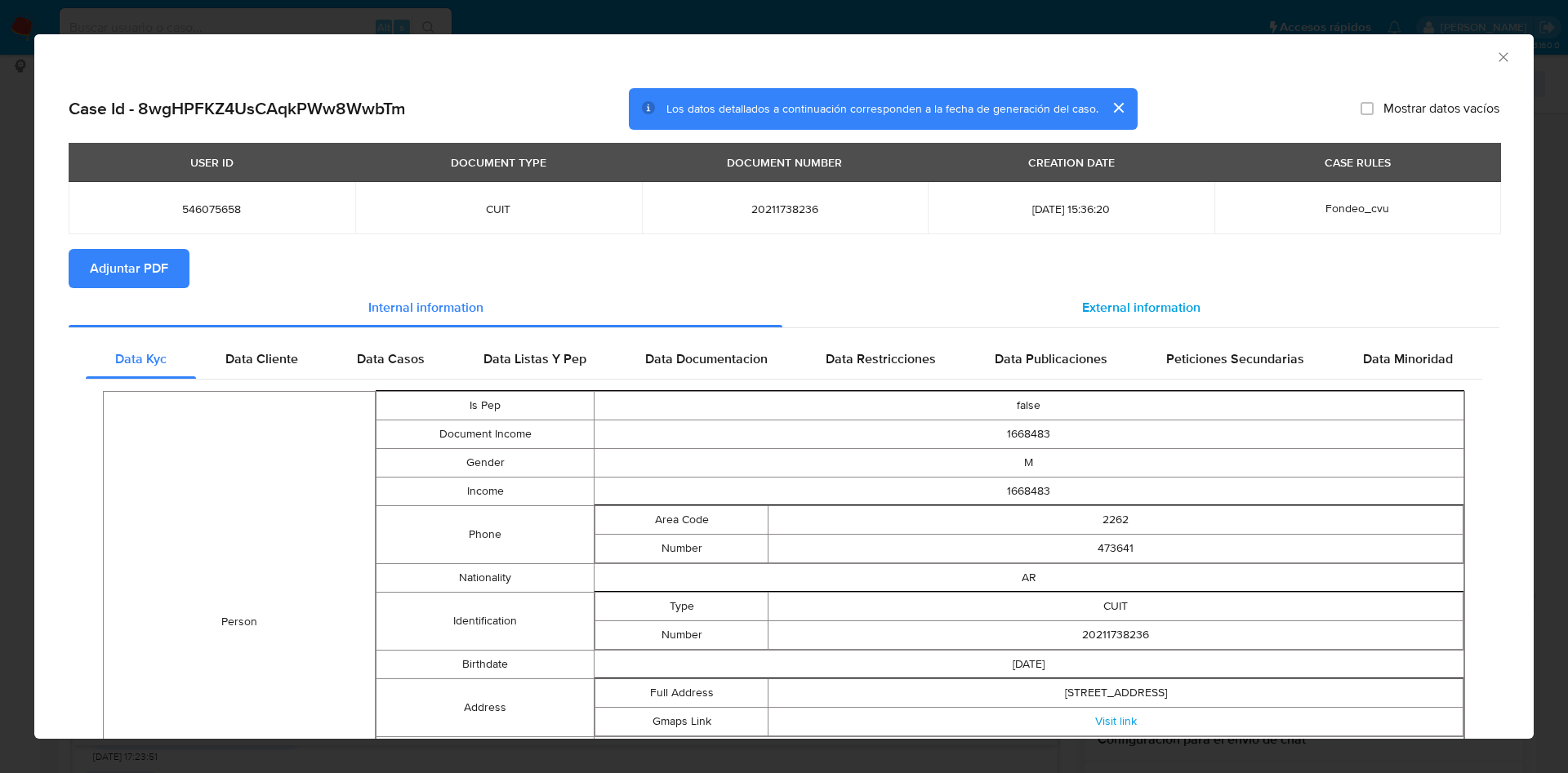
click at [1130, 312] on span "External information" at bounding box center [1141, 307] width 118 height 19
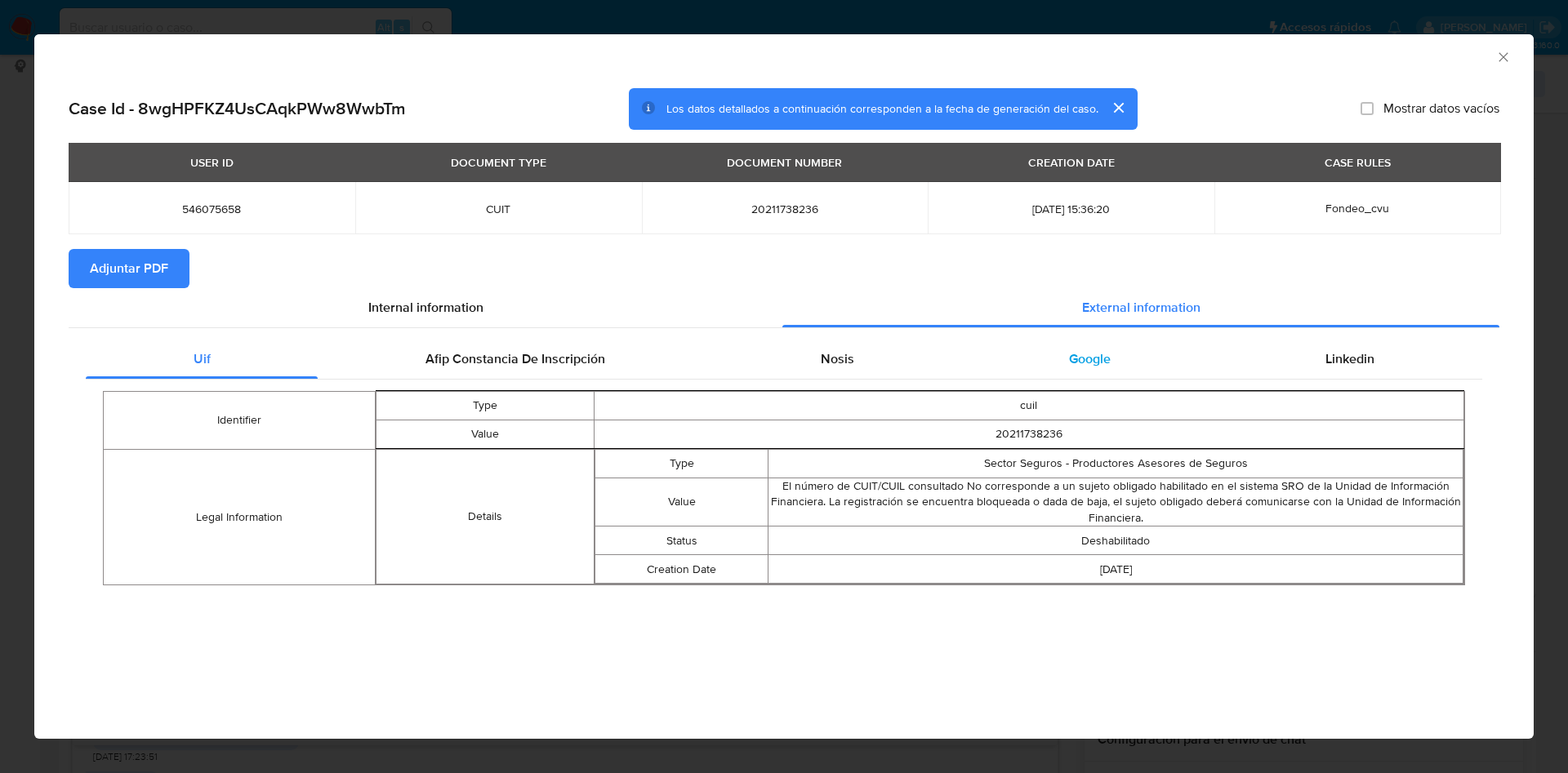
click at [1079, 362] on span "Google" at bounding box center [1089, 358] width 41 height 19
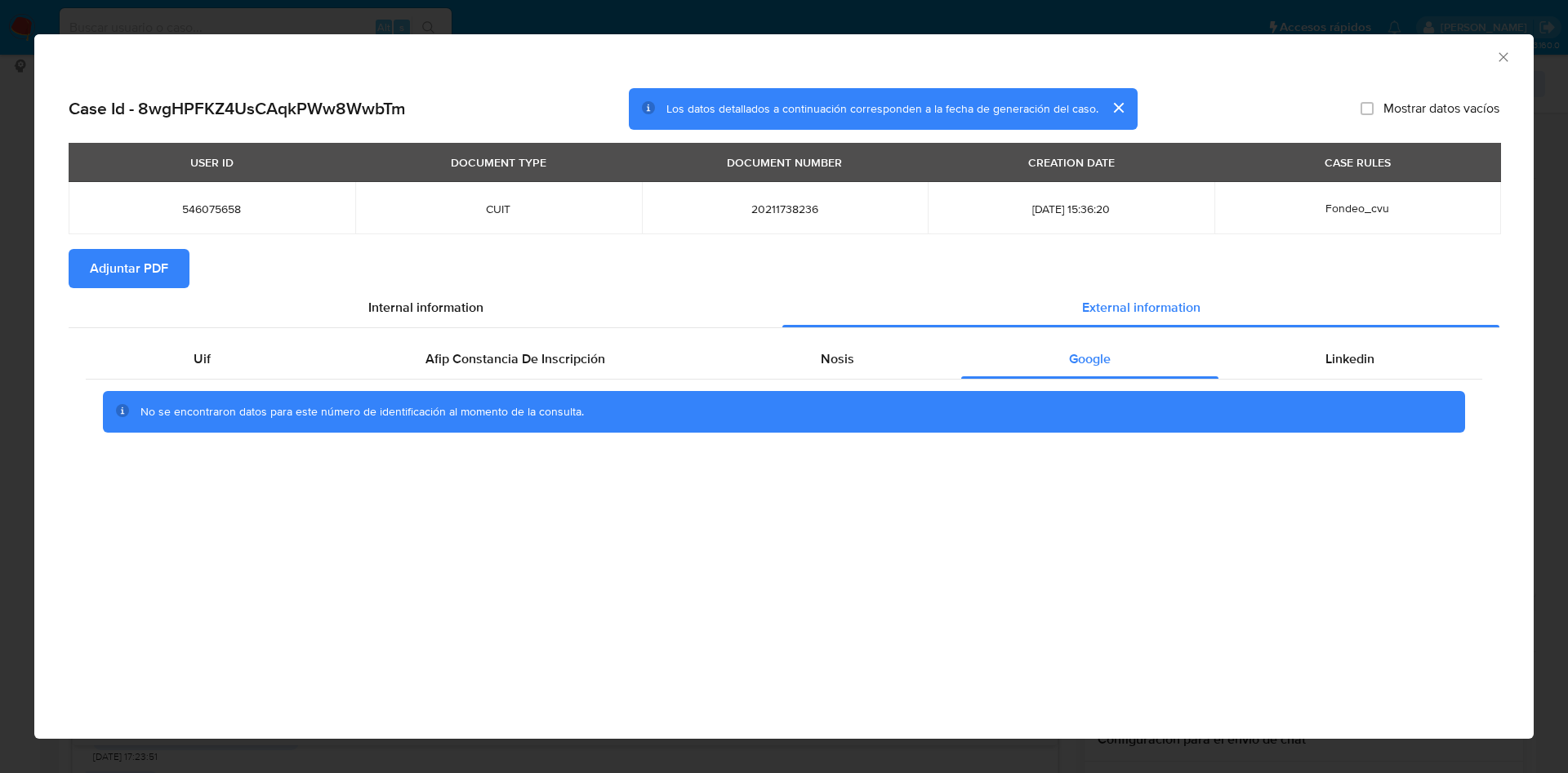
click at [1384, 379] on div "No se encontraron datos para este número de identificación al momento de la con…" at bounding box center [784, 412] width 1396 height 65
click at [830, 366] on span "Nosis" at bounding box center [837, 358] width 34 height 19
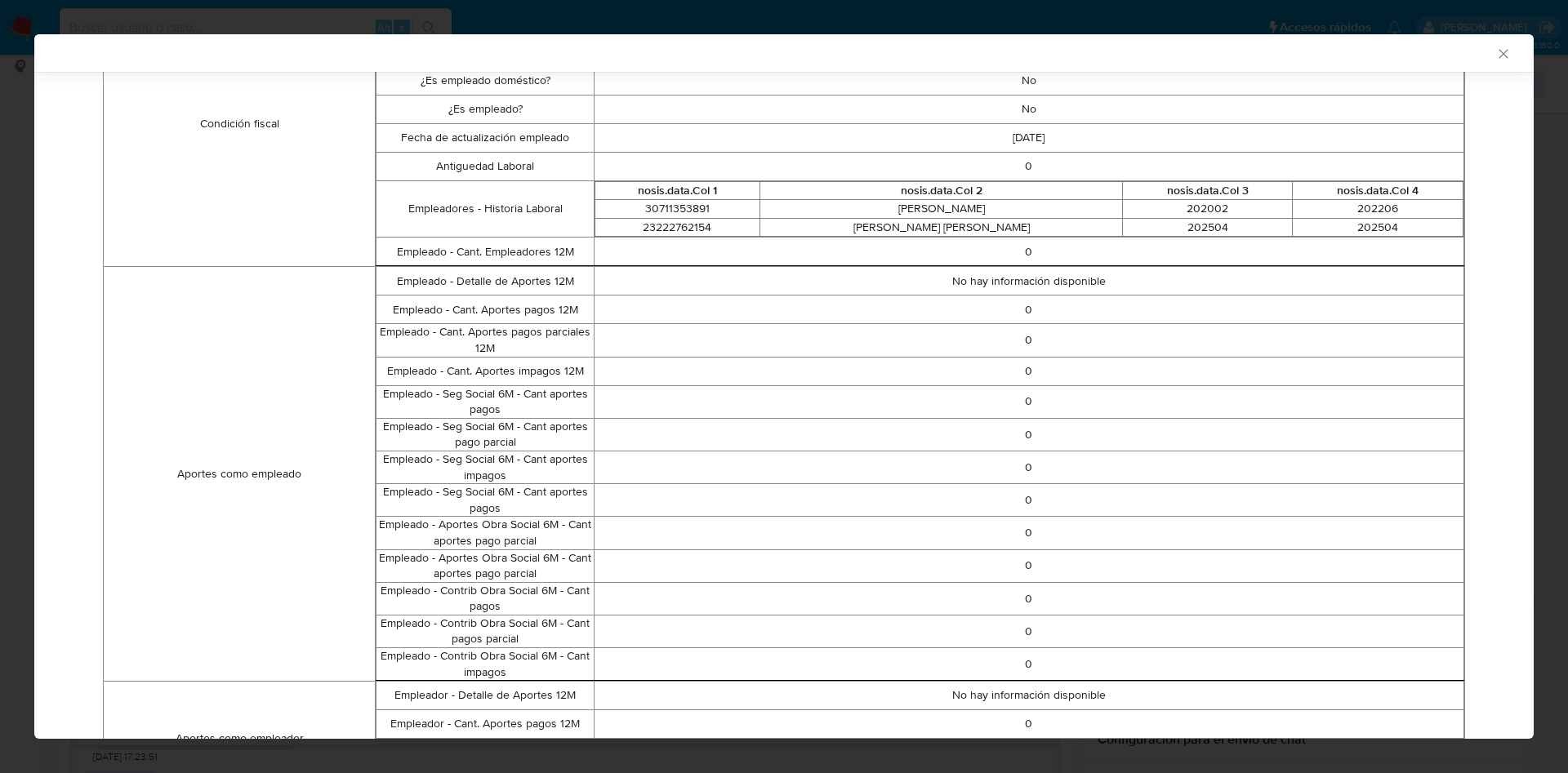
scroll to position [562, 0]
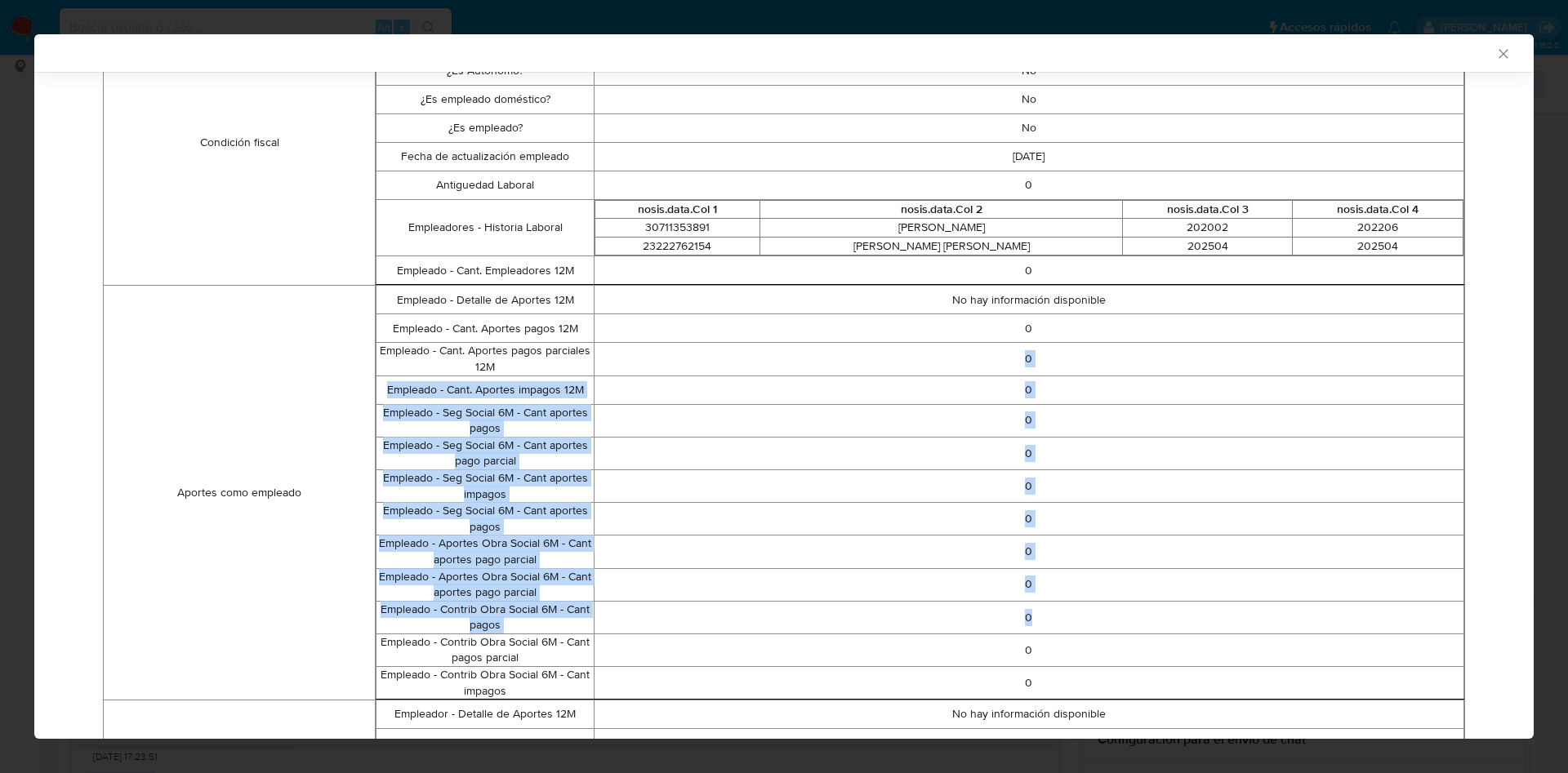
drag, startPoint x: 887, startPoint y: 354, endPoint x: 1121, endPoint y: 624, distance: 357.3
click at [1121, 624] on tbody "Empleado - Detalle de Aportes 12M No hay información disponible Empleado - Cant…" at bounding box center [920, 492] width 1088 height 414
click at [1097, 619] on td "0" at bounding box center [1028, 617] width 869 height 33
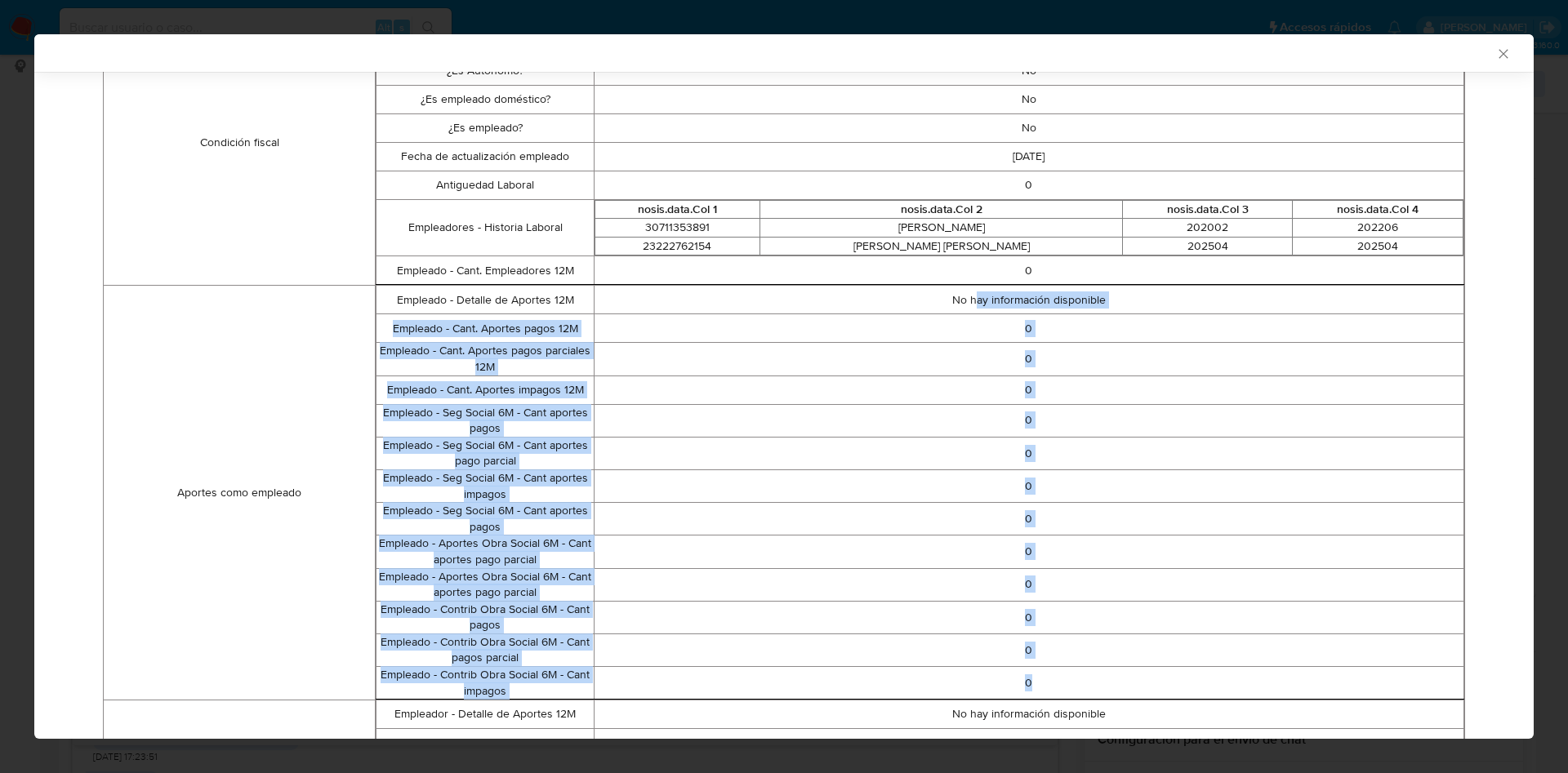
drag, startPoint x: 968, startPoint y: 305, endPoint x: 1097, endPoint y: 669, distance: 386.2
click at [1118, 673] on tbody "Empleado - Detalle de Aportes 12M No hay información disponible Empleado - Cant…" at bounding box center [920, 492] width 1088 height 414
click at [1096, 668] on td "0" at bounding box center [1028, 683] width 869 height 33
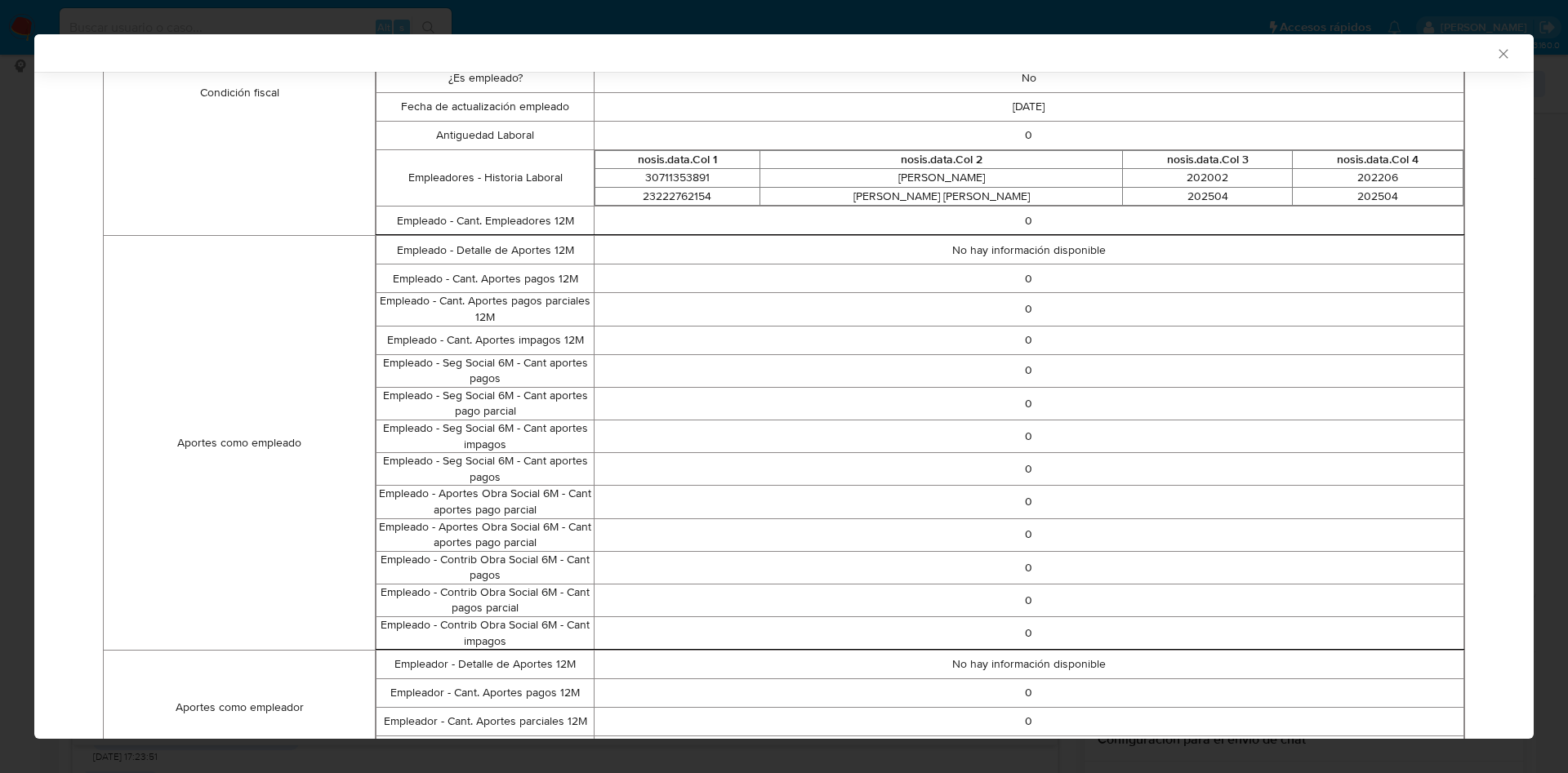
scroll to position [929, 0]
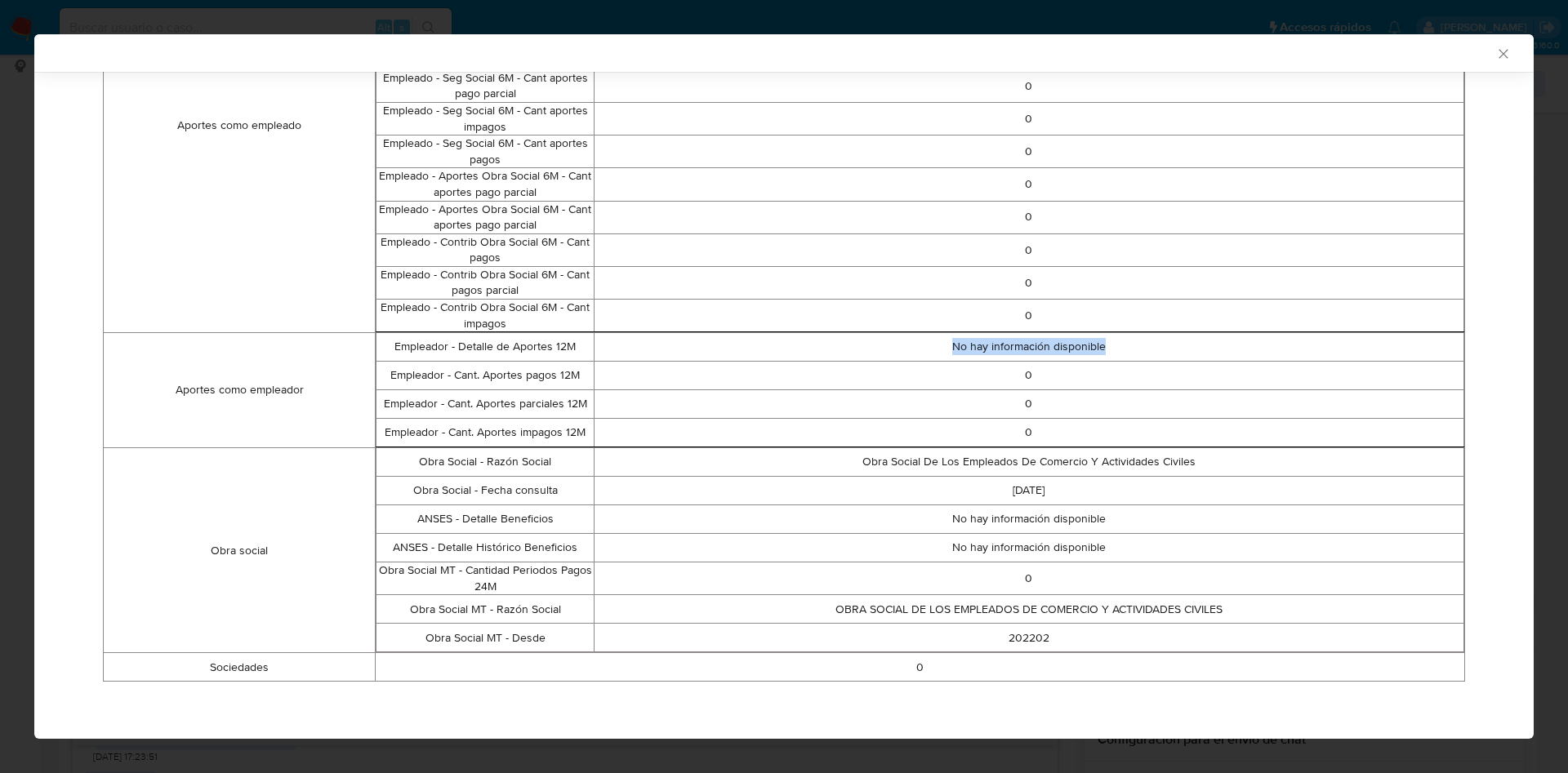
drag, startPoint x: 932, startPoint y: 352, endPoint x: 1133, endPoint y: 335, distance: 201.7
click at [1133, 335] on td "No hay información disponible" at bounding box center [1028, 348] width 869 height 28
click at [1105, 443] on td "0" at bounding box center [1028, 433] width 869 height 28
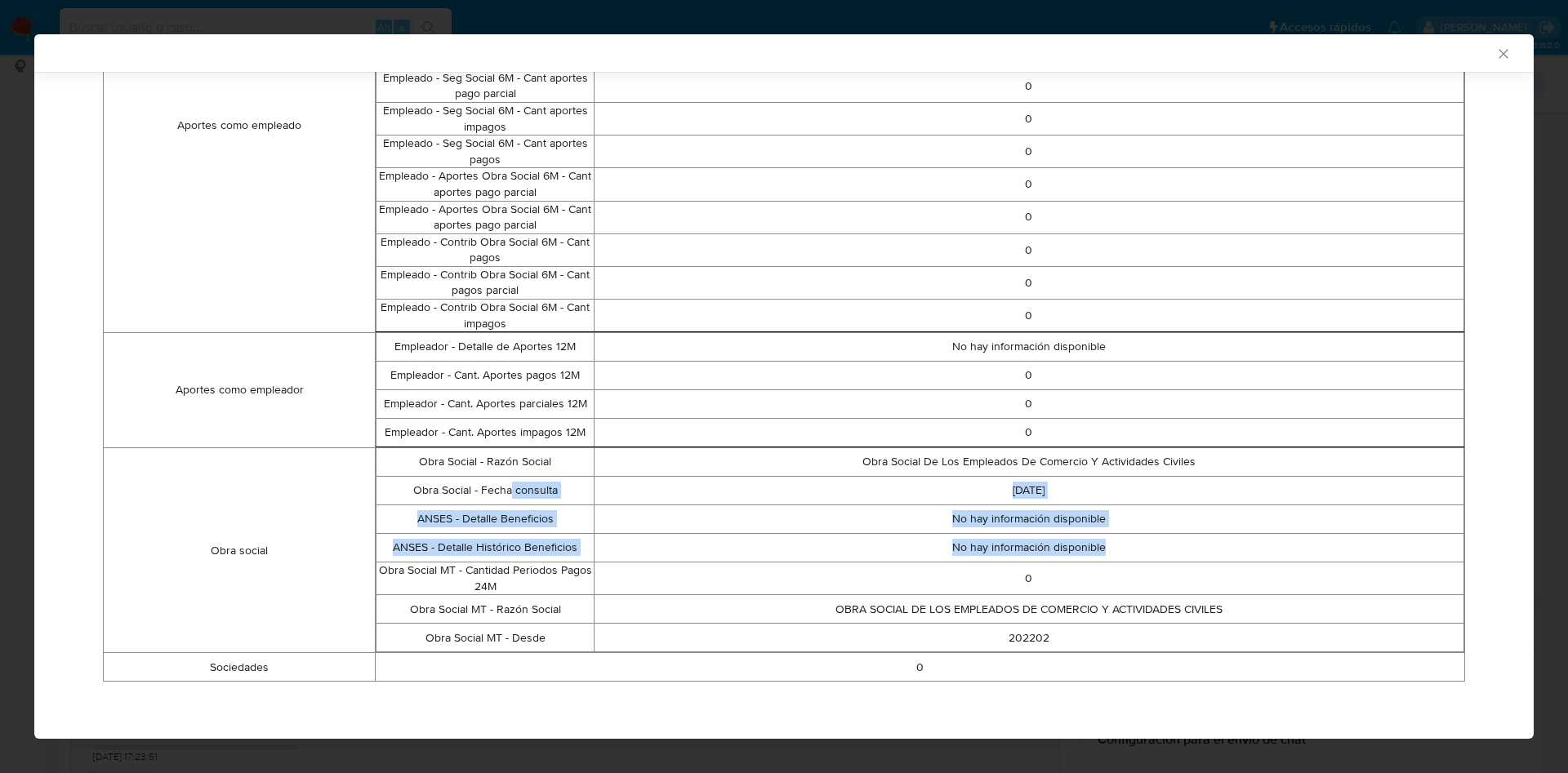
drag, startPoint x: 1058, startPoint y: 514, endPoint x: 1112, endPoint y: 536, distance: 58.3
click at [1112, 536] on tbody "Obra Social - Razón Social Obra Social De Los Empleados De Comercio Y Actividad…" at bounding box center [920, 550] width 1088 height 204
click at [1117, 543] on p "No hay información disponible" at bounding box center [1029, 548] width 869 height 17
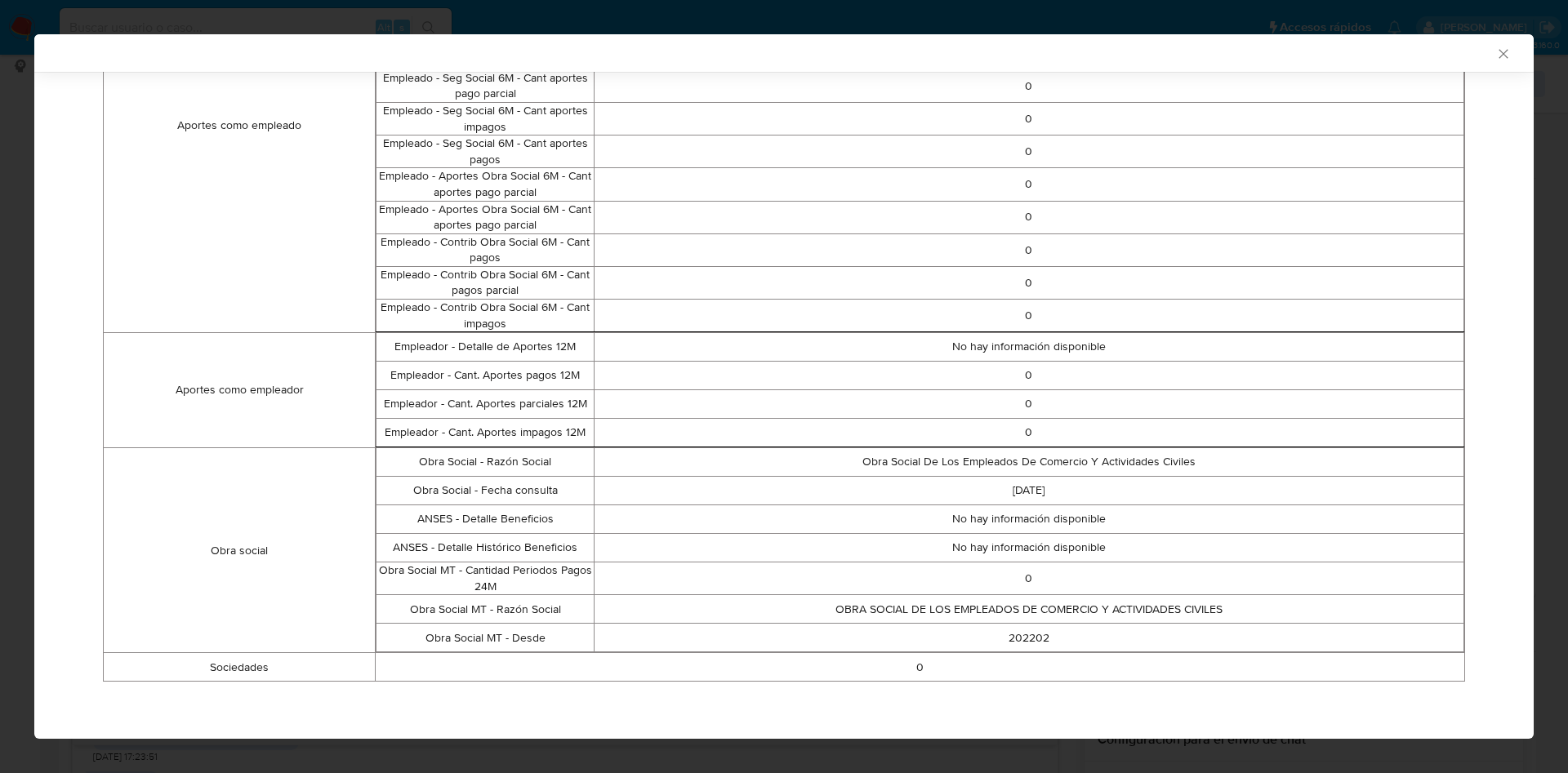
click at [1077, 596] on td "OBRA SOCIAL DE LOS EMPLEADOS DE COMERCIO Y ACTIVIDADES CIVILES" at bounding box center [1028, 610] width 869 height 28
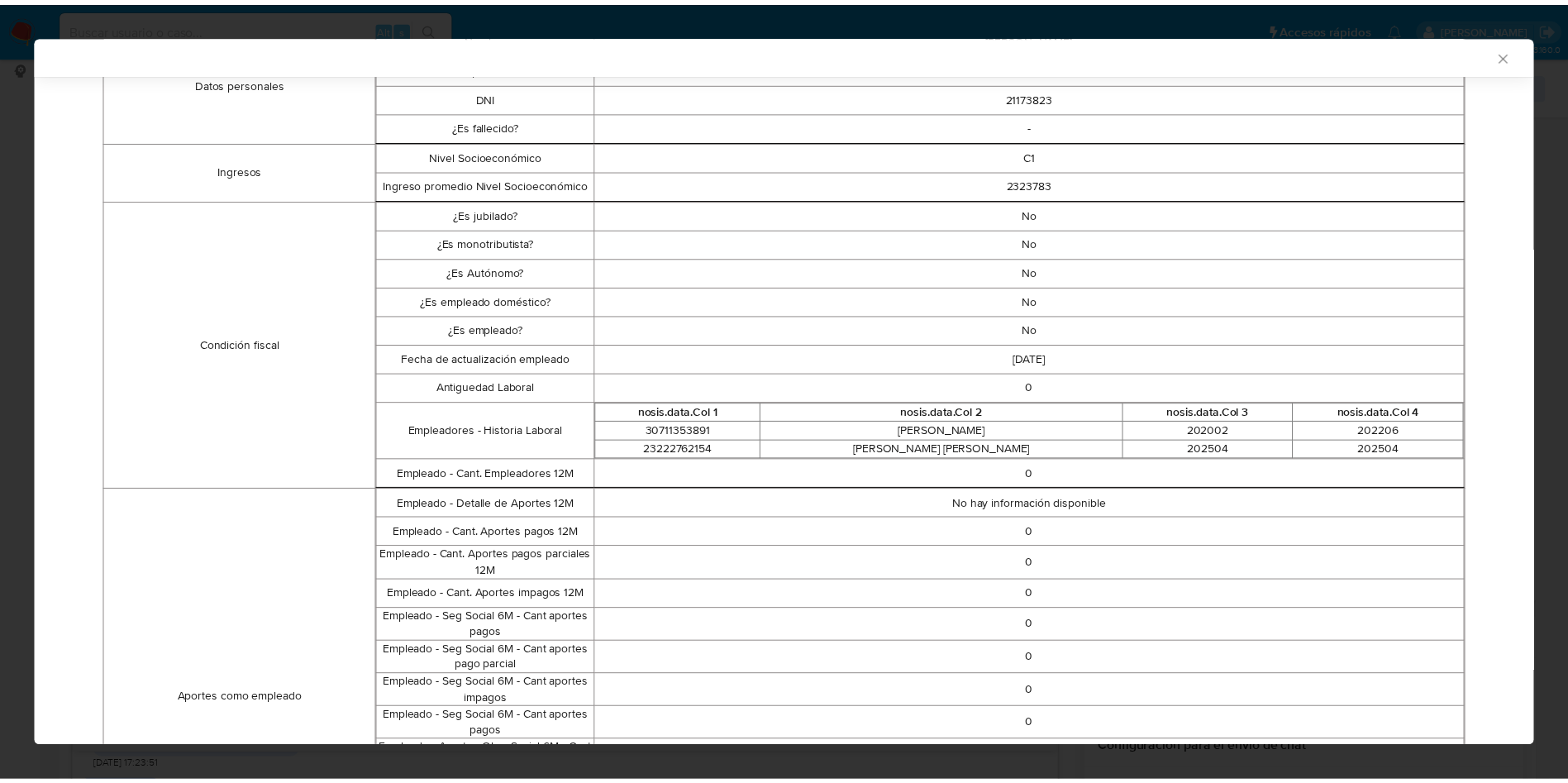
scroll to position [865, 0]
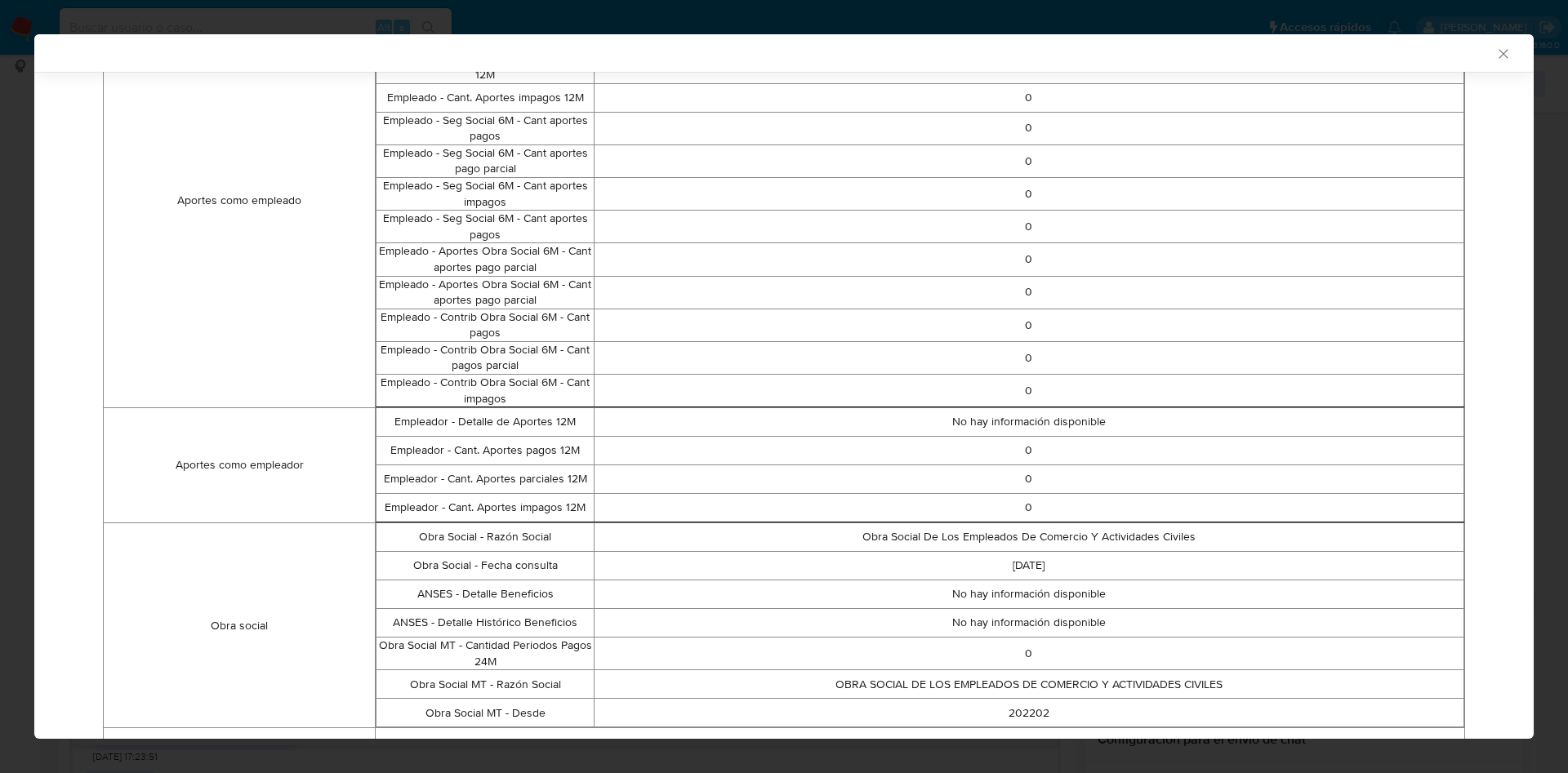
click at [1495, 56] on icon "Cerrar ventana" at bounding box center [1503, 54] width 17 height 17
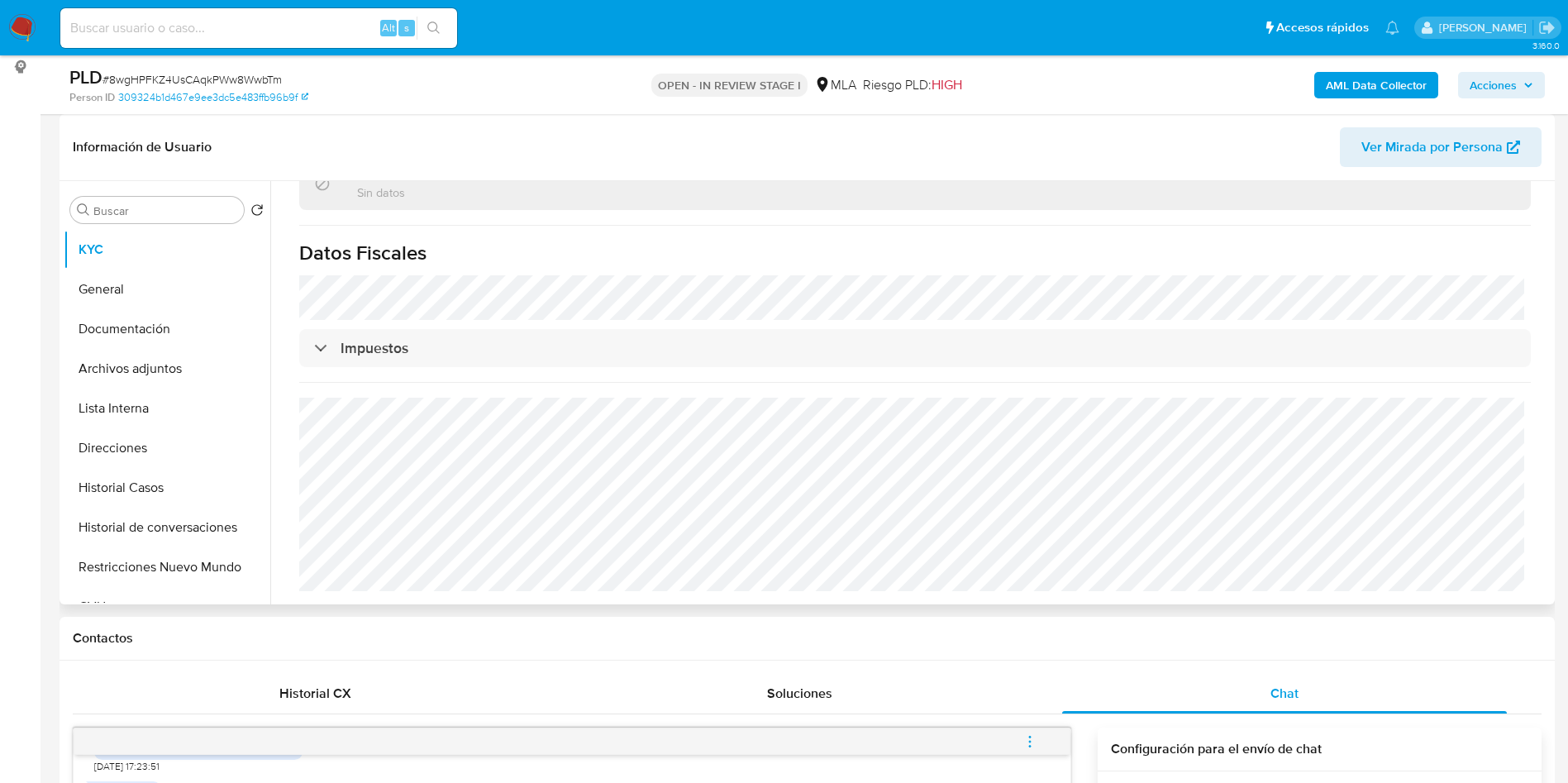
scroll to position [266, 0]
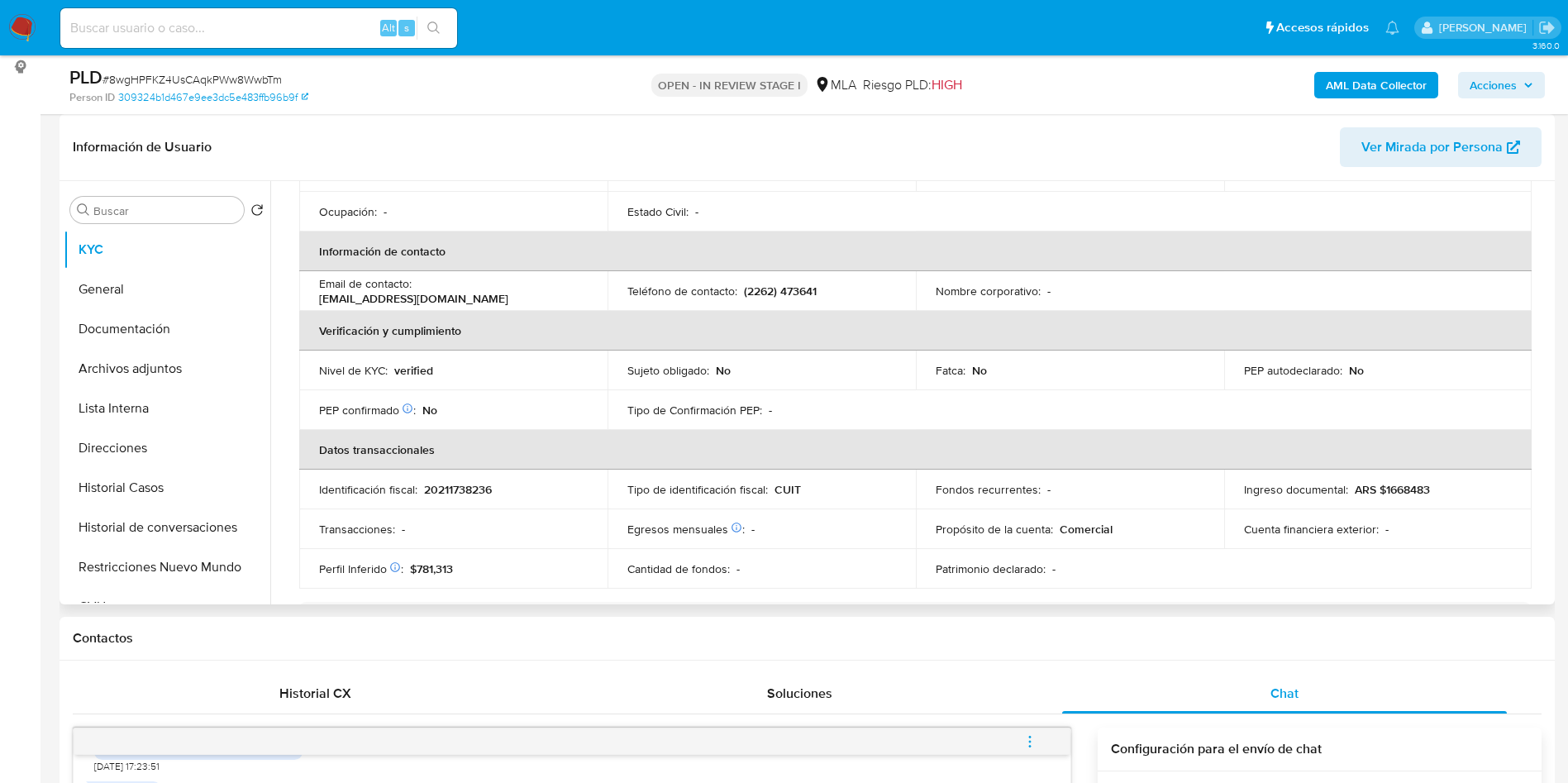
click at [464, 482] on p "20211738236" at bounding box center [458, 489] width 68 height 15
click at [463, 482] on p "20211738236" at bounding box center [458, 489] width 68 height 15
click at [513, 476] on td "Identificación fiscal : 20211738236" at bounding box center [453, 490] width 308 height 39
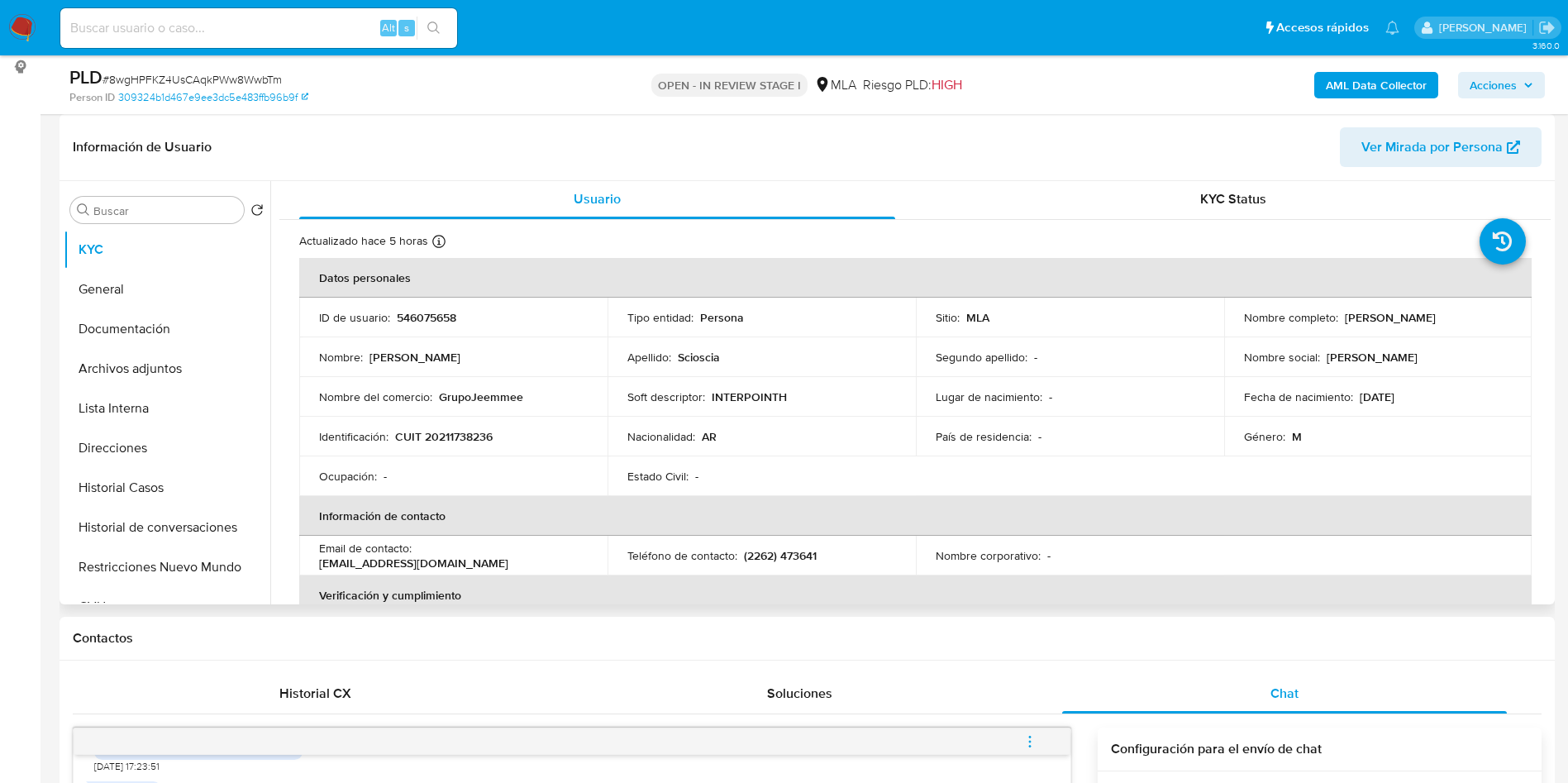
scroll to position [0, 0]
drag, startPoint x: 422, startPoint y: 428, endPoint x: 499, endPoint y: 434, distance: 77.2
click at [499, 434] on div "Identificación : CUIT 20211738236" at bounding box center [453, 438] width 269 height 15
click at [205, 324] on button "Documentación" at bounding box center [160, 329] width 194 height 39
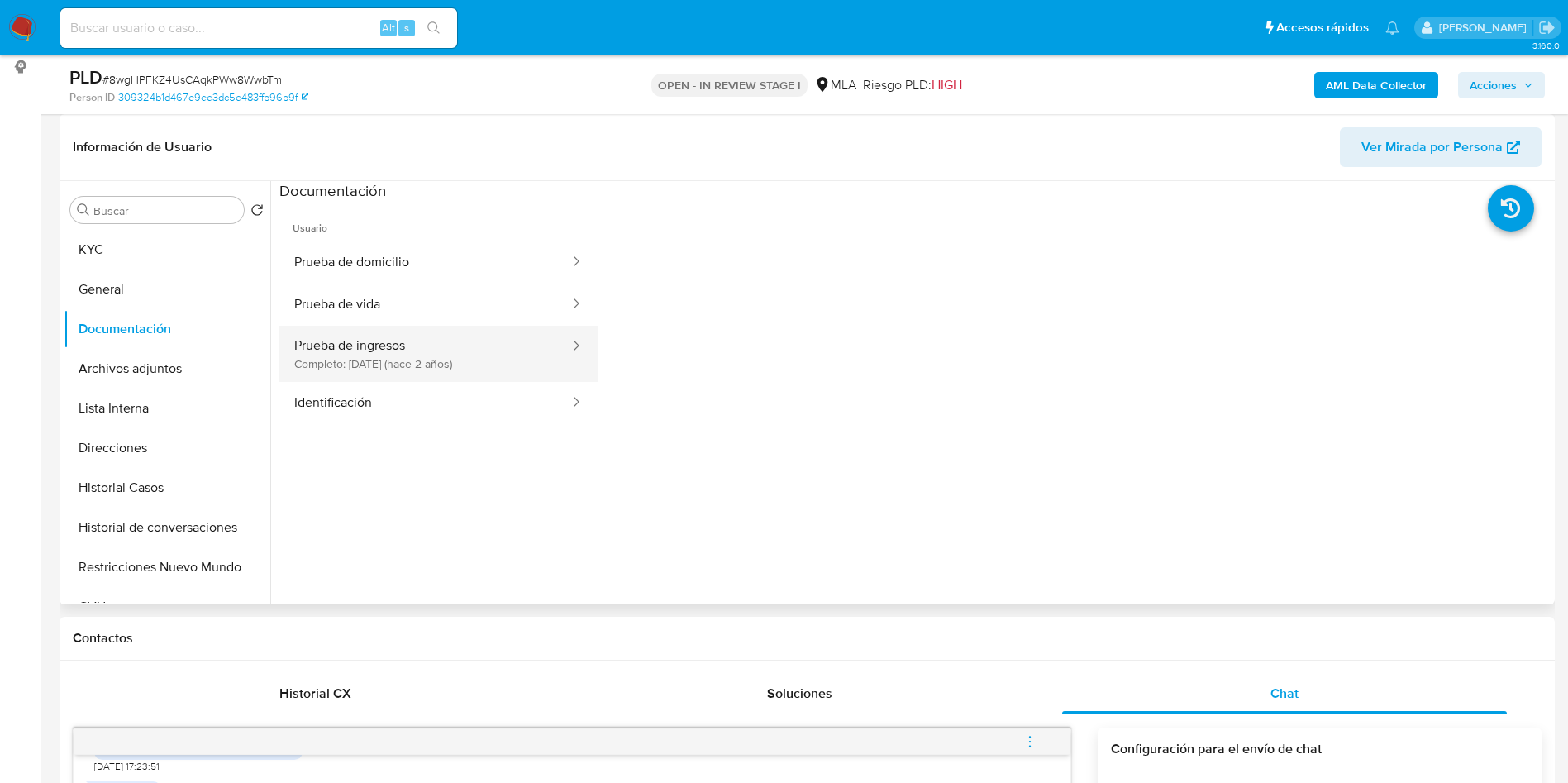
click at [406, 349] on button "Prueba de ingresos Completo: 23/11/2023 (hace 2 años)" at bounding box center [425, 354] width 292 height 56
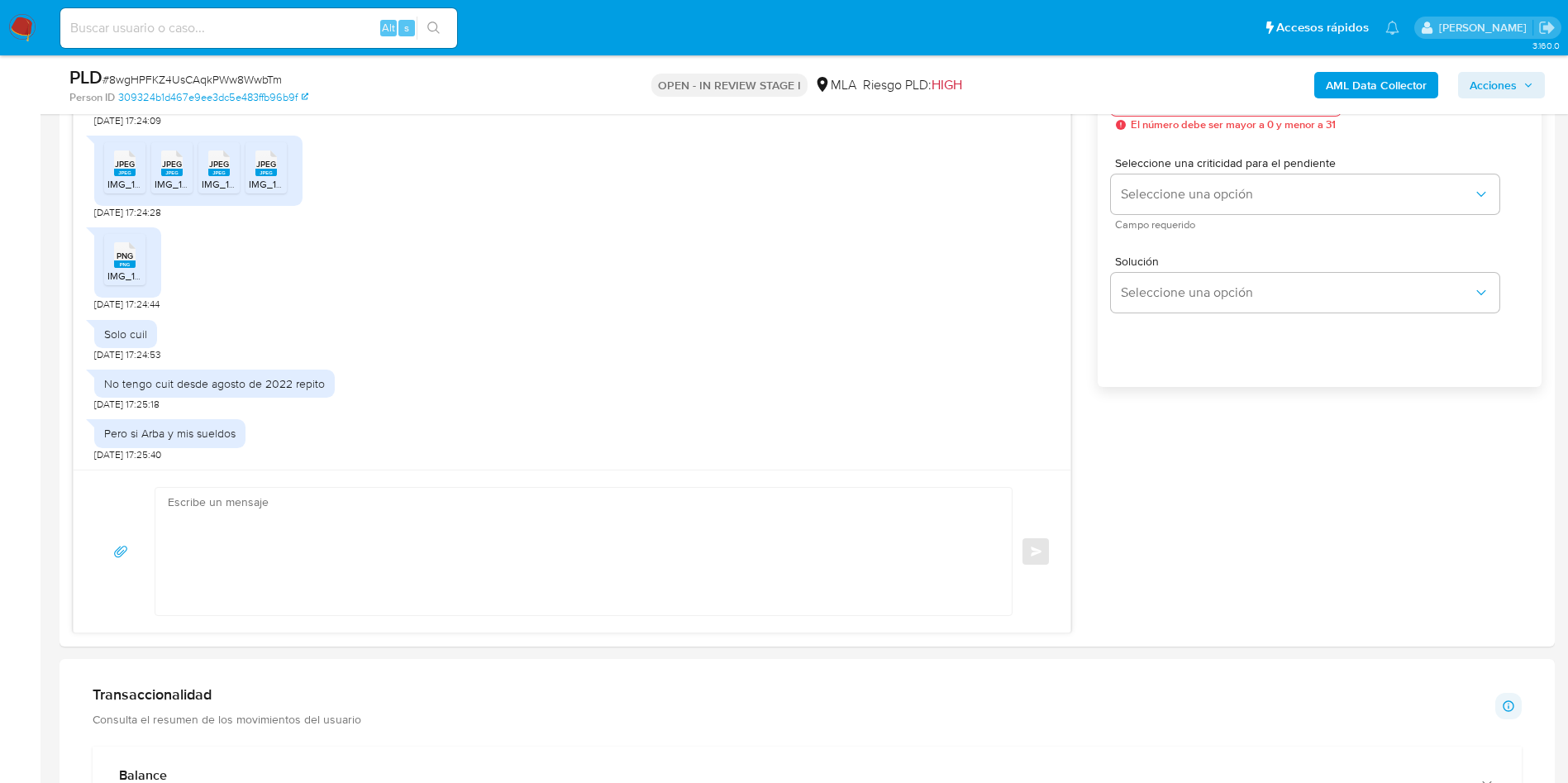
scroll to position [1116, 0]
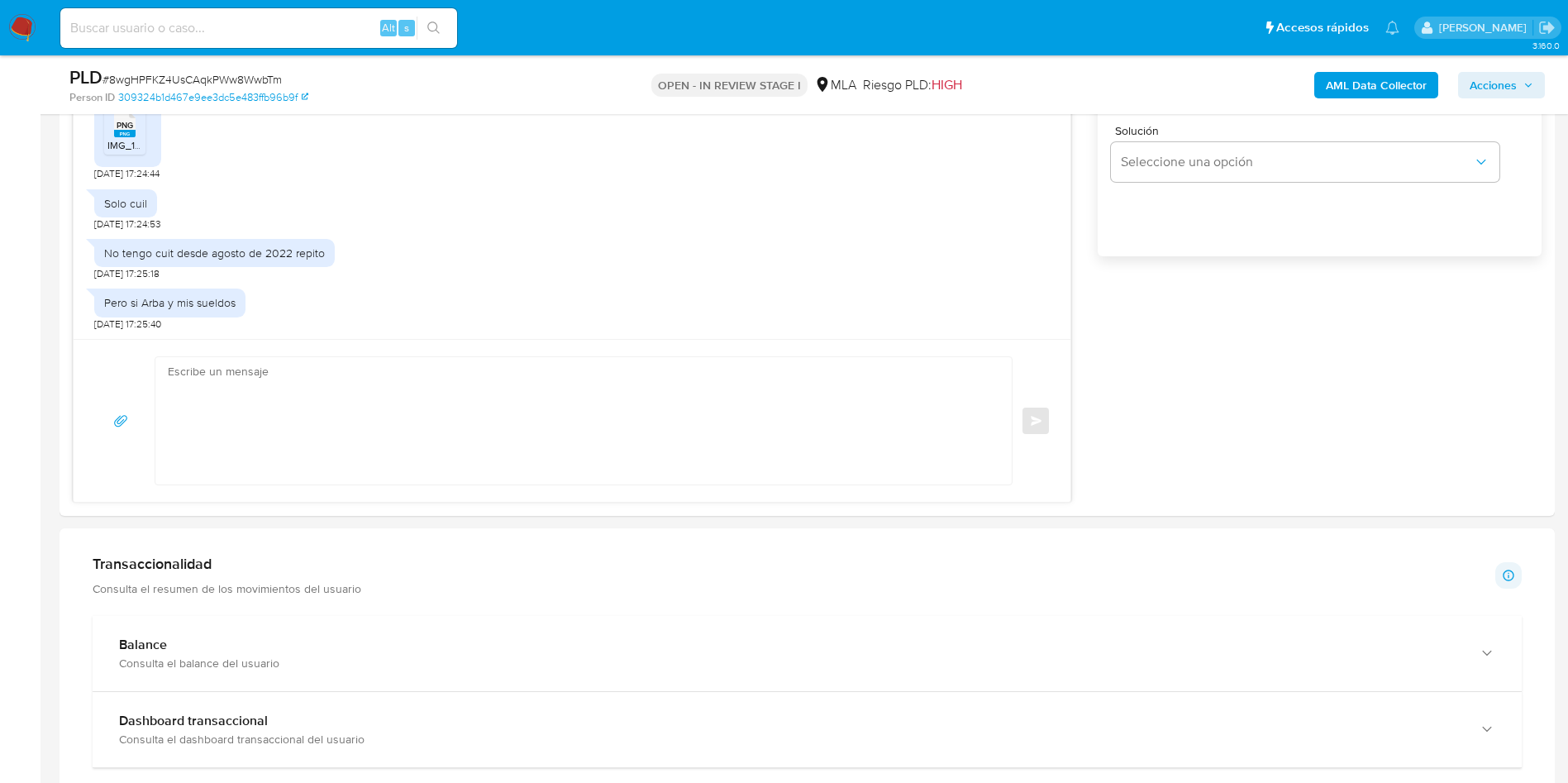
click at [641, 636] on div "Balance Consulta el balance del usuario" at bounding box center [808, 653] width 1430 height 75
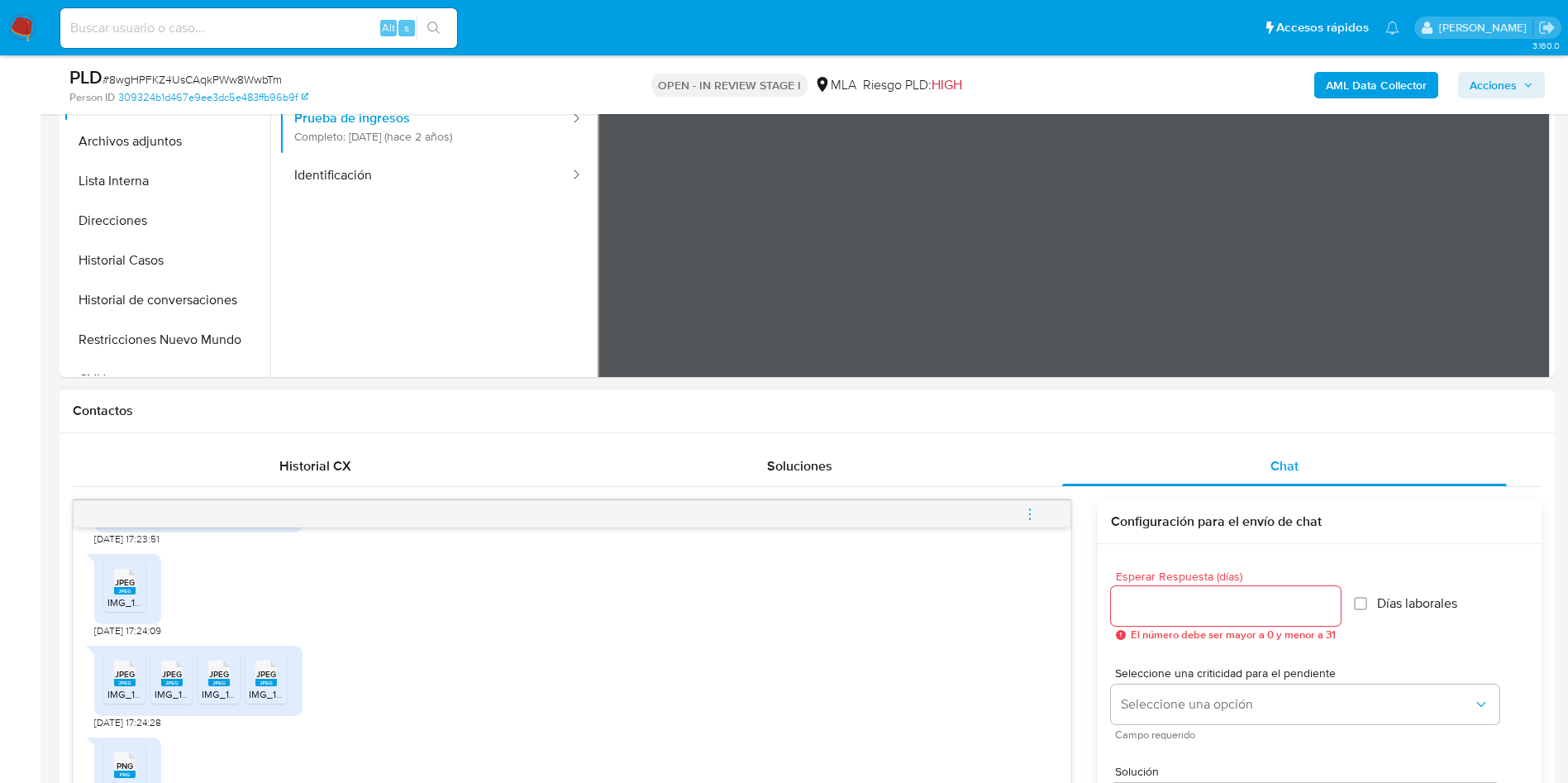
scroll to position [124, 0]
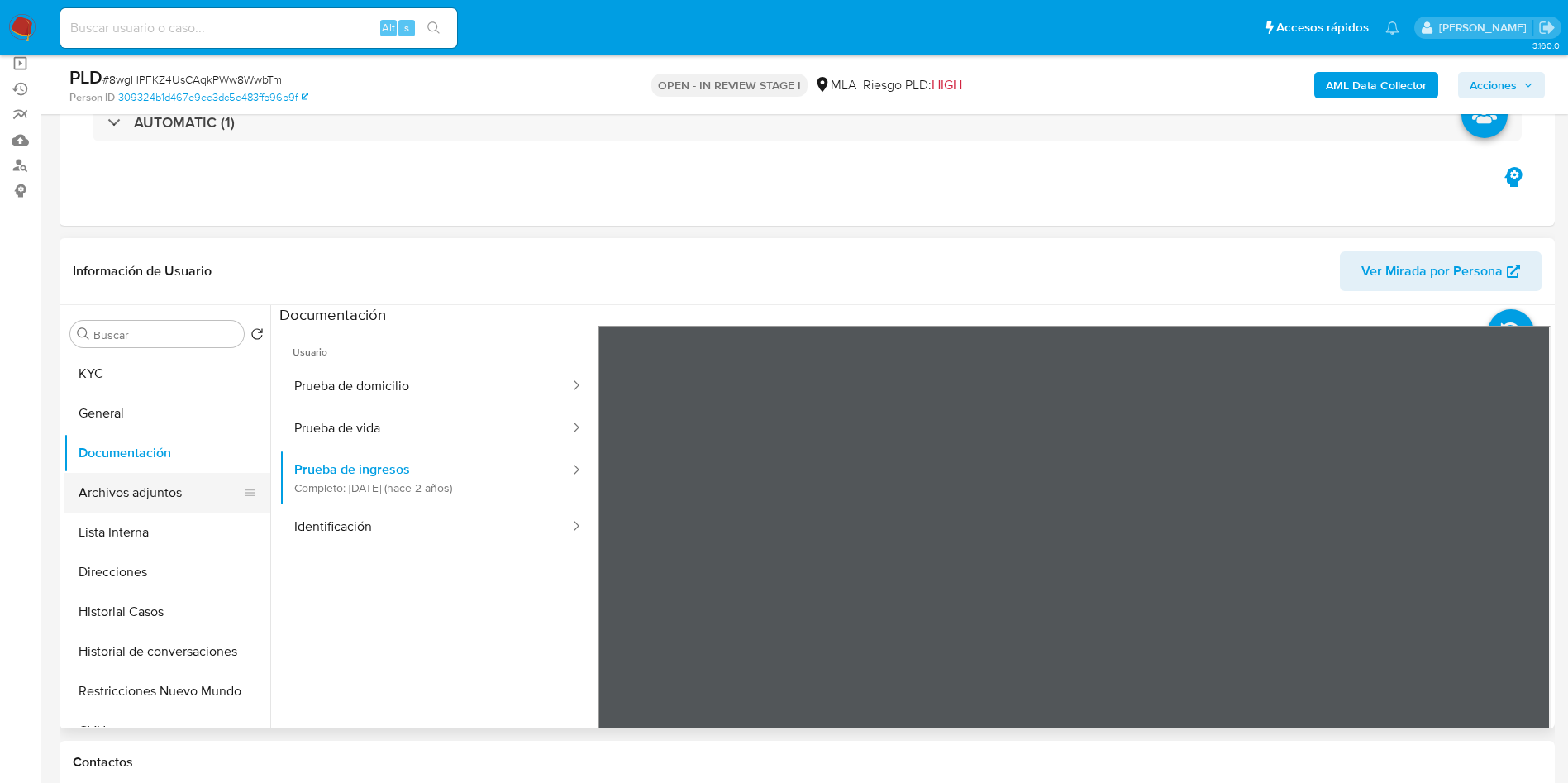
click at [162, 486] on button "Archivos adjuntos" at bounding box center [160, 493] width 194 height 39
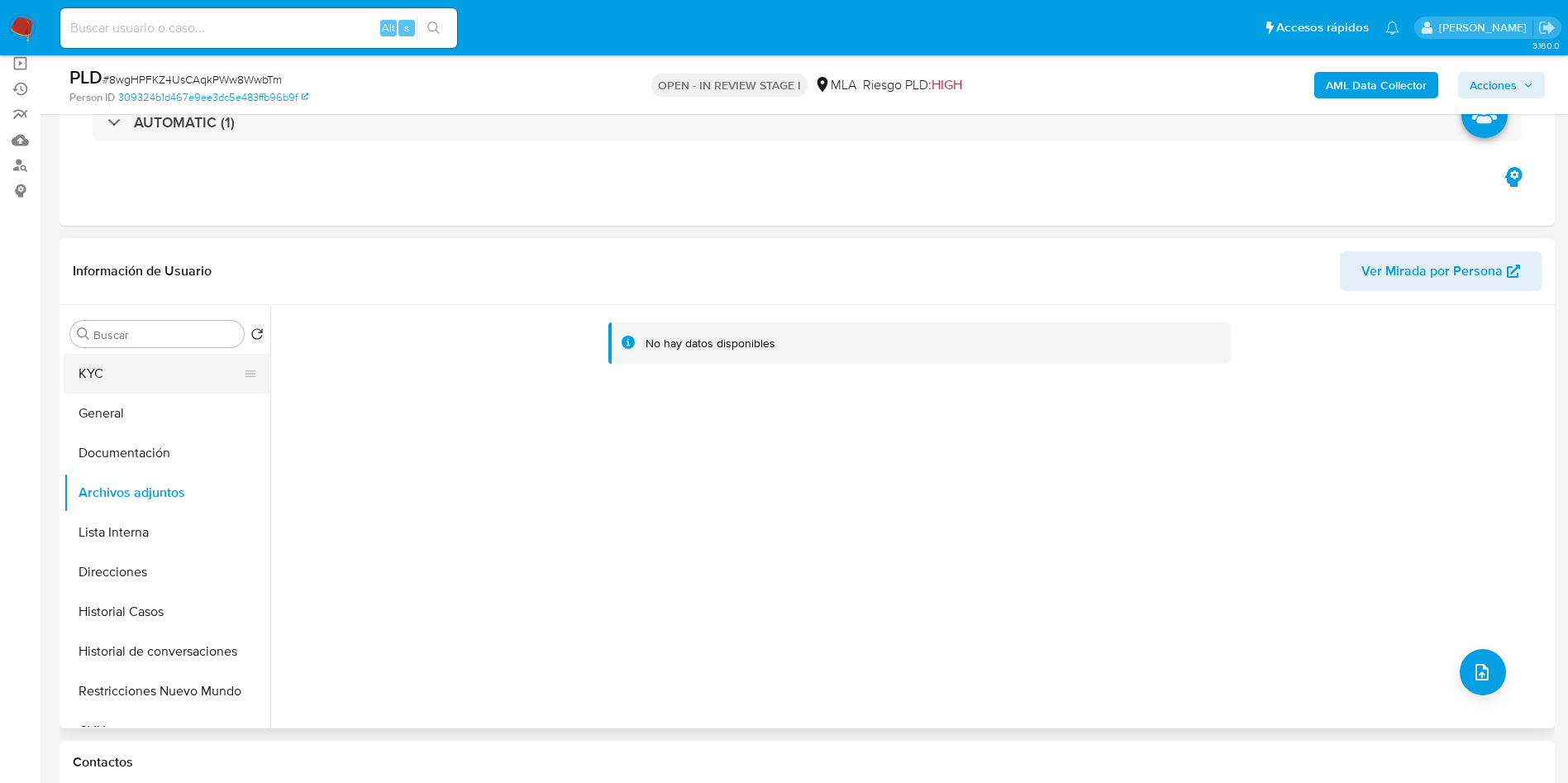
click at [126, 384] on button "KYC" at bounding box center [160, 374] width 194 height 39
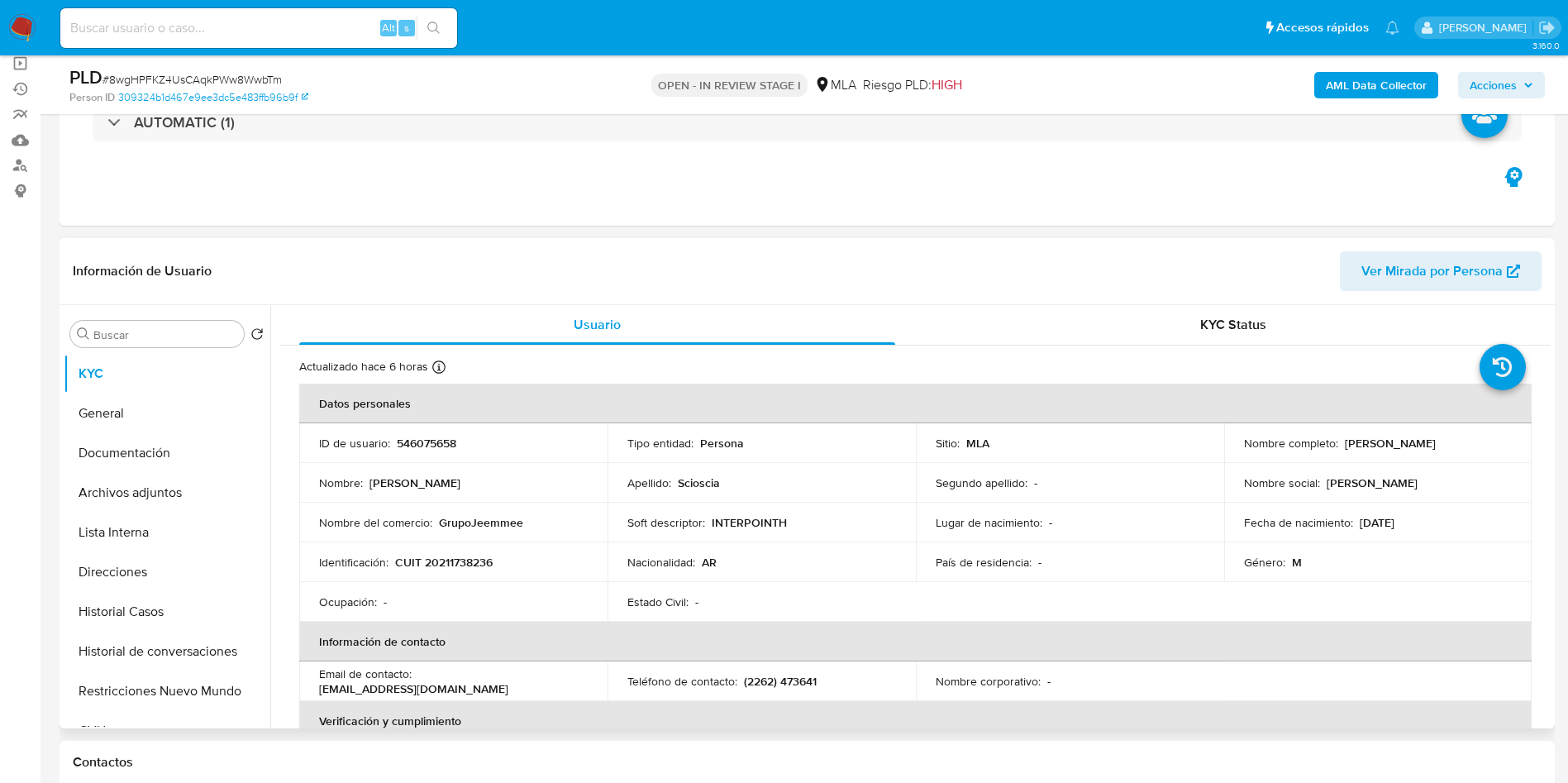
drag, startPoint x: 1339, startPoint y: 444, endPoint x: 1480, endPoint y: 438, distance: 141.1
click at [1480, 438] on div "Nombre completo : Julio Cesar Scioscia" at bounding box center [1379, 443] width 269 height 15
click at [276, 424] on div "Usuario KYC Status Actualizado hace 6 horas Creado: 13/04/2020 18:19:35 Actuali…" at bounding box center [910, 517] width 1280 height 424
click at [244, 481] on div at bounding box center [250, 493] width 13 height 37
click at [879, 580] on td "Nacionalidad : AR" at bounding box center [761, 562] width 308 height 39
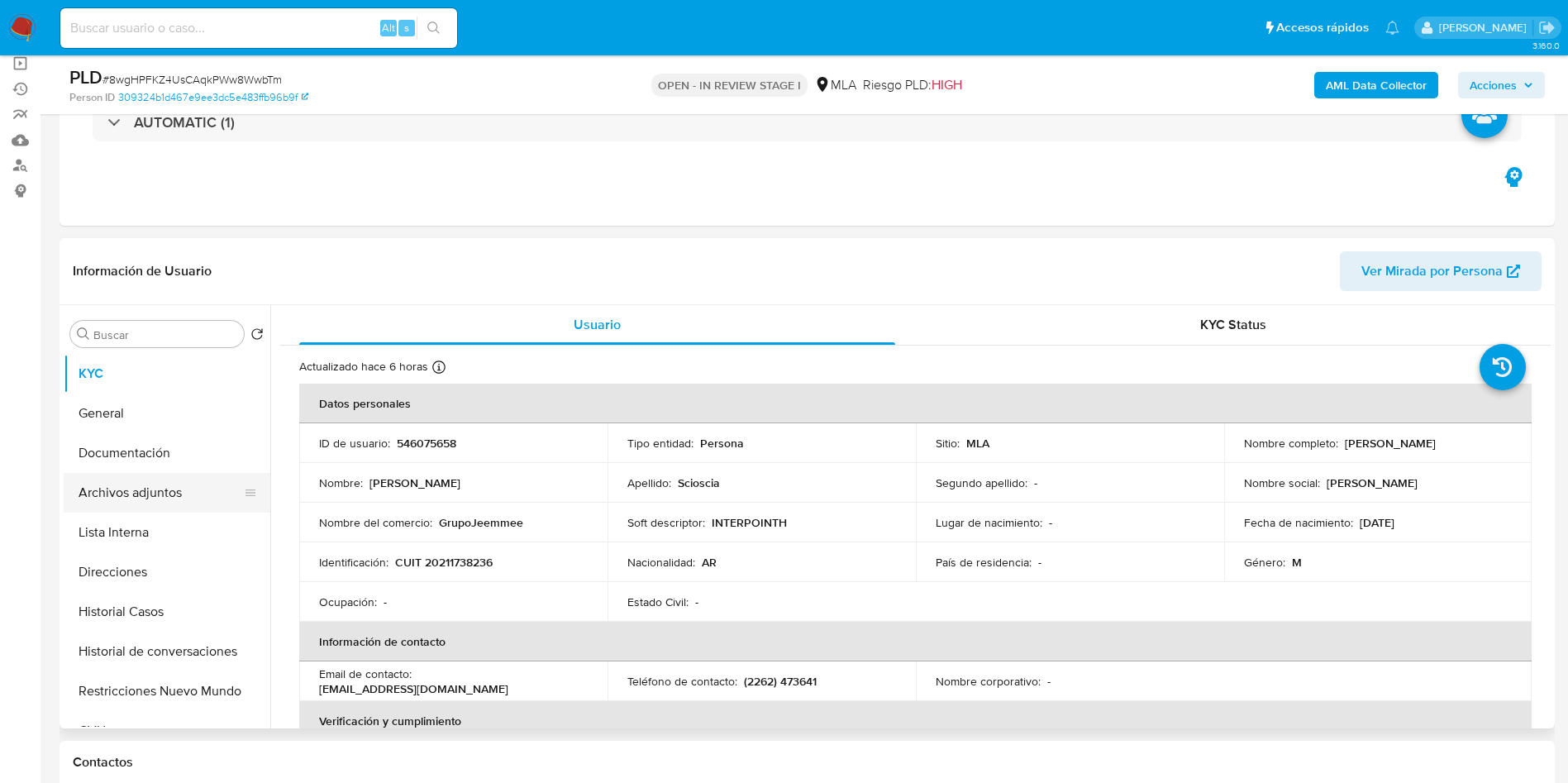
click at [145, 484] on button "Archivos adjuntos" at bounding box center [160, 493] width 194 height 39
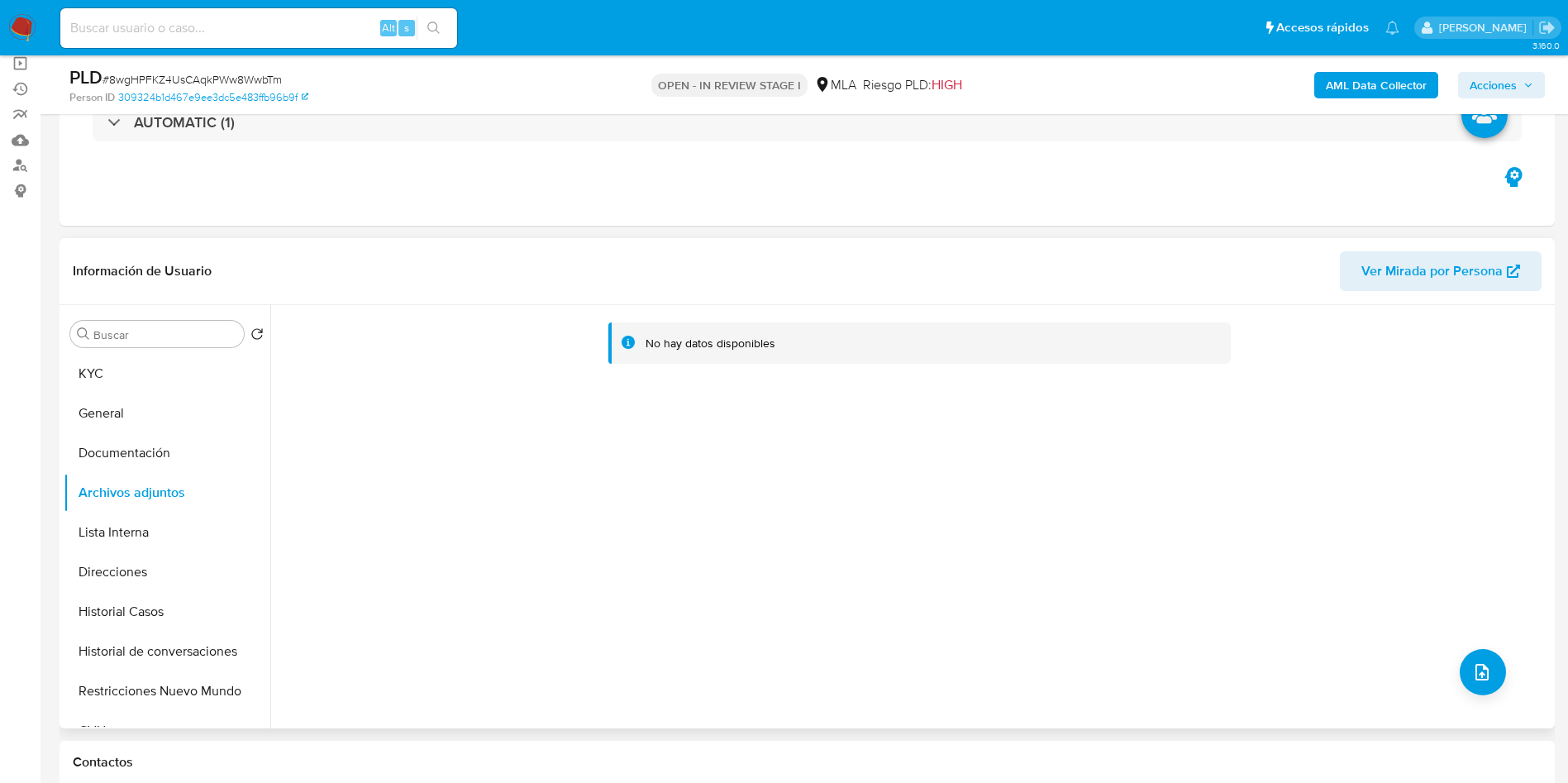
click at [887, 462] on div "No hay datos disponibles" at bounding box center [910, 517] width 1280 height 424
click at [203, 354] on button "KYC" at bounding box center [160, 374] width 194 height 39
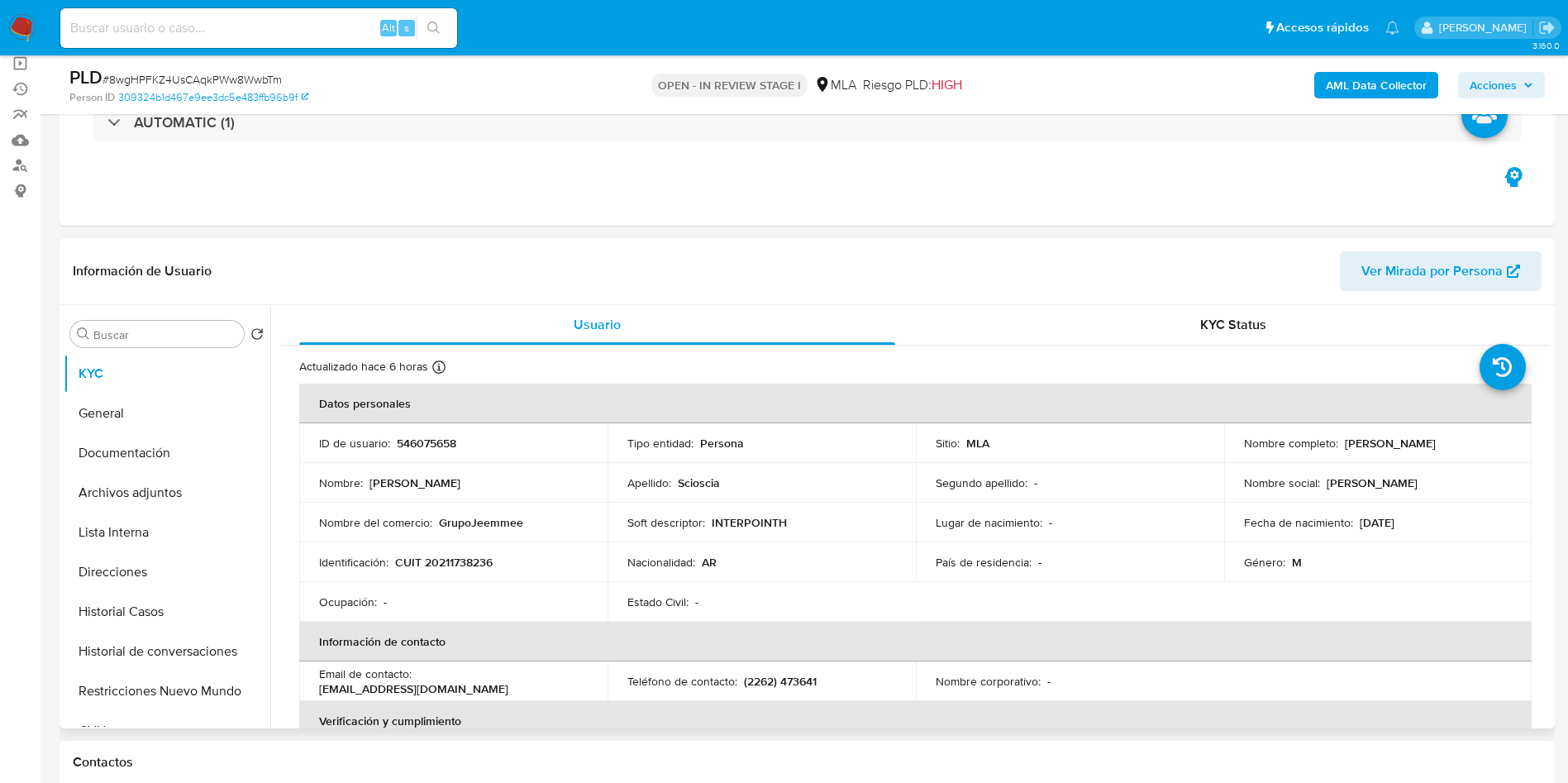
click at [406, 497] on td "Nombre : Julio Cesar" at bounding box center [453, 483] width 308 height 39
click at [229, 28] on input at bounding box center [259, 28] width 397 height 21
type input "joaquin@alpardata.com"
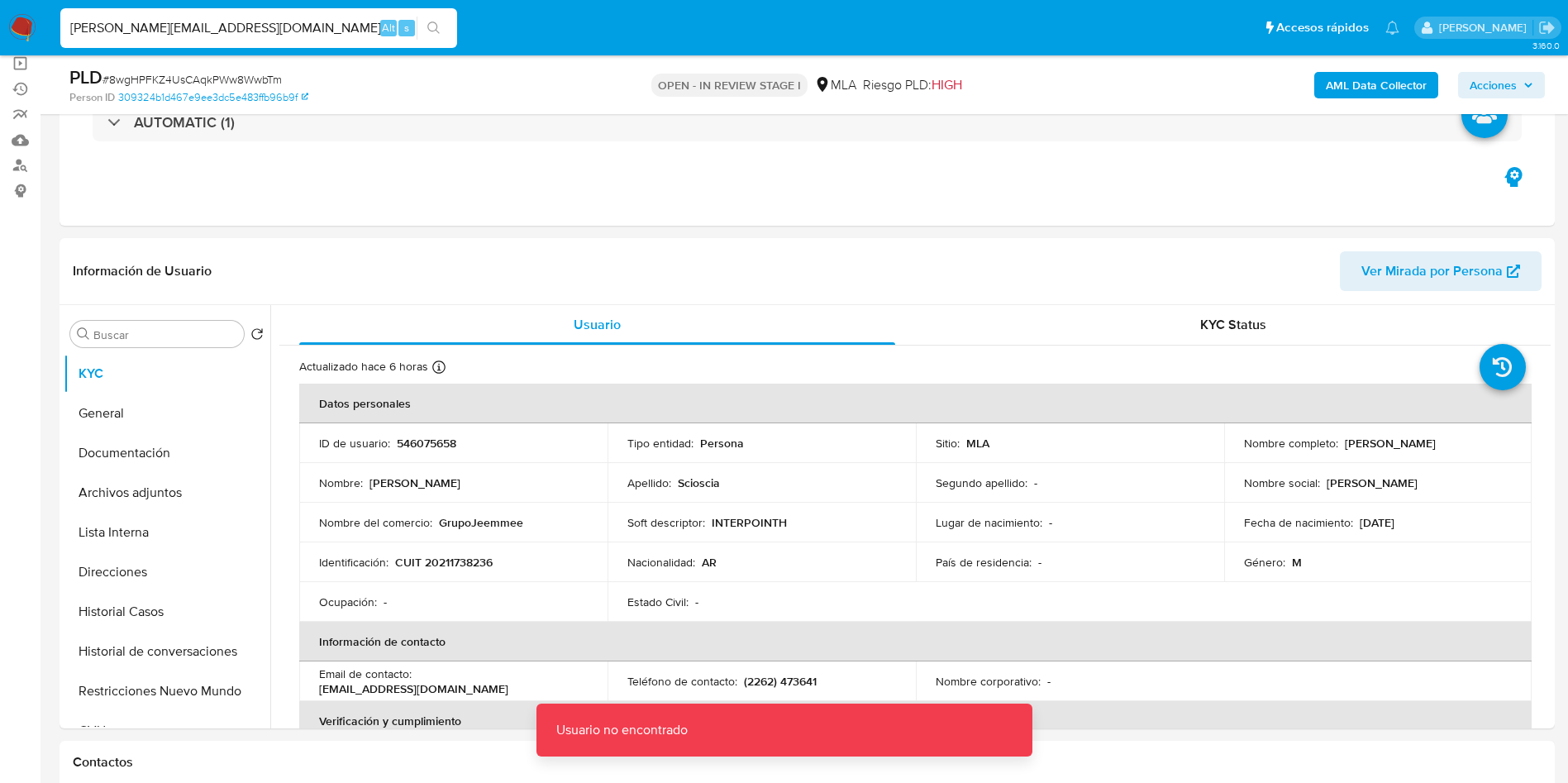
click at [356, 8] on div "joaquin@alpardata.com Alt s" at bounding box center [259, 28] width 397 height 39
click at [319, 25] on input "joaquin@alpardata.com" at bounding box center [259, 28] width 397 height 21
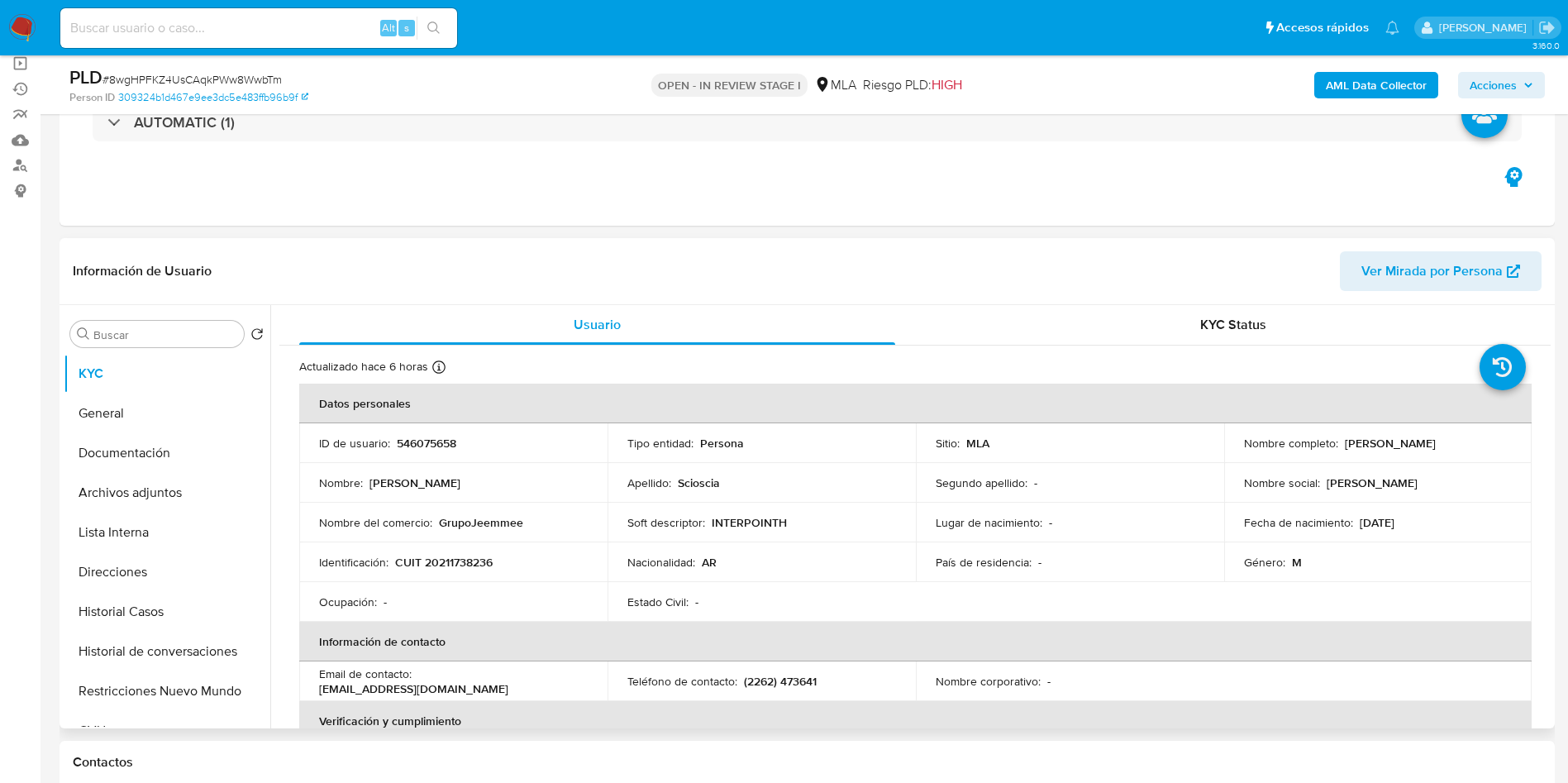
click at [454, 251] on header "Información de Usuario Ver Mirada por Persona" at bounding box center [807, 271] width 1469 height 39
